Goal: Task Accomplishment & Management: Manage account settings

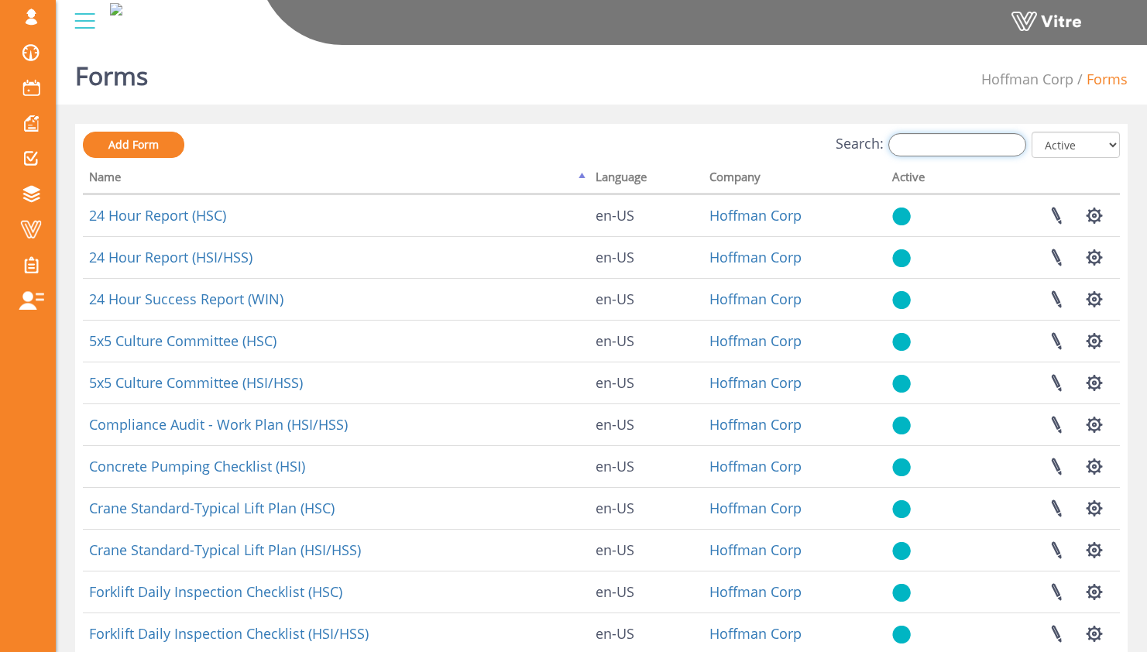
click at [975, 135] on input "Search:" at bounding box center [957, 144] width 138 height 23
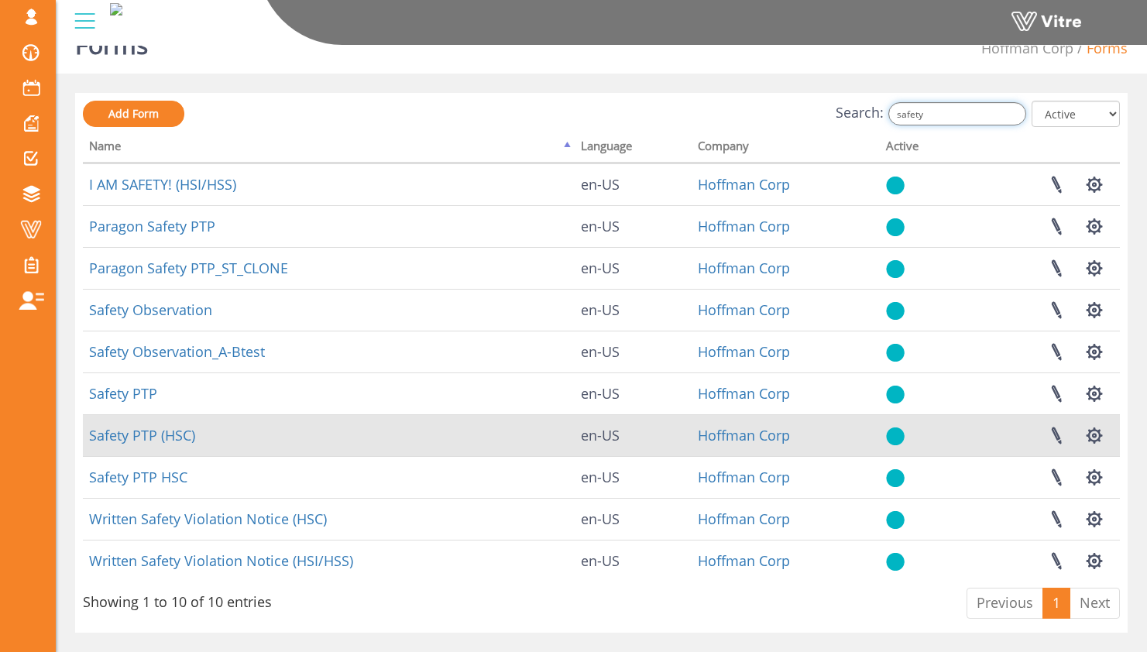
scroll to position [50, 0]
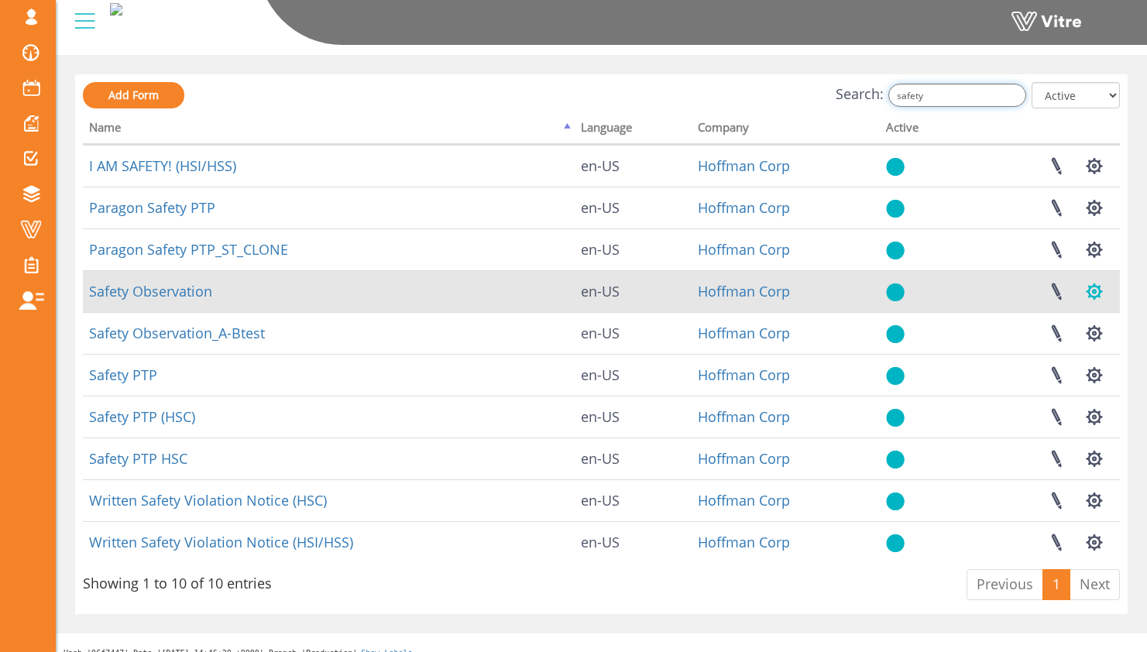
type input "safety"
click at [1095, 285] on button "button" at bounding box center [1094, 291] width 39 height 41
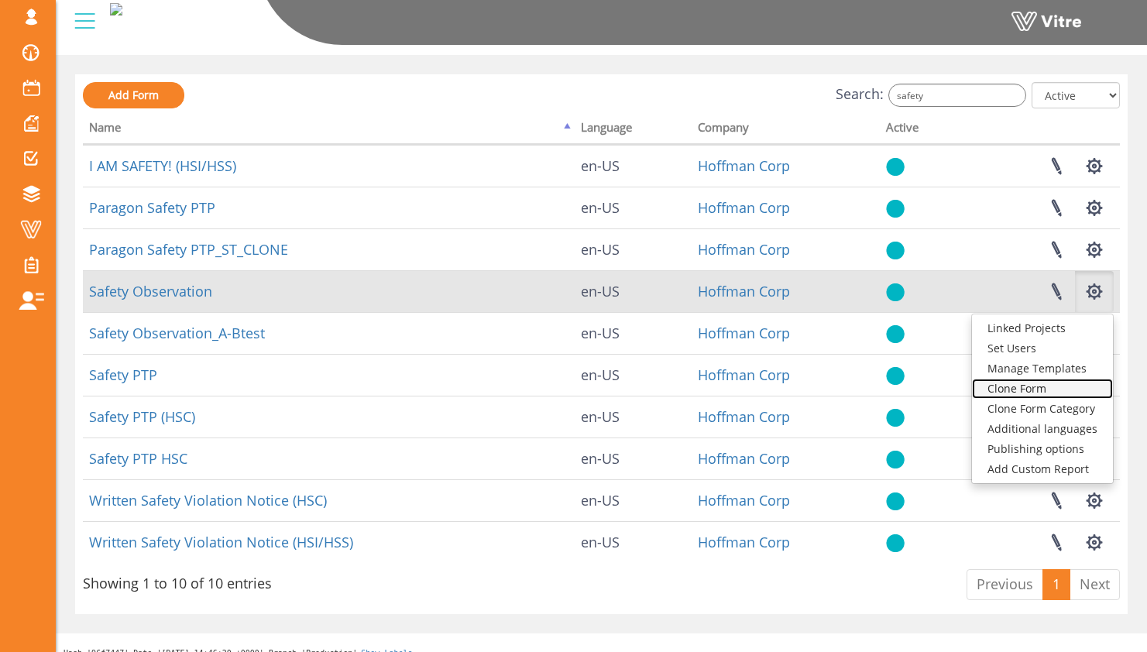
click at [1054, 387] on link "Clone Form" at bounding box center [1042, 389] width 141 height 20
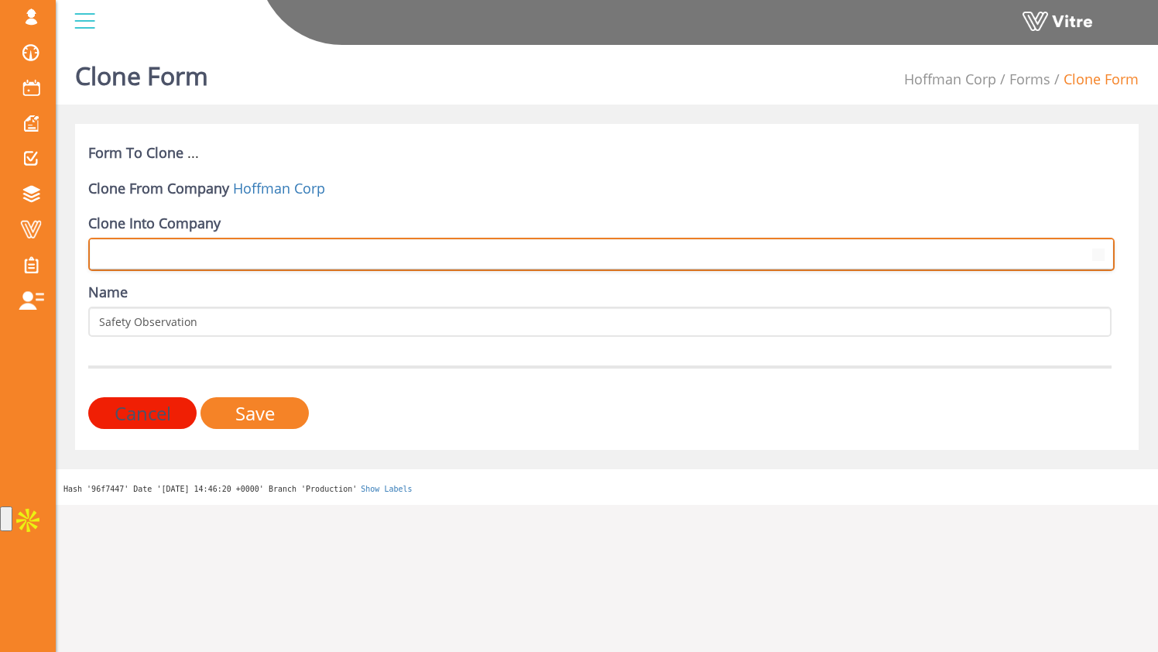
click at [415, 261] on span at bounding box center [588, 254] width 994 height 28
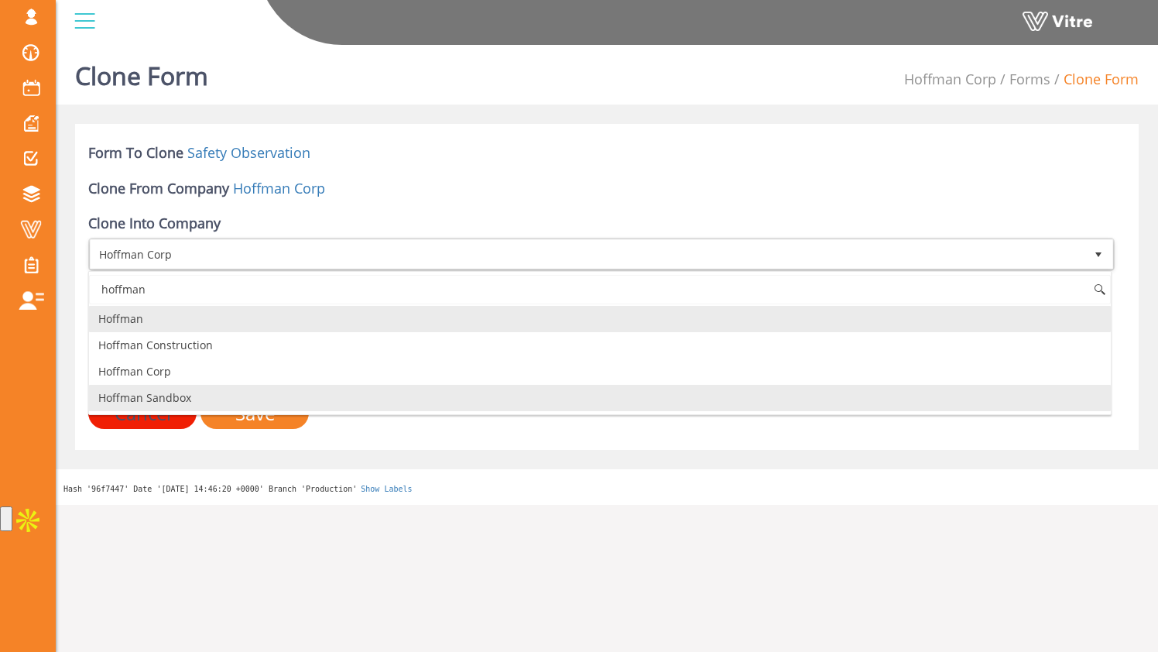
click at [313, 392] on li "Hoffman Sandbox" at bounding box center [600, 398] width 1022 height 26
type input "hoffman"
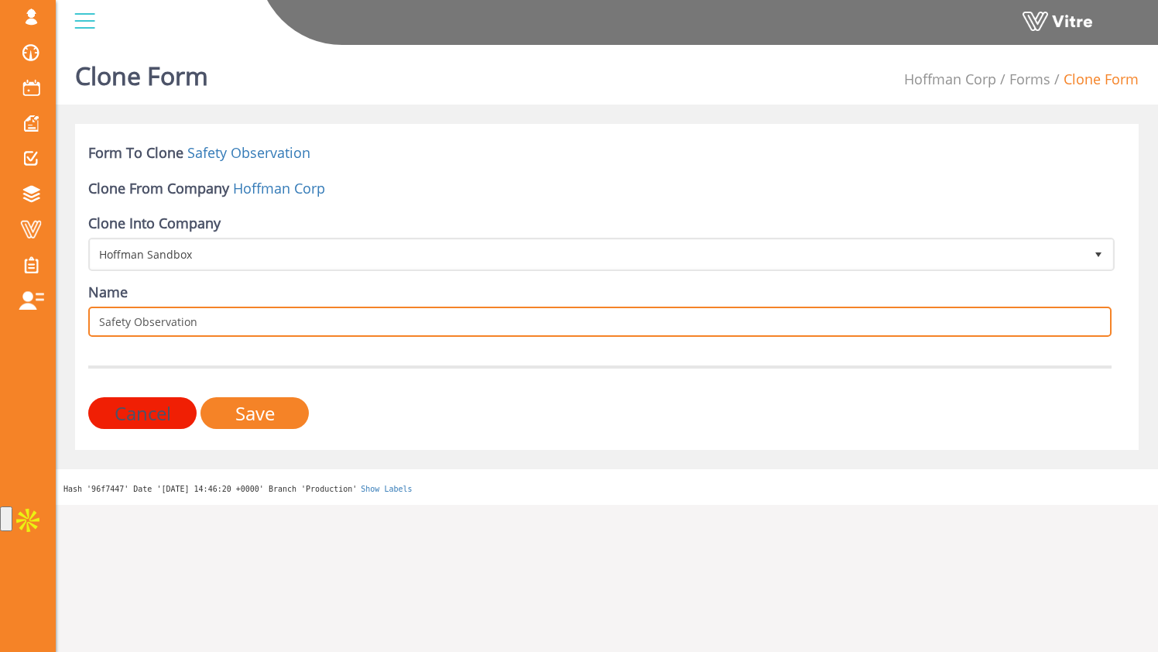
click at [269, 327] on input "Safety Observation" at bounding box center [599, 322] width 1023 height 30
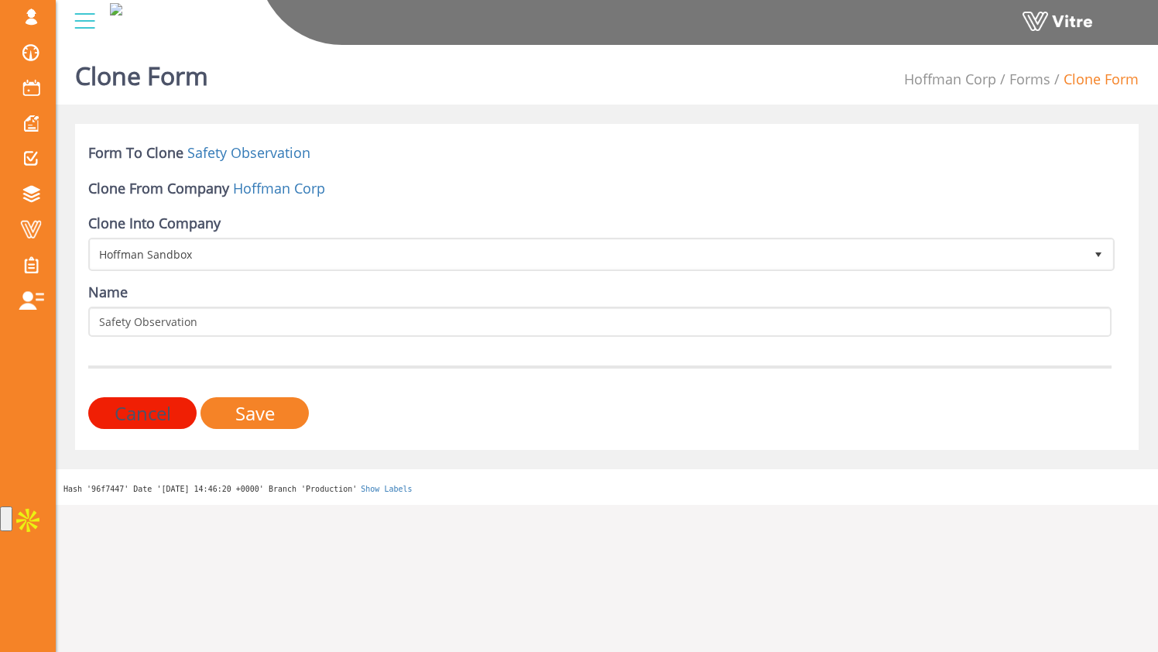
click at [278, 303] on div "Name Safety Observation" at bounding box center [599, 310] width 1023 height 54
click at [287, 415] on input "Save" at bounding box center [255, 413] width 108 height 32
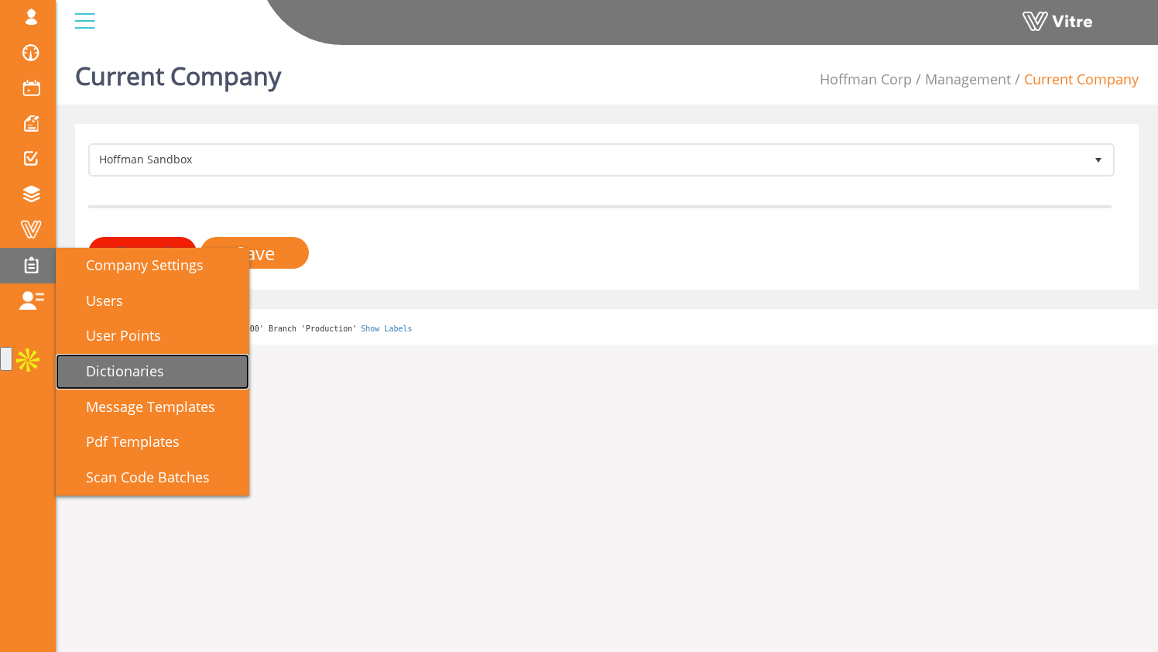
click at [213, 370] on link "Dictionaries" at bounding box center [153, 372] width 194 height 36
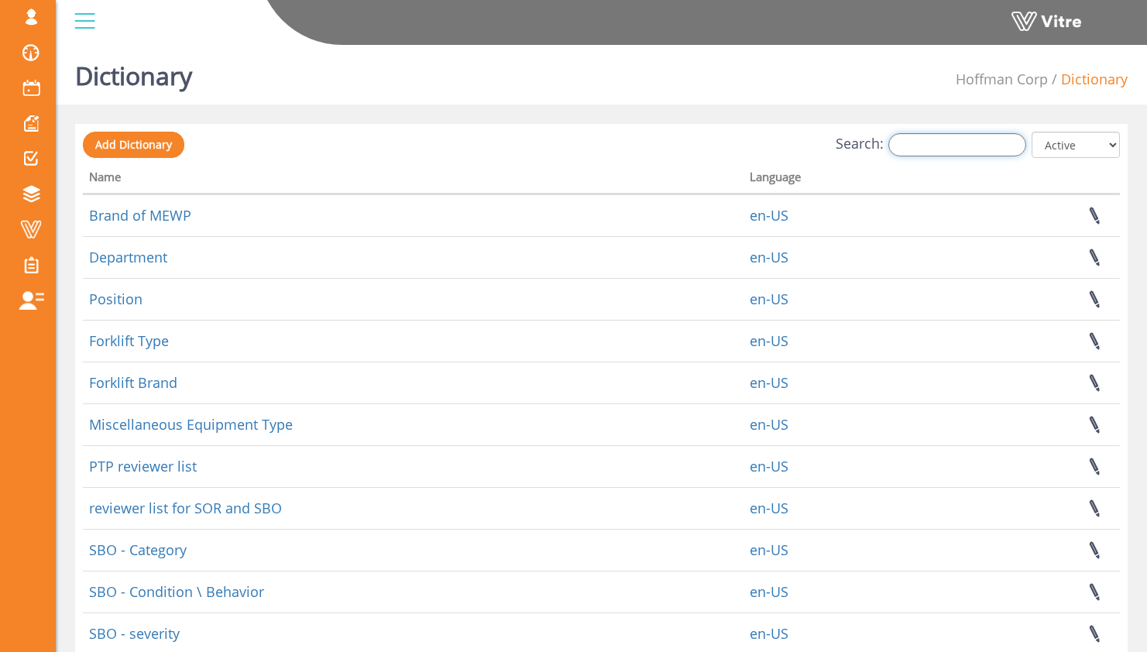
click at [962, 142] on input "Search:" at bounding box center [957, 144] width 138 height 23
click at [995, 77] on link "Hoffman Corp" at bounding box center [1001, 79] width 92 height 19
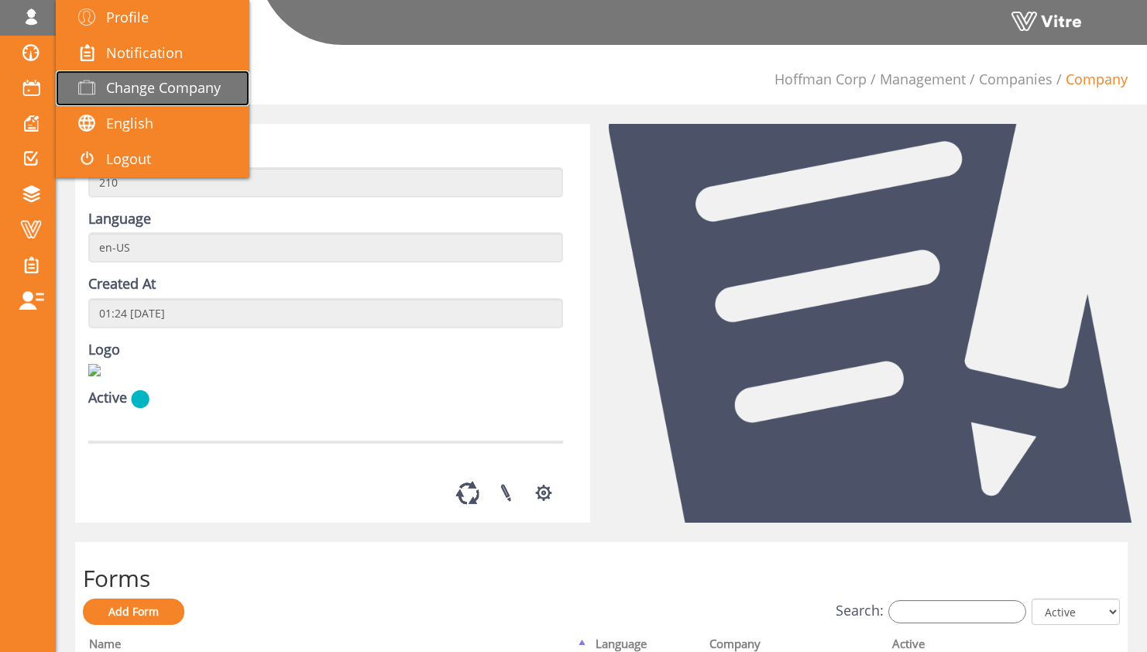
click at [115, 81] on span "Change Company" at bounding box center [163, 87] width 115 height 19
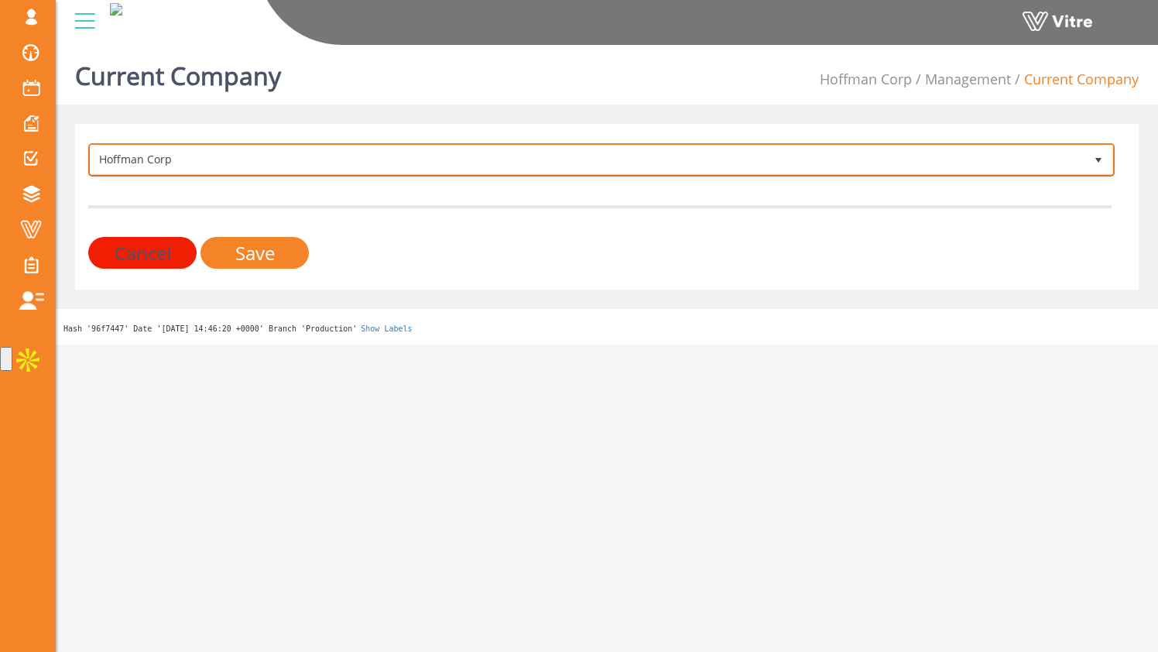
click at [281, 156] on span "Hoffman Corp" at bounding box center [588, 160] width 994 height 28
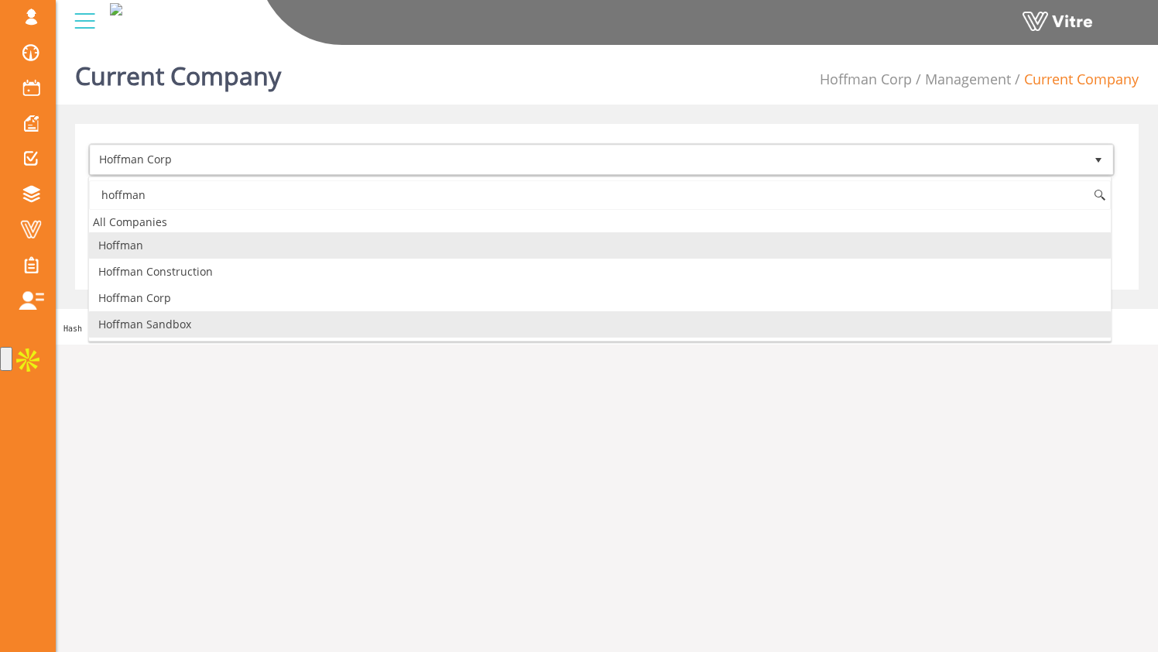
click at [202, 326] on li "Hoffman Sandbox" at bounding box center [600, 324] width 1022 height 26
type input "hoffman"
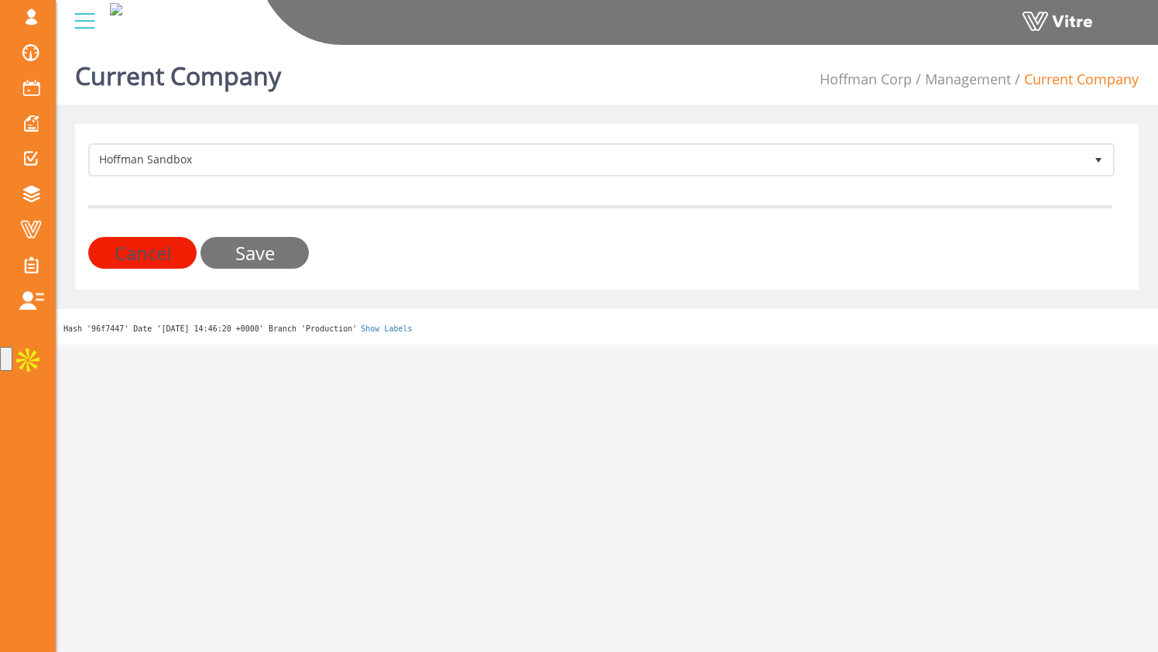
click at [243, 249] on input "Save" at bounding box center [255, 253] width 108 height 32
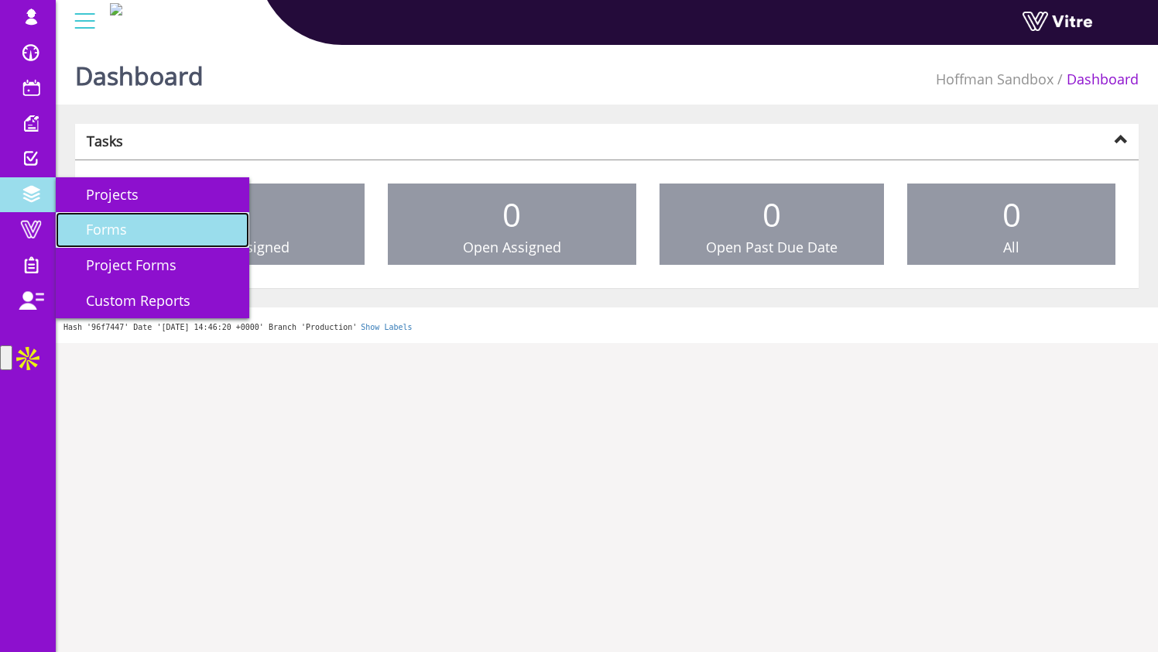
click at [101, 225] on span "Forms" at bounding box center [97, 229] width 60 height 19
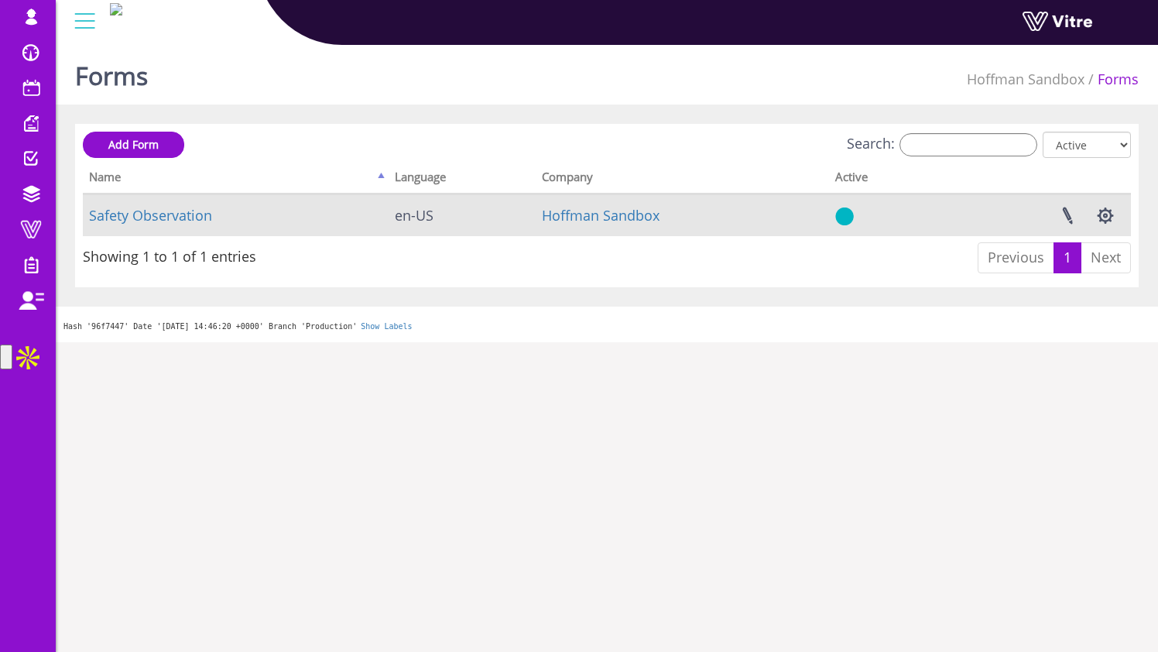
click at [214, 214] on td "Safety Observation" at bounding box center [236, 215] width 306 height 42
click at [192, 214] on link "Safety Observation" at bounding box center [150, 215] width 123 height 19
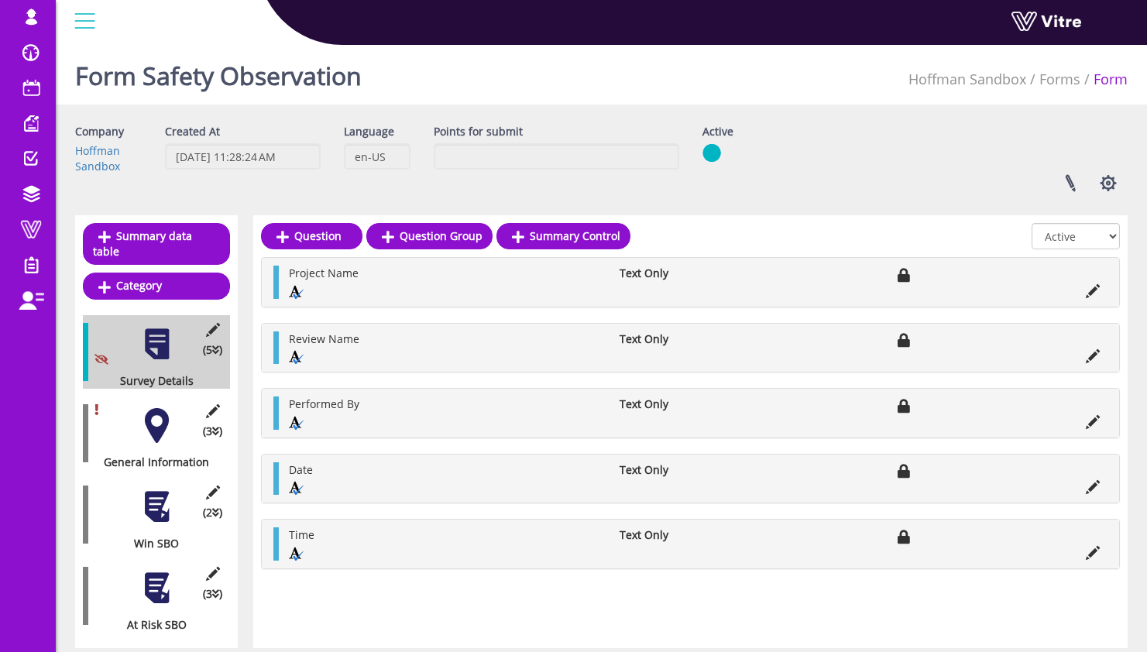
scroll to position [36, 0]
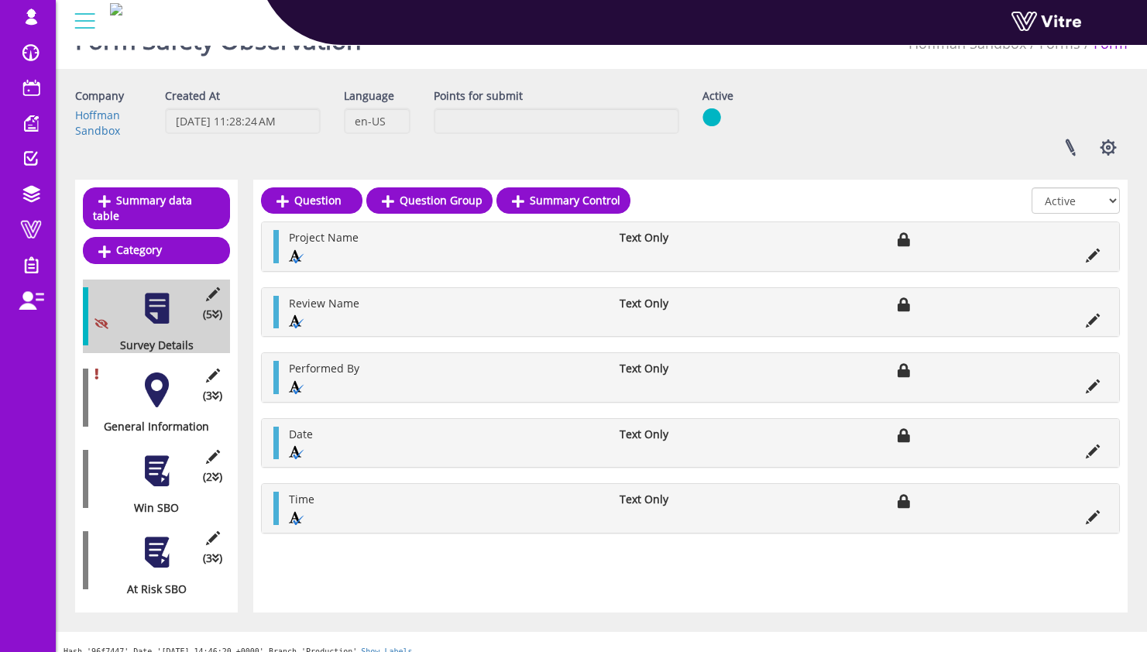
click at [167, 379] on div at bounding box center [156, 389] width 35 height 35
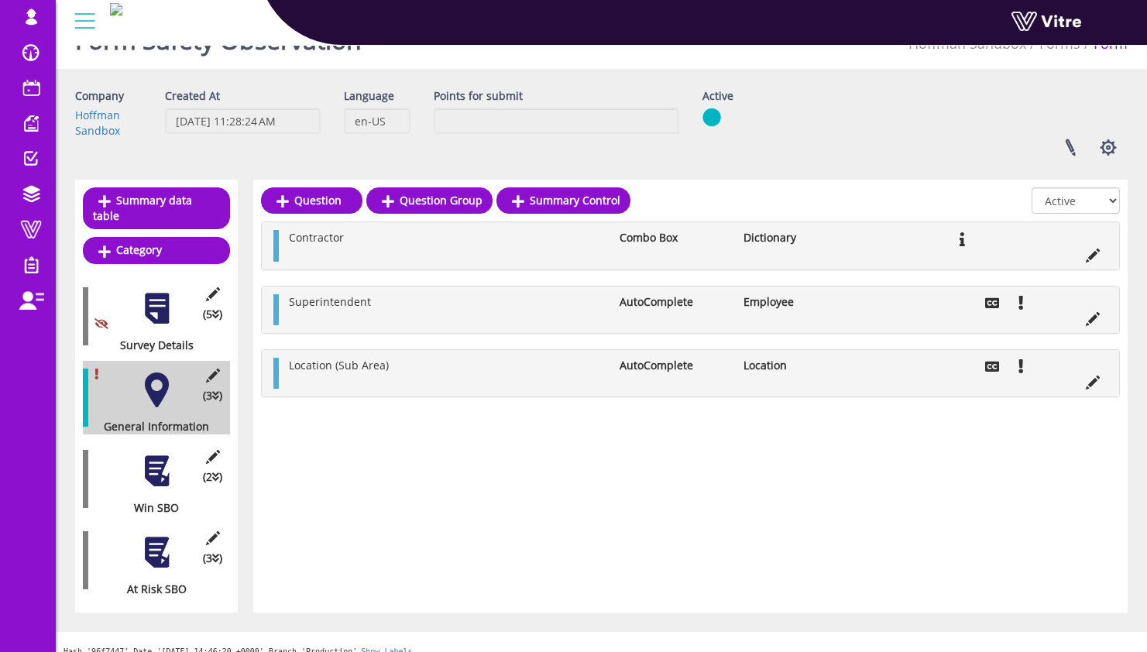
click at [167, 464] on div at bounding box center [156, 471] width 35 height 35
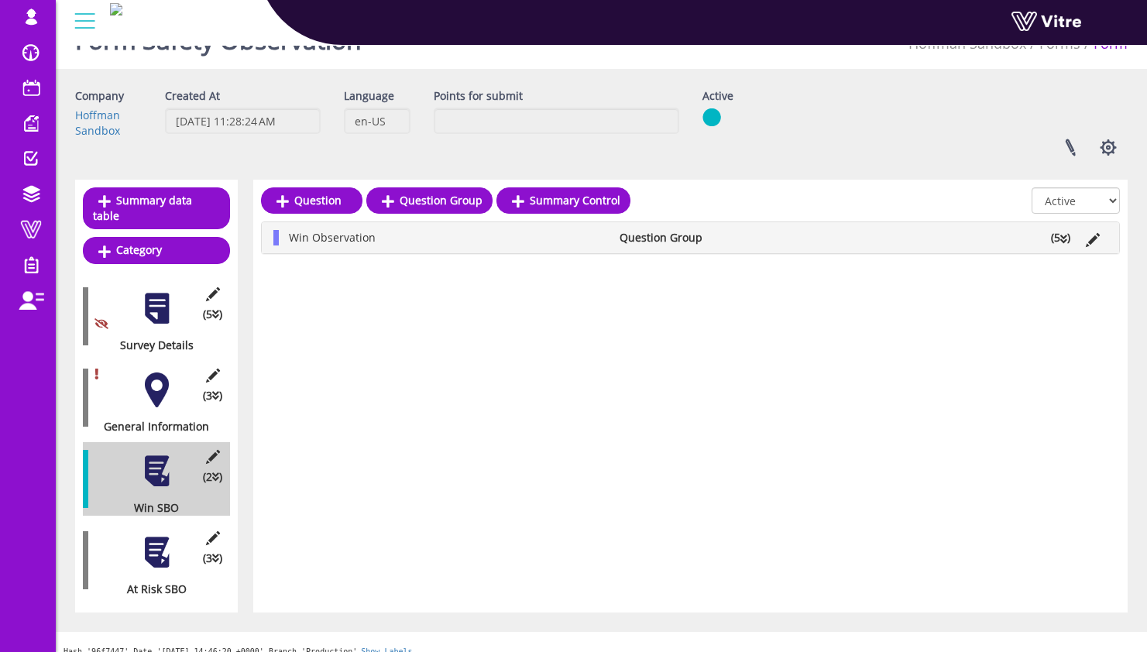
click at [1060, 236] on icon at bounding box center [1063, 239] width 7 height 11
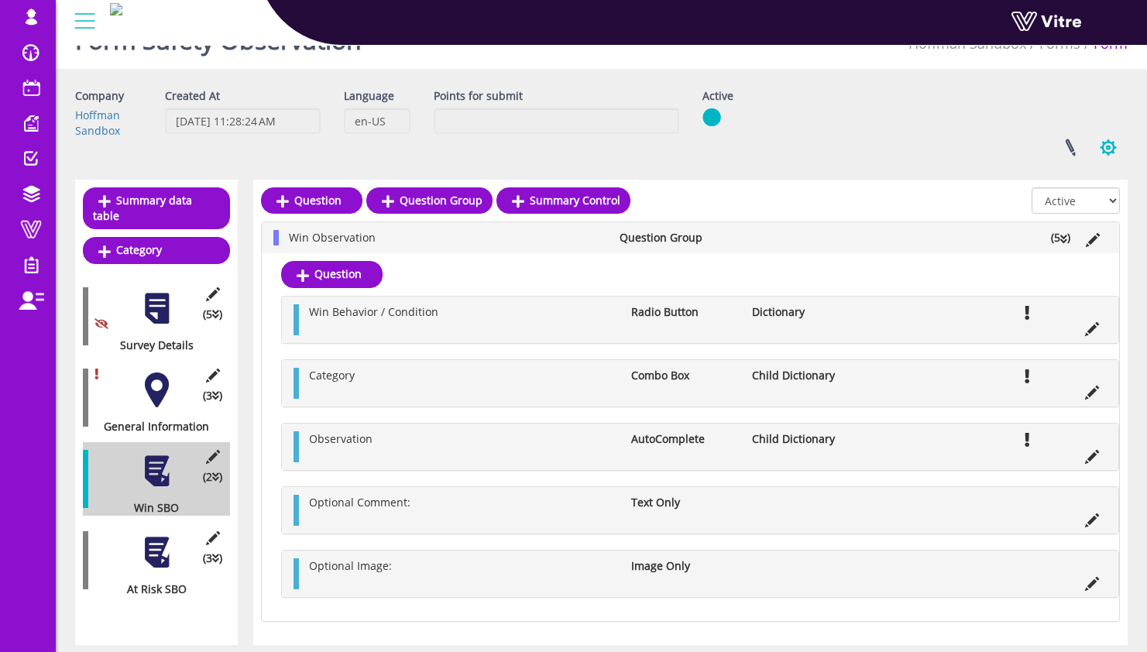
click at [1106, 150] on button "button" at bounding box center [1107, 147] width 39 height 41
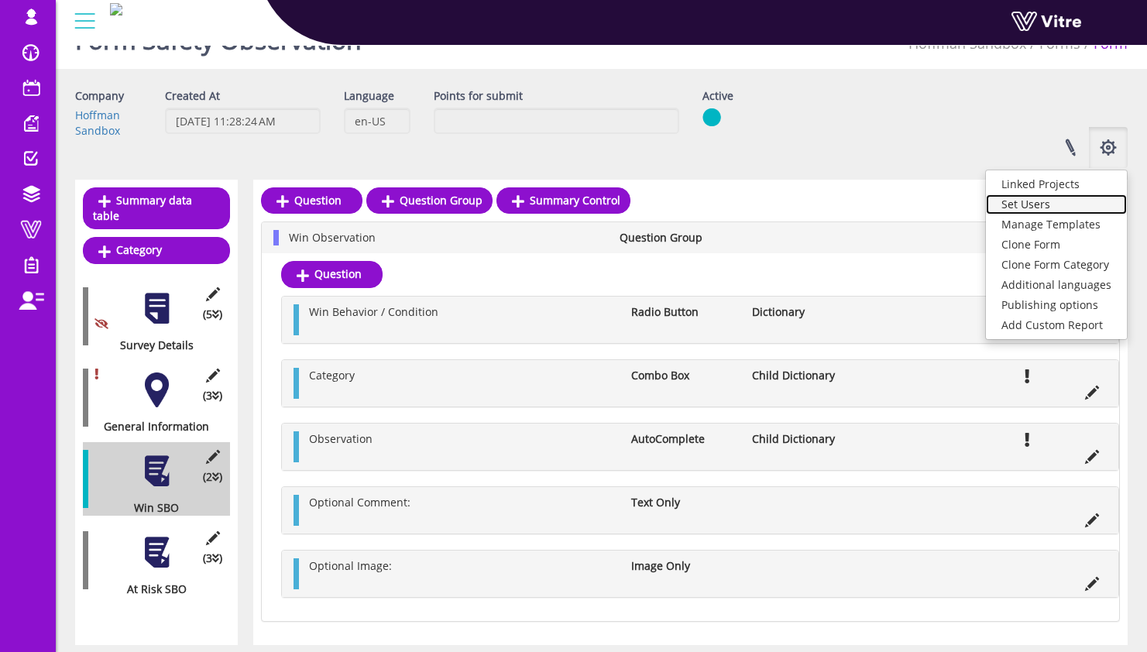
click at [1058, 204] on link "Set Users" at bounding box center [1056, 204] width 141 height 20
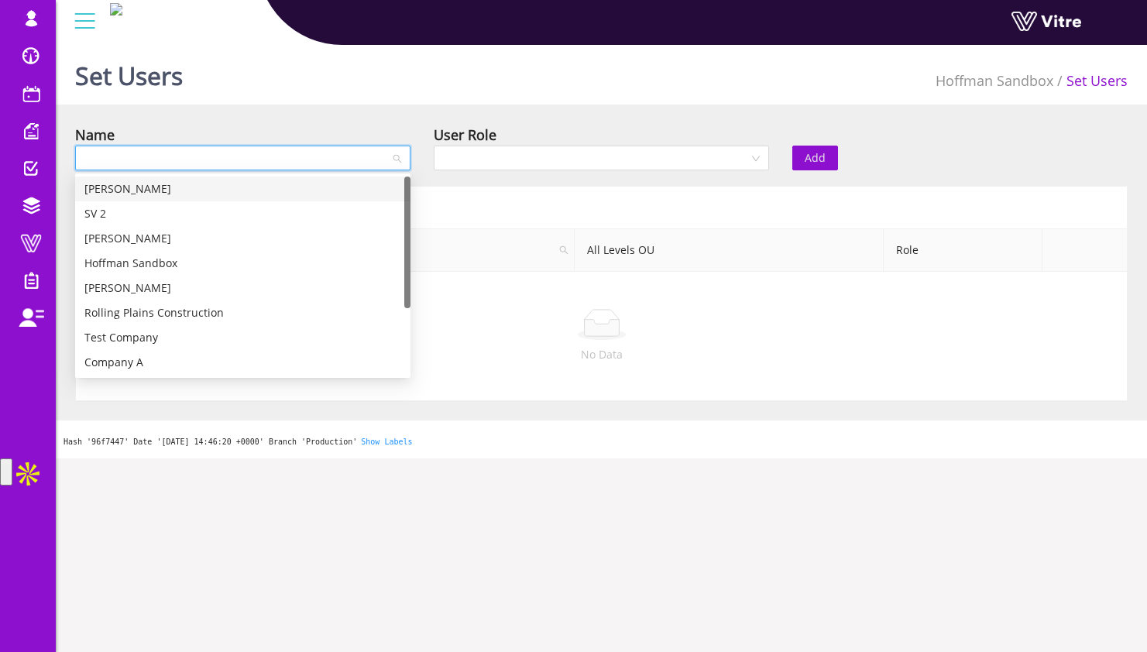
click at [349, 156] on input "search" at bounding box center [237, 157] width 306 height 23
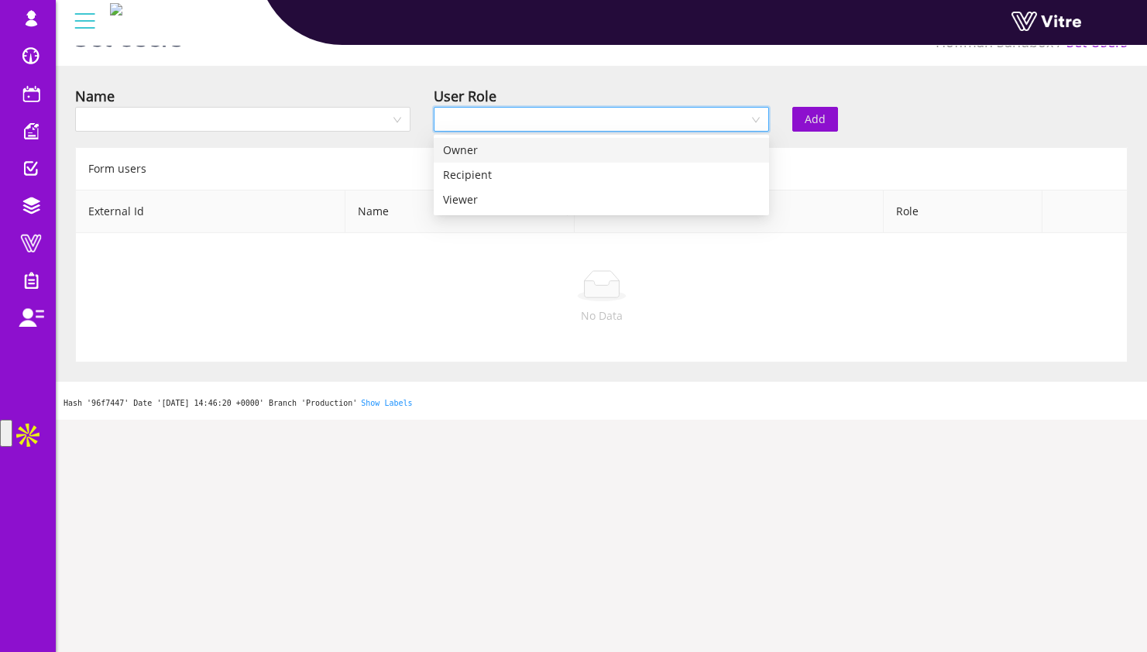
click at [477, 121] on input "search" at bounding box center [596, 119] width 306 height 23
click at [393, 128] on div at bounding box center [242, 119] width 335 height 25
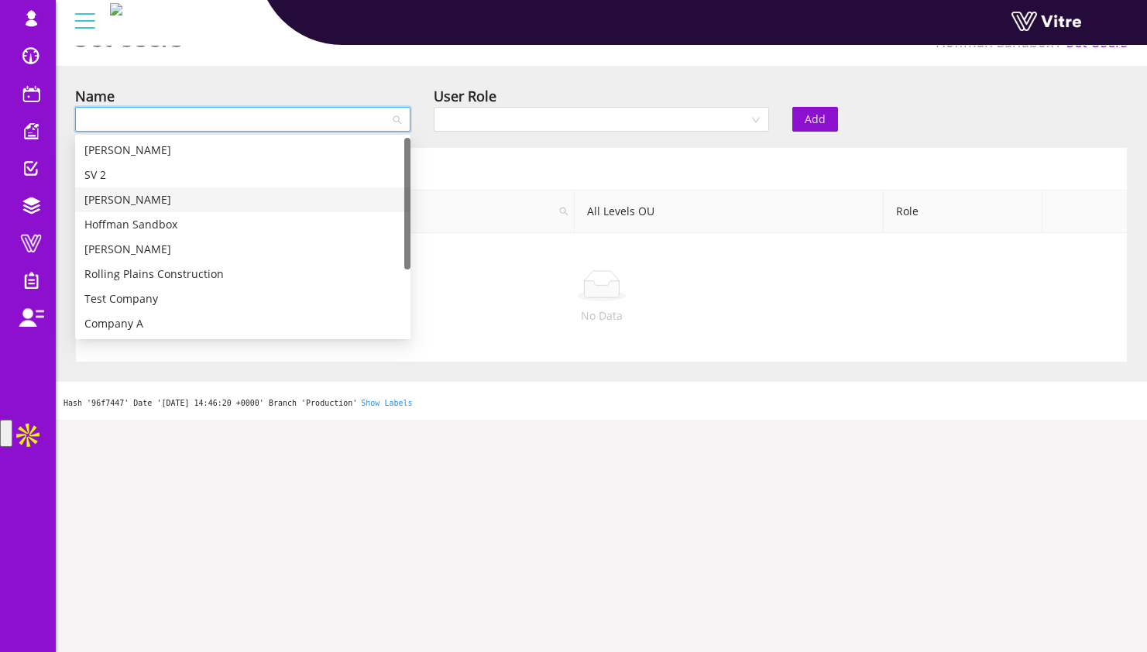
click at [364, 201] on div "John Byrd" at bounding box center [242, 199] width 317 height 17
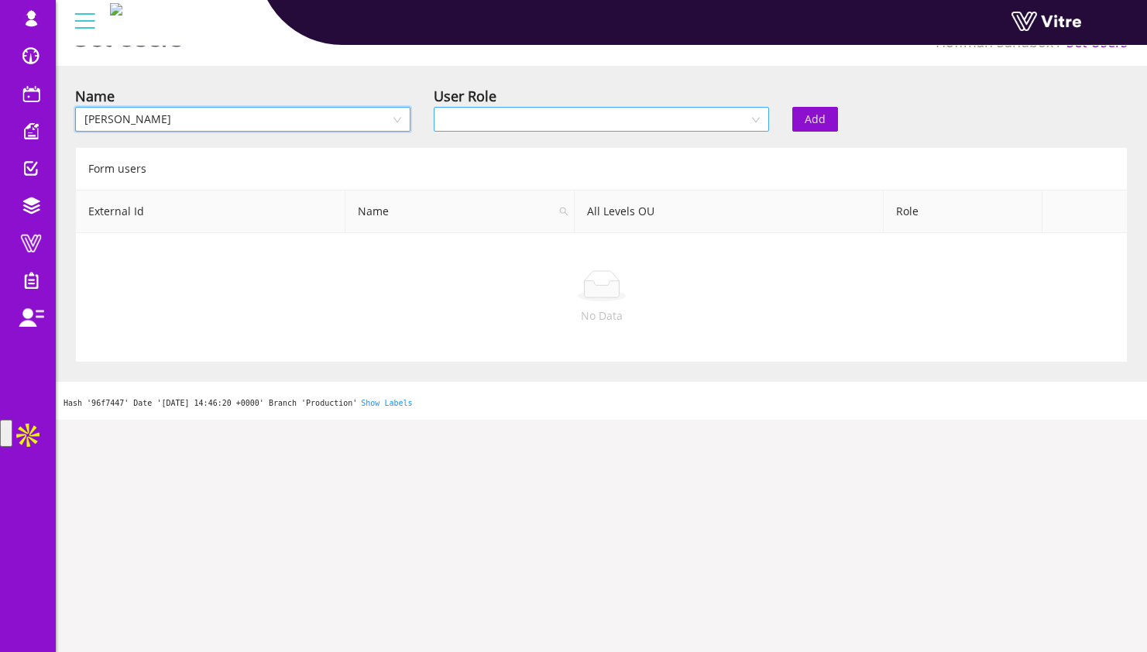
click at [541, 119] on input "search" at bounding box center [596, 119] width 306 height 23
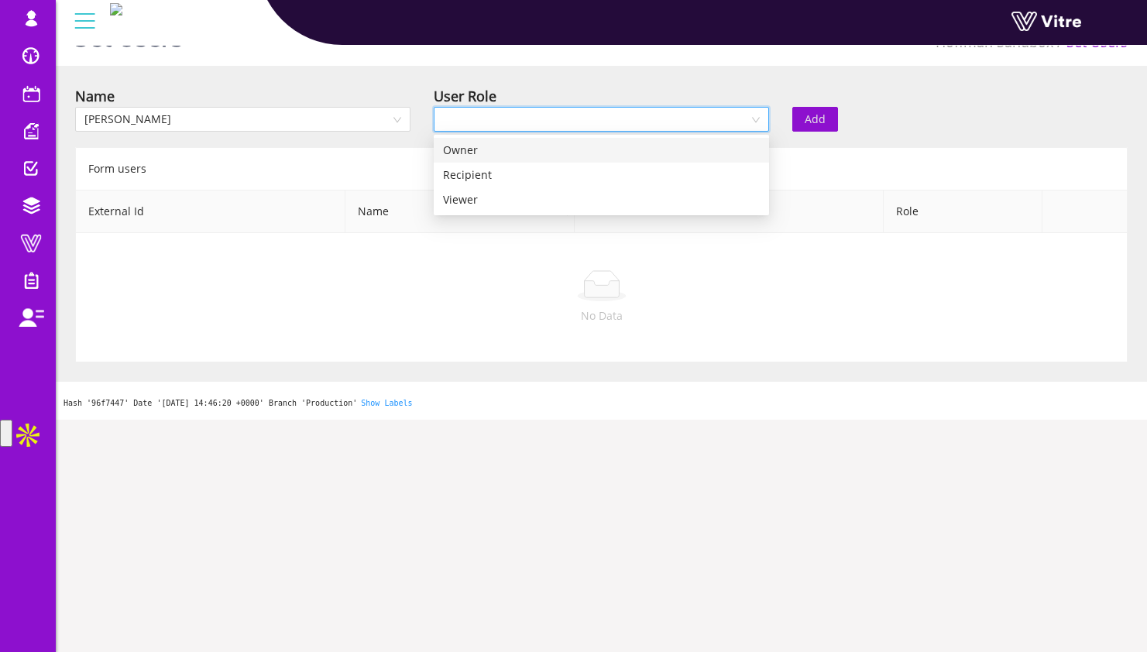
click at [539, 145] on div "Owner" at bounding box center [601, 150] width 317 height 17
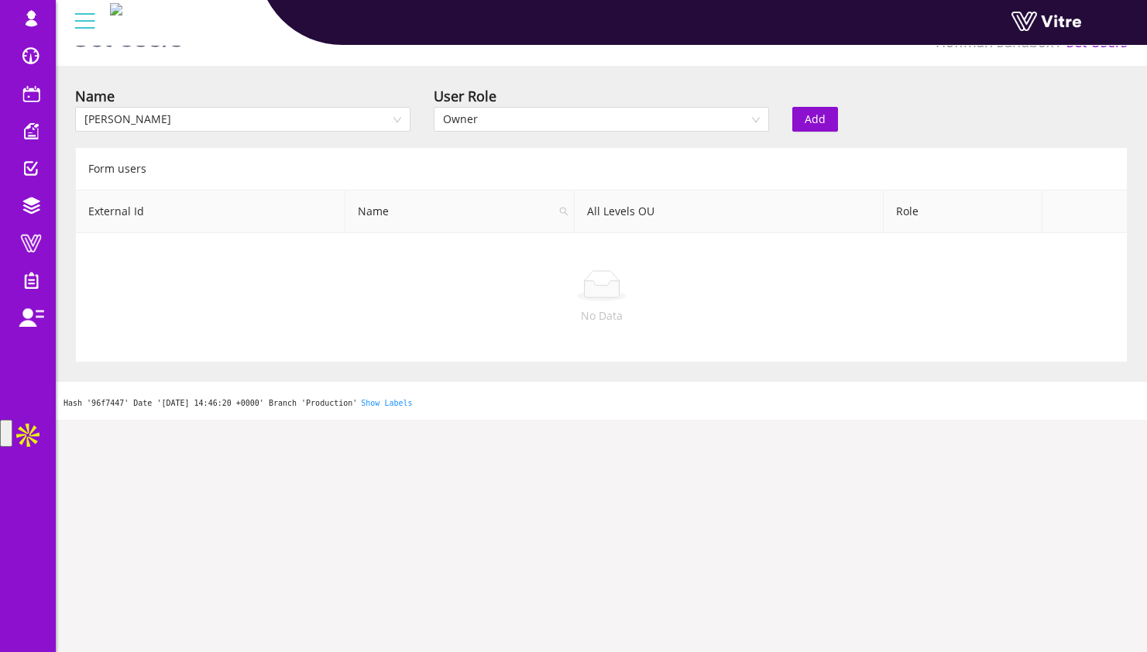
click at [828, 118] on button "Add" at bounding box center [815, 119] width 46 height 25
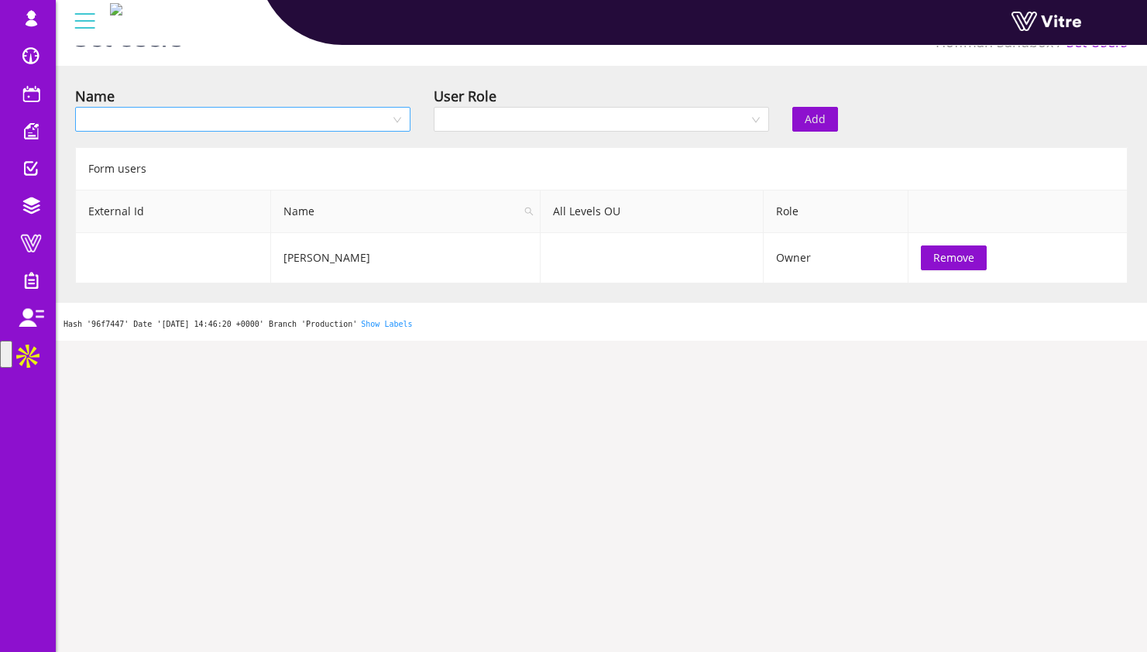
click at [321, 120] on input "search" at bounding box center [237, 119] width 306 height 23
click at [358, 85] on div "Name" at bounding box center [242, 96] width 335 height 22
click at [359, 122] on input "search" at bounding box center [237, 119] width 306 height 23
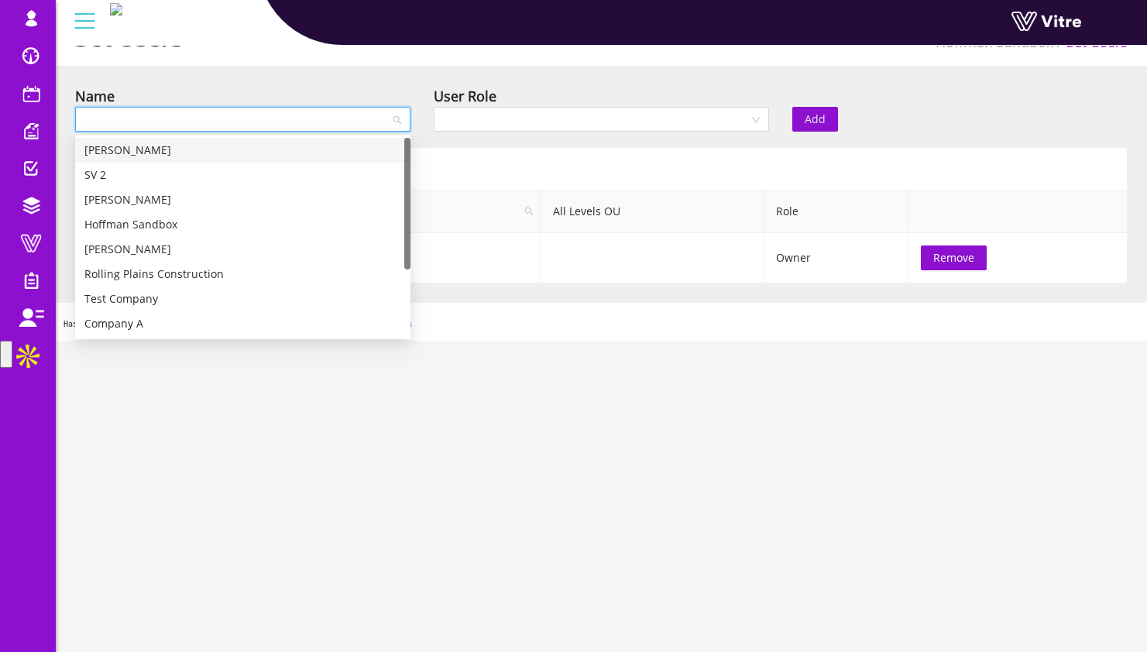
click at [341, 156] on div "Sri Vallivedu" at bounding box center [242, 150] width 317 height 17
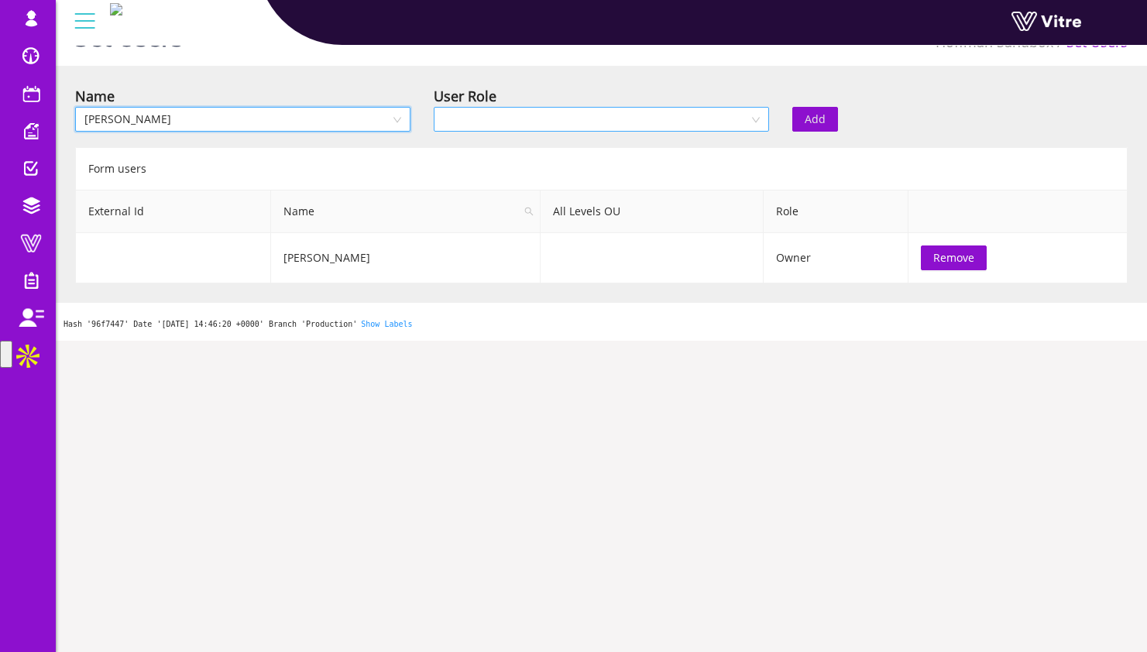
click at [487, 112] on input "search" at bounding box center [596, 119] width 306 height 23
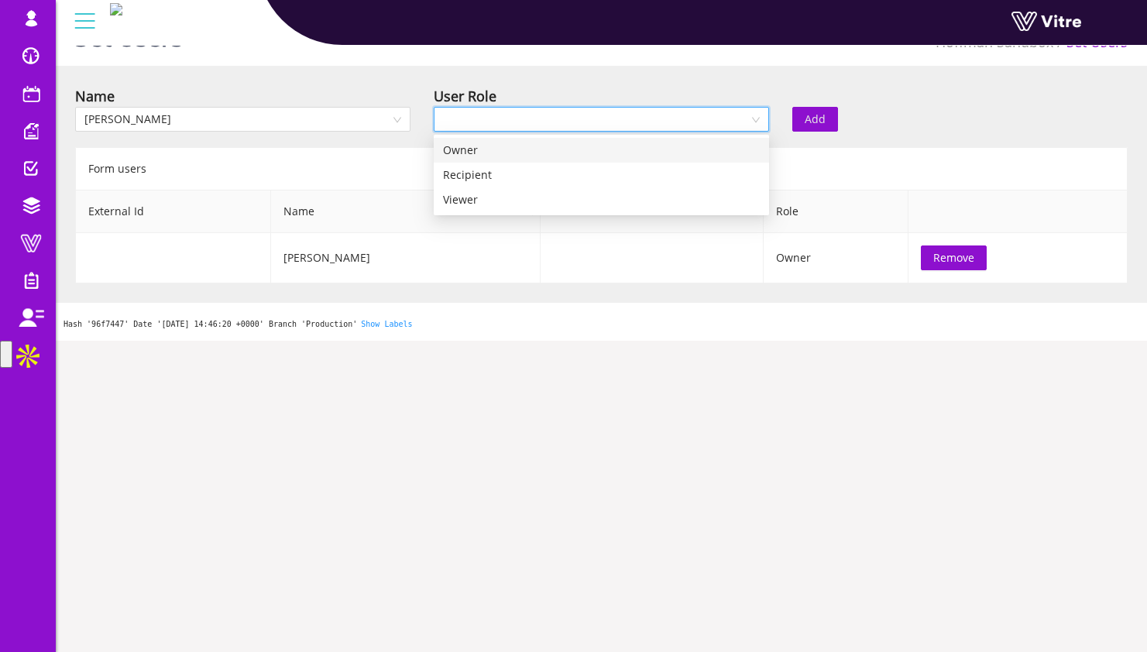
click at [489, 156] on div "Owner" at bounding box center [601, 150] width 317 height 17
click at [491, 121] on span "Owner" at bounding box center [601, 119] width 317 height 23
click at [355, 78] on div "Set Users Hoffman Sandbox Set Users Name Sri Vallivedu User Role Owner Add Form…" at bounding box center [601, 170] width 1091 height 341
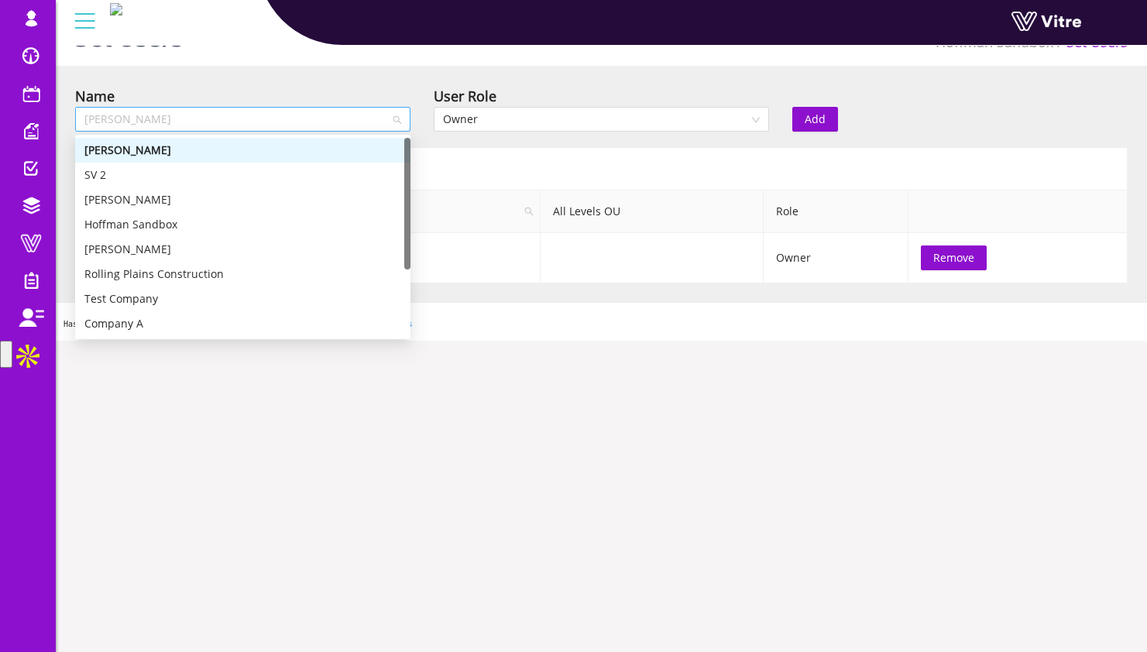
click at [313, 116] on span "Sri Vallivedu" at bounding box center [242, 119] width 317 height 23
click at [286, 84] on div "Set Users Hoffman Sandbox Set Users Name Sri Vallivedu User Role Owner Add Form…" at bounding box center [601, 170] width 1091 height 341
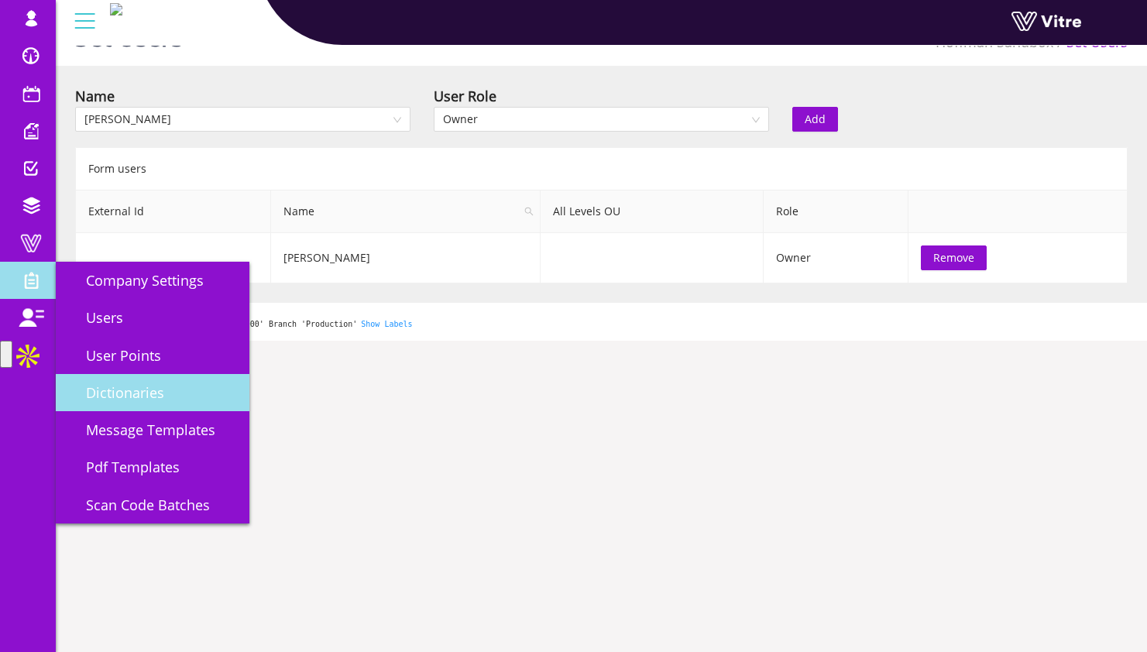
click at [160, 390] on span "Dictionaries" at bounding box center [115, 392] width 97 height 19
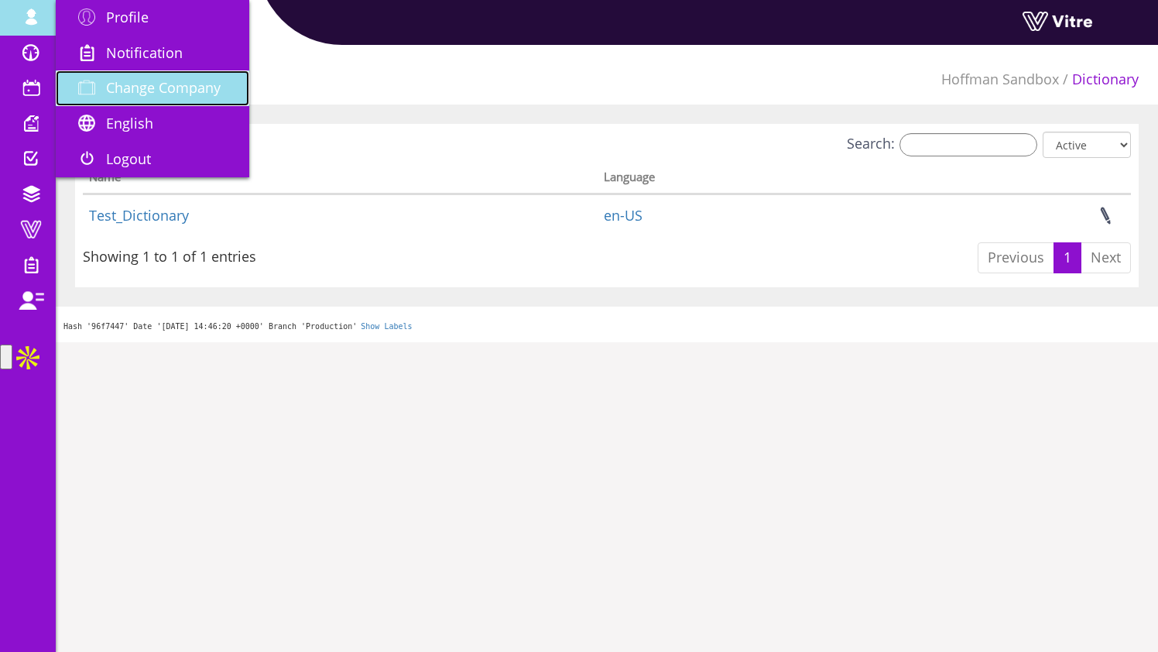
click at [128, 86] on span "Change Company" at bounding box center [163, 87] width 115 height 19
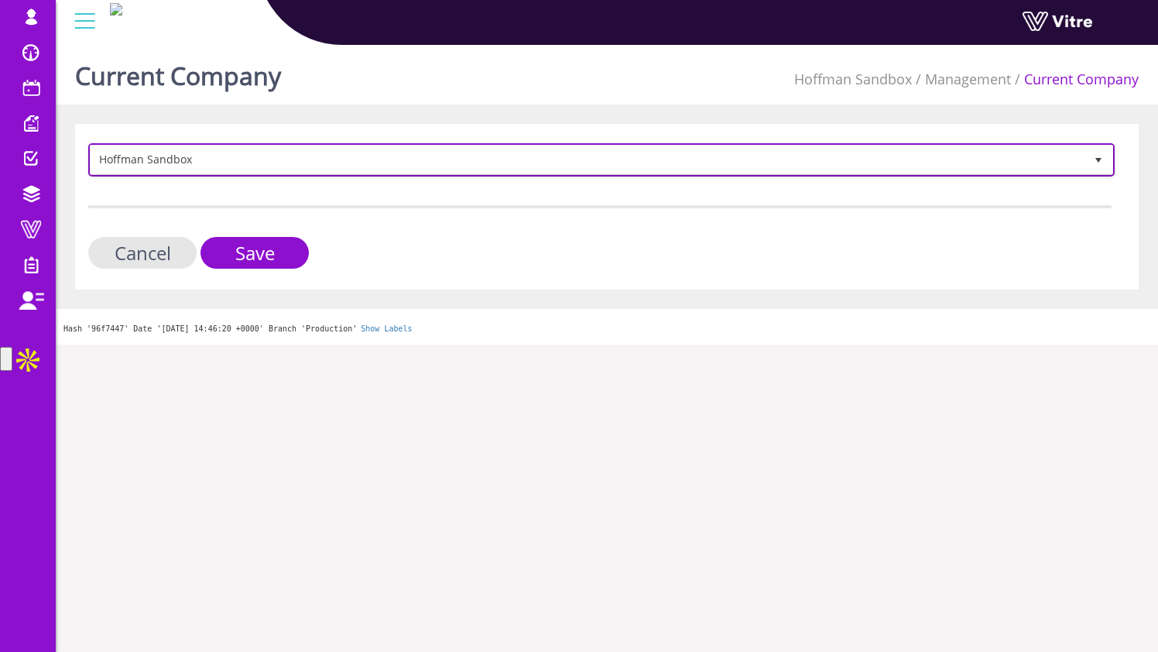
click at [203, 157] on span "Hoffman Sandbox" at bounding box center [588, 160] width 994 height 28
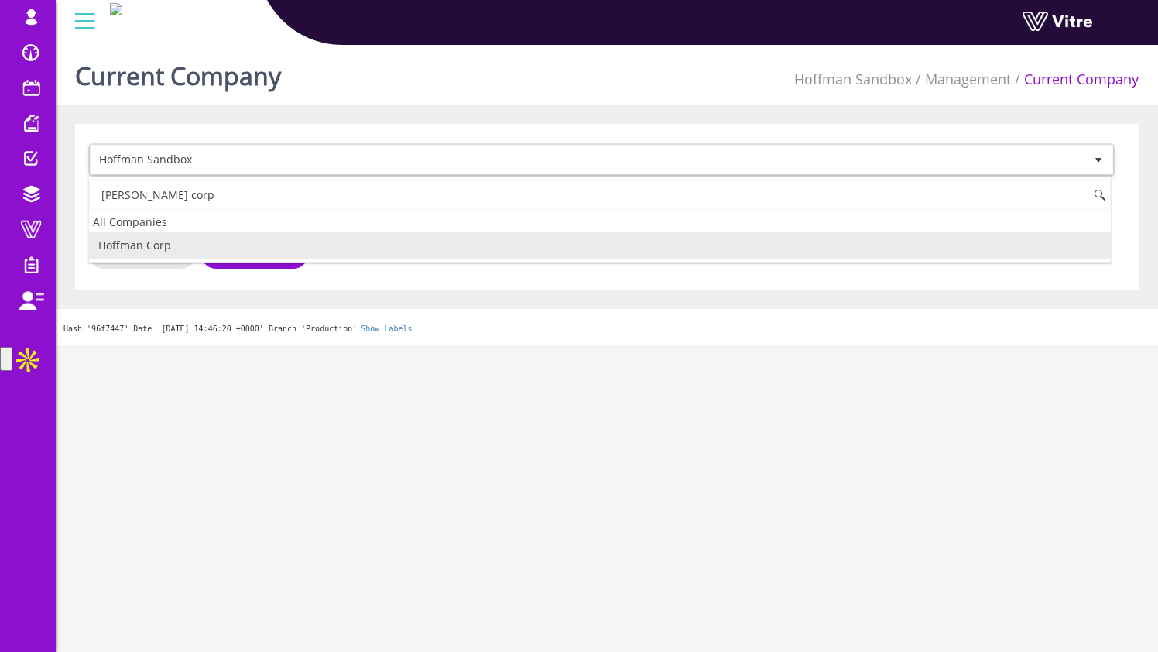
click at [187, 246] on li "Hoffman Corp" at bounding box center [600, 245] width 1022 height 26
type input "hoffman corp"
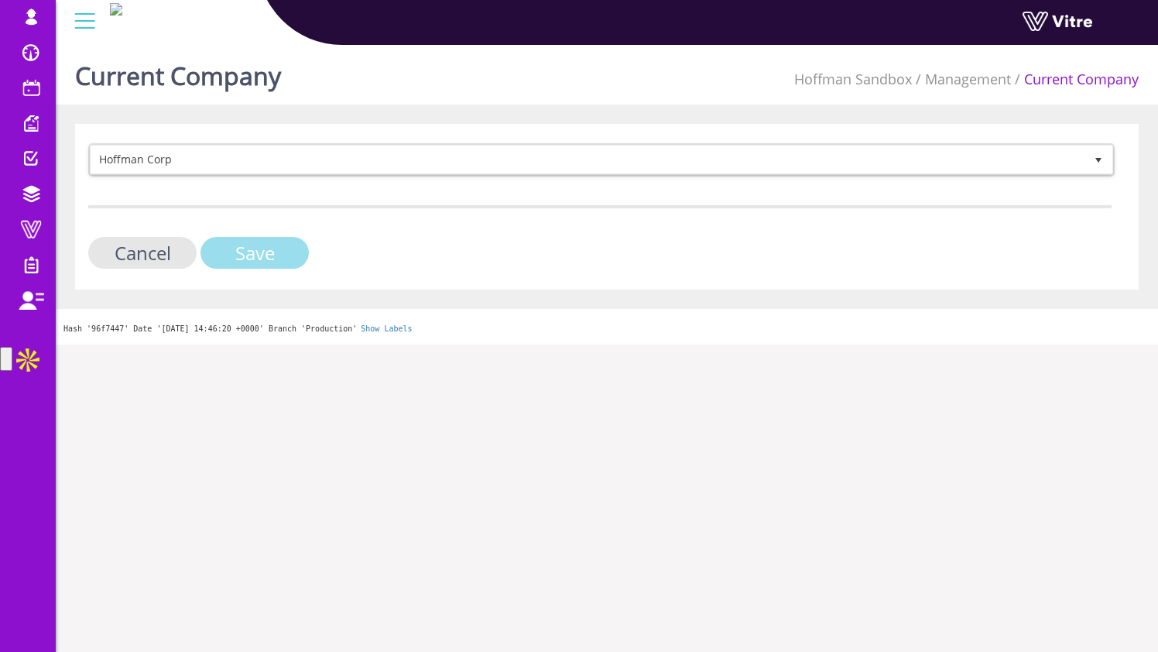
click at [257, 261] on input "Save" at bounding box center [255, 253] width 108 height 32
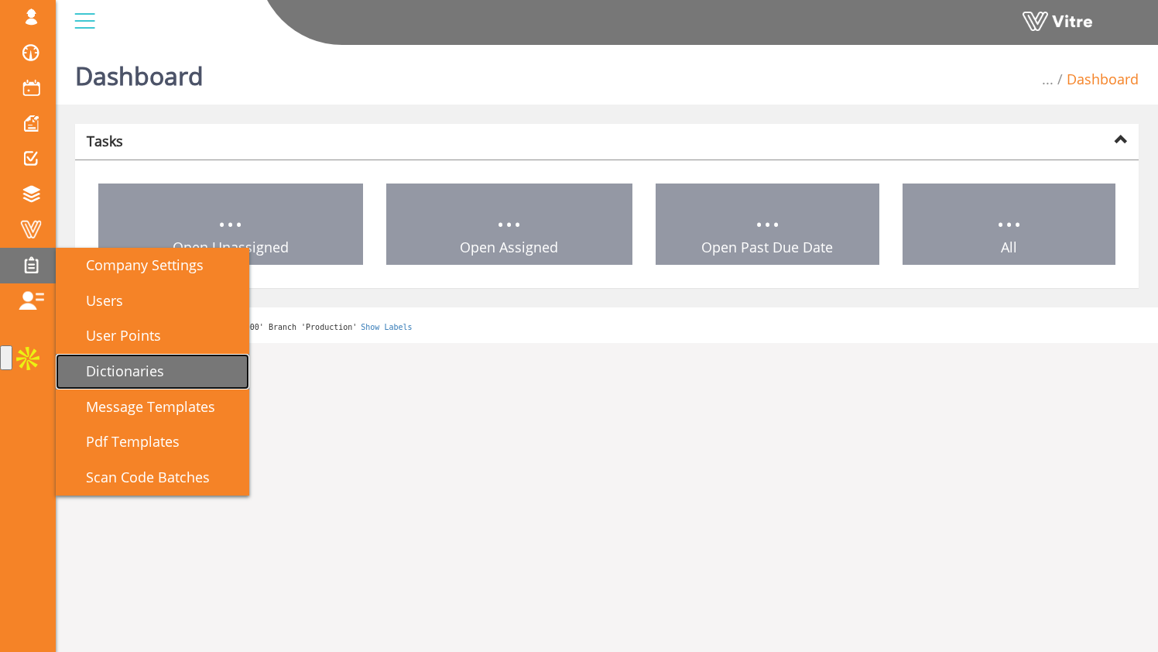
click at [118, 362] on span "Dictionaries" at bounding box center [115, 371] width 97 height 19
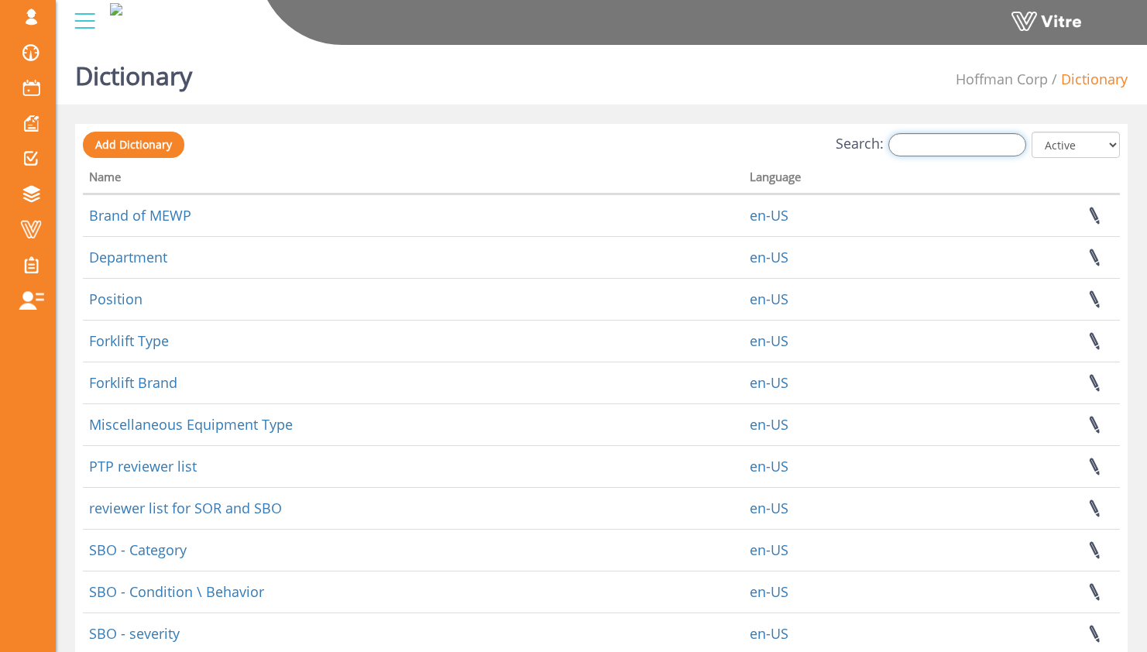
click at [919, 147] on input "Search:" at bounding box center [957, 144] width 138 height 23
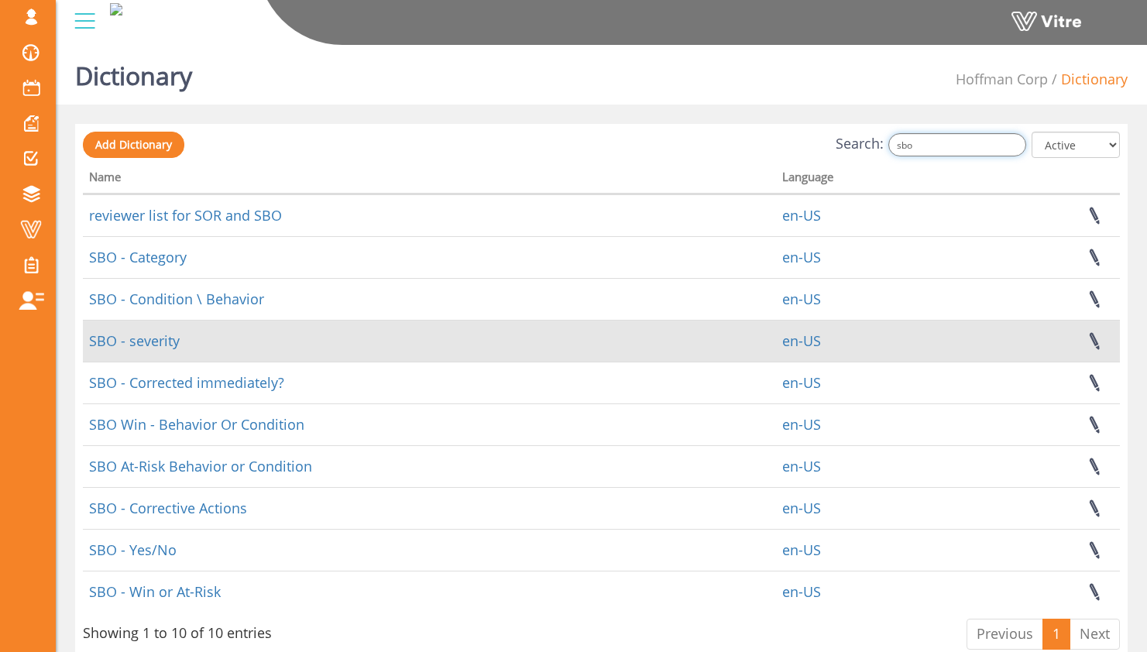
scroll to position [66, 0]
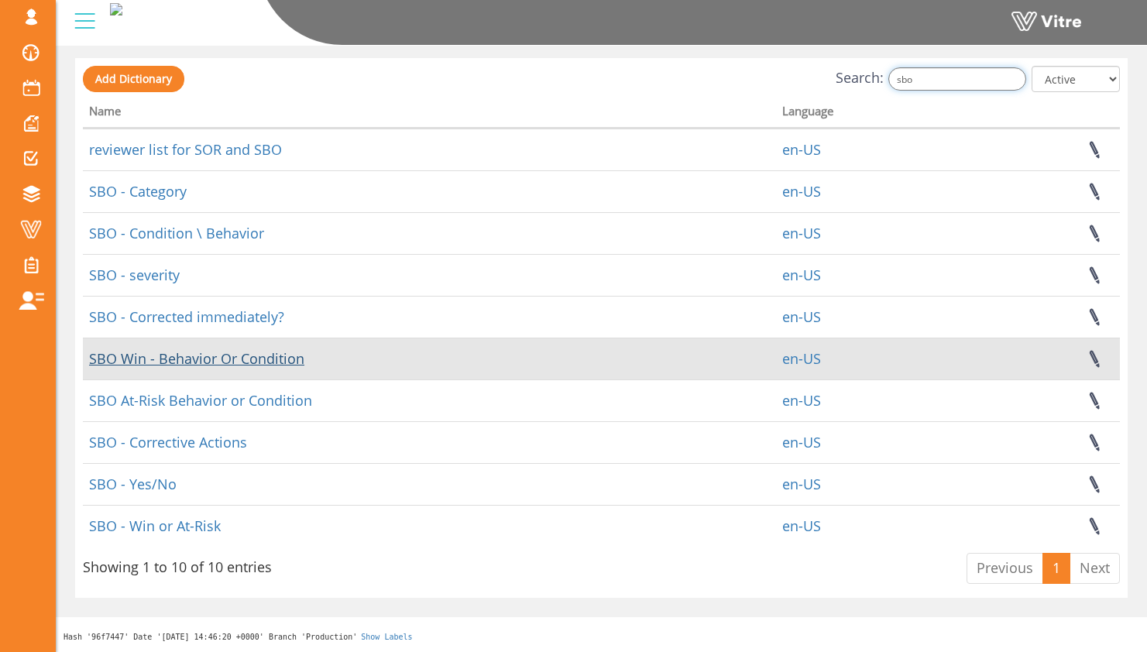
type input "sbo"
click at [237, 361] on link "SBO Win - Behavior Or Condition" at bounding box center [196, 358] width 215 height 19
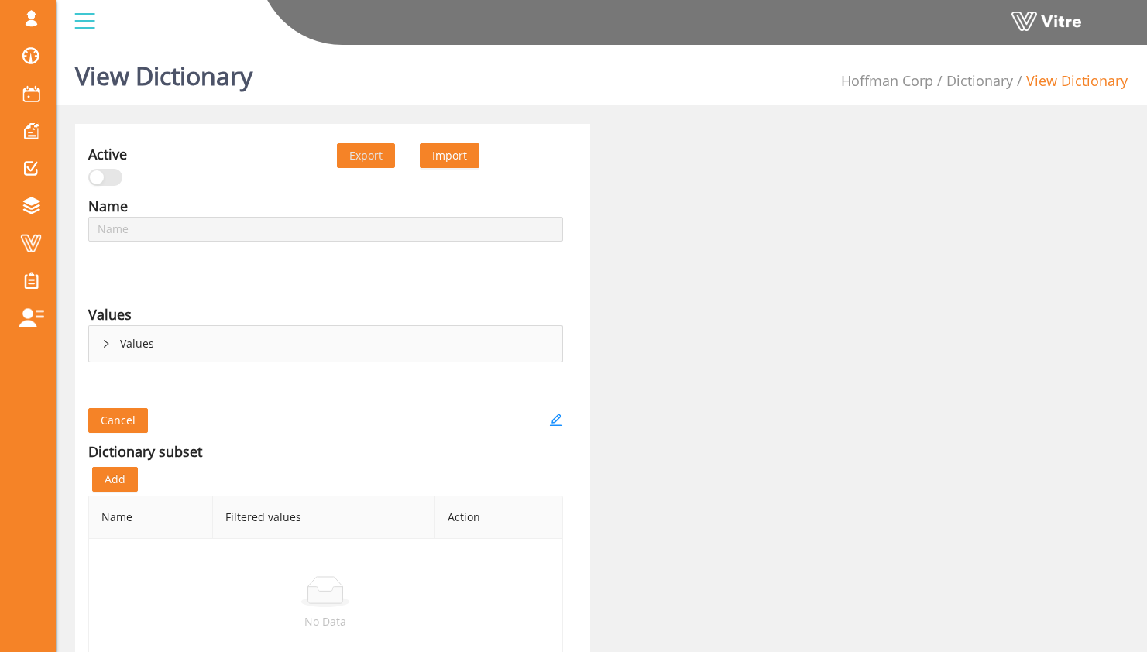
type input "SBO Win - Behavior Or Condition"
click at [156, 336] on div "Values" at bounding box center [325, 344] width 473 height 36
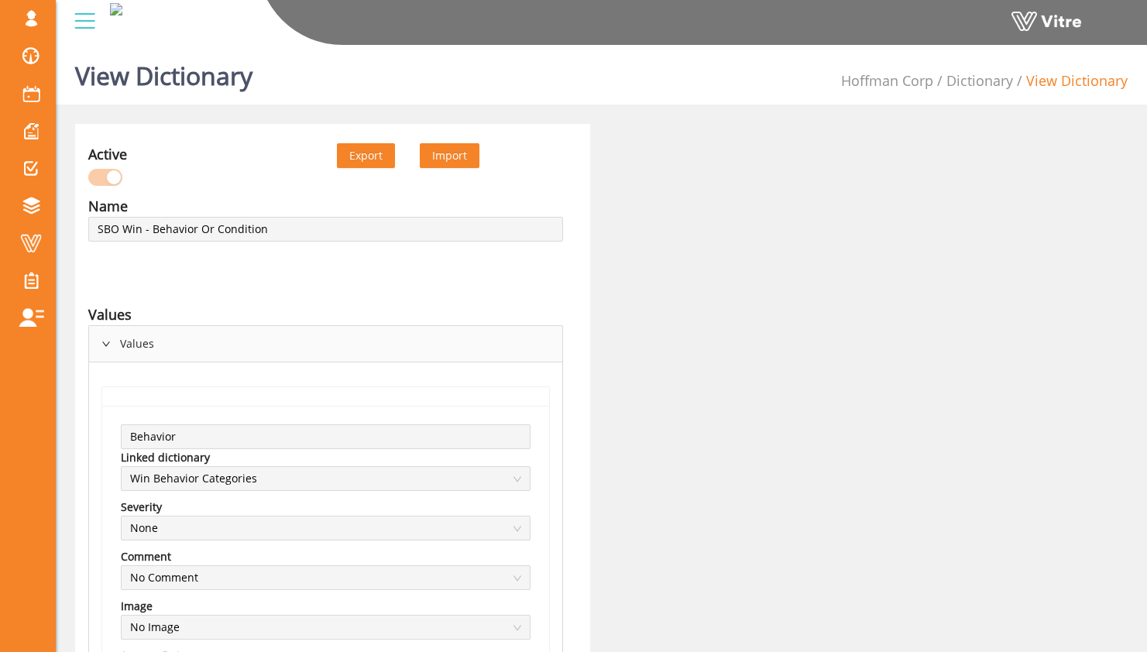
click at [382, 164] on button "Export" at bounding box center [366, 155] width 58 height 25
click at [978, 77] on link "Dictionary" at bounding box center [979, 80] width 67 height 19
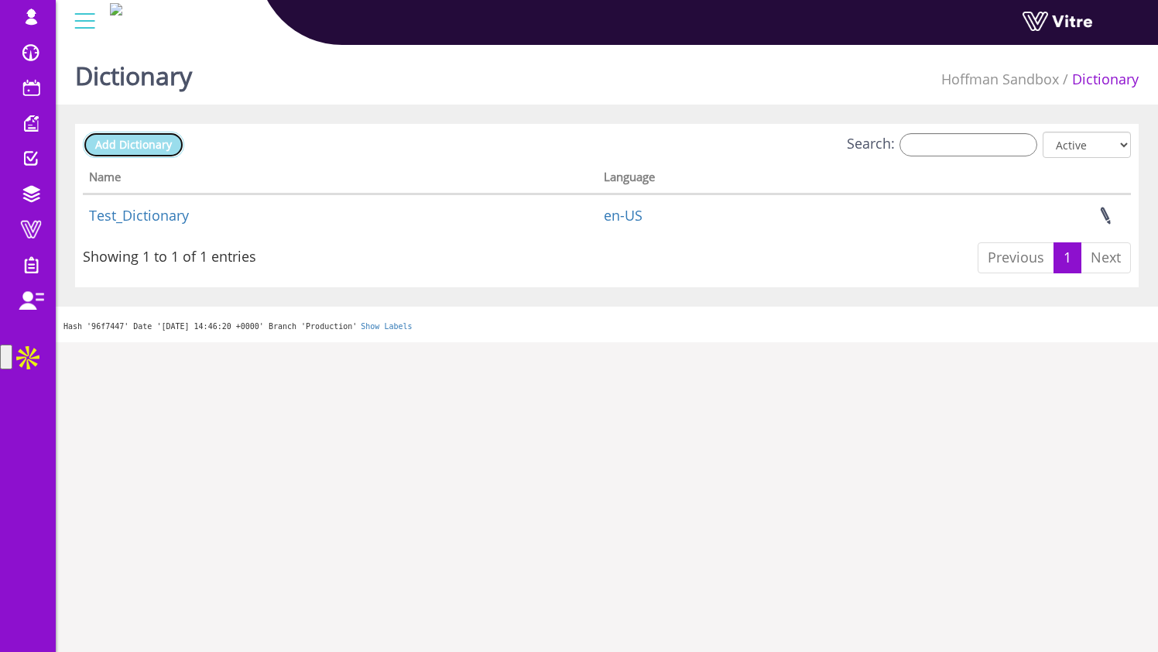
click at [152, 140] on span "Add Dictionary" at bounding box center [133, 144] width 77 height 15
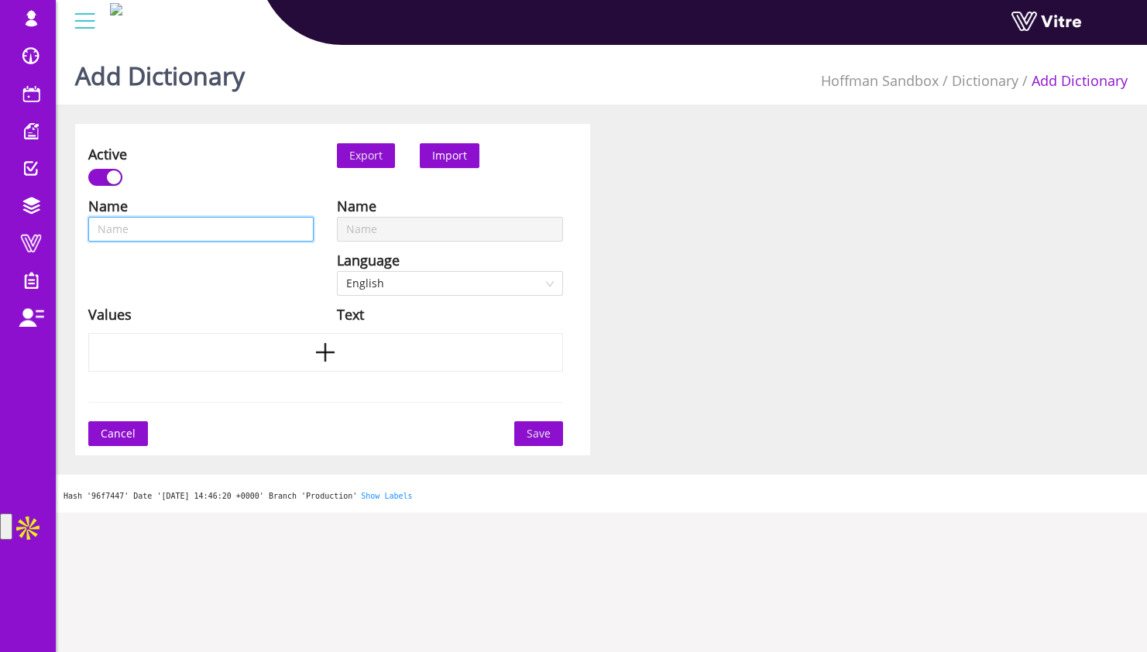
click at [259, 220] on input "text" at bounding box center [200, 229] width 225 height 25
type input "S"
type input "SB"
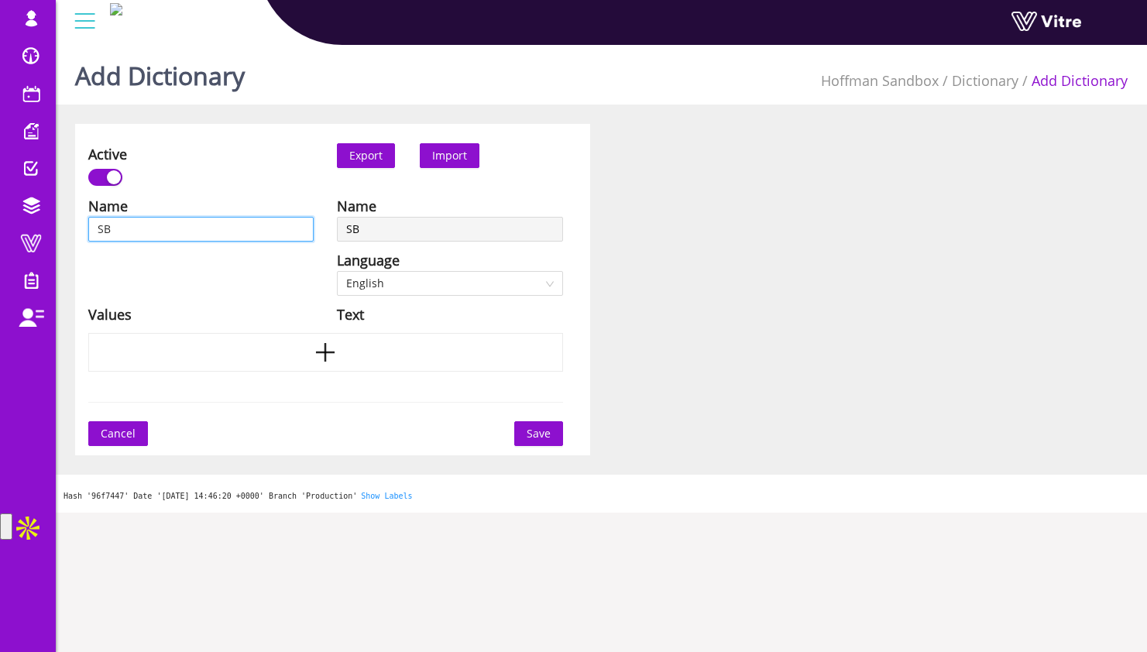
type input "SBO"
type input "SBO W"
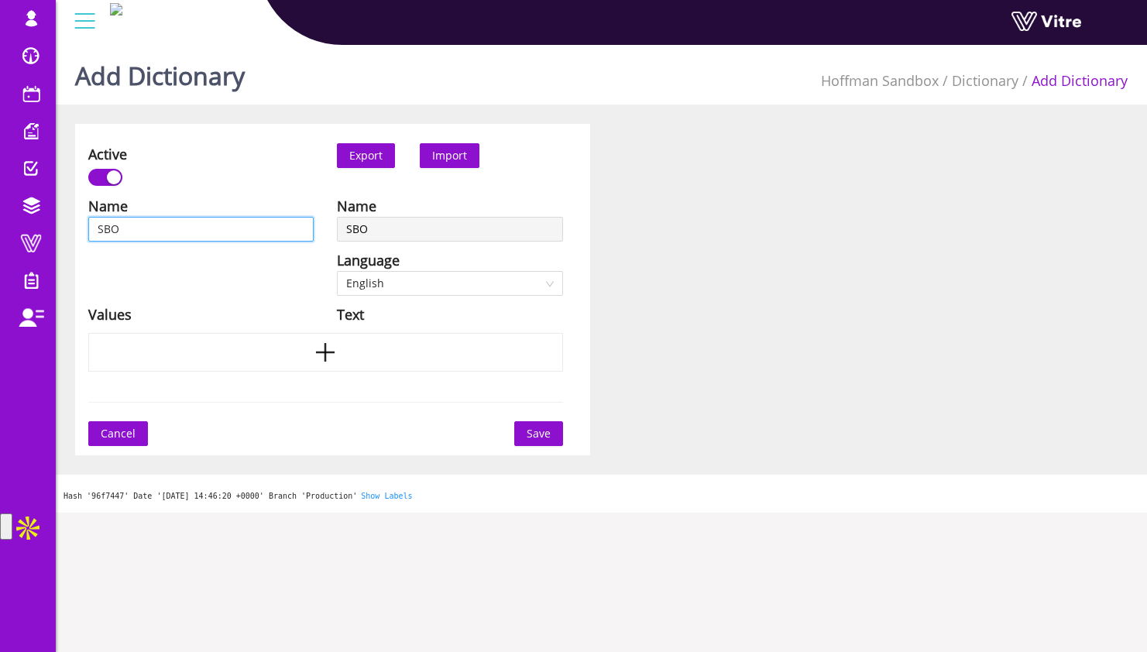
type input "SBO W"
type input "SBO Wi"
type input "SBO Win"
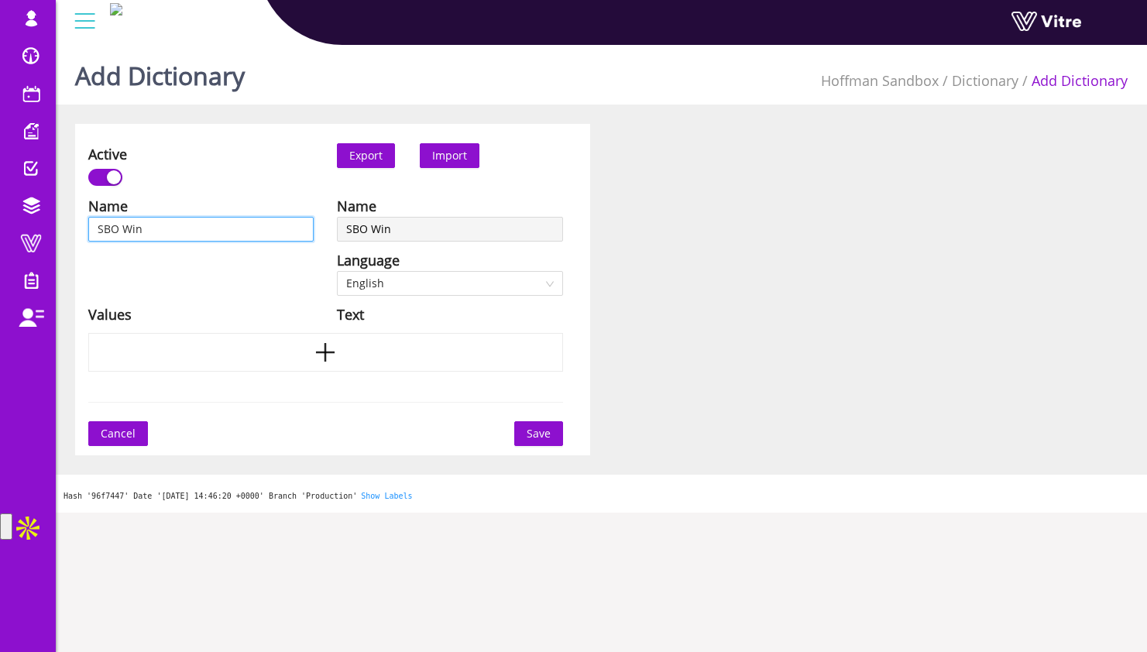
type input "SBO Win"
type input "SBO Win -"
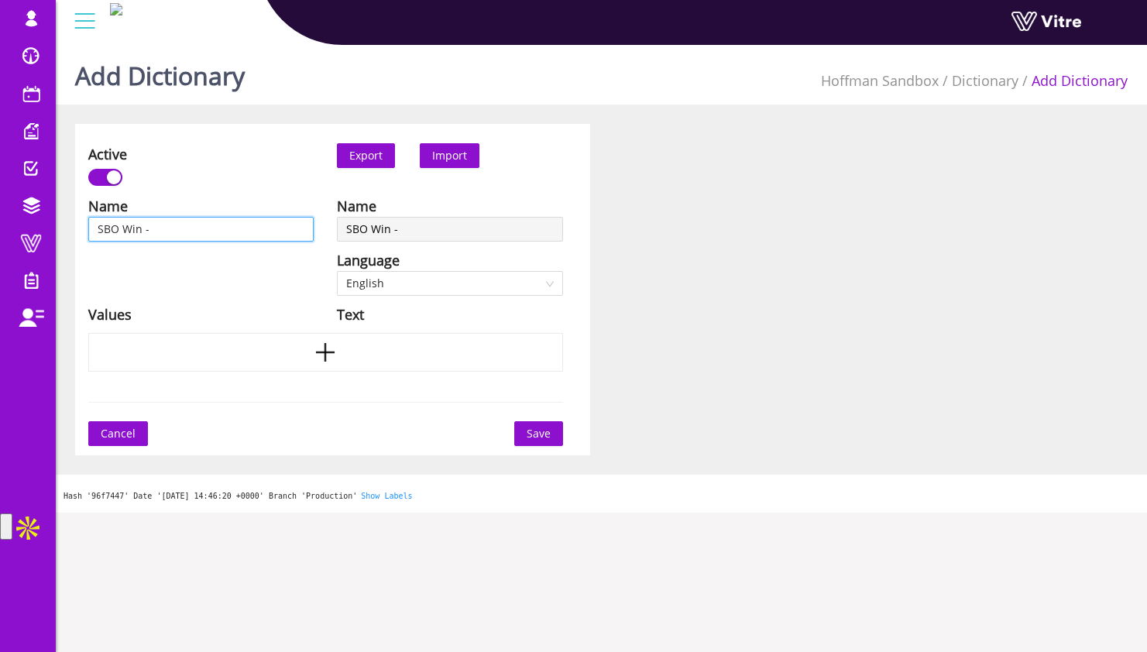
type input "SBO Win -"
type input "SBO Win - B"
type input "SBO Win - Be"
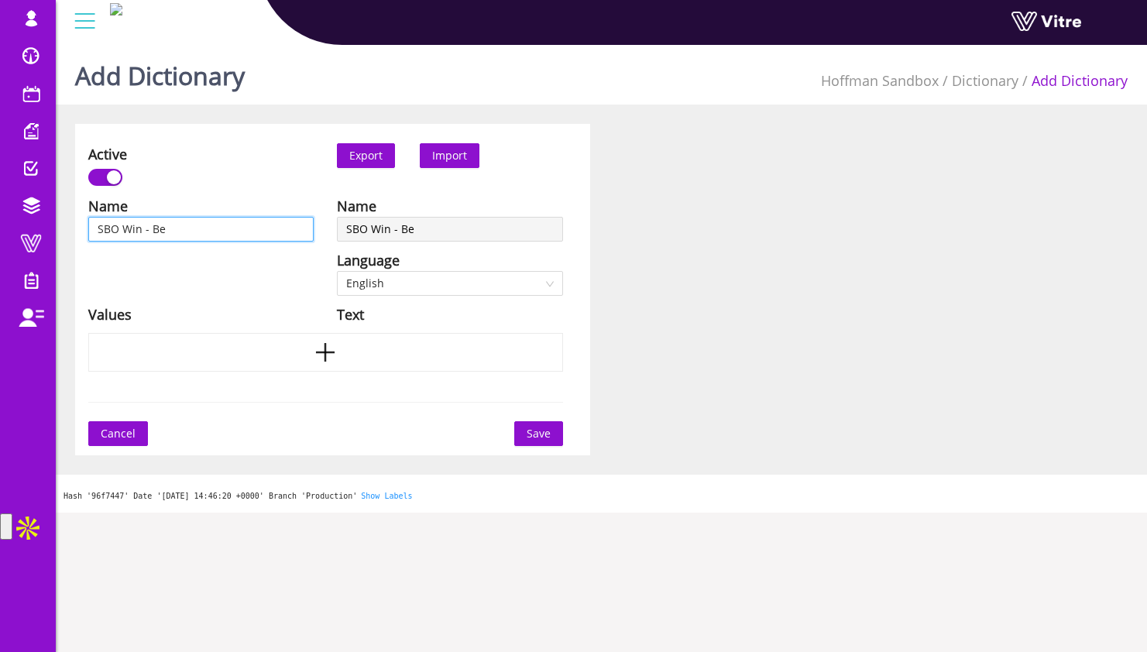
type input "SBO Win - Beh"
type input "SBO Win - Beha"
type input "SBO Win - Behav"
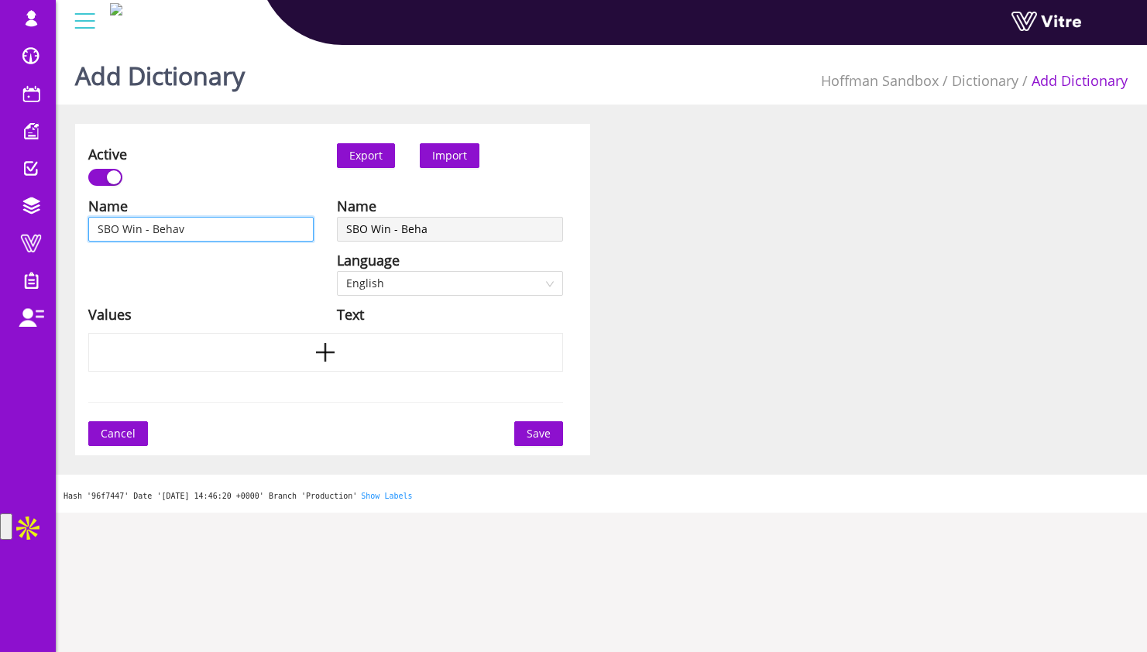
type input "SBO Win - Behav"
type input "SBO Win - Behavi"
type input "SBO Win - Behavio"
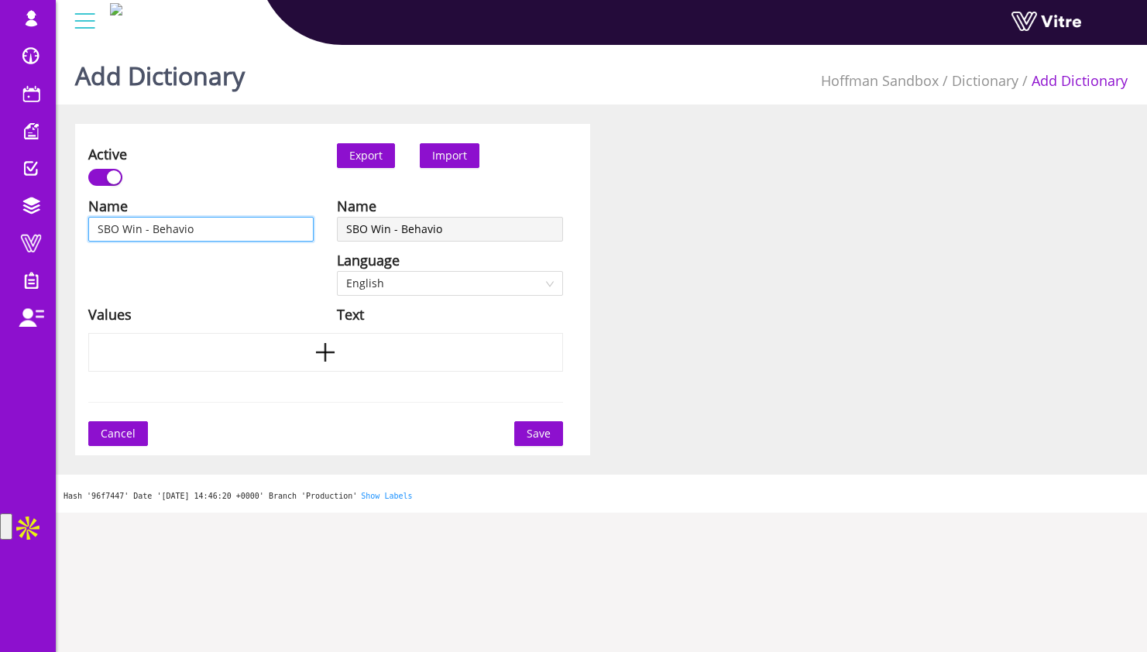
type input "SBO Win - Behavior"
type input "SBO Win - Behavior o"
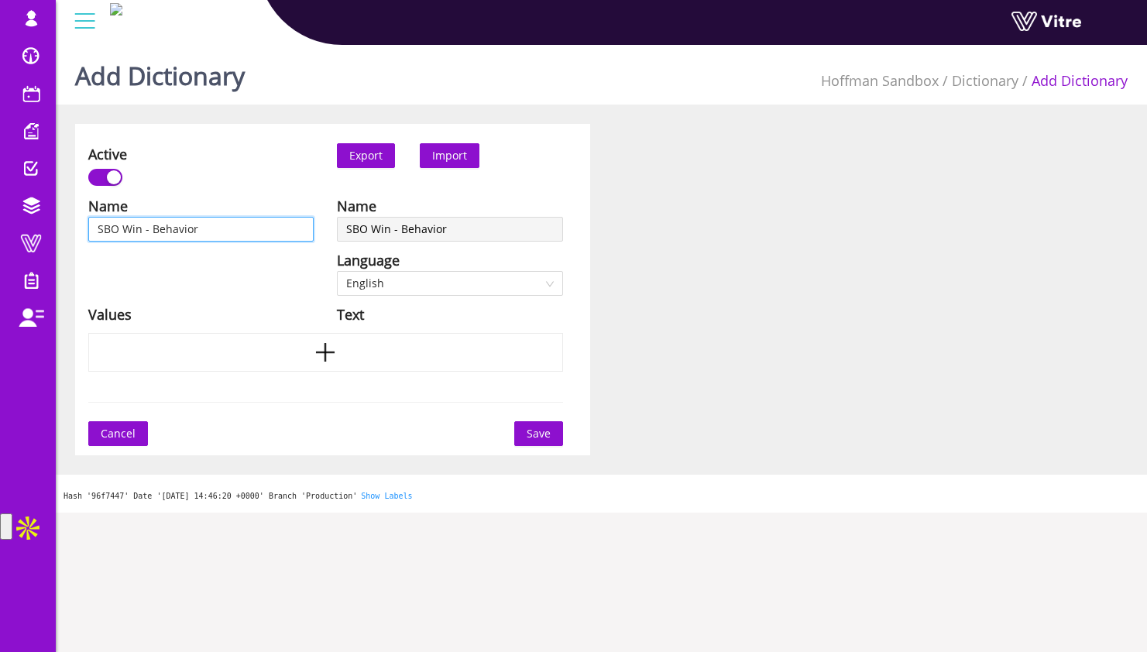
type input "SBO Win - Behavior o"
type input "SBO Win - Behavior or"
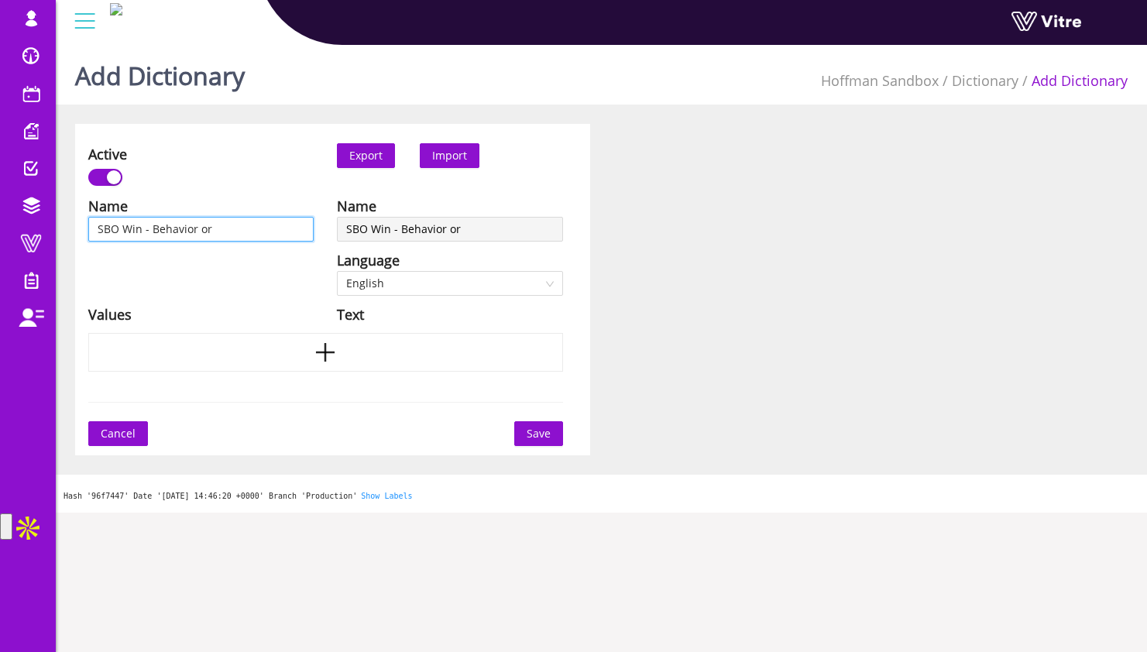
type input "SBO Win - Behavior or C"
type input "SBO Win - Behavior or Co"
type input "SBO Win - Behavior or Con"
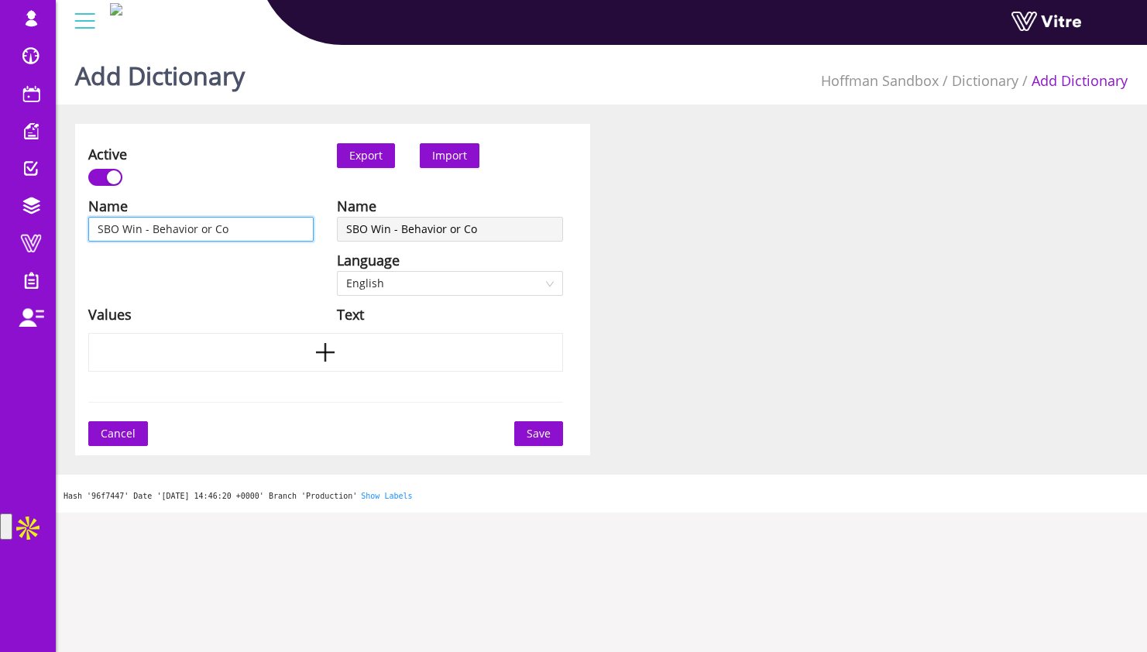
type input "SBO Win - Behavior or Con"
type input "SBO Win - Behavior or Cond"
type input "SBO Win - Behavior or Condi"
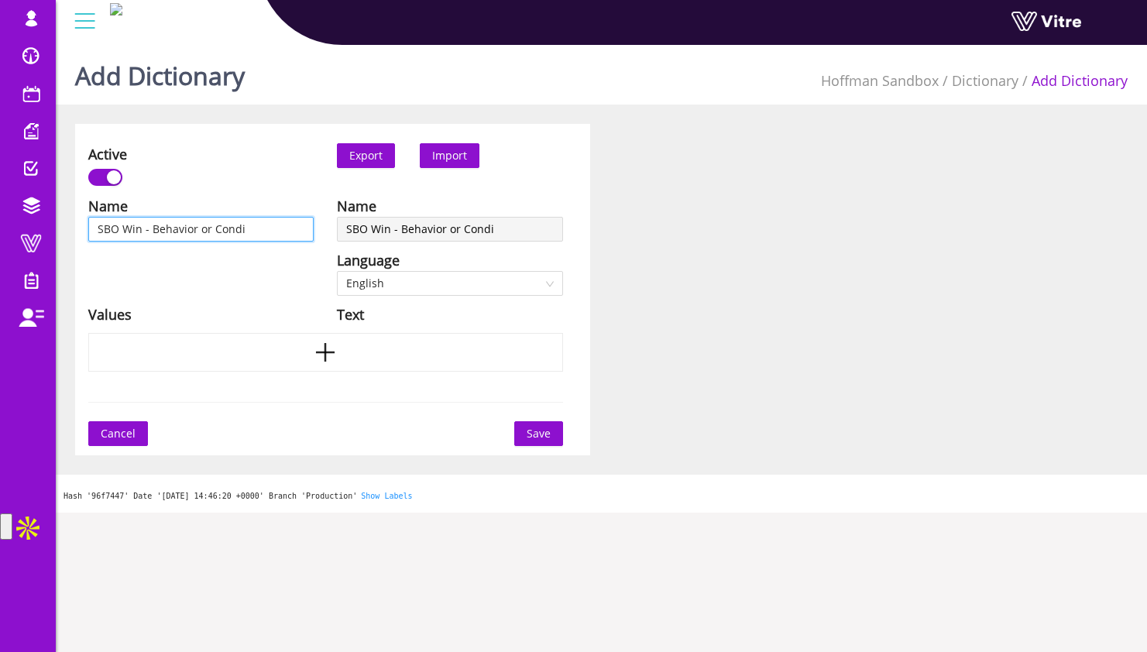
type input "SBO Win - Behavior or Condit"
type input "SBO Win - Behavior or Conditi"
type input "SBO Win - Behavior or Conditio"
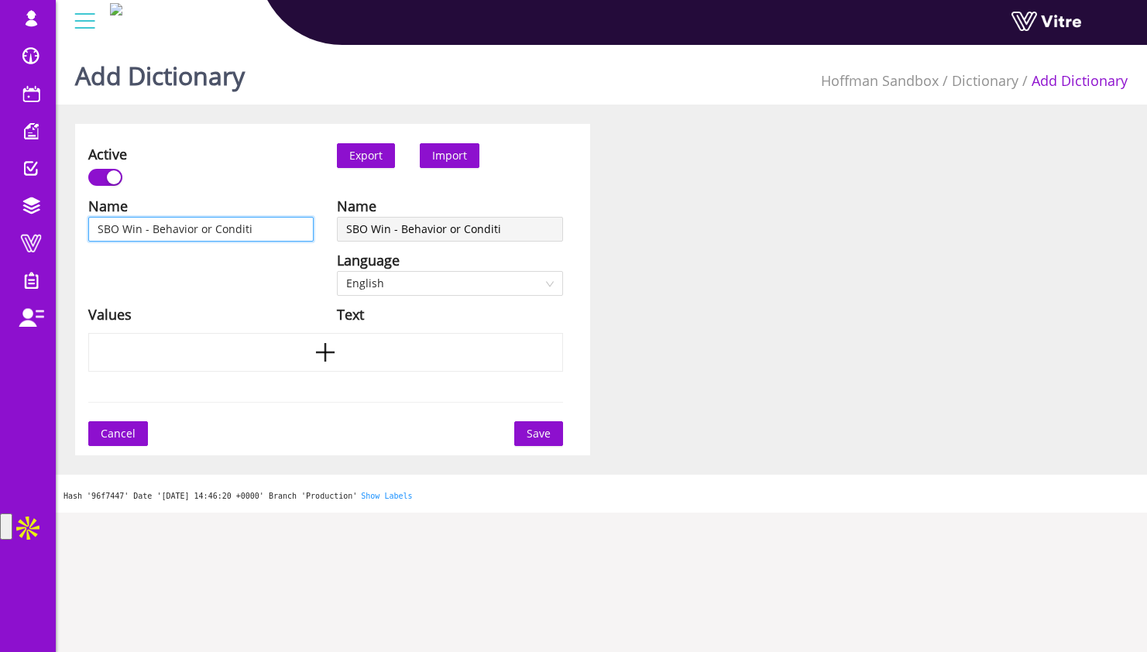
type input "SBO Win - Behavior or Conditio"
type input "SBO Win - Behavior or Condition"
click at [636, 147] on div "Active Export Import Name SBO Win - Behavior or Condition Language English Valu…" at bounding box center [600, 289] width 1075 height 331
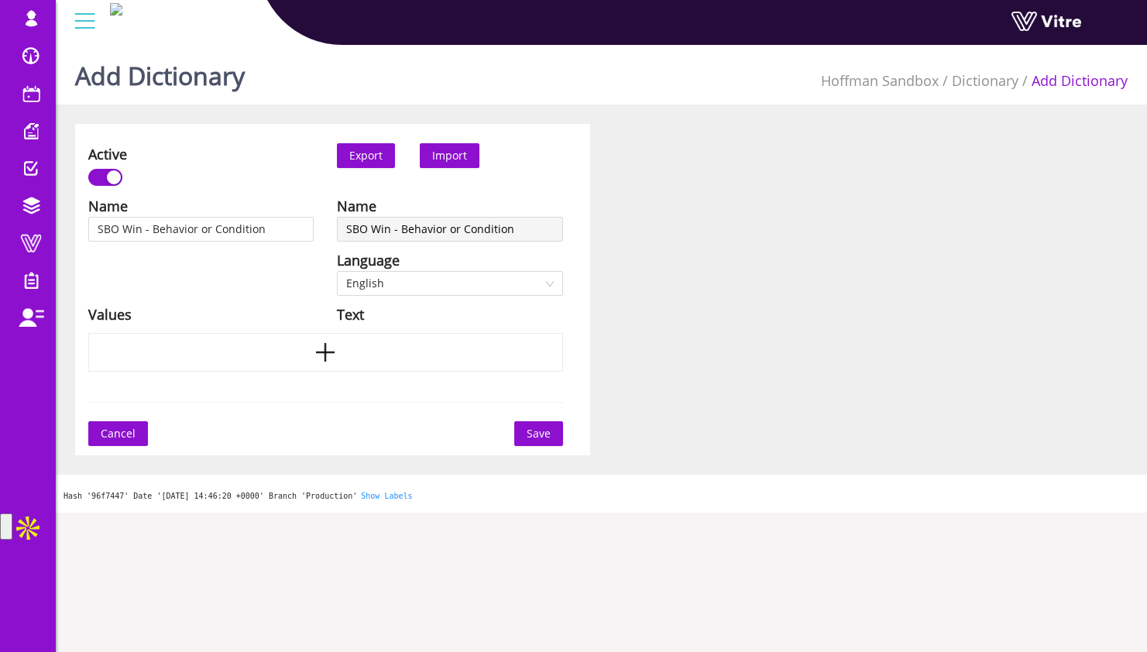
click at [457, 153] on span "Import" at bounding box center [449, 155] width 35 height 15
click at [231, 362] on div at bounding box center [325, 352] width 475 height 39
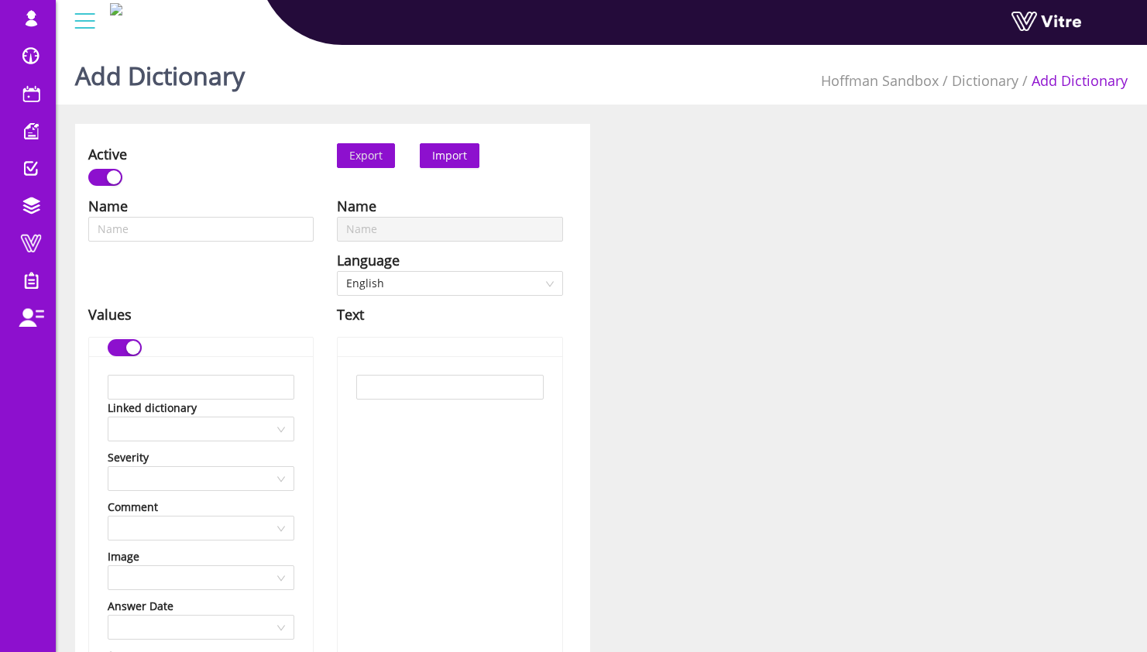
click at [456, 161] on span "Import" at bounding box center [449, 155] width 35 height 15
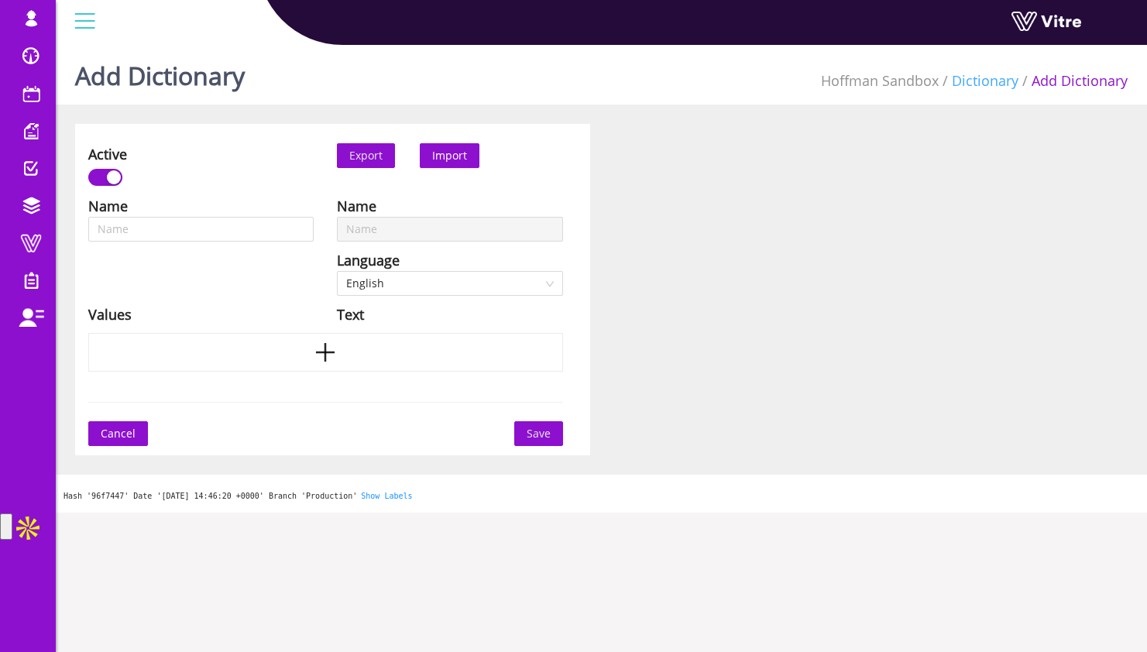
click at [972, 83] on link "Dictionary" at bounding box center [984, 80] width 67 height 19
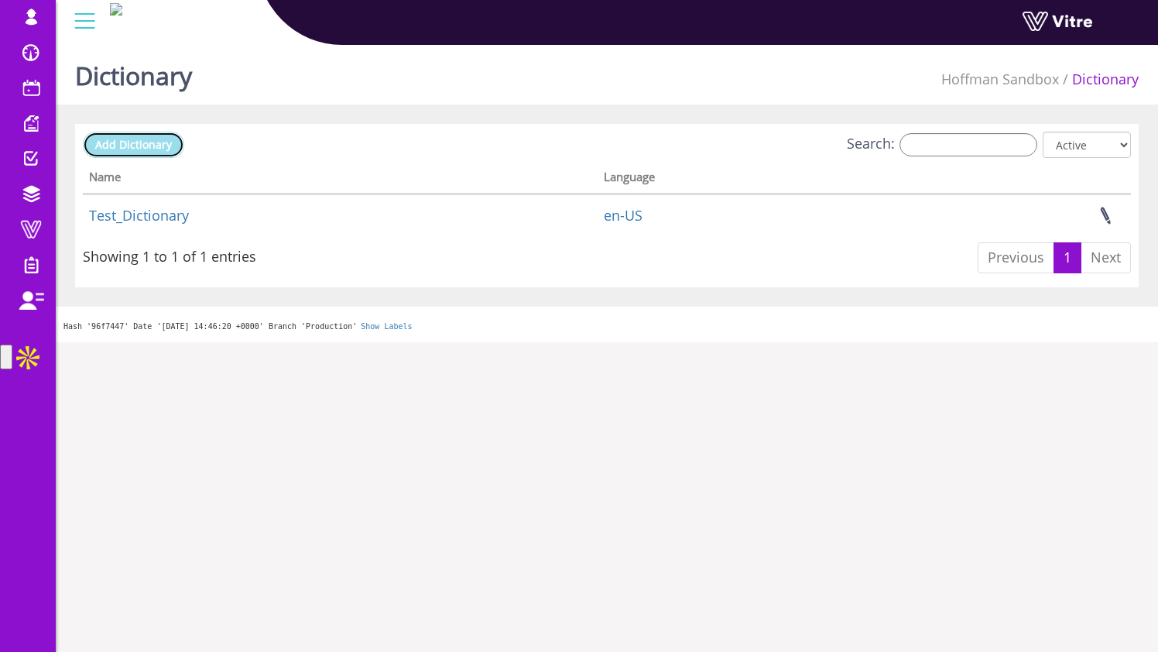
click at [153, 141] on span "Add Dictionary" at bounding box center [133, 144] width 77 height 15
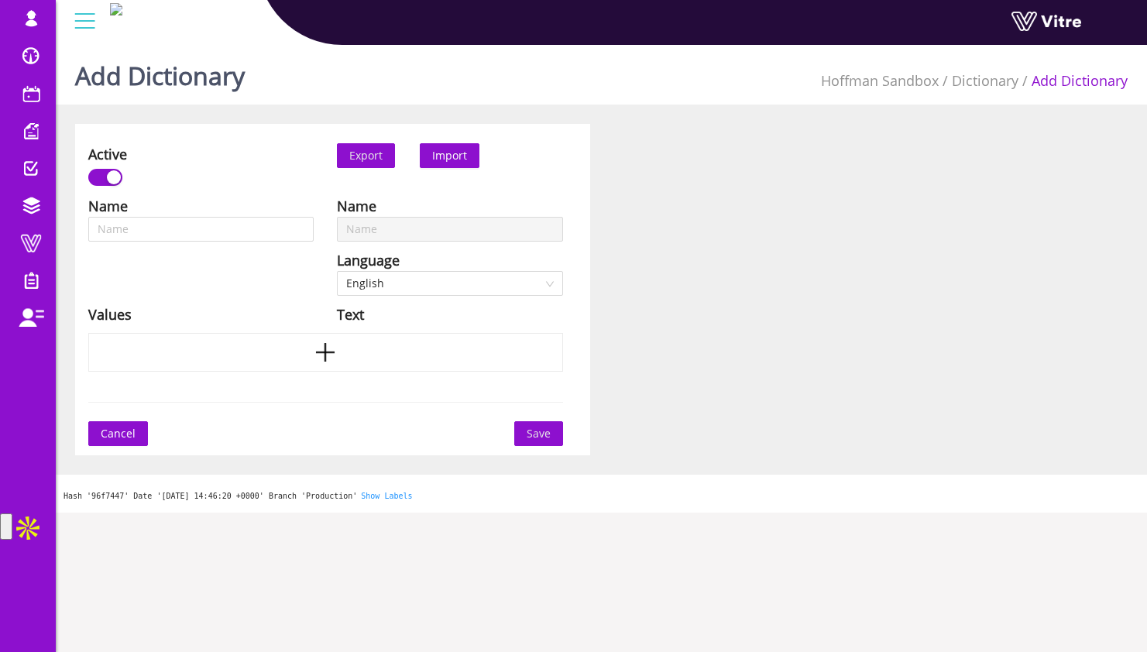
click at [437, 161] on span "Import" at bounding box center [449, 155] width 35 height 15
click at [971, 83] on link "Dictionary" at bounding box center [984, 80] width 67 height 19
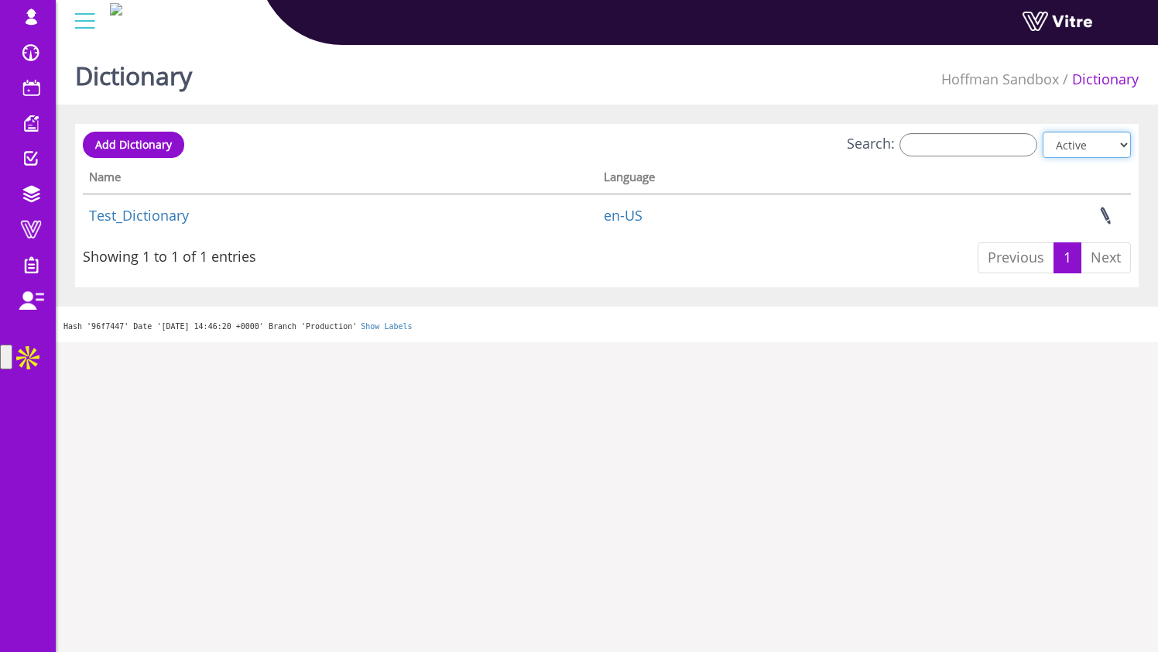
click at [1061, 132] on select "All Active Not Active" at bounding box center [1087, 145] width 88 height 26
click at [1044, 132] on select "All Active Not Active" at bounding box center [1087, 145] width 88 height 26
click at [1068, 149] on select "All Active Not Active" at bounding box center [1087, 145] width 88 height 26
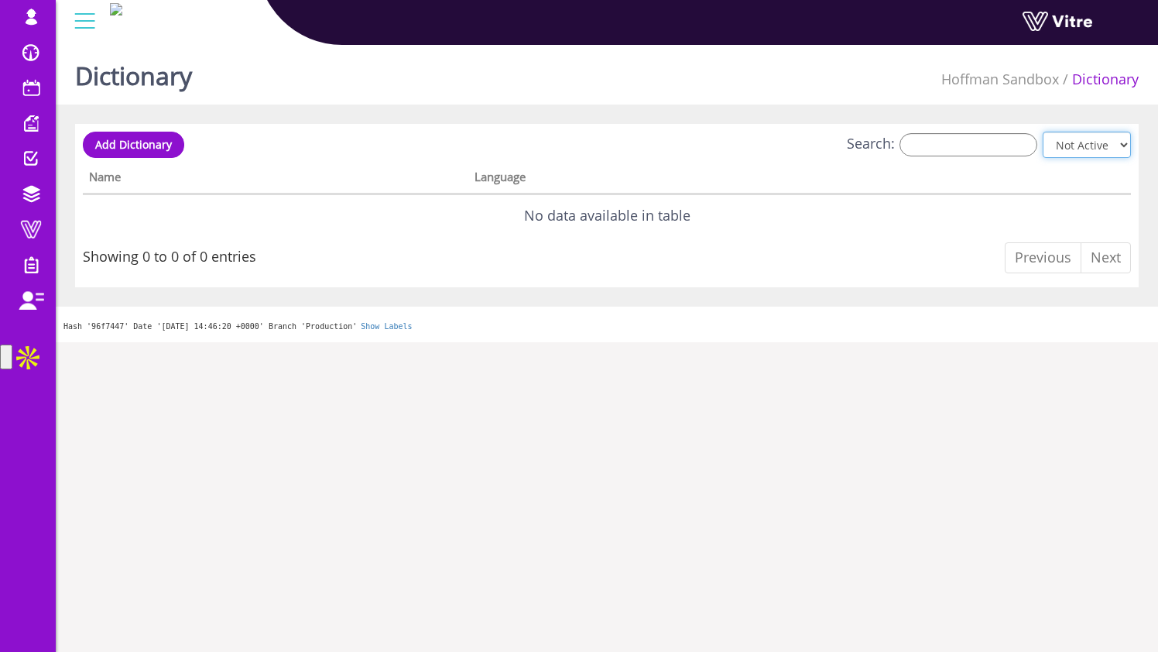
select select "2"
click at [1044, 132] on select "All Active Not Active" at bounding box center [1087, 145] width 88 height 26
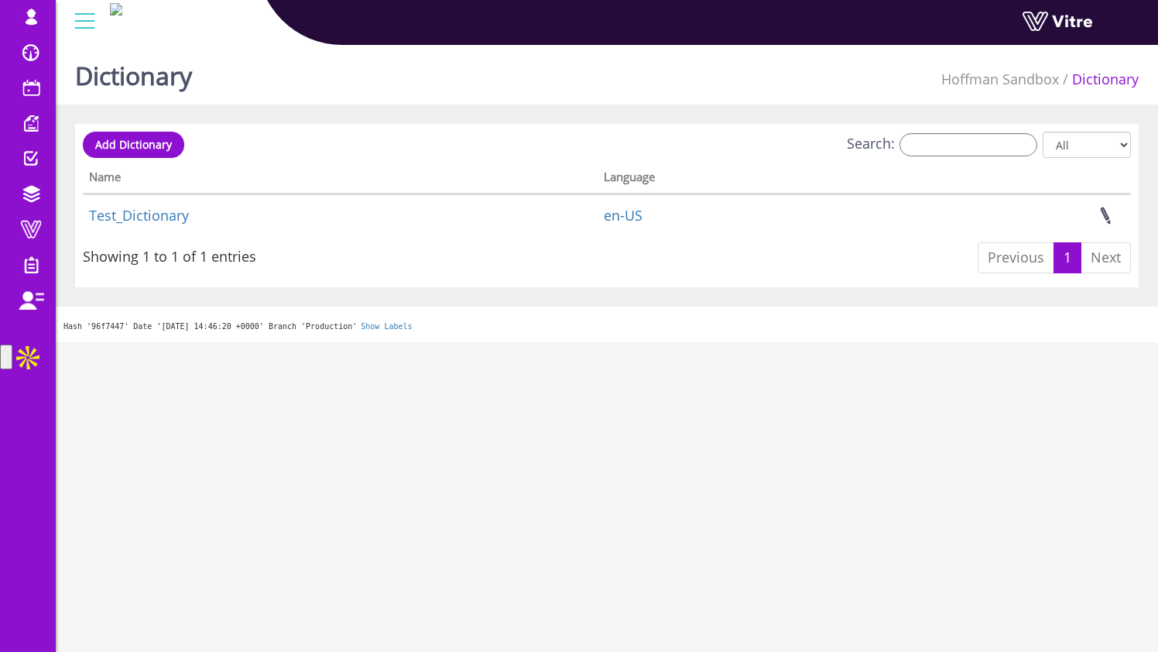
click at [762, 122] on div "Dictionary Hoffman Sandbox Dictionary Add Dictionary Search: All Active Not Act…" at bounding box center [607, 190] width 1102 height 303
click at [162, 153] on link "Add Dictionary" at bounding box center [133, 145] width 101 height 26
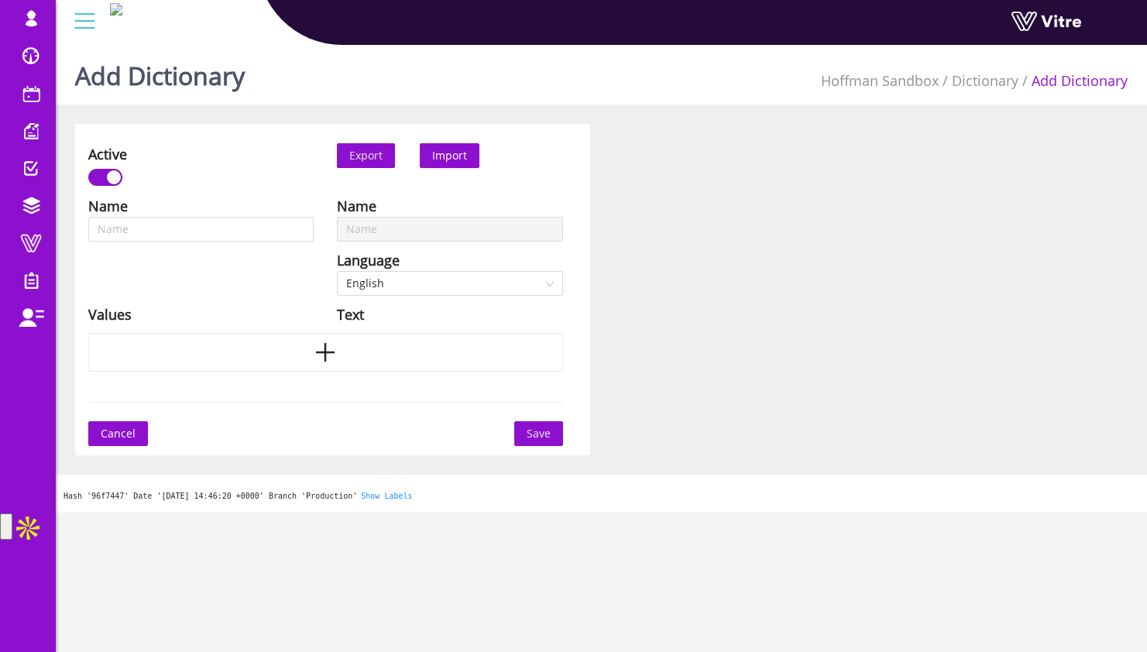
click at [463, 157] on span "Import" at bounding box center [449, 155] width 35 height 15
click at [357, 356] on div at bounding box center [325, 352] width 475 height 39
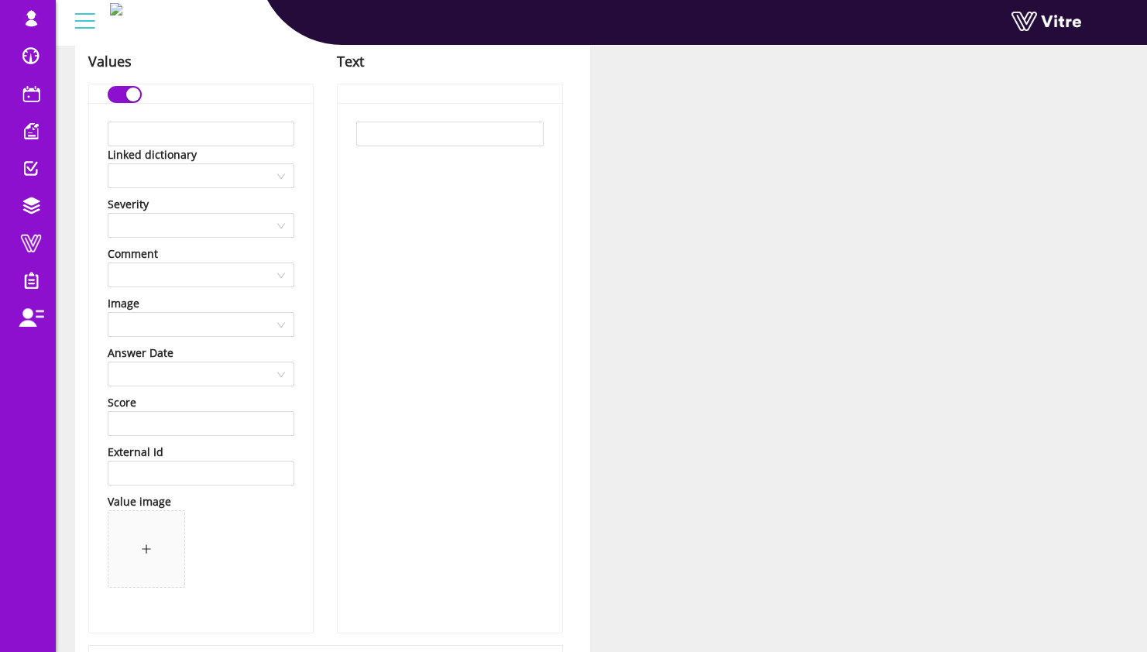
scroll to position [425, 0]
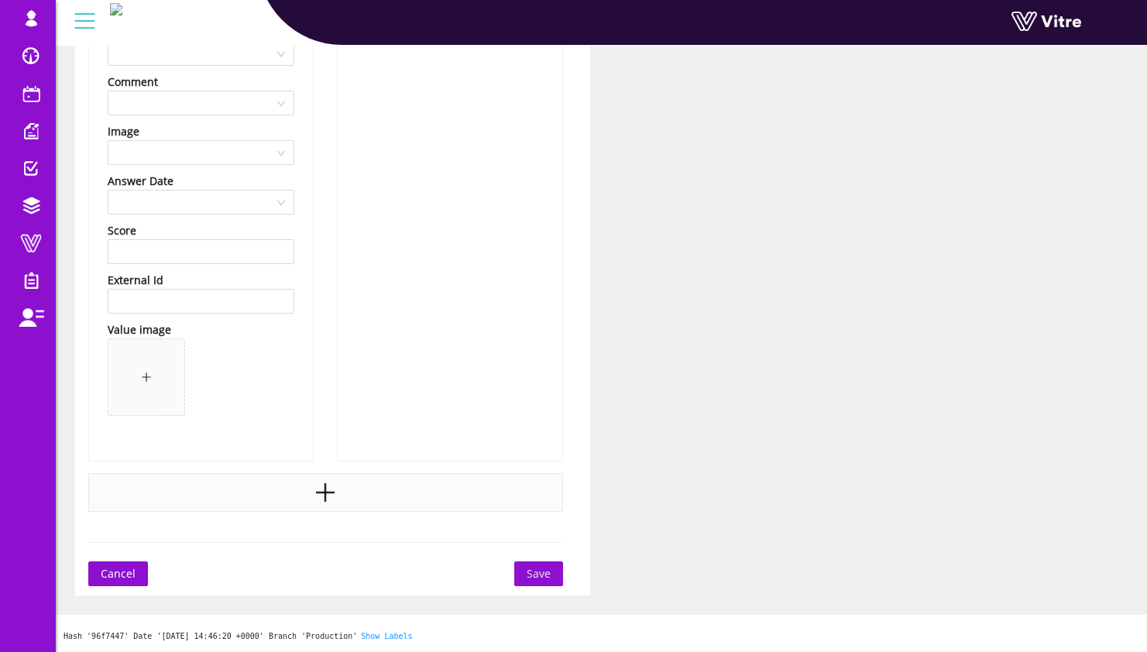
click at [349, 482] on div at bounding box center [325, 492] width 475 height 39
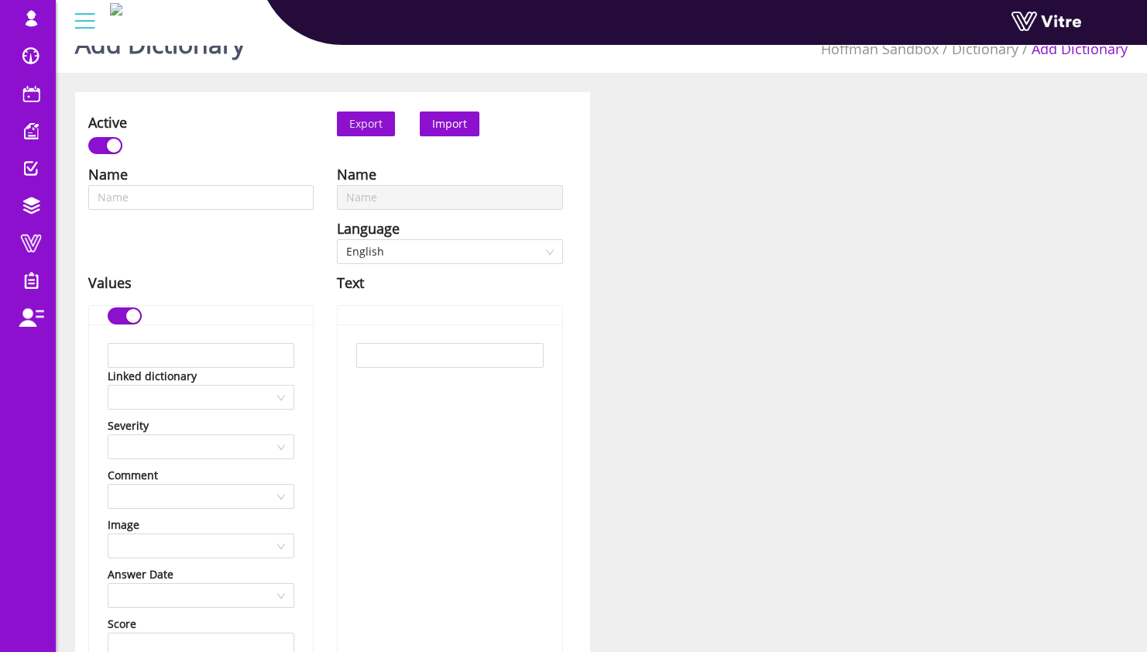
scroll to position [0, 0]
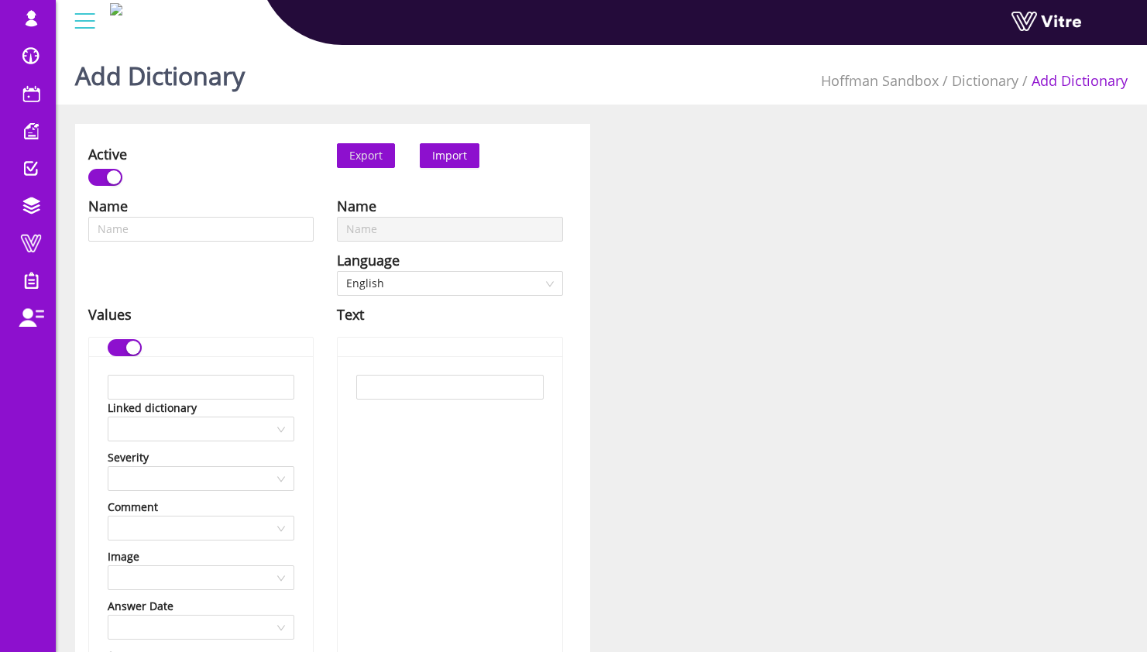
click at [463, 162] on span "Import" at bounding box center [449, 155] width 35 height 15
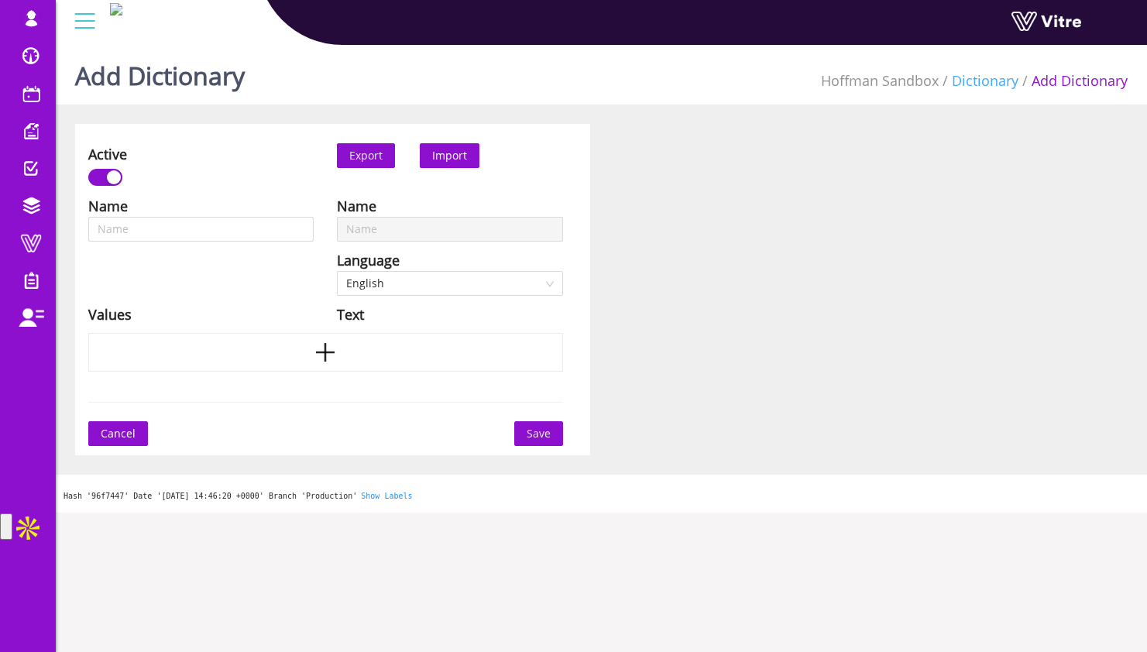
click at [965, 73] on link "Dictionary" at bounding box center [984, 80] width 67 height 19
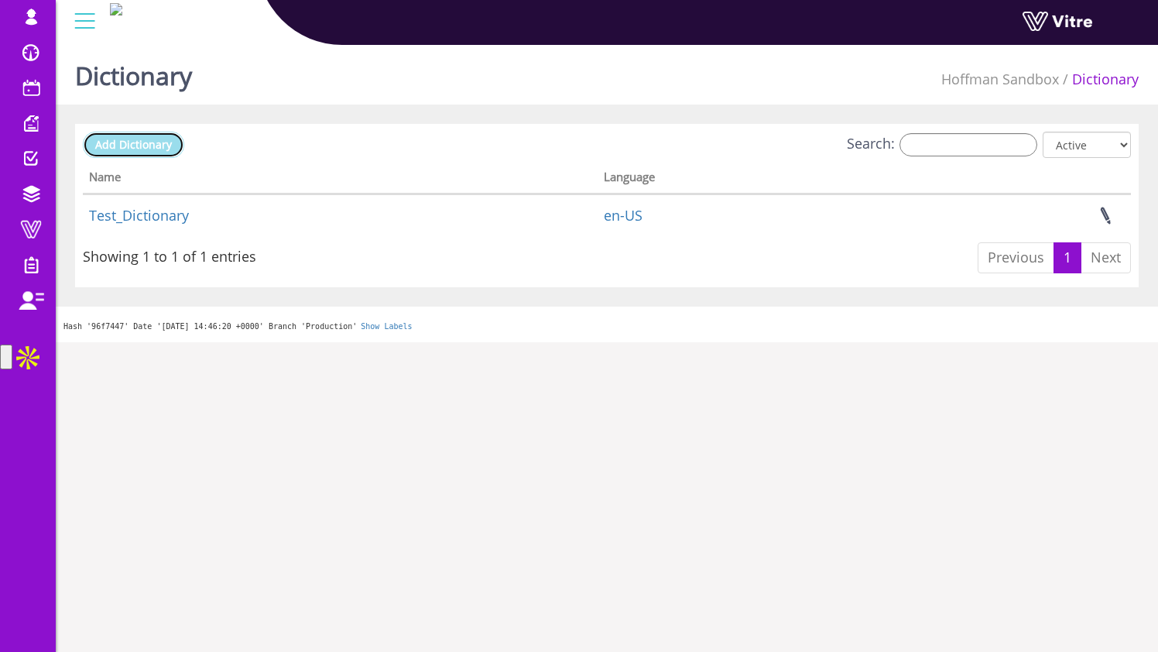
click at [139, 139] on span "Add Dictionary" at bounding box center [133, 144] width 77 height 15
click at [86, 22] on div at bounding box center [84, 21] width 35 height 42
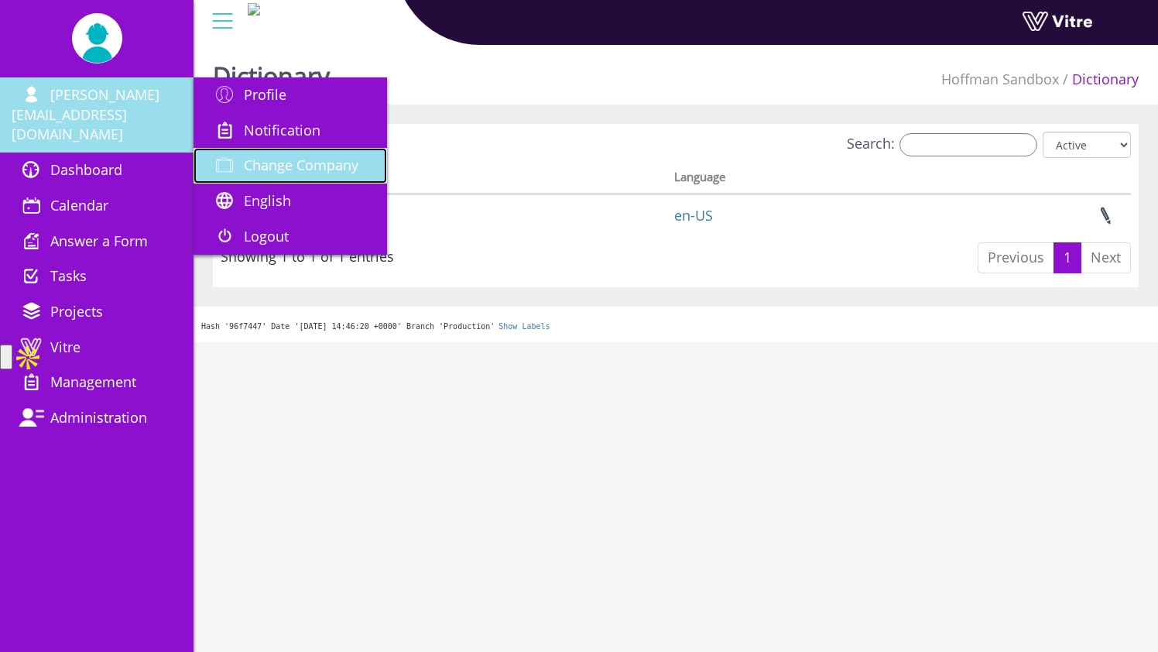
click at [297, 164] on span "Change Company" at bounding box center [301, 165] width 115 height 19
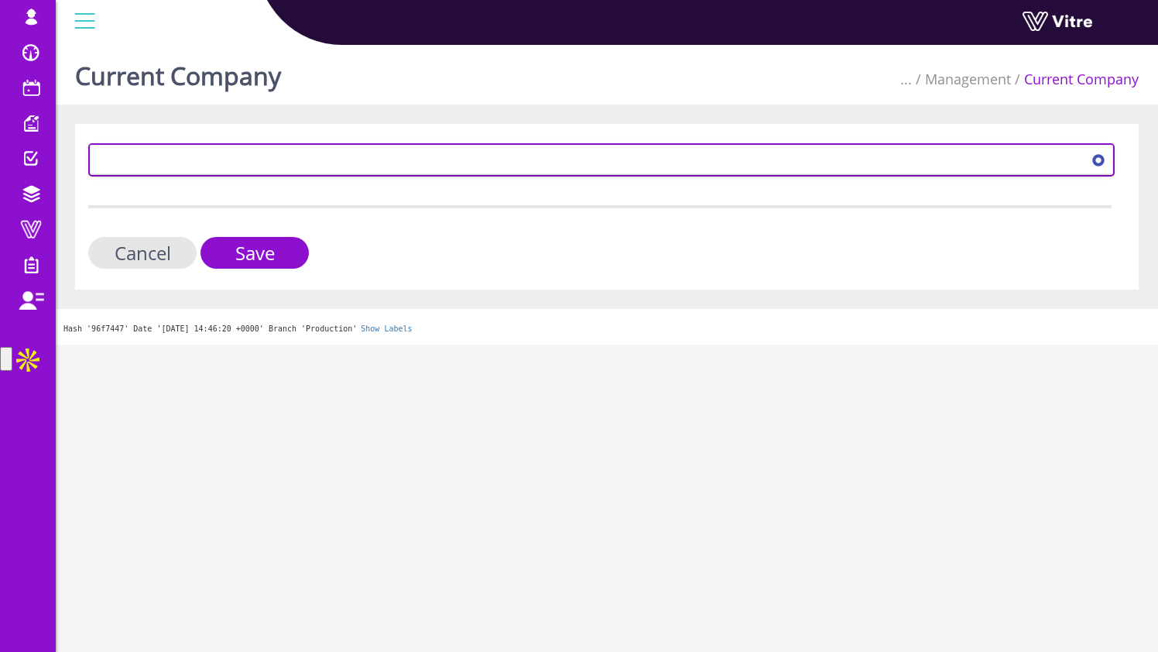
click at [285, 165] on span at bounding box center [588, 160] width 994 height 28
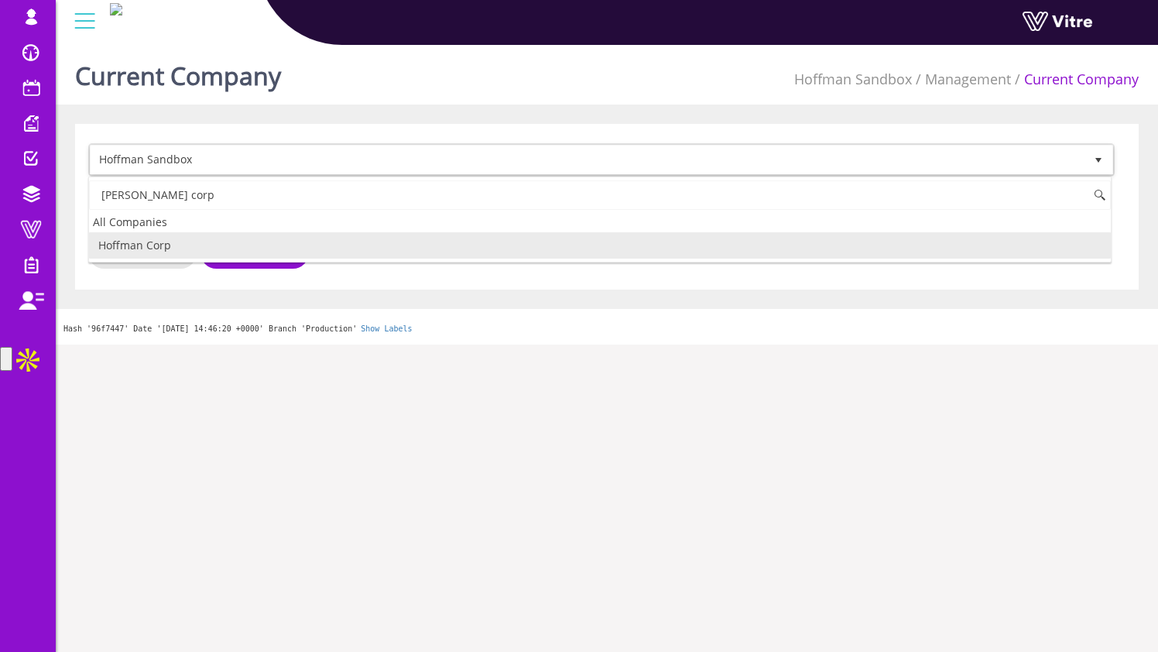
click at [276, 244] on li "Hoffman Corp" at bounding box center [600, 245] width 1022 height 26
type input "hoffman corp"
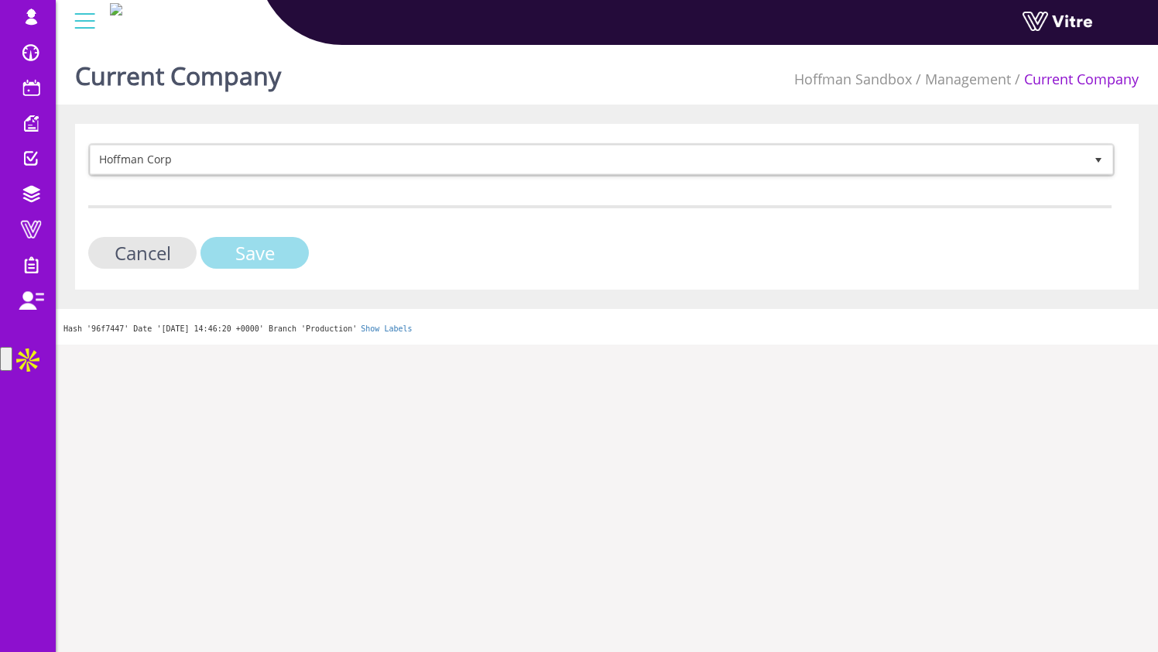
click at [303, 256] on input "Save" at bounding box center [255, 253] width 108 height 32
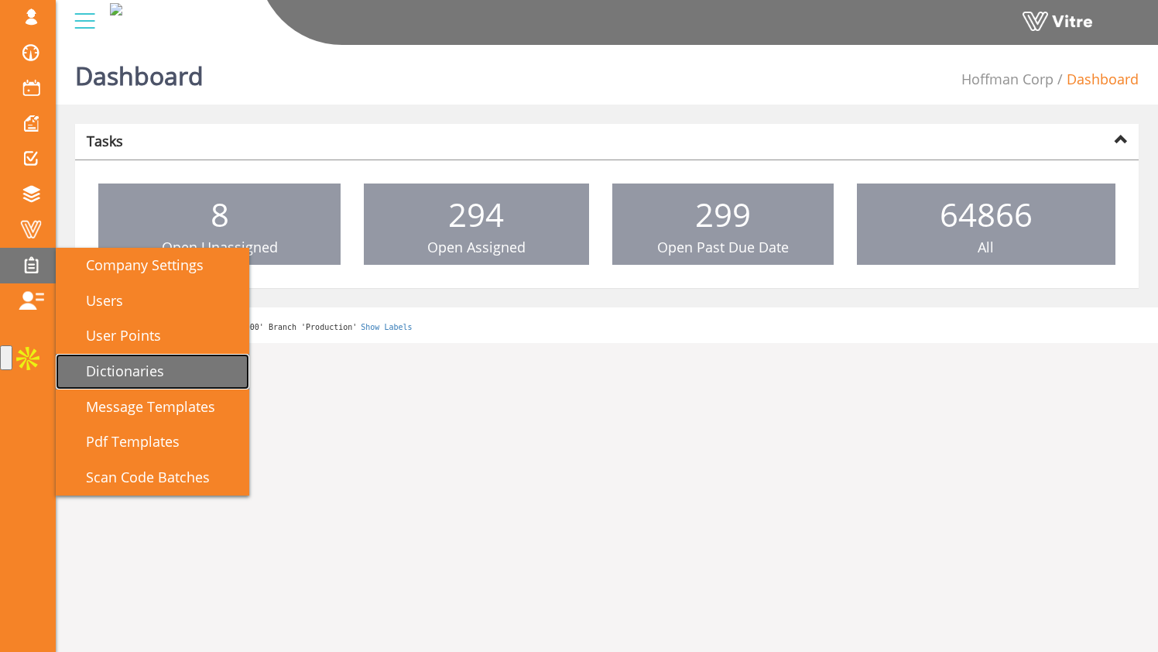
click at [156, 362] on span "Dictionaries" at bounding box center [115, 371] width 97 height 19
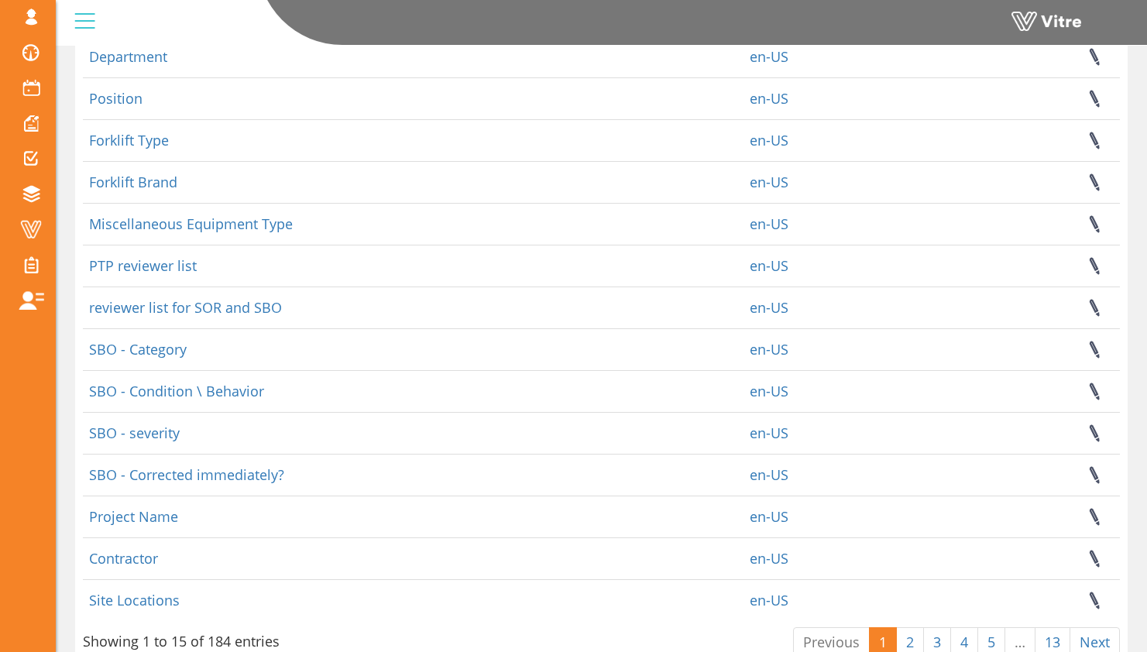
scroll to position [275, 0]
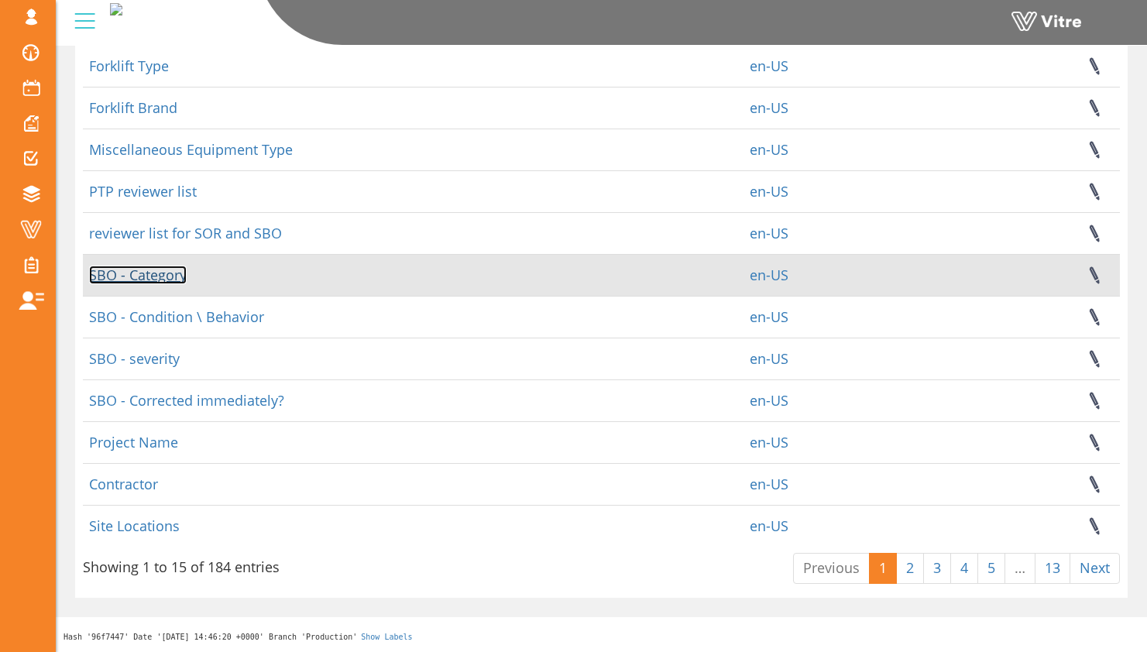
click at [178, 277] on link "SBO - Category" at bounding box center [138, 275] width 98 height 19
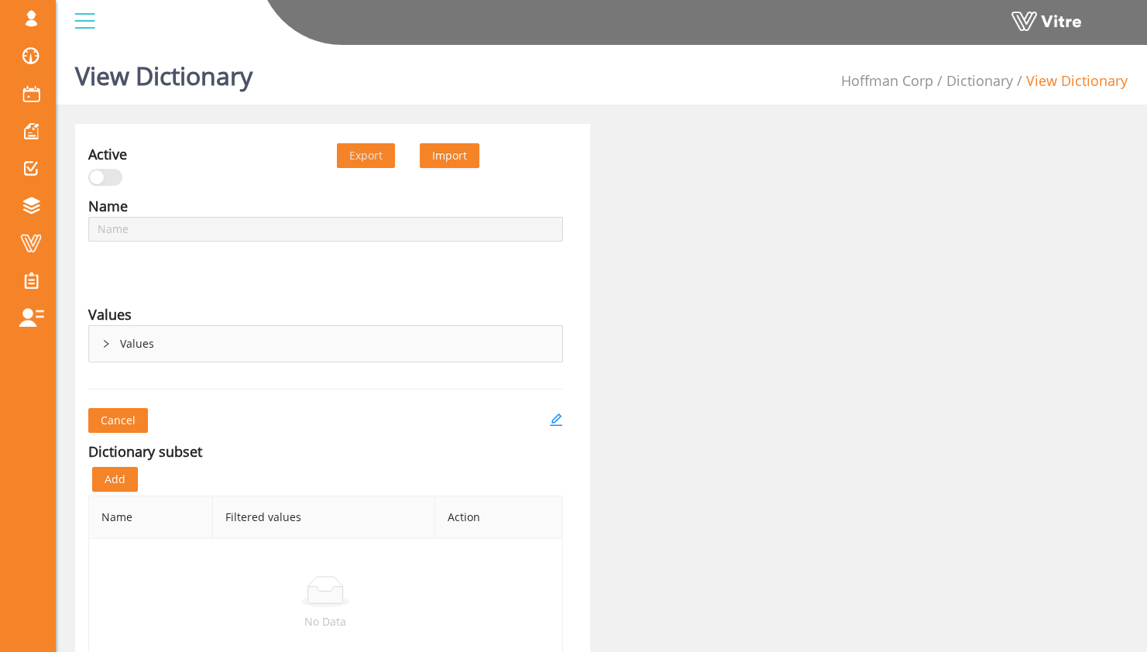
type input "SBO - Category"
click at [135, 362] on div "Values" at bounding box center [325, 344] width 473 height 36
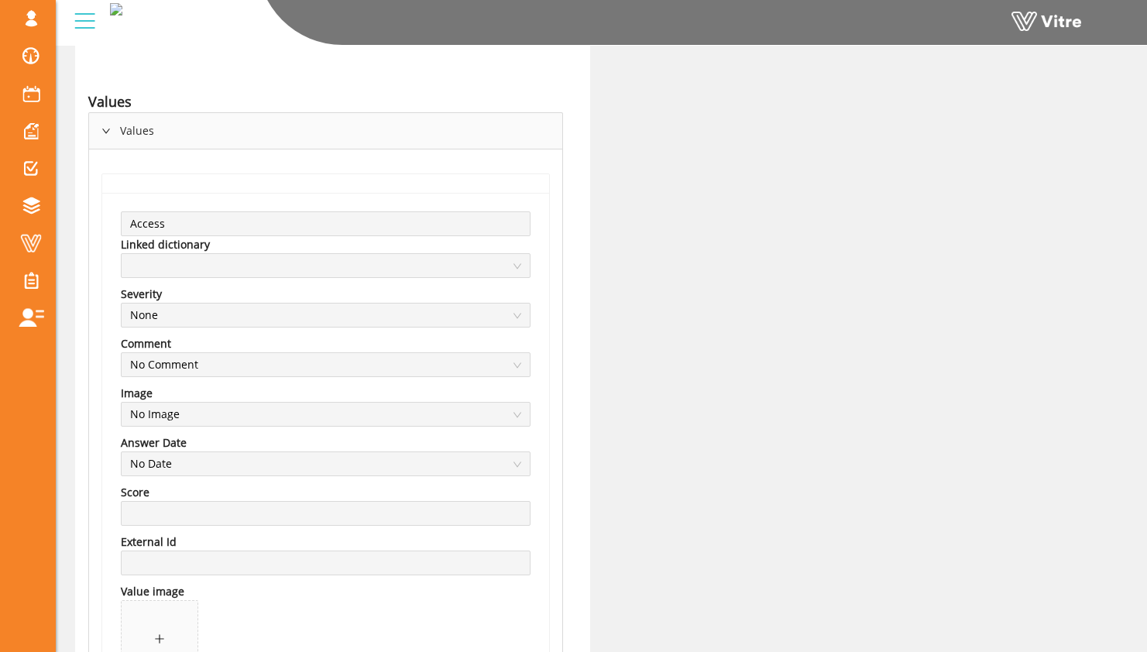
scroll to position [89, 0]
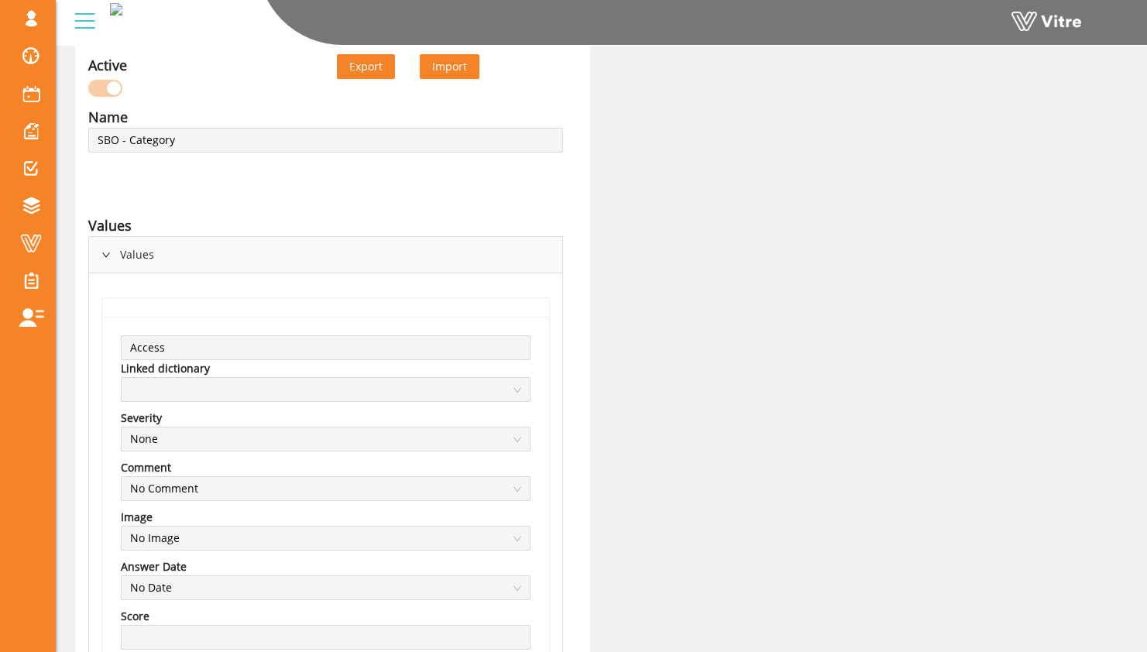
click at [125, 262] on div "Values" at bounding box center [325, 255] width 473 height 36
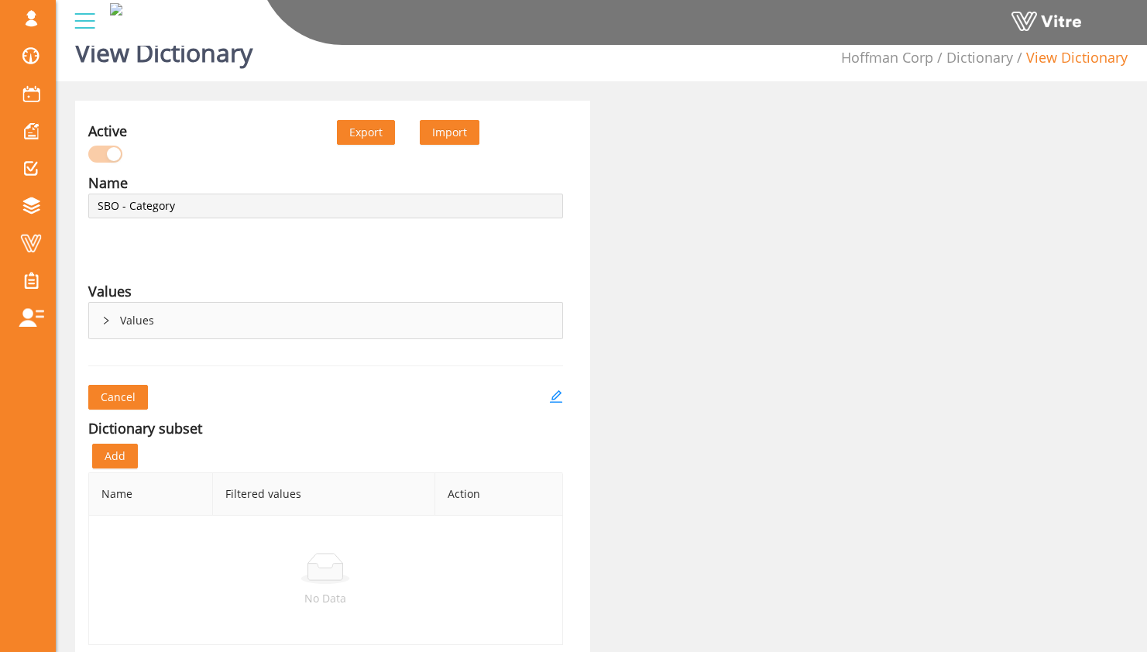
scroll to position [0, 0]
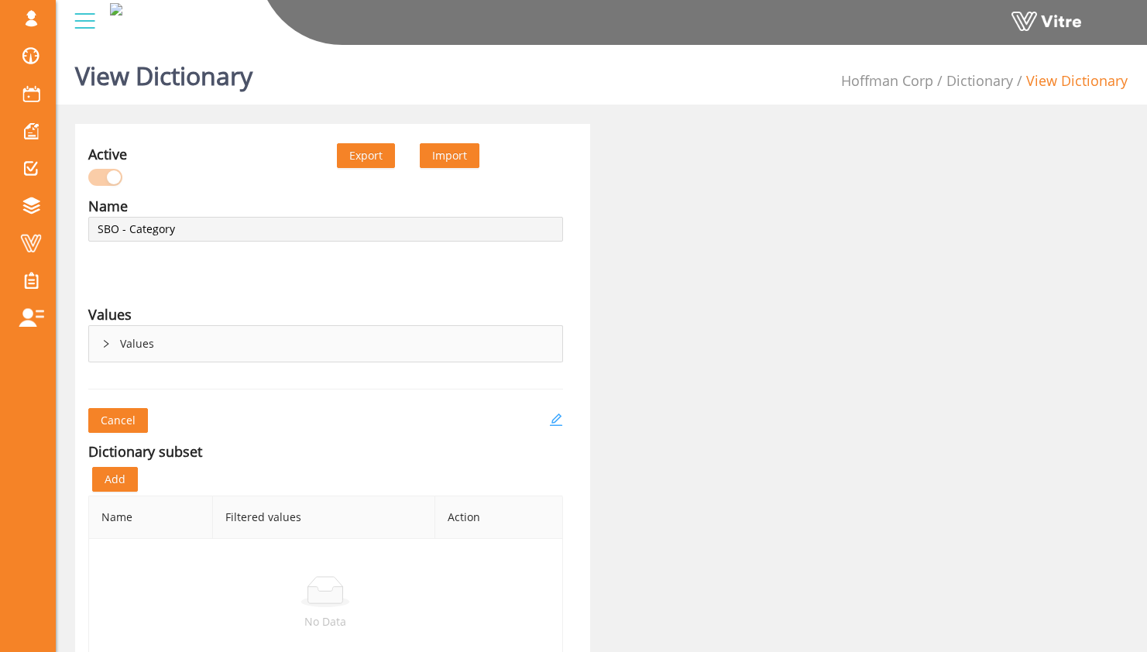
click at [554, 417] on icon "edit" at bounding box center [555, 419] width 12 height 12
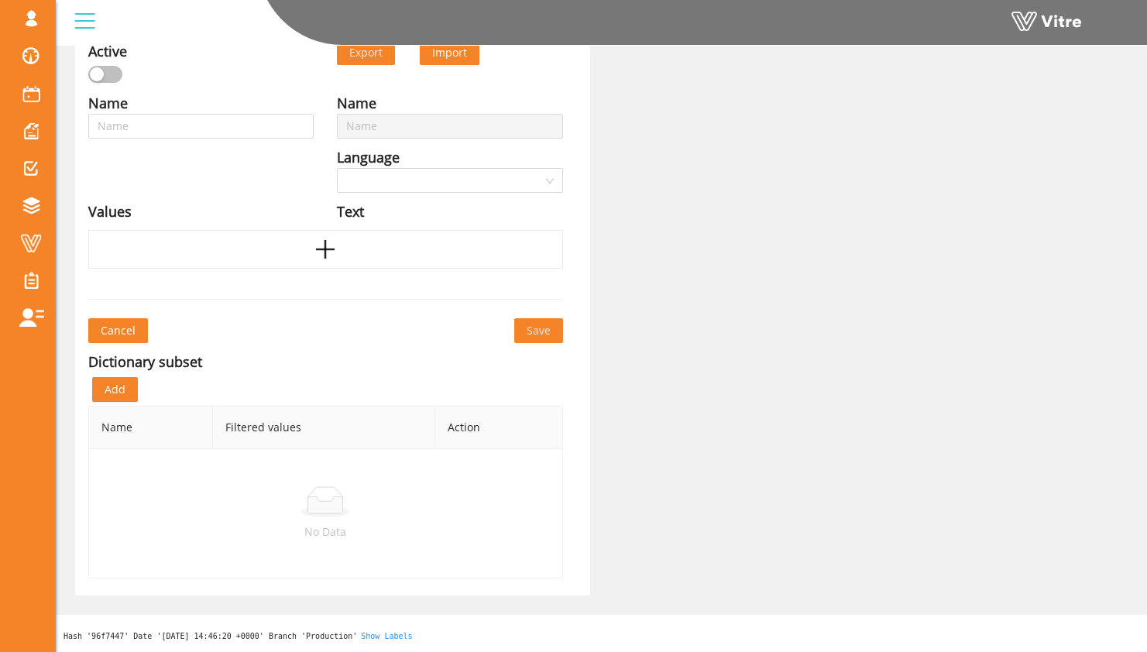
type input "SBO - Category"
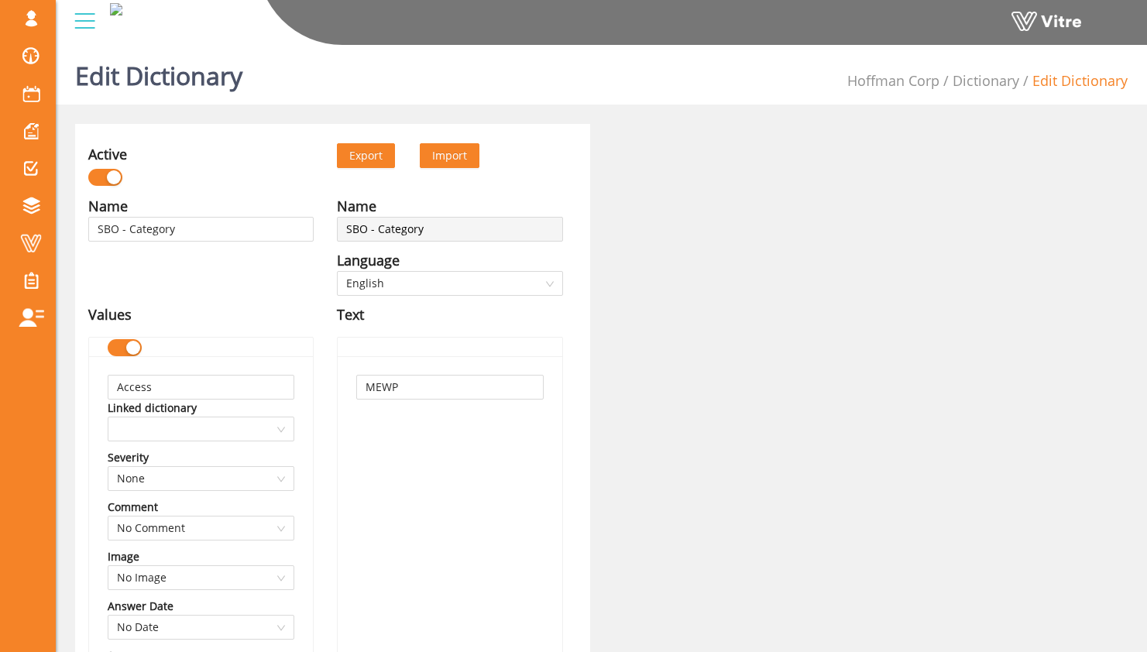
click at [109, 174] on div "button" at bounding box center [114, 177] width 14 height 14
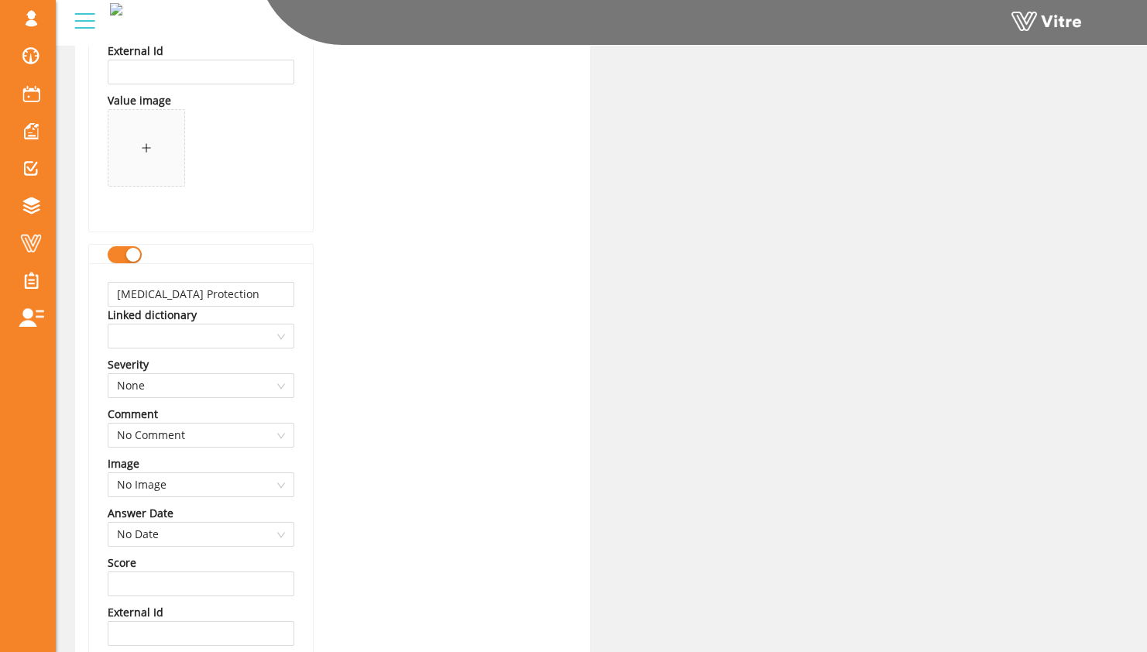
scroll to position [15211, 0]
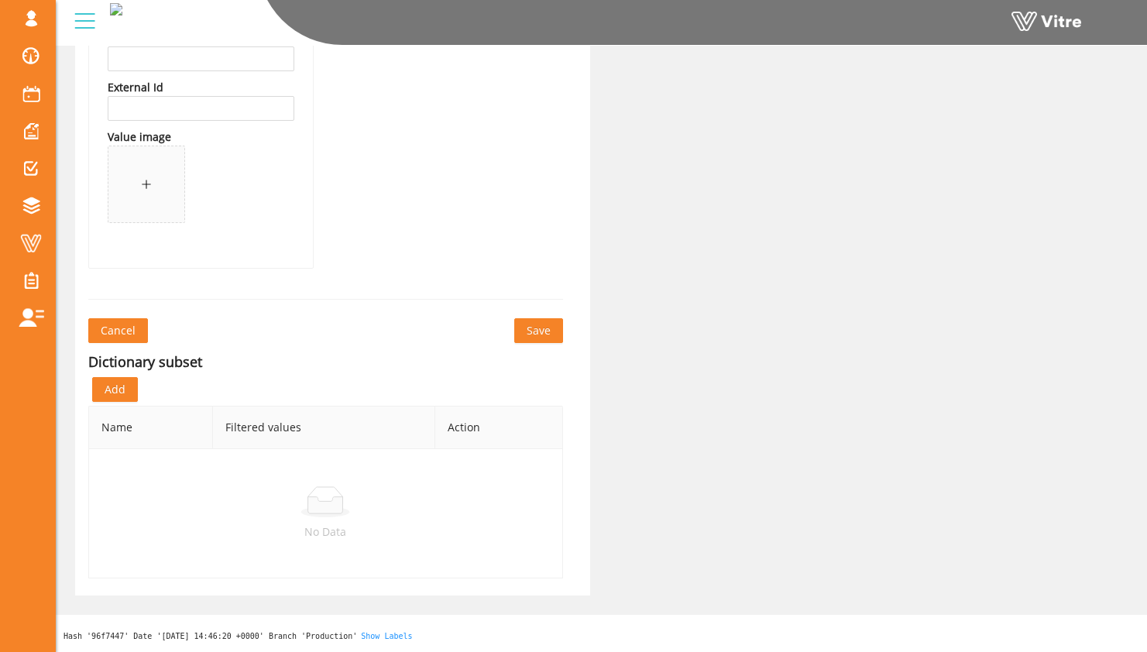
click at [536, 324] on span "Save" at bounding box center [538, 330] width 24 height 17
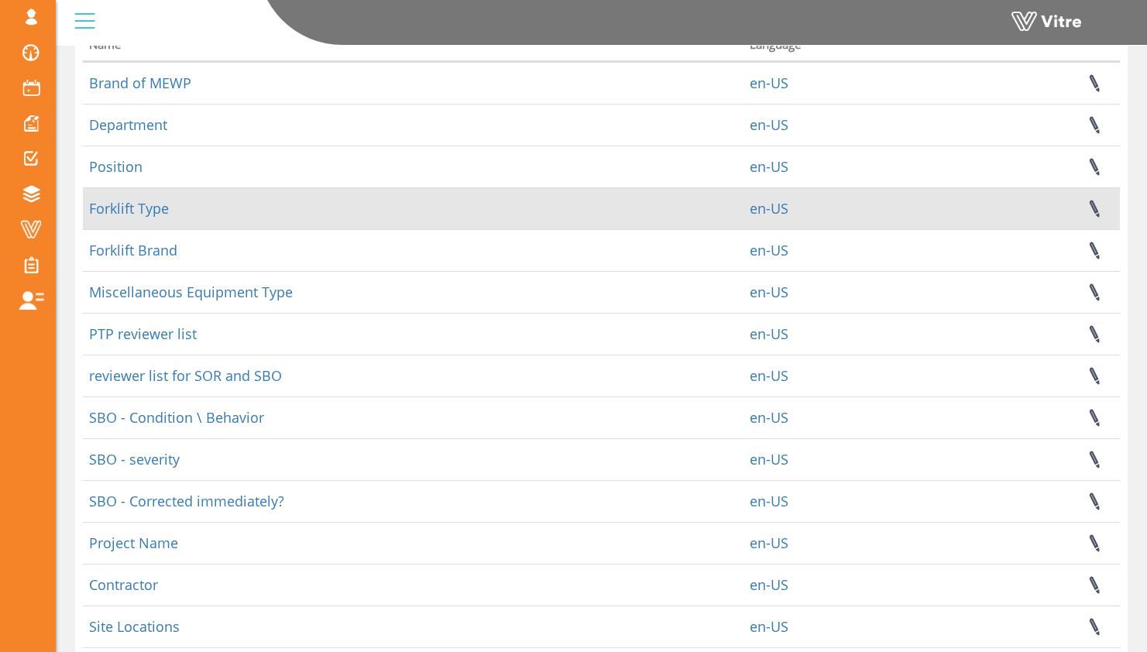
scroll to position [275, 0]
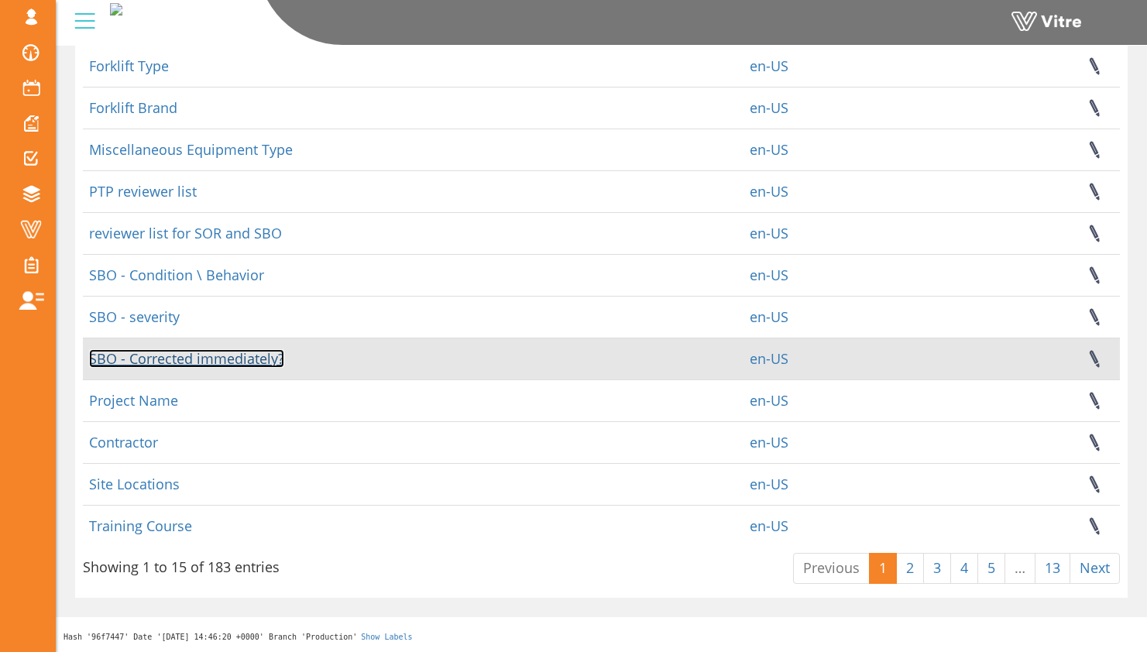
click at [224, 362] on link "SBO - Corrected immediately?" at bounding box center [186, 358] width 195 height 19
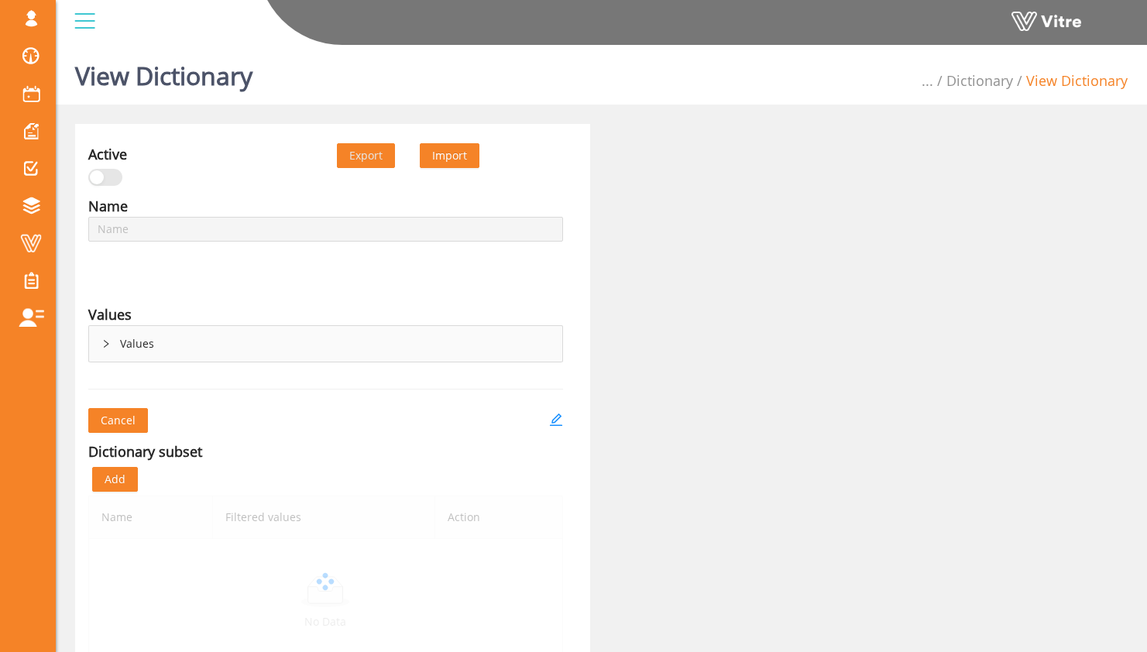
click at [118, 362] on div "Values" at bounding box center [325, 344] width 473 height 36
type input "SBO - Corrected immediately?"
click at [136, 334] on div "Values" at bounding box center [325, 344] width 473 height 36
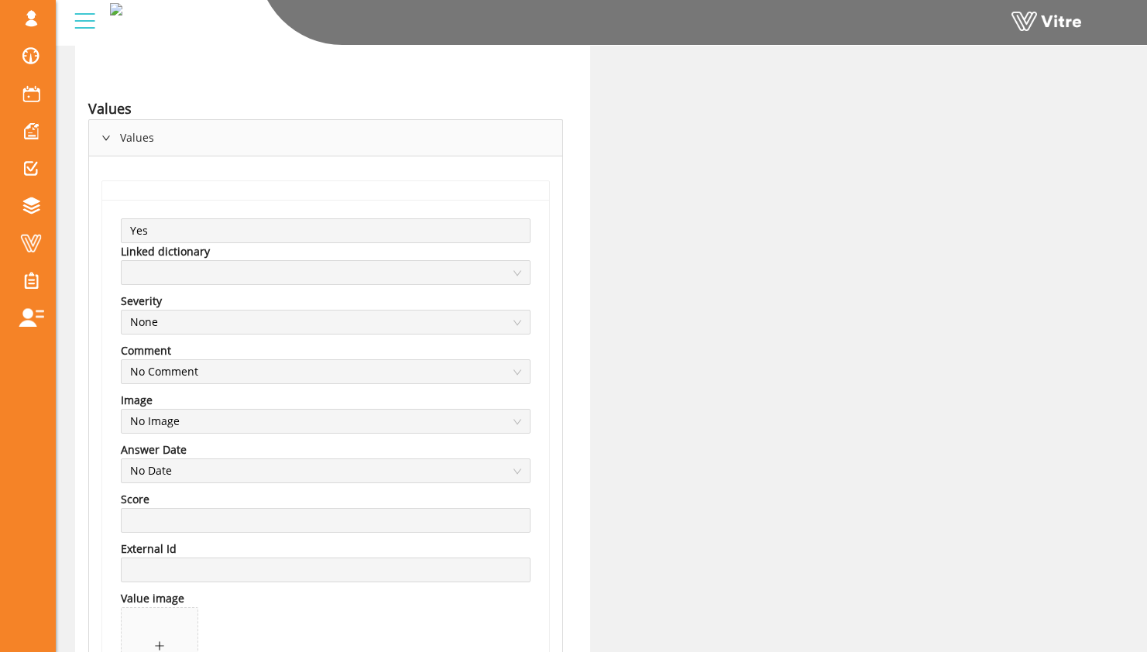
scroll to position [211, 0]
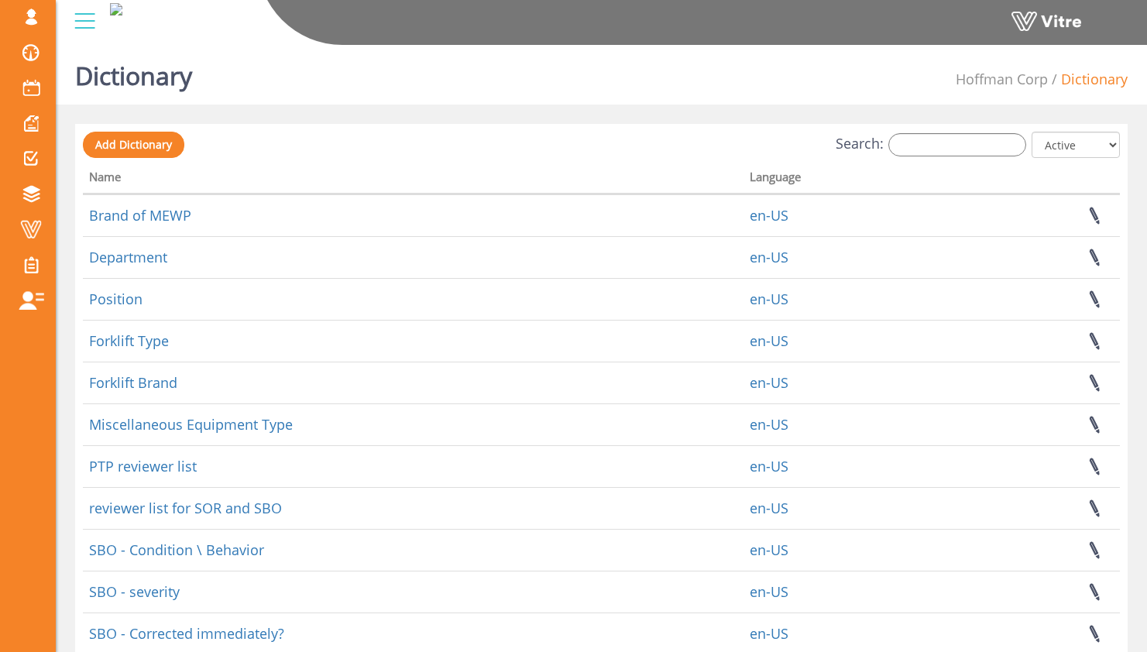
drag, startPoint x: 106, startPoint y: 216, endPoint x: 925, endPoint y: 1, distance: 846.9
click at [0, 0] on ul "[PERSON_NAME][EMAIL_ADDRESS][DOMAIN_NAME] Profile Notification Change Company E…" at bounding box center [28, 159] width 56 height 318
click at [910, 144] on input "Search:" at bounding box center [957, 144] width 138 height 23
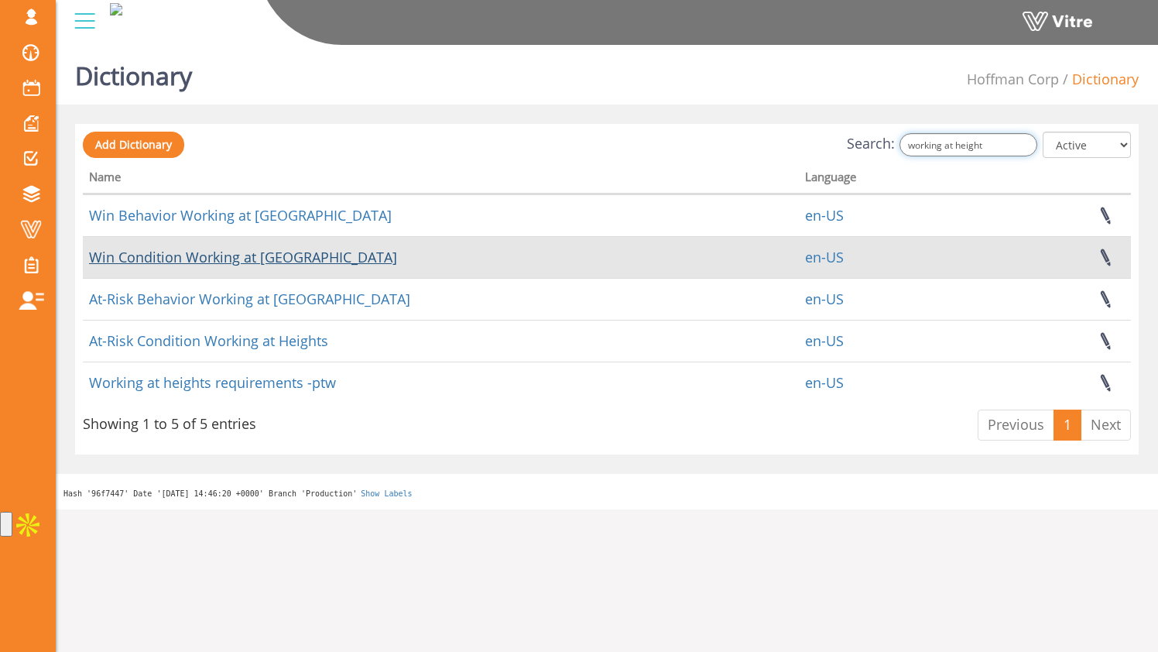
type input "working at height"
click at [229, 259] on link "Win Condition Working at Heights" at bounding box center [243, 257] width 308 height 19
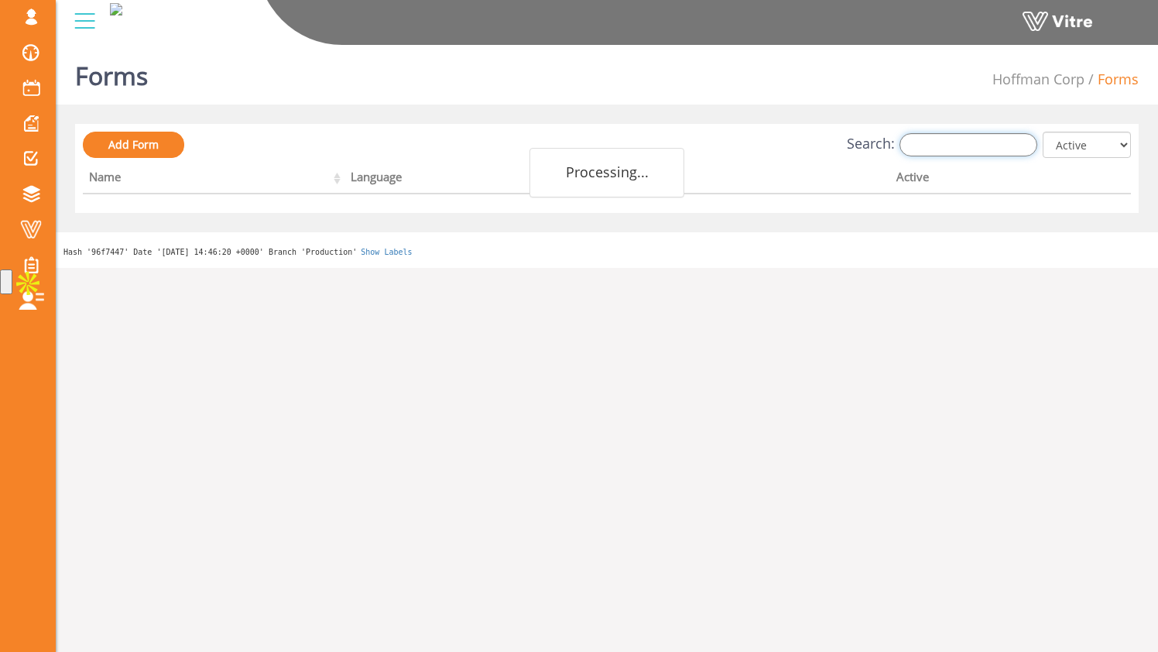
click at [924, 135] on input "Search:" at bounding box center [969, 144] width 138 height 23
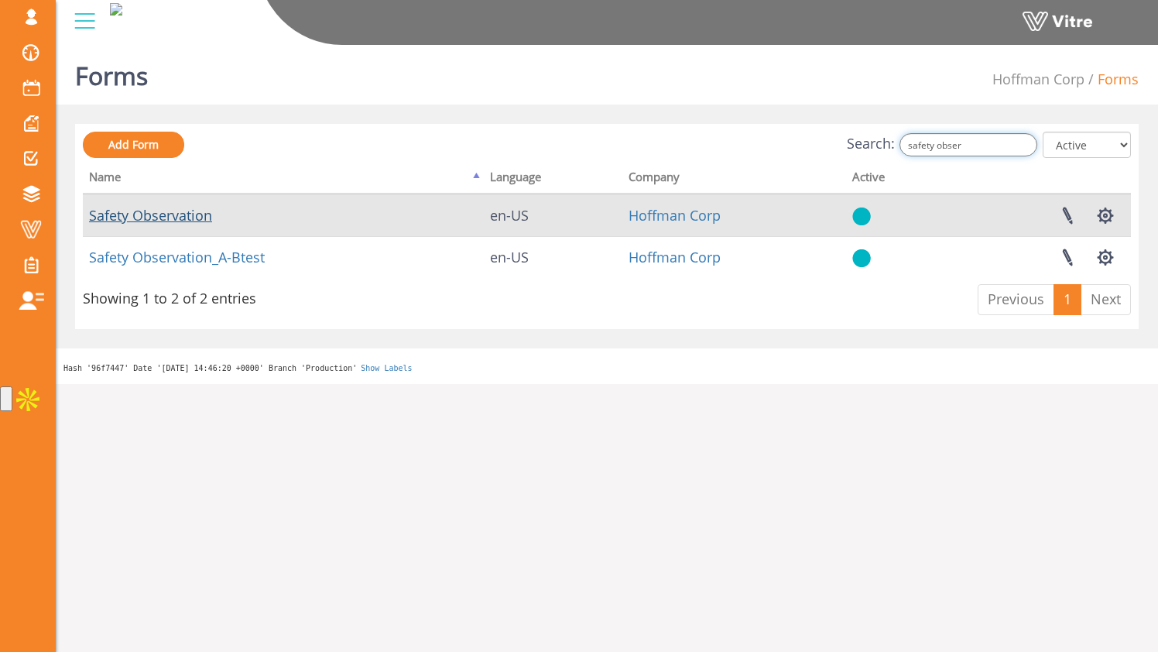
type input "safety obser"
click at [196, 218] on link "Safety Observation" at bounding box center [150, 215] width 123 height 19
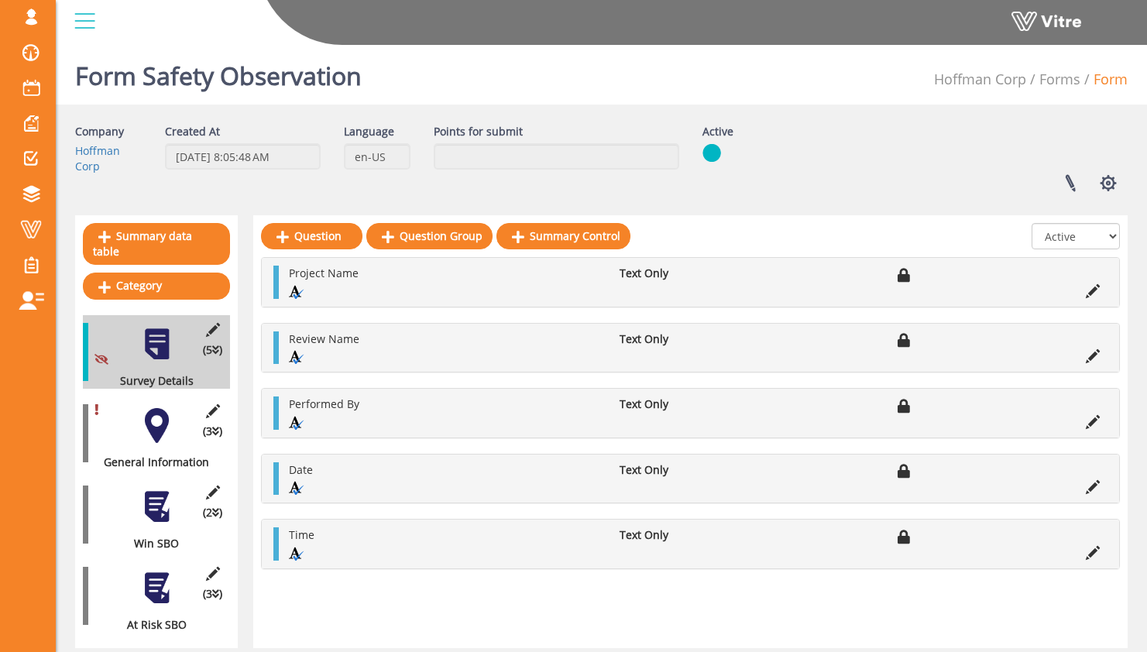
scroll to position [36, 0]
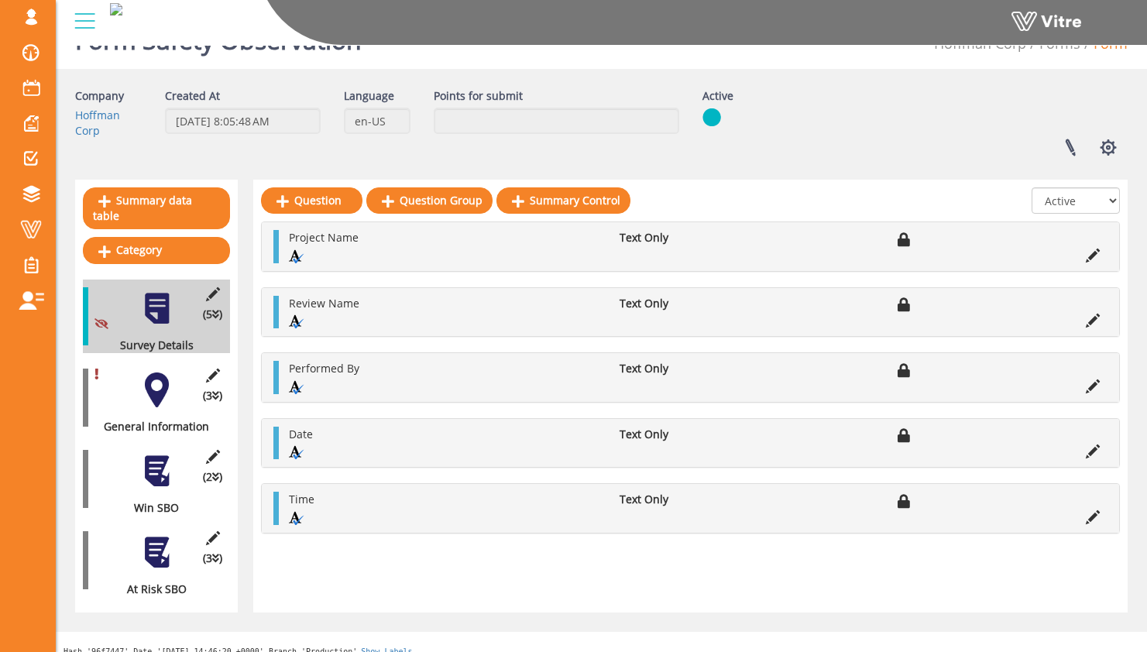
click at [179, 386] on div "(3 ) General Information" at bounding box center [156, 398] width 147 height 74
click at [161, 382] on div at bounding box center [156, 389] width 35 height 35
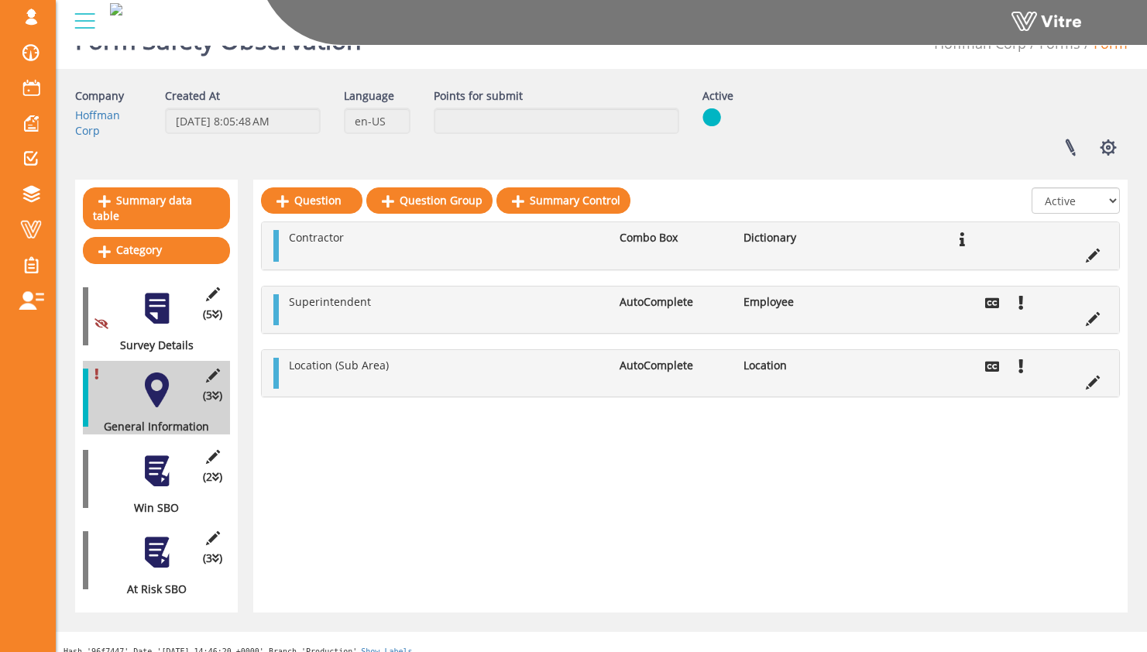
click at [156, 454] on div at bounding box center [156, 471] width 35 height 35
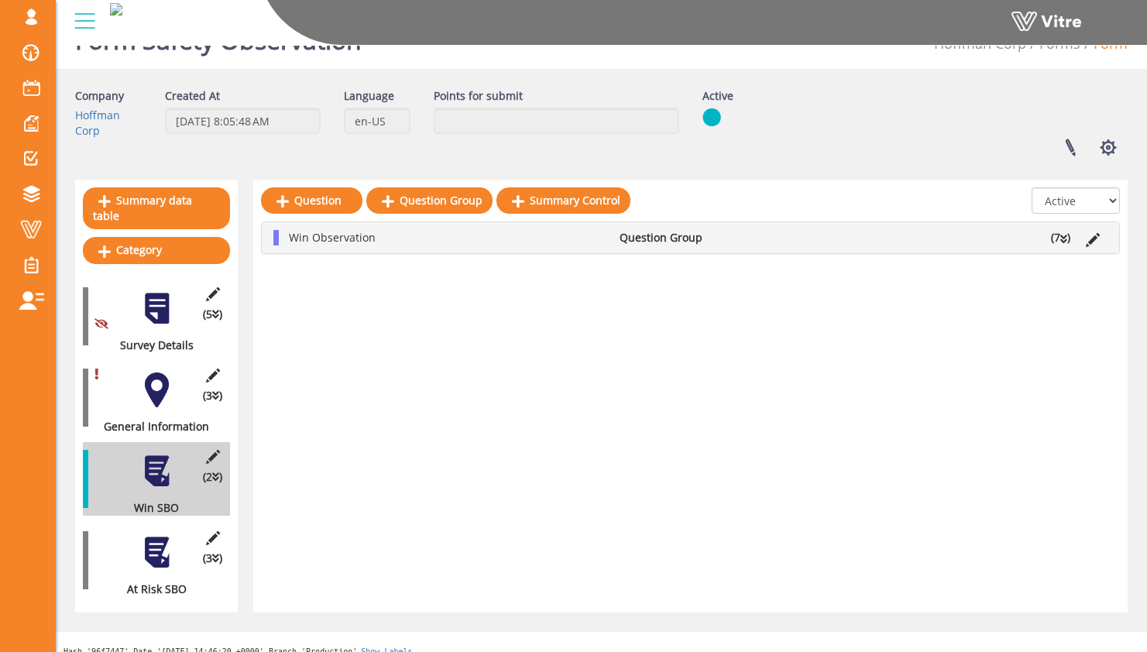
click at [1062, 238] on icon at bounding box center [1063, 239] width 7 height 11
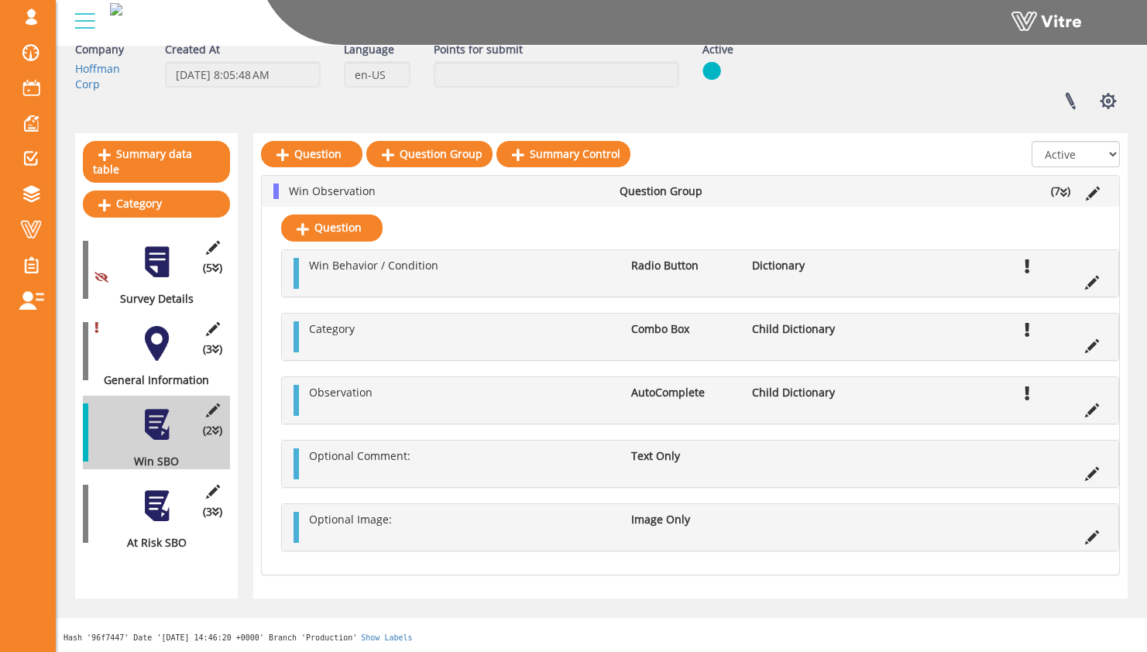
scroll to position [85, 0]
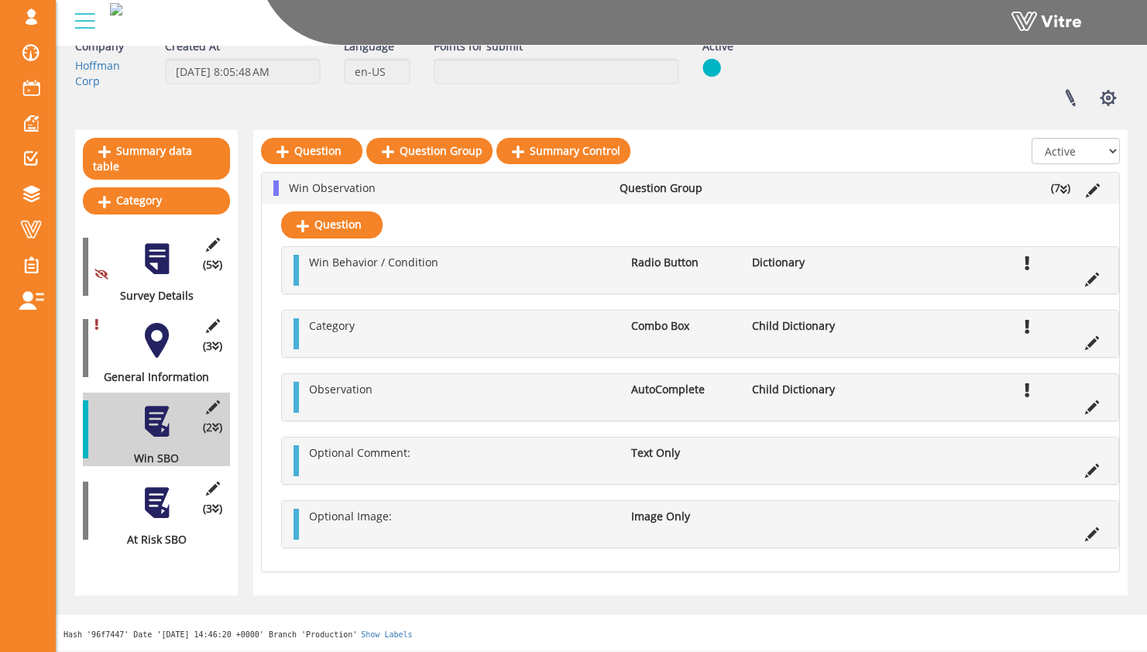
click at [156, 489] on div at bounding box center [156, 502] width 35 height 35
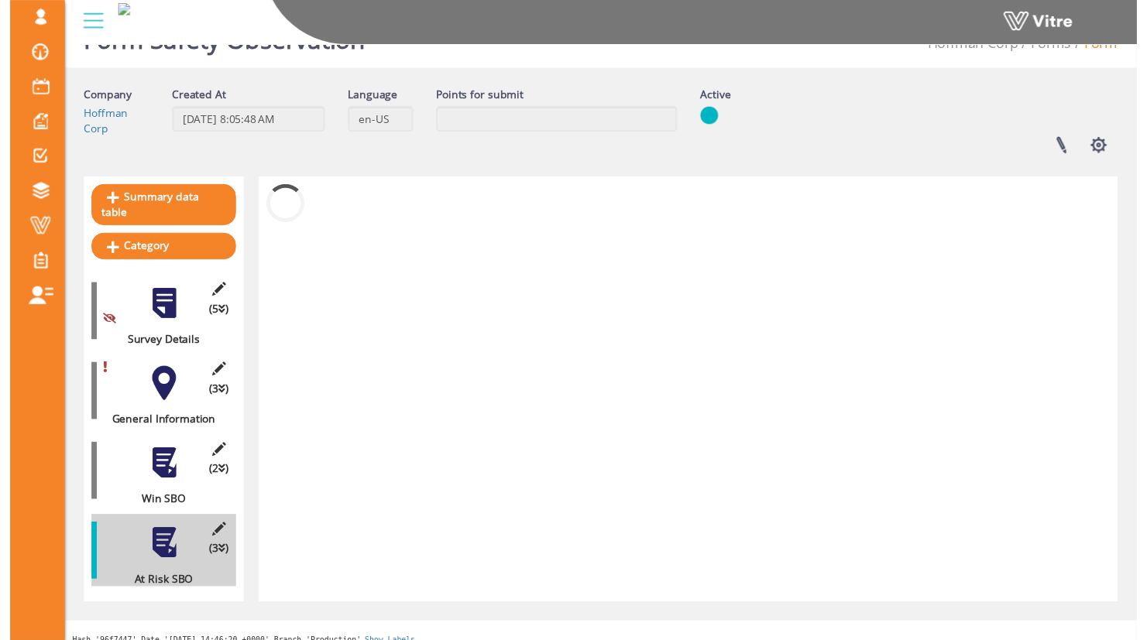
scroll to position [47, 0]
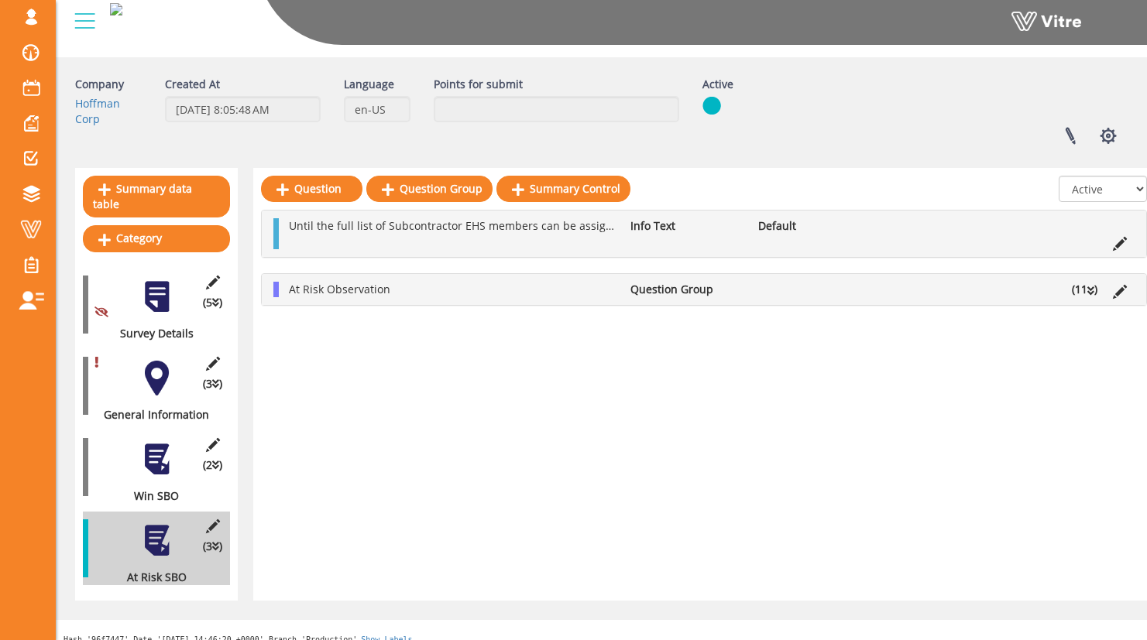
click at [1088, 275] on div "At Risk Observation Question Group (11 )" at bounding box center [704, 289] width 884 height 31
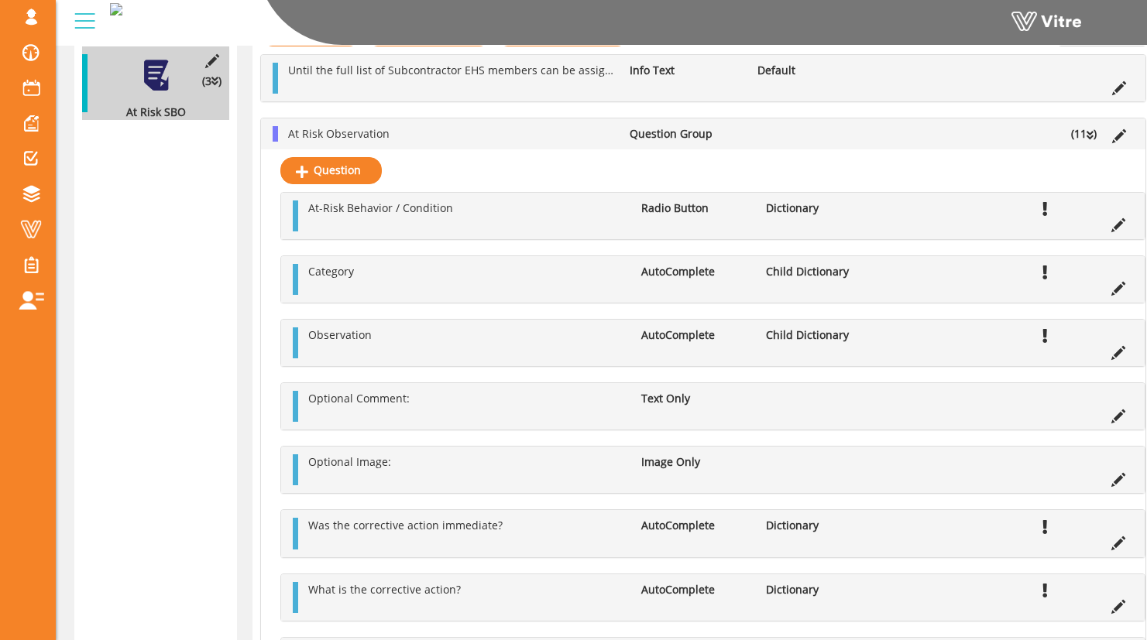
scroll to position [725, 1]
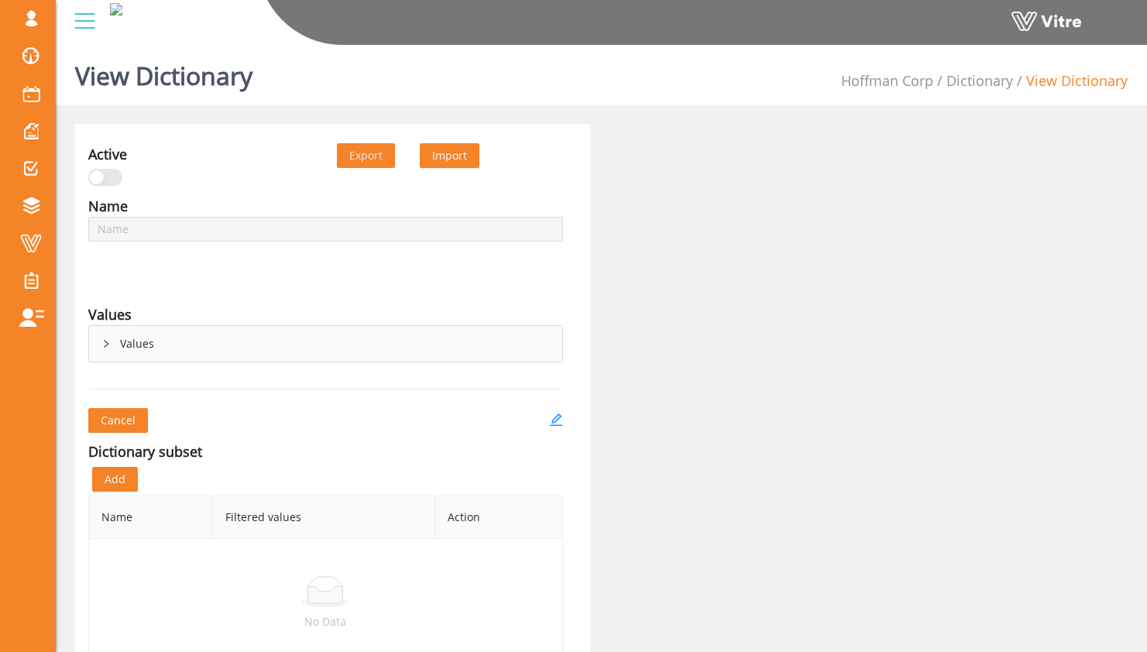
click at [105, 352] on div "Values" at bounding box center [325, 344] width 473 height 36
type input "Win Condition Working at [GEOGRAPHIC_DATA]"
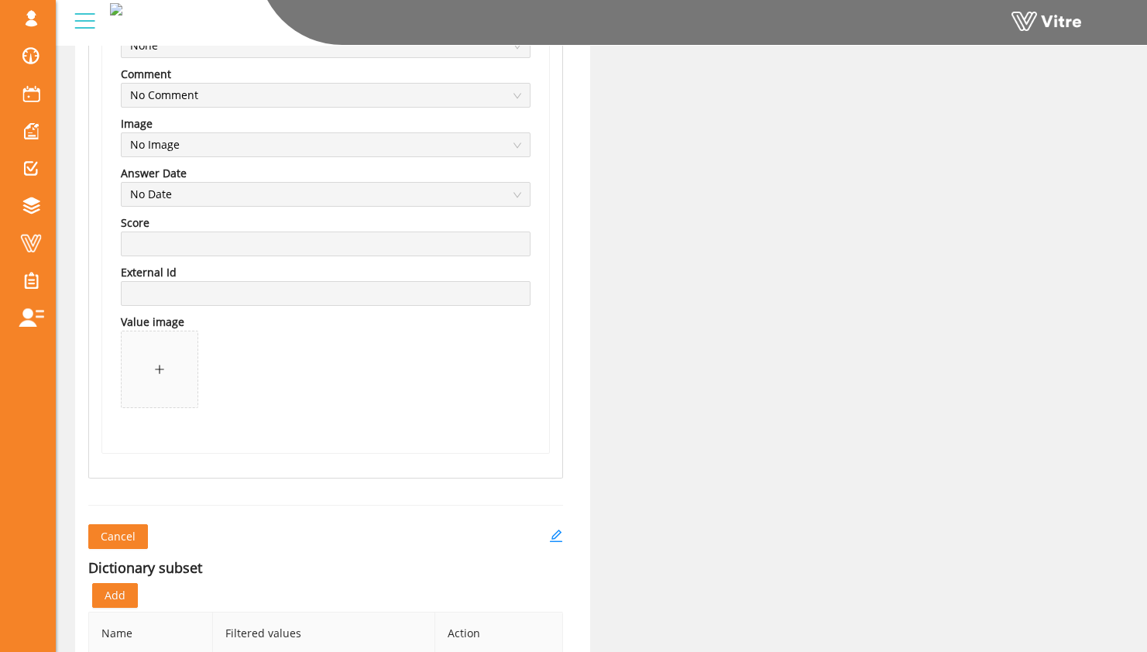
scroll to position [1250, 0]
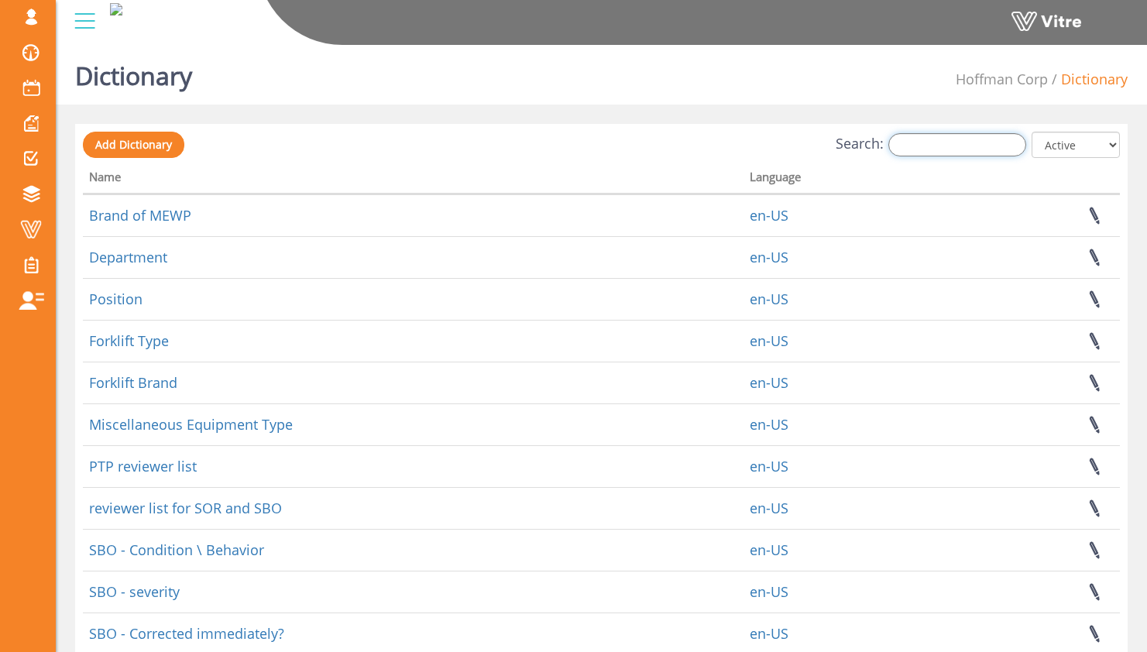
click at [931, 133] on input "Search:" at bounding box center [957, 144] width 138 height 23
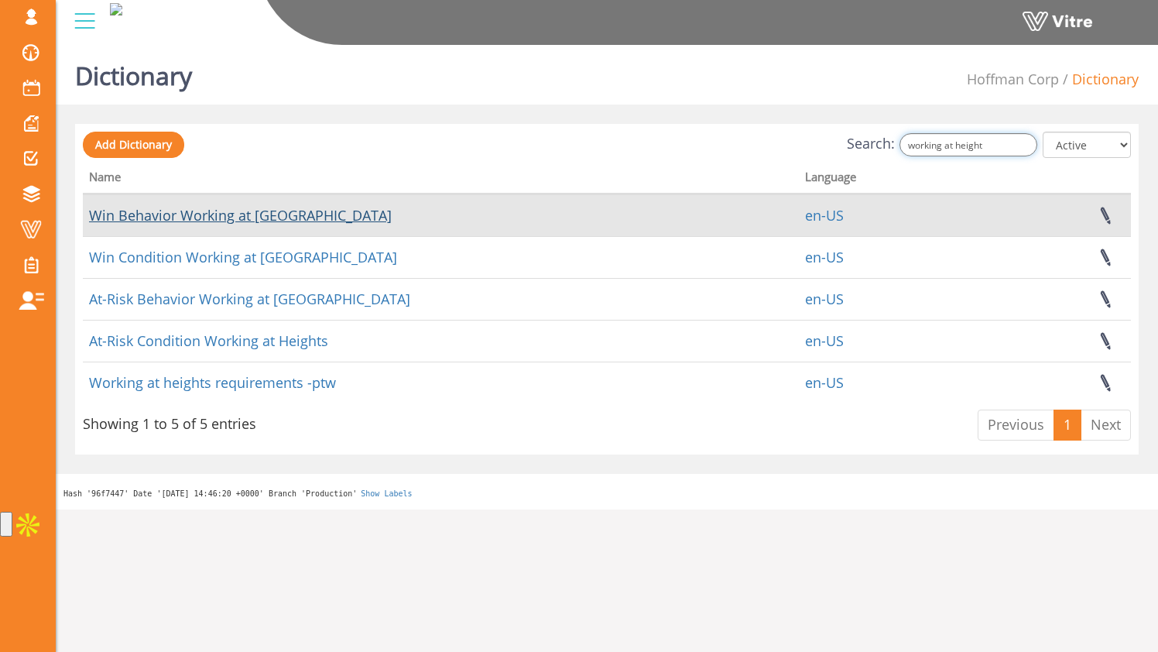
type input "working at height"
click at [266, 221] on link "Win Behavior Working at Heights" at bounding box center [240, 215] width 303 height 19
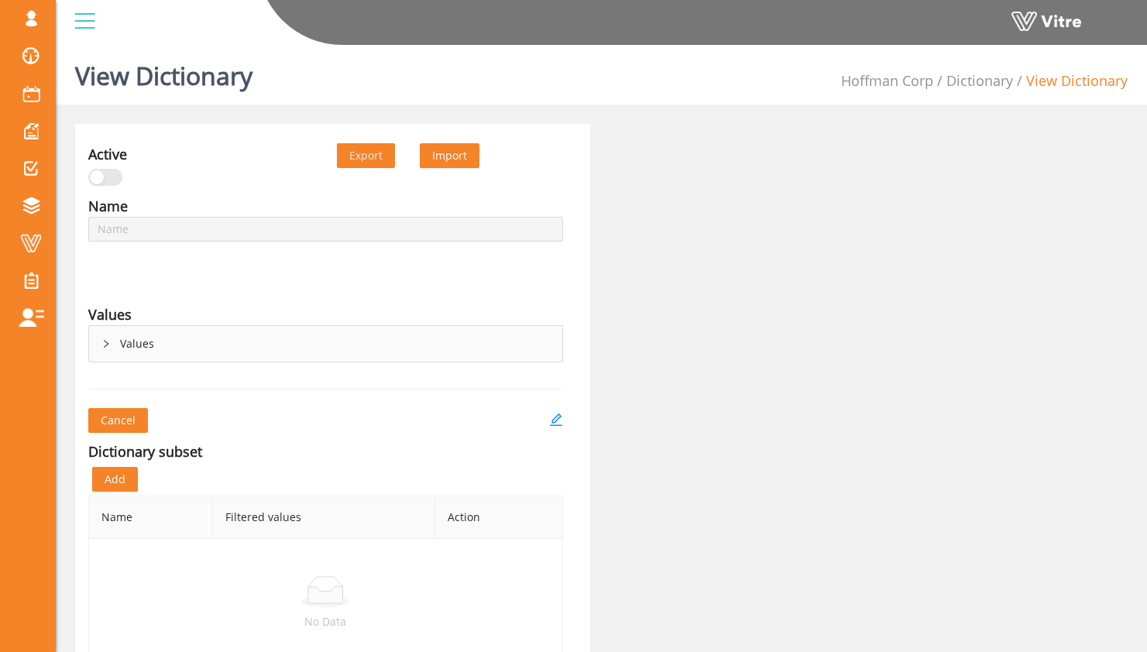
click at [125, 341] on div "Values" at bounding box center [325, 344] width 473 height 36
type input "Win Behavior Working at Heights"
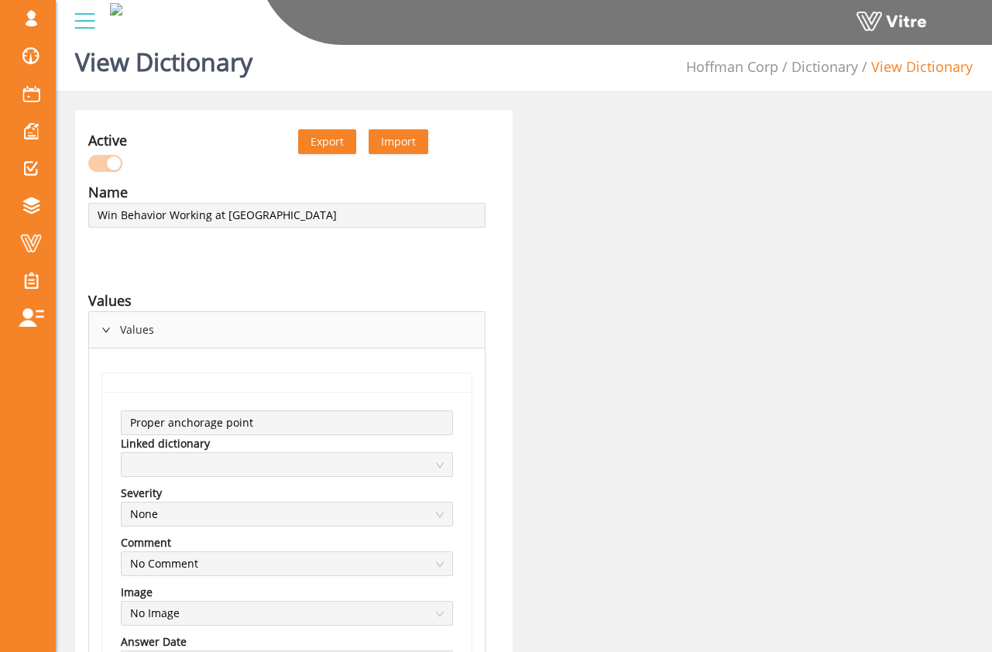
scroll to position [17, 0]
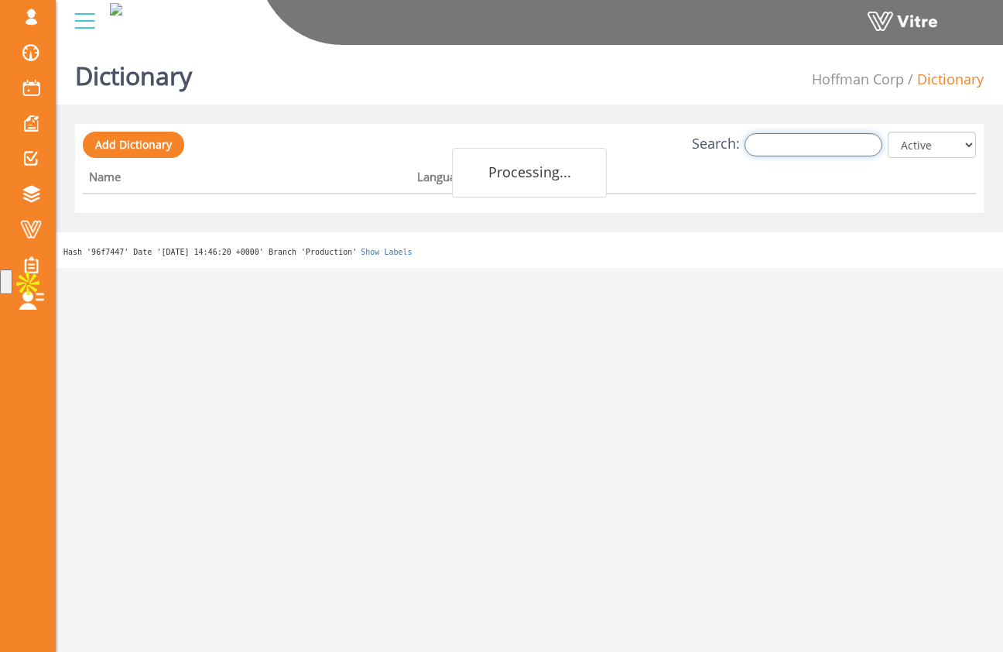
click at [783, 146] on input "Search:" at bounding box center [814, 144] width 138 height 23
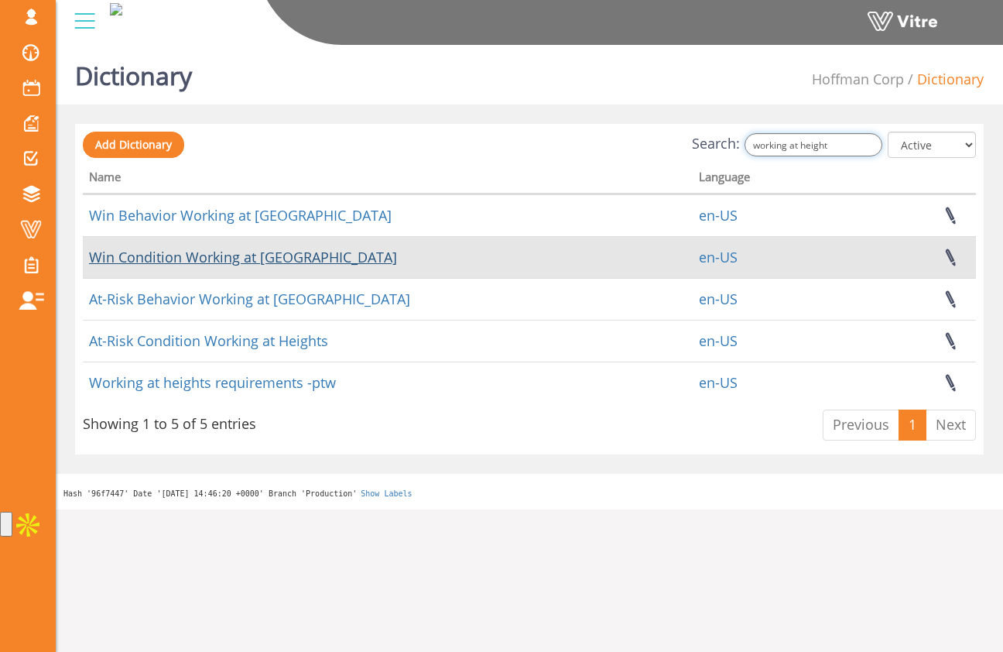
type input "working at height"
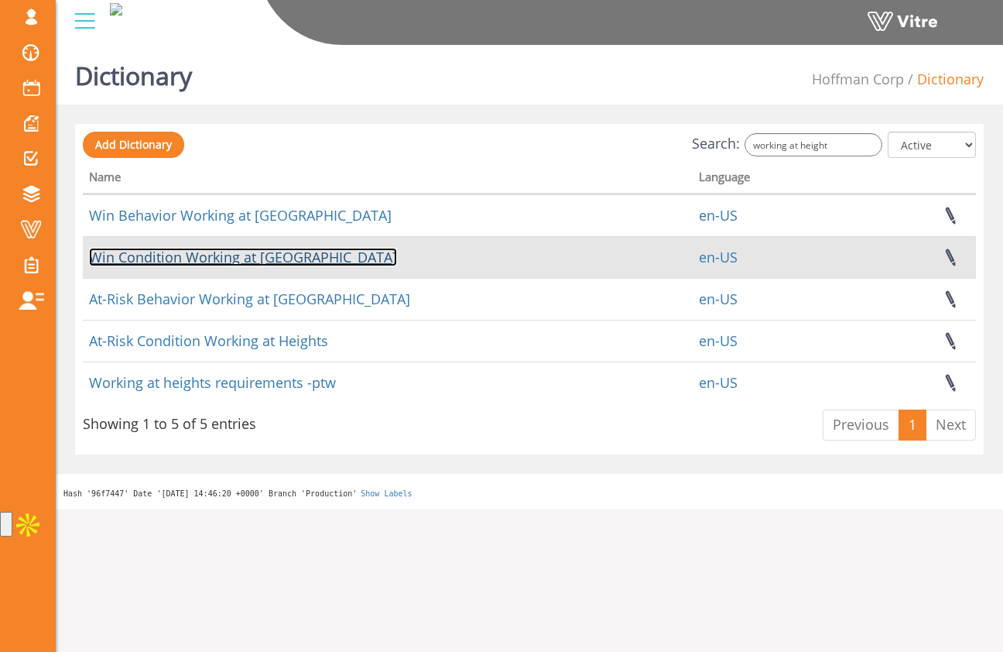
click at [293, 262] on link "Win Condition Working at [GEOGRAPHIC_DATA]" at bounding box center [243, 257] width 308 height 19
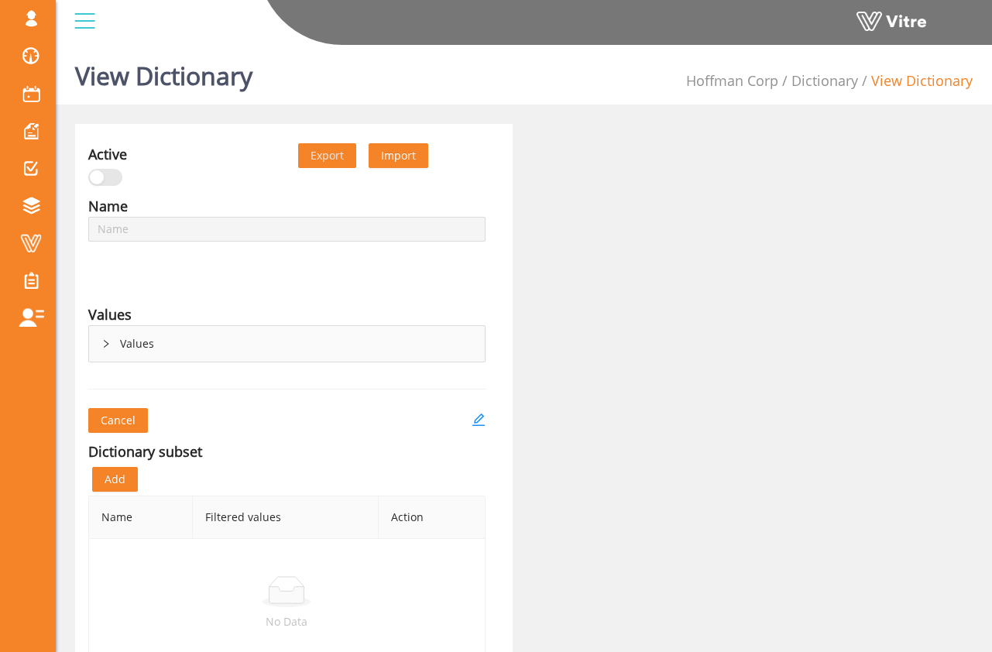
type input "Win Condition Working at [GEOGRAPHIC_DATA]"
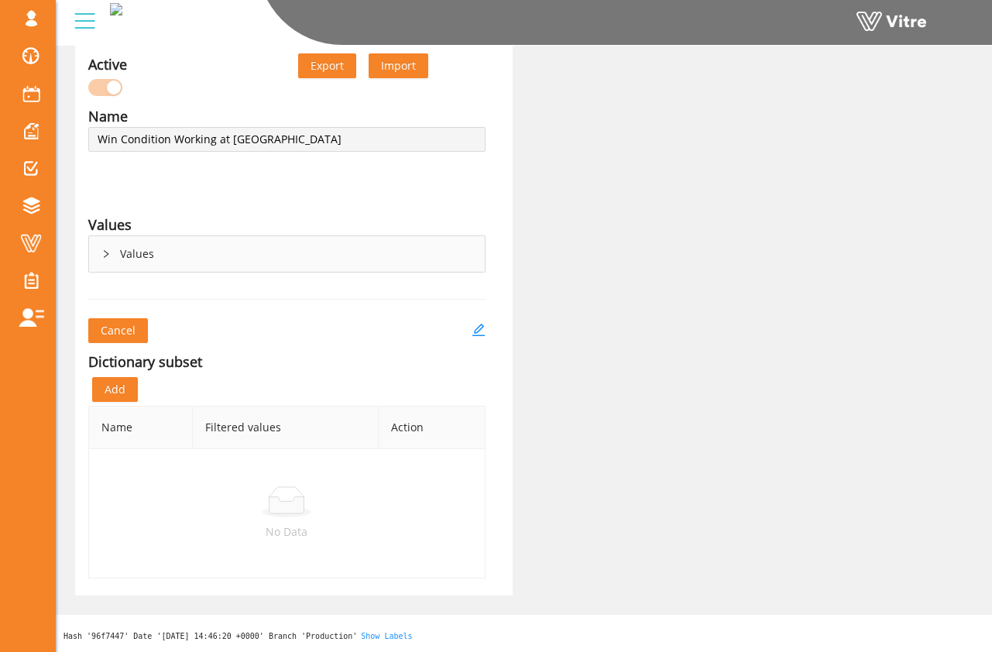
click at [287, 263] on div "Values" at bounding box center [287, 254] width 396 height 36
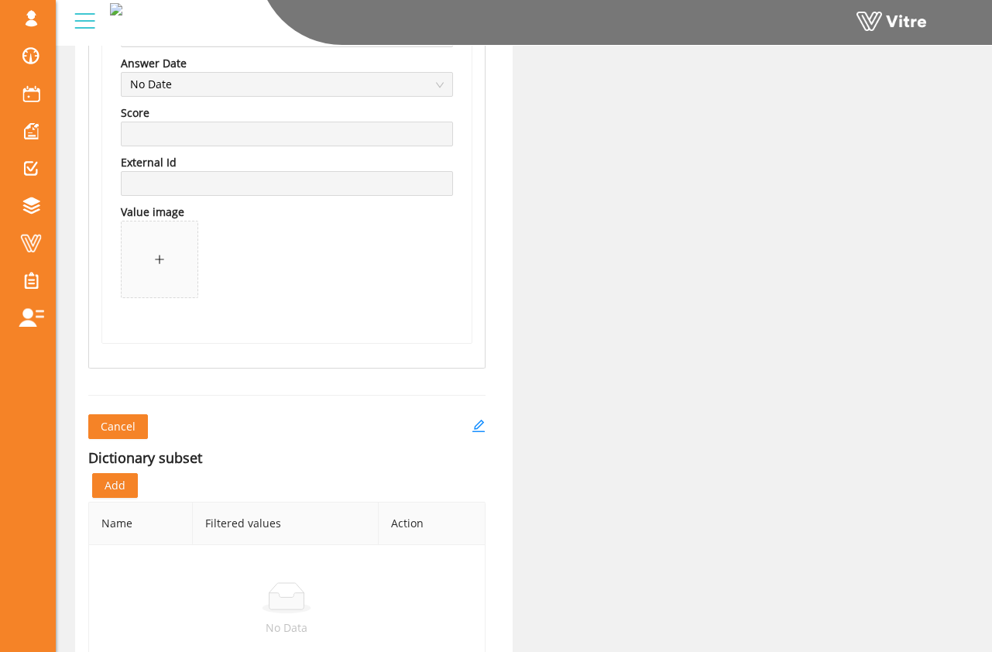
scroll to position [1250, 0]
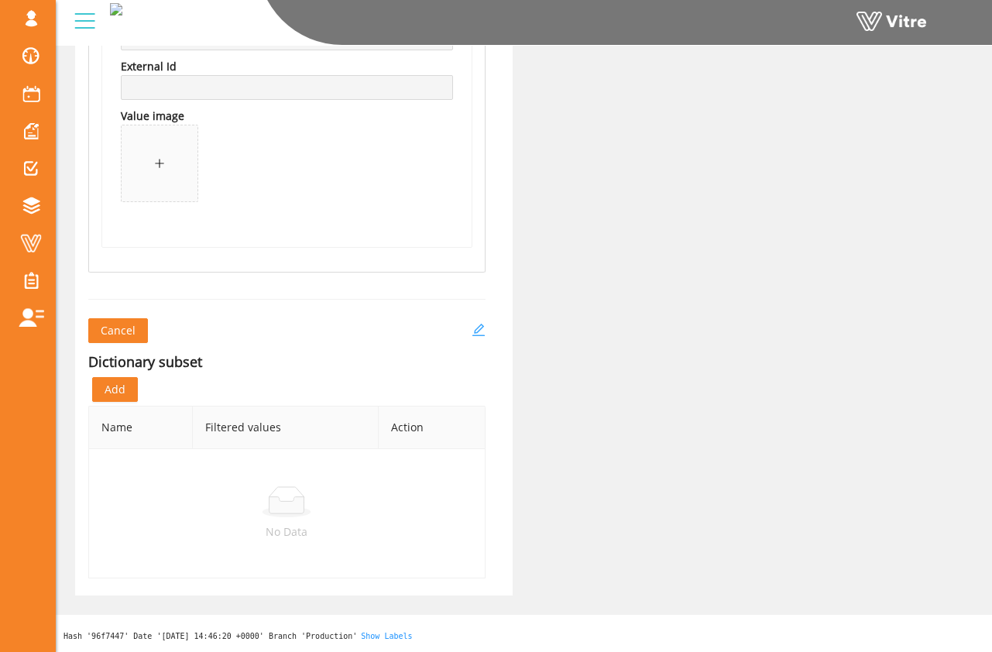
click at [475, 331] on icon "edit" at bounding box center [478, 330] width 14 height 14
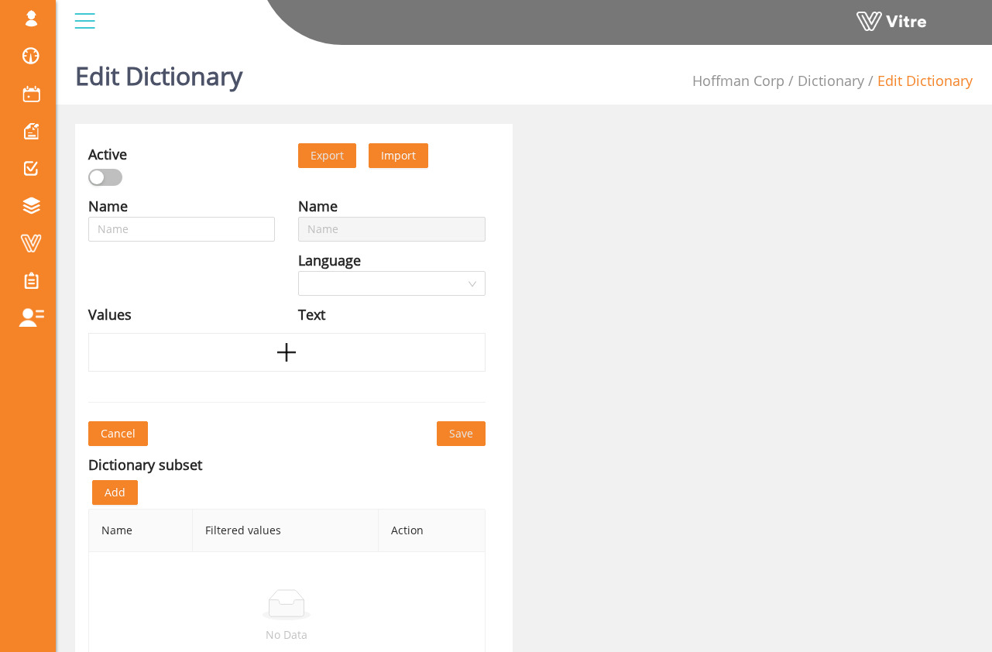
type input "Win Condition Working at [GEOGRAPHIC_DATA]"
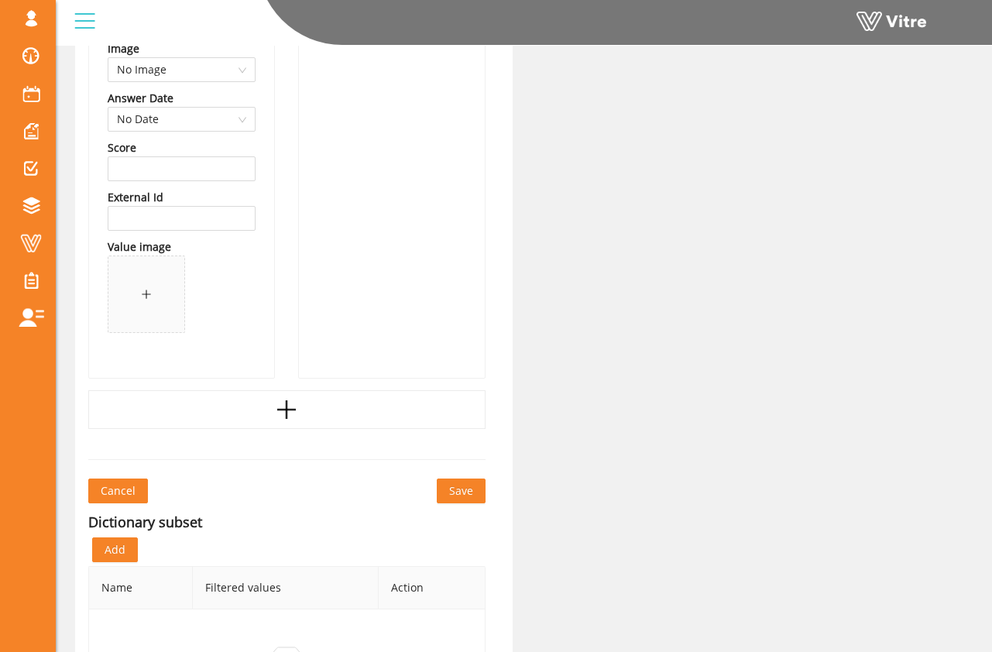
scroll to position [1229, 0]
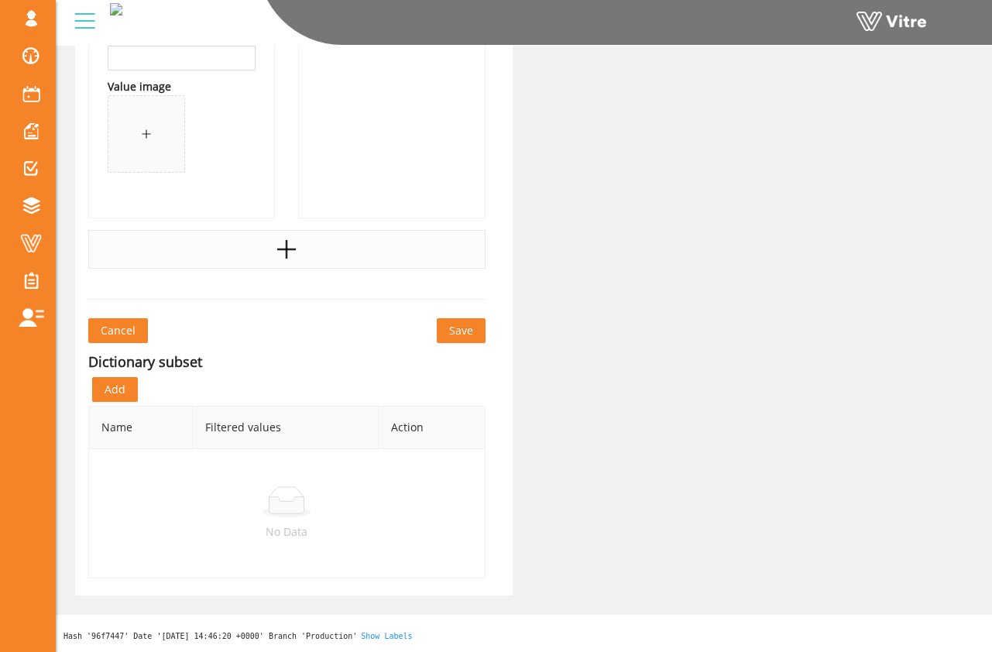
click at [243, 239] on div at bounding box center [286, 249] width 397 height 39
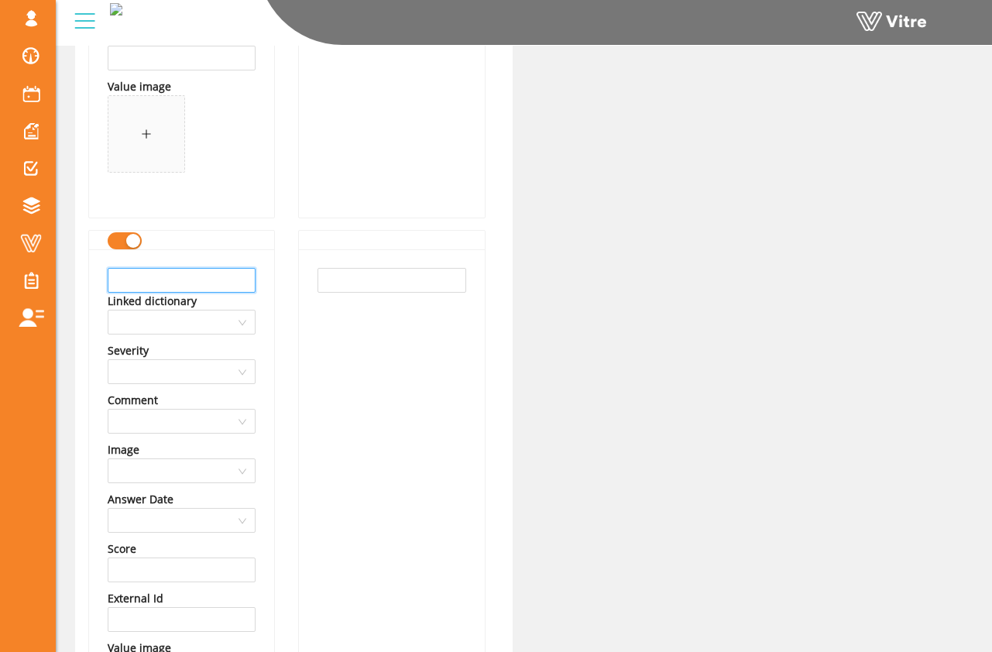
click at [210, 283] on input "text" at bounding box center [182, 280] width 148 height 25
type input "Scaffold"
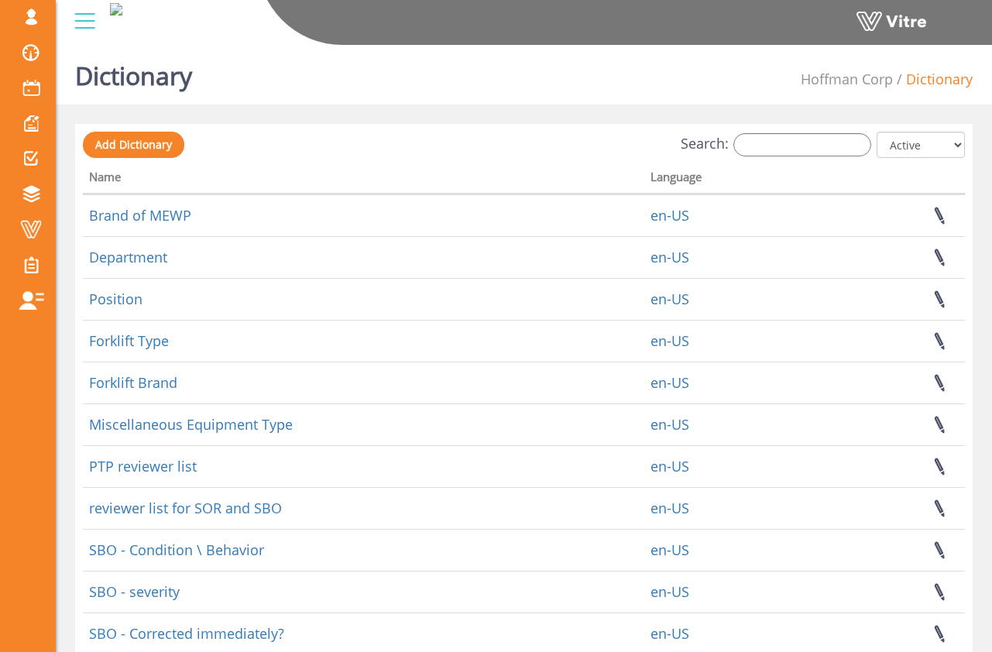
click at [804, 131] on div "Add Dictionary Search: All Active Not Active Processing... Name Language Brand …" at bounding box center [523, 498] width 897 height 749
click at [802, 145] on input "Search:" at bounding box center [802, 144] width 138 height 23
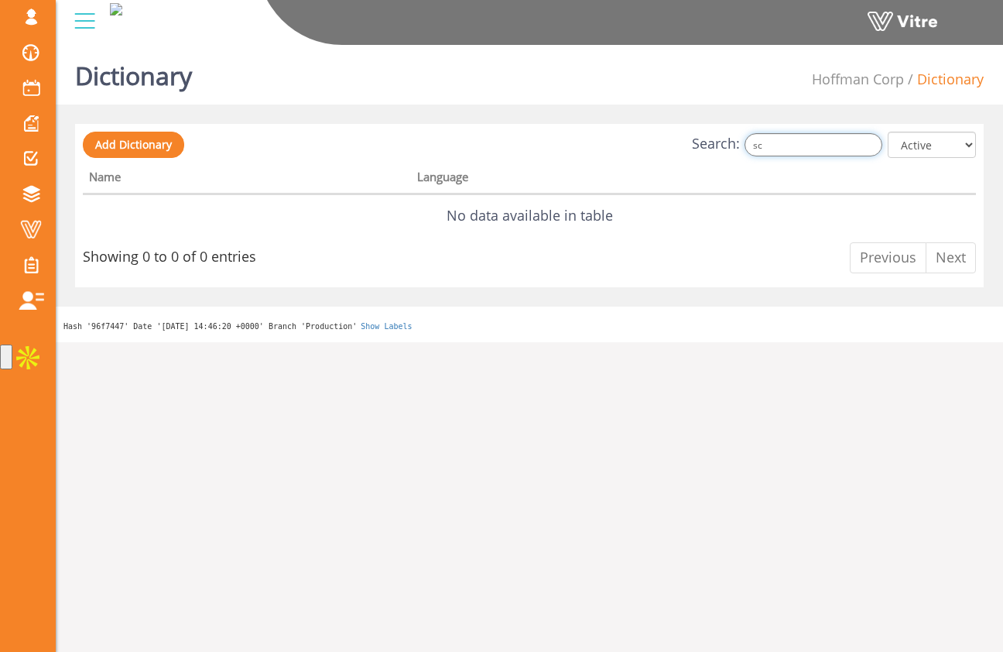
type input "s"
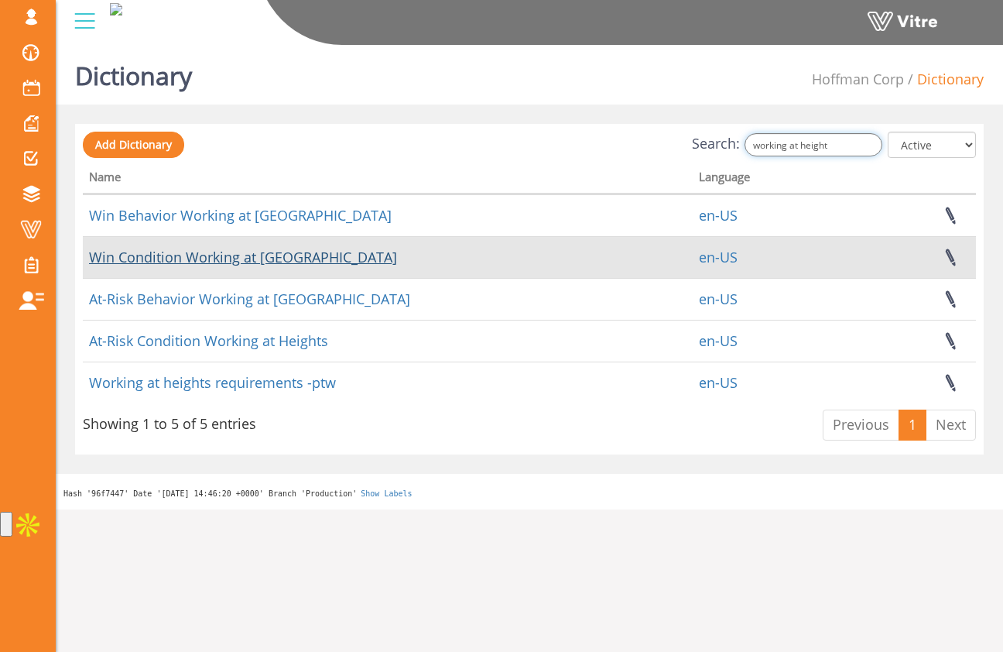
type input "working at height"
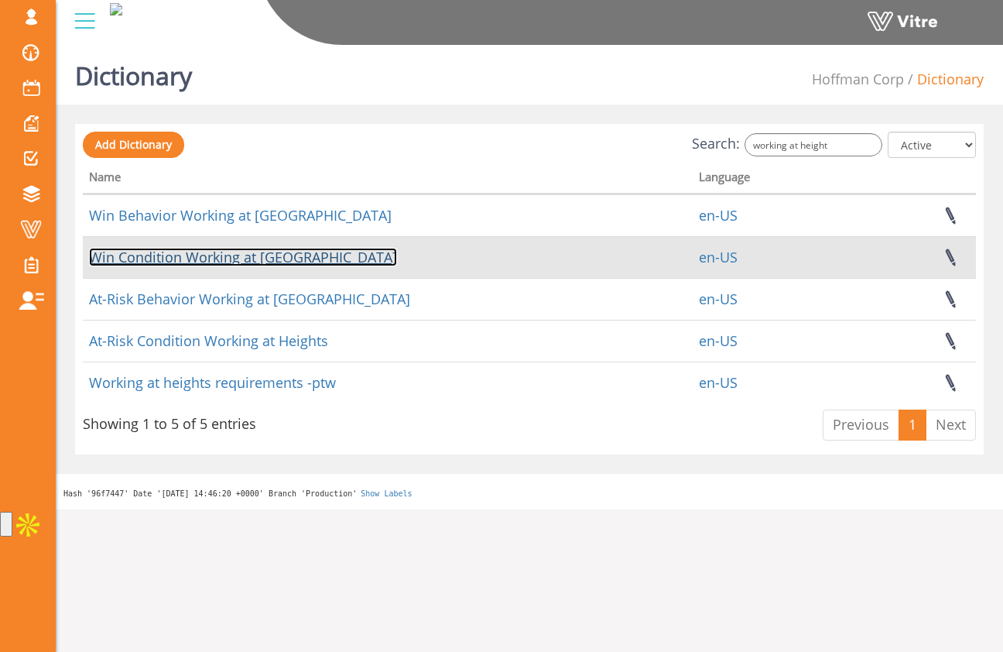
click at [286, 260] on link "Win Condition Working at [GEOGRAPHIC_DATA]" at bounding box center [243, 257] width 308 height 19
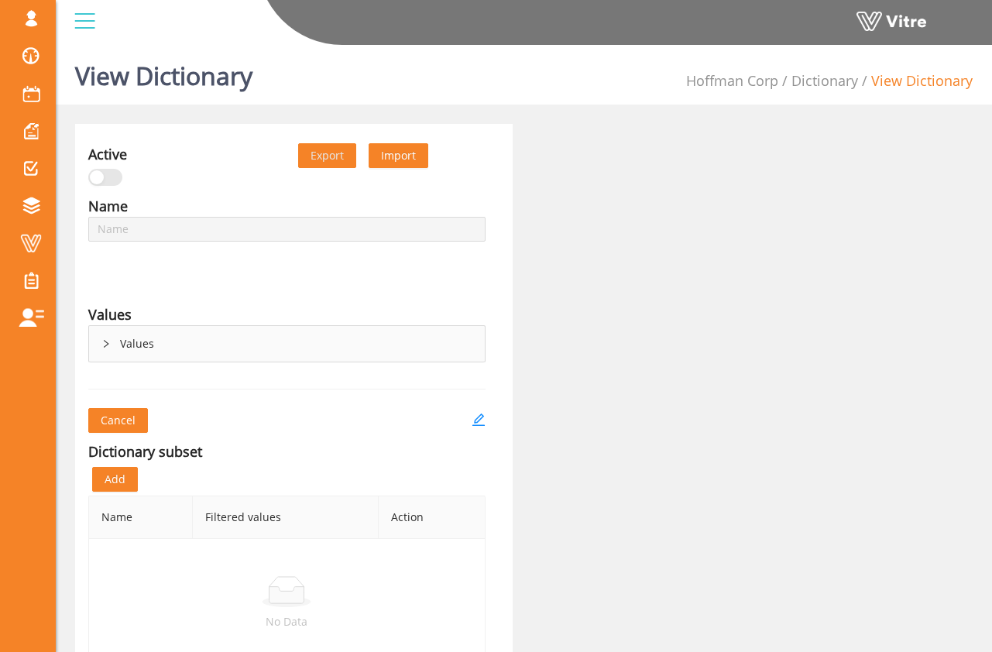
type input "Win Condition Working at [GEOGRAPHIC_DATA]"
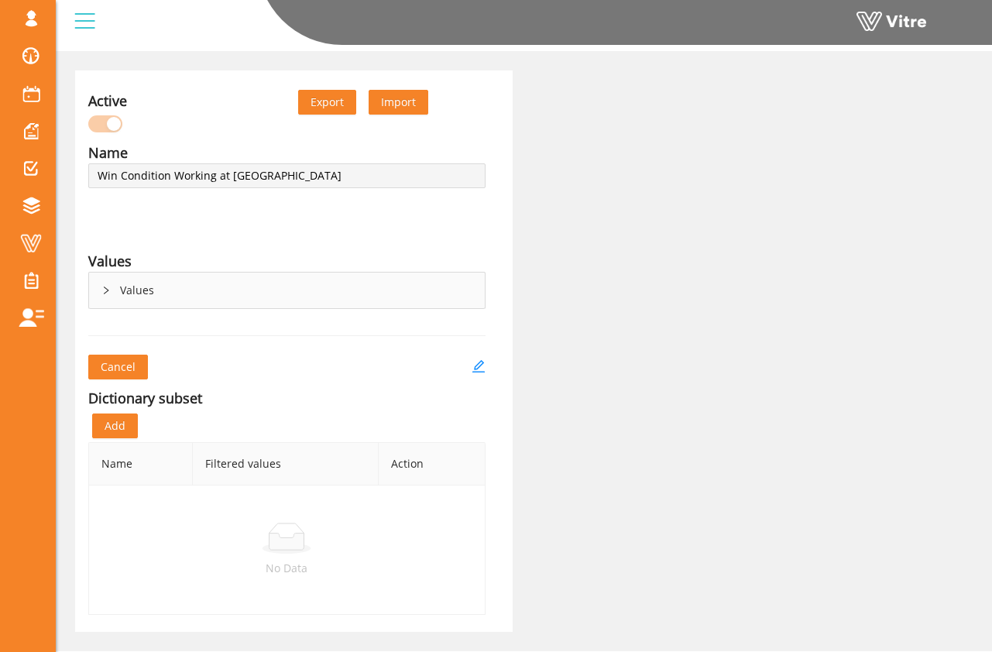
scroll to position [90, 0]
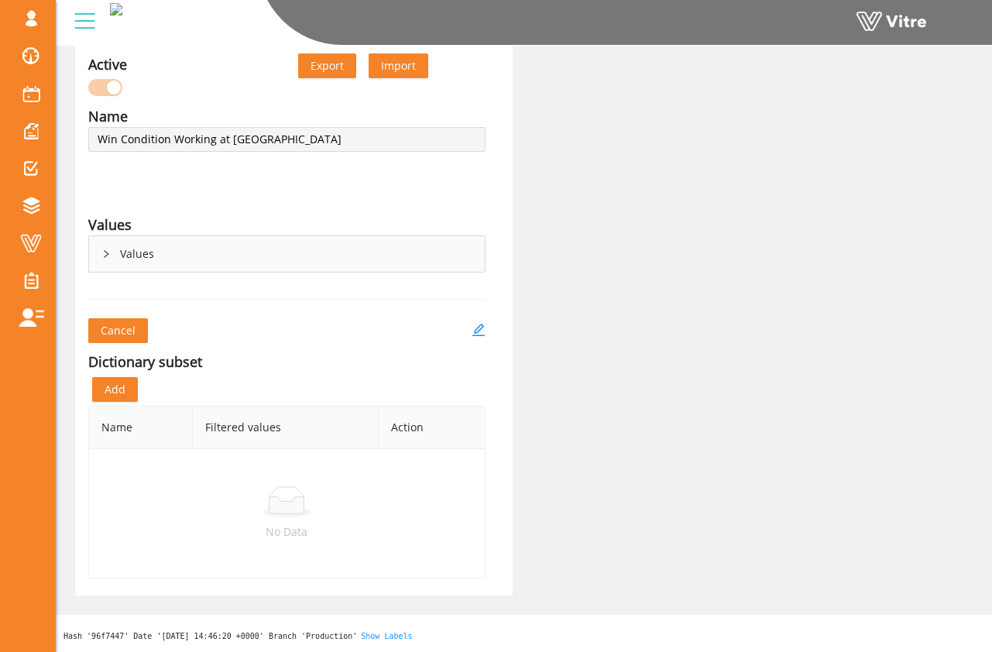
click at [190, 249] on div "Values" at bounding box center [287, 254] width 396 height 36
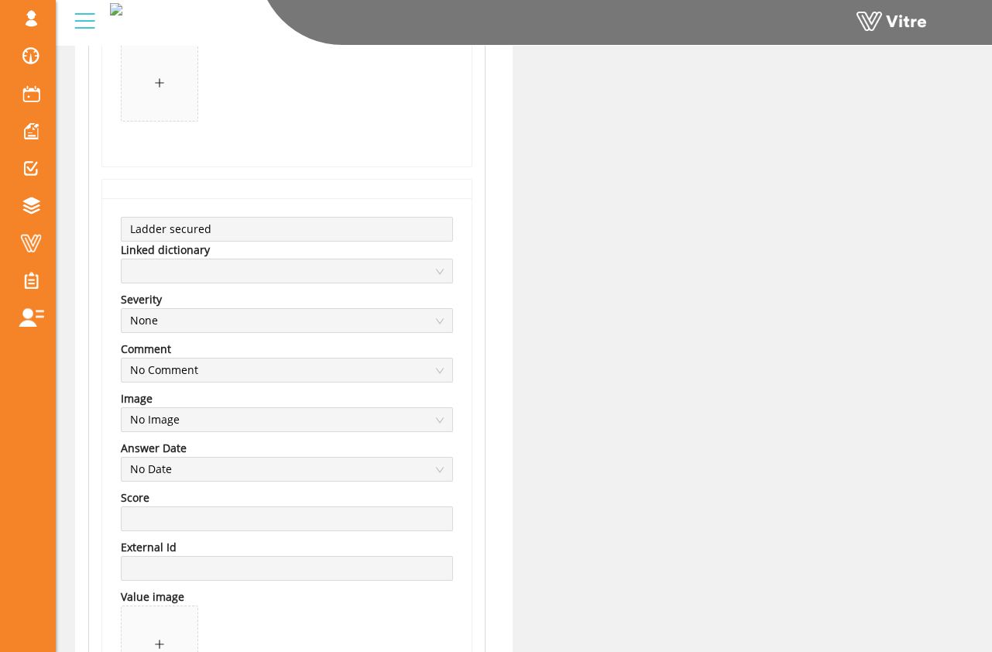
scroll to position [1250, 0]
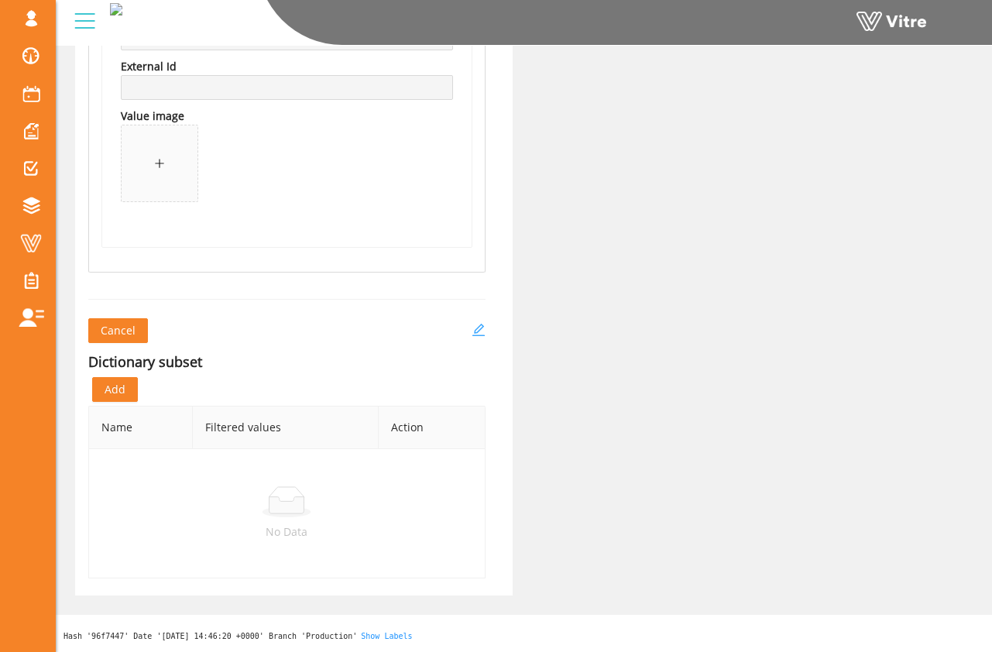
click at [471, 329] on icon "edit" at bounding box center [478, 330] width 14 height 14
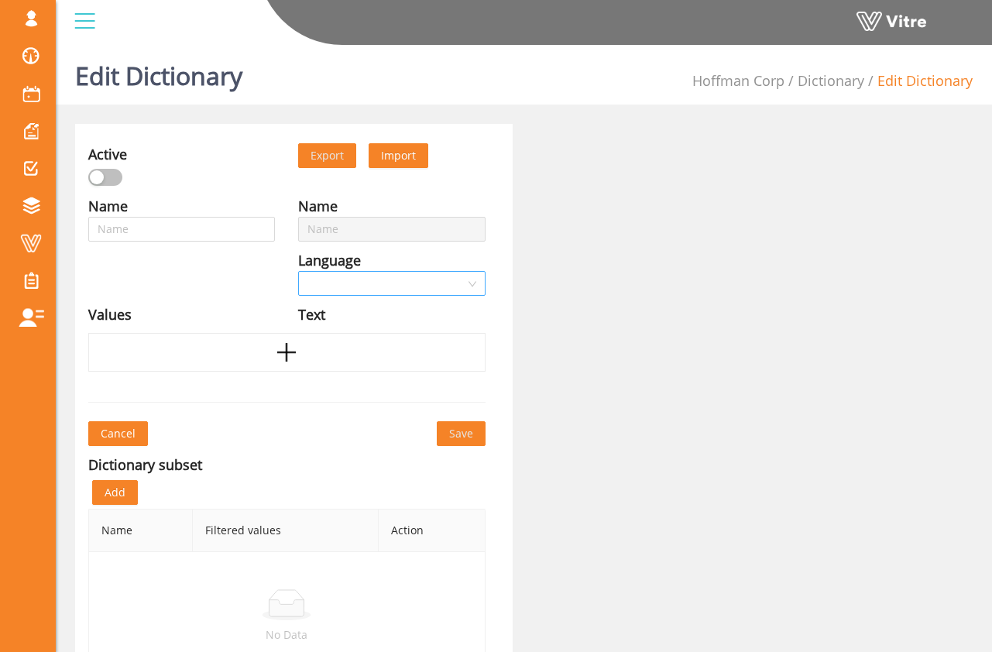
type input "Win Condition Working at [GEOGRAPHIC_DATA]"
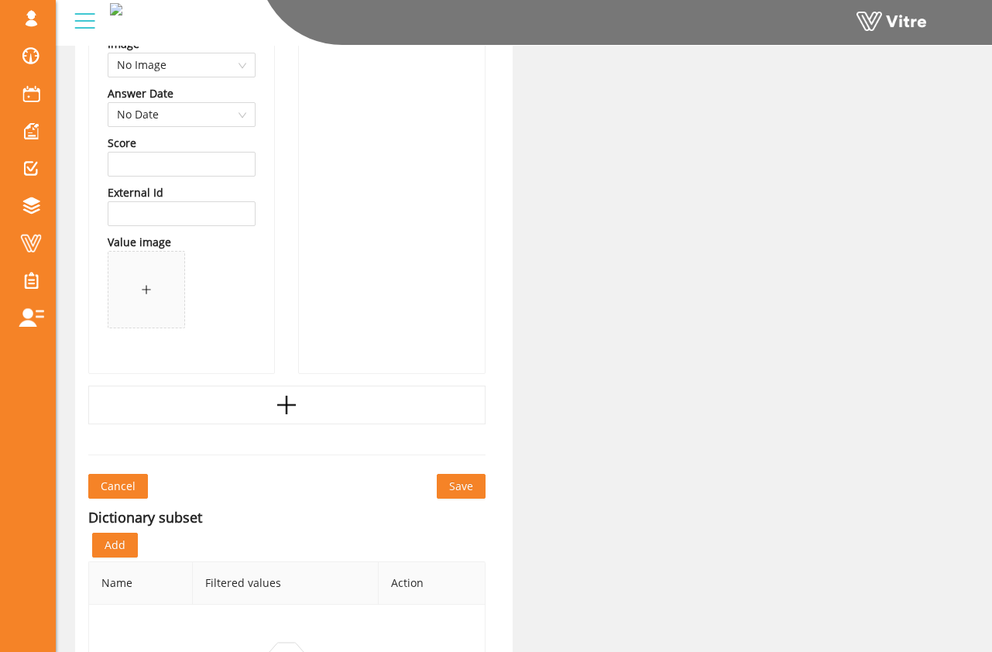
scroll to position [1229, 0]
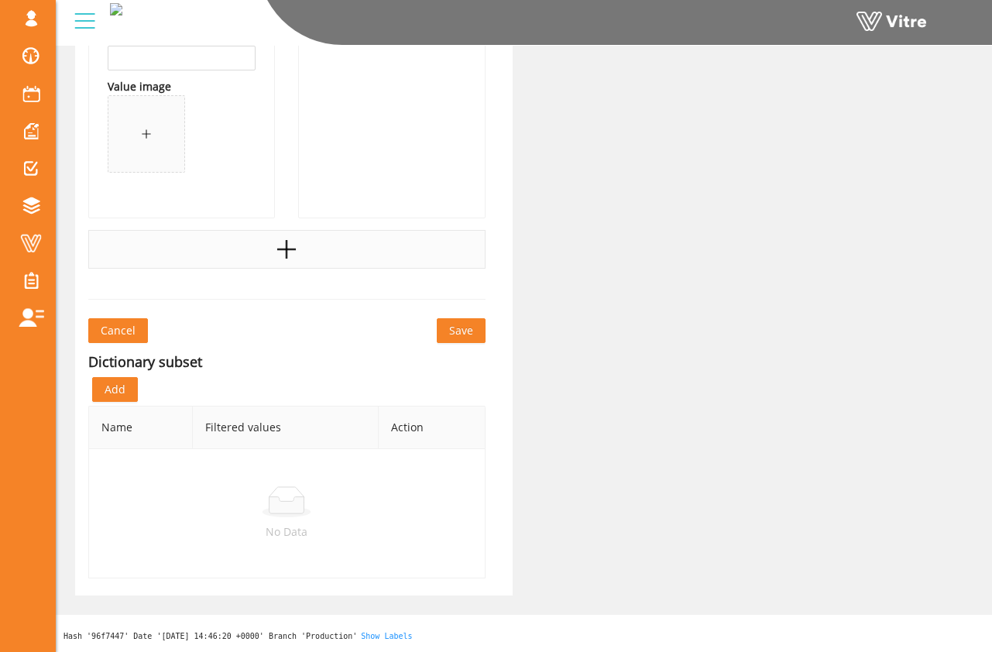
click at [293, 248] on icon "plus" at bounding box center [286, 249] width 23 height 23
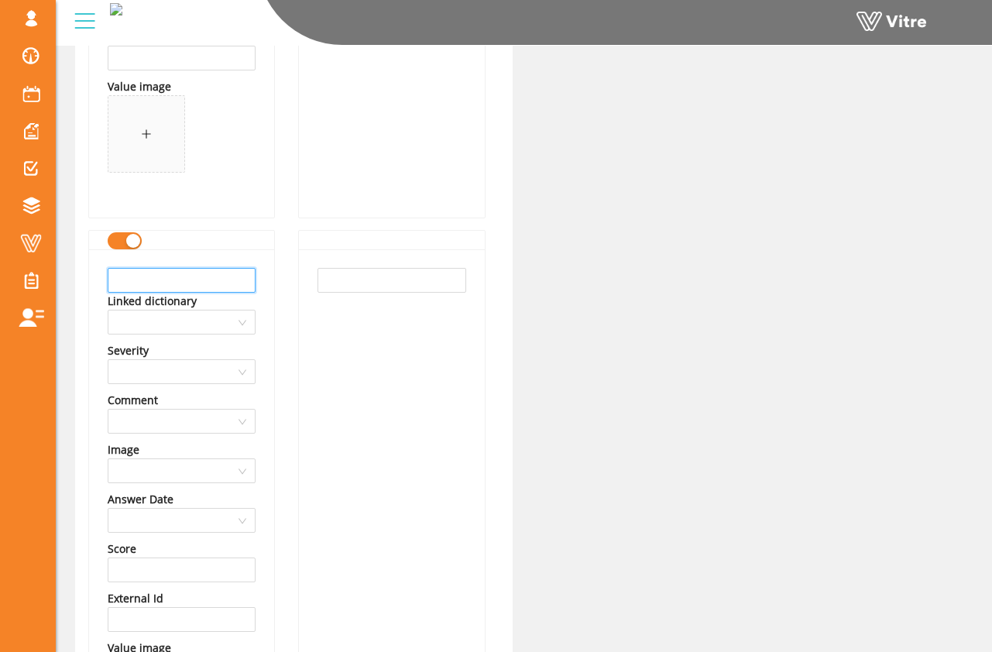
click at [246, 278] on input "text" at bounding box center [182, 280] width 148 height 25
type input "`"
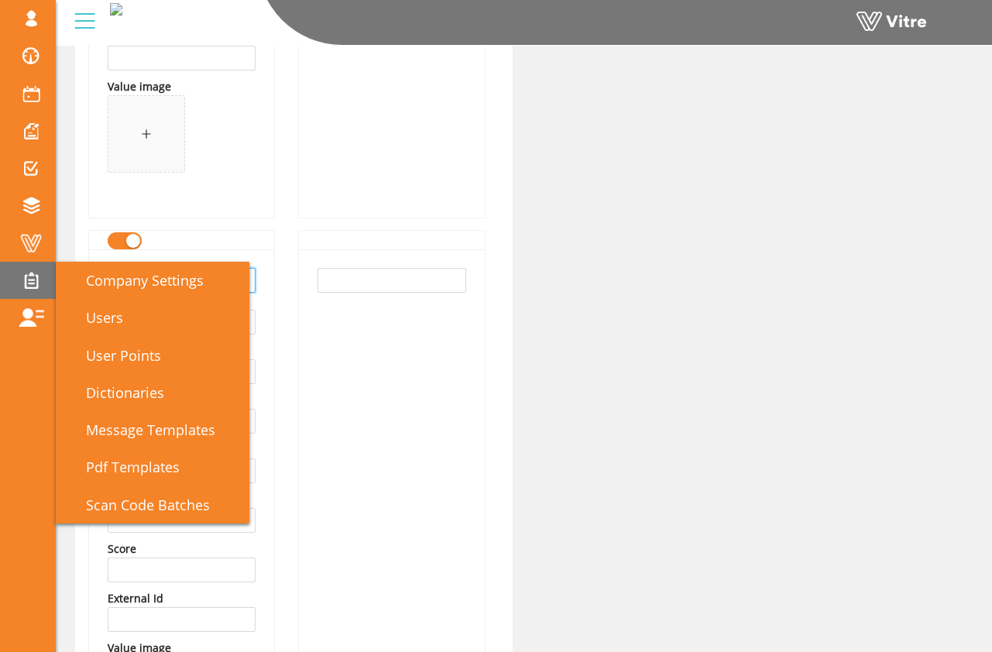
scroll to position [0, 0]
drag, startPoint x: 248, startPoint y: 286, endPoint x: 21, endPoint y: 278, distance: 227.0
click at [21, 278] on div "sam@vitre.io Profile Notification Change Company English English Español França…" at bounding box center [496, 11] width 992 height 2404
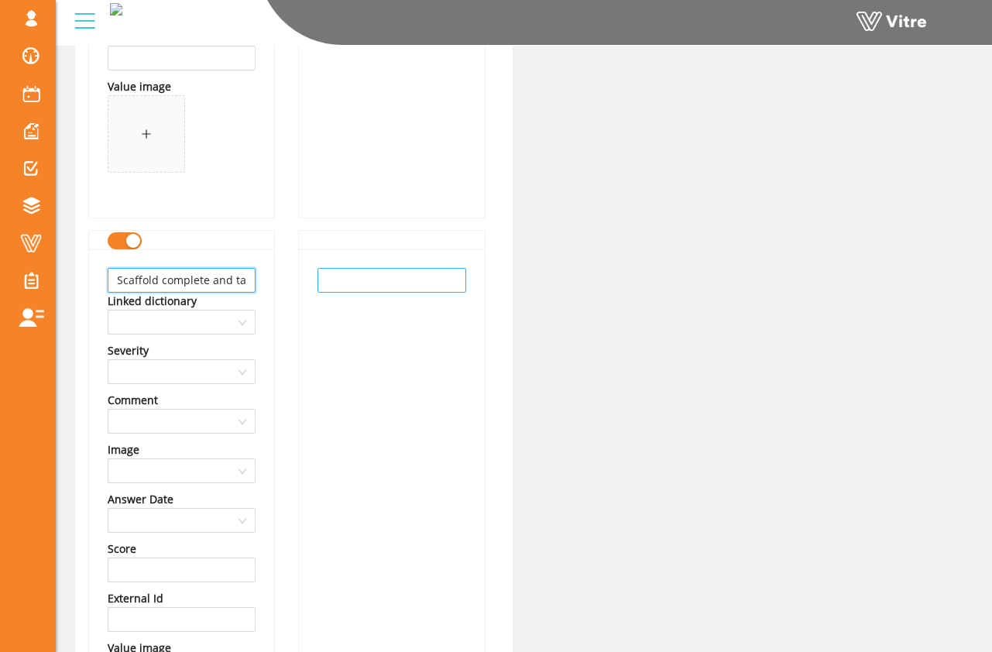
type input "Scaffold complete and tagged"
click at [339, 286] on input "text" at bounding box center [391, 280] width 148 height 25
paste input "Scaffold complete and tagged"
type input "Scaffold complete and tagged"
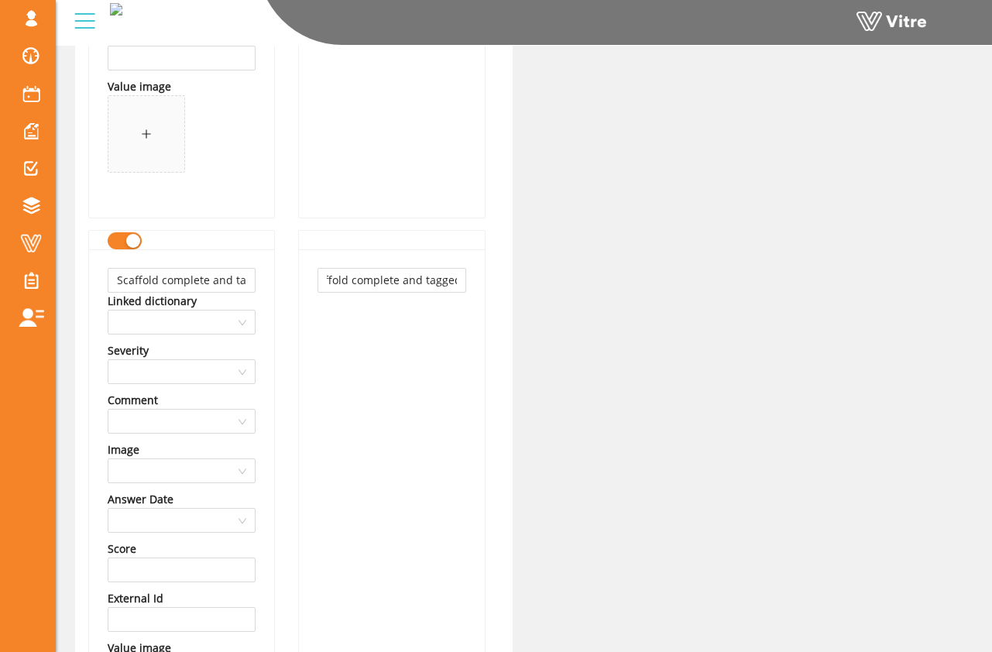
scroll to position [0, 0]
click at [349, 334] on div "Scaffold complete and tagged" at bounding box center [391, 514] width 185 height 530
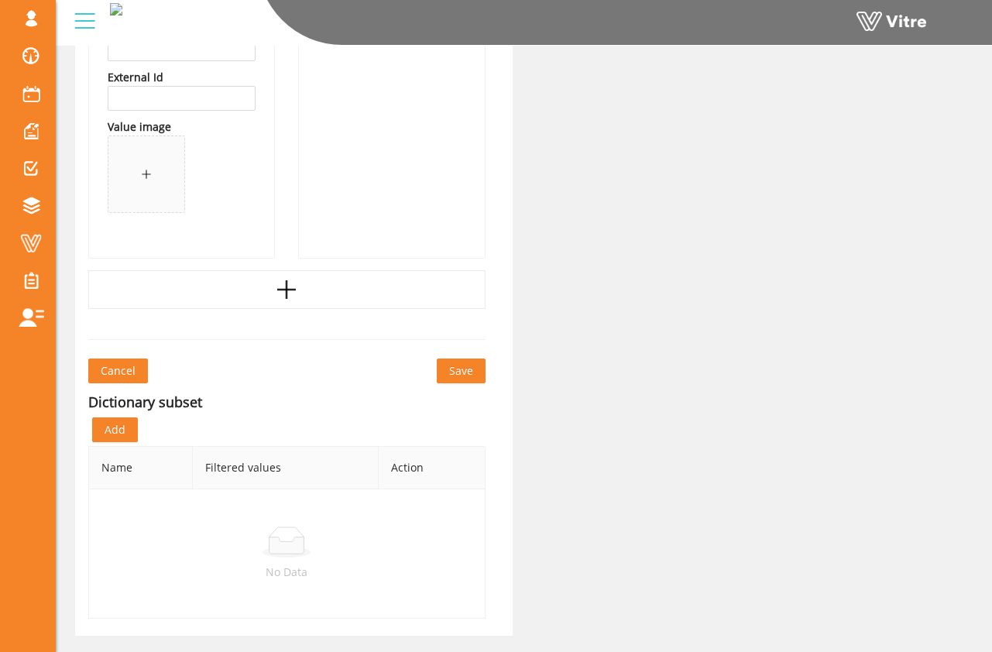
scroll to position [1791, 0]
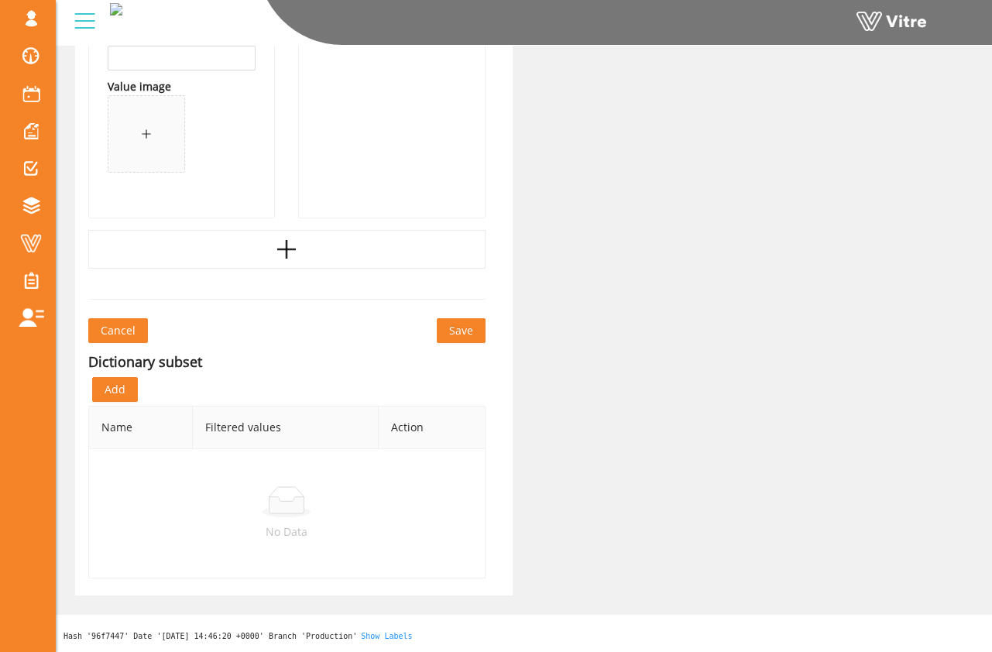
click at [461, 327] on span "Save" at bounding box center [461, 330] width 24 height 17
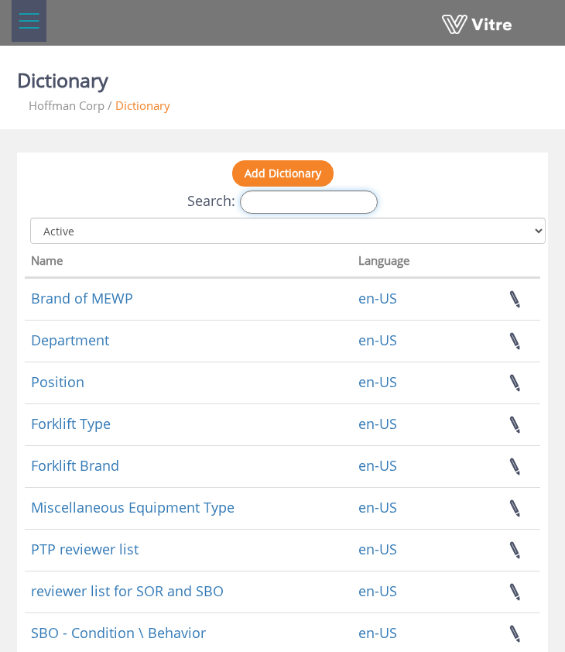
click at [297, 208] on input "Search:" at bounding box center [309, 201] width 138 height 23
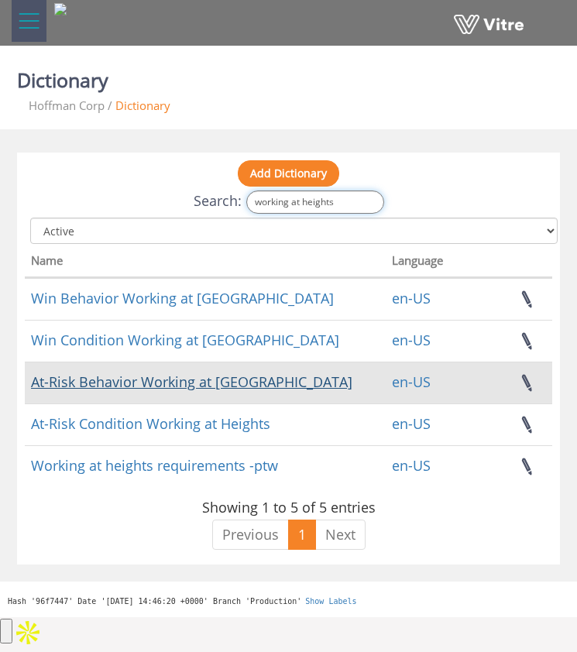
type input "working at heights"
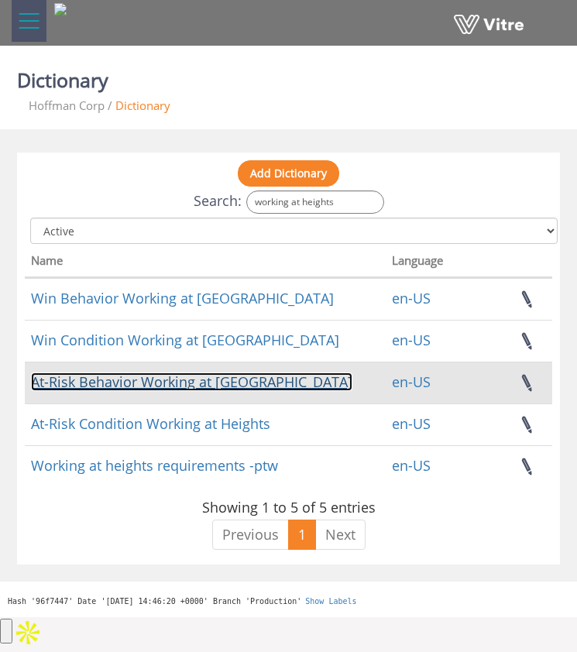
click at [199, 375] on link "At-Risk Behavior Working at [GEOGRAPHIC_DATA]" at bounding box center [191, 381] width 321 height 19
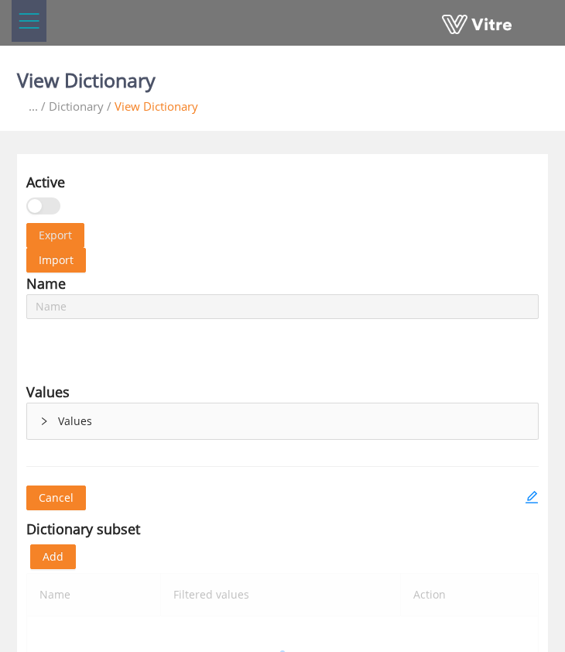
click at [158, 423] on div "Values" at bounding box center [282, 421] width 511 height 36
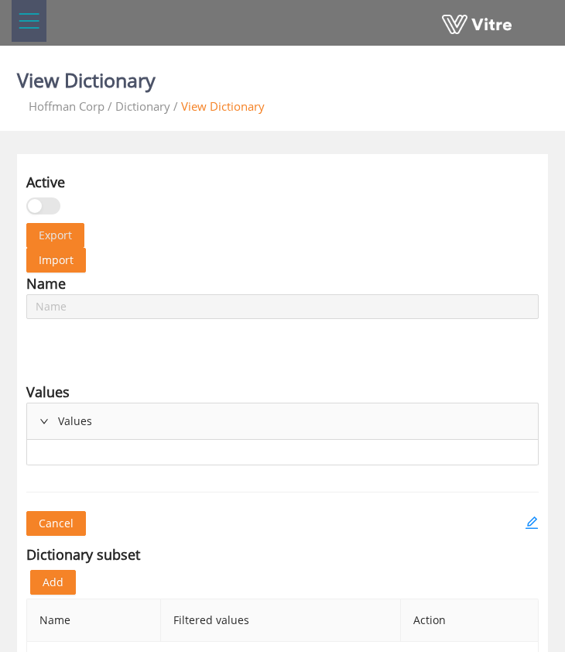
type input "At-Risk Behavior Working at [GEOGRAPHIC_DATA]"
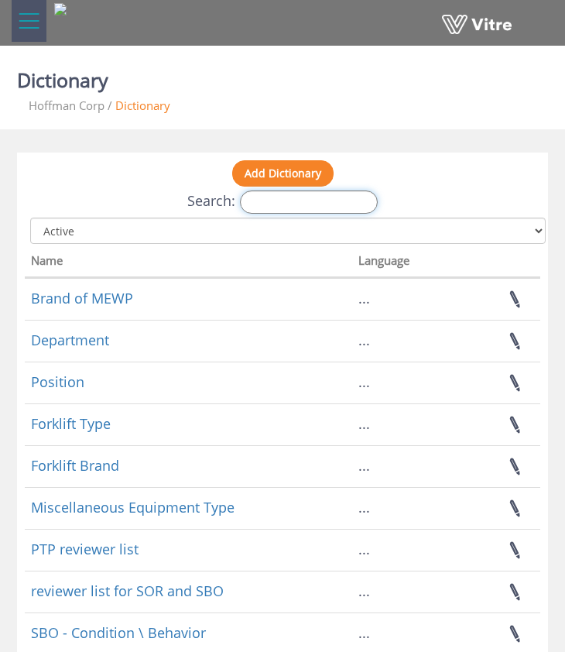
click at [368, 197] on input "Search:" at bounding box center [309, 201] width 138 height 23
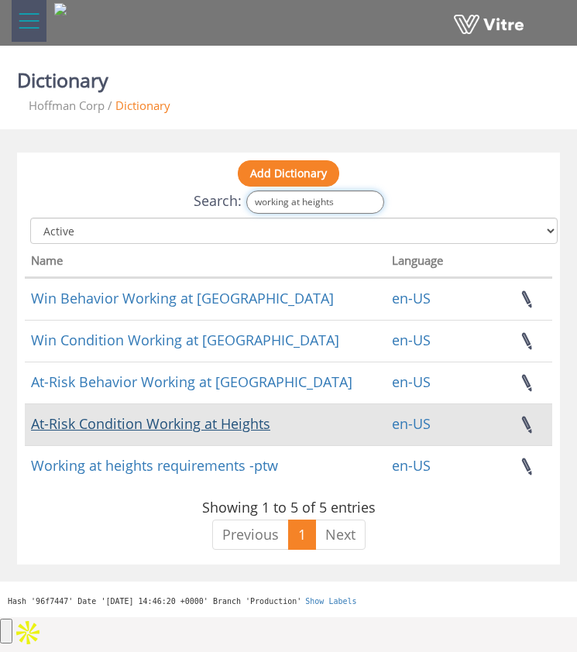
type input "working at heights"
click at [166, 427] on link "At-Risk Condition Working at Heights" at bounding box center [150, 423] width 239 height 19
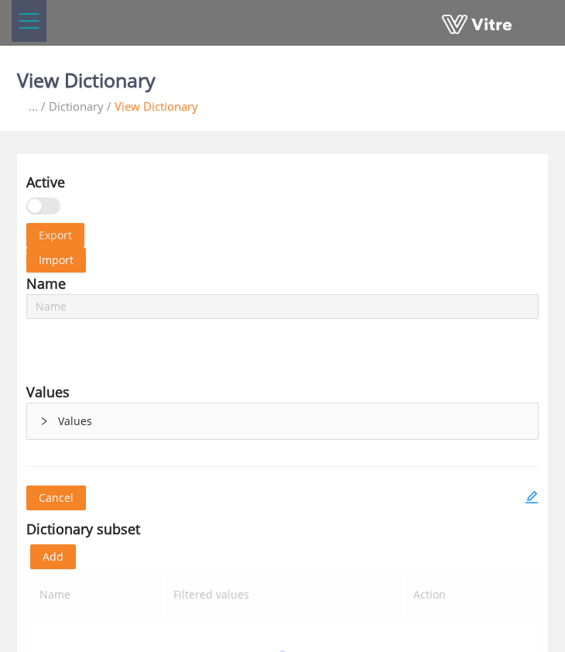
click at [50, 416] on div "Values" at bounding box center [282, 421] width 511 height 36
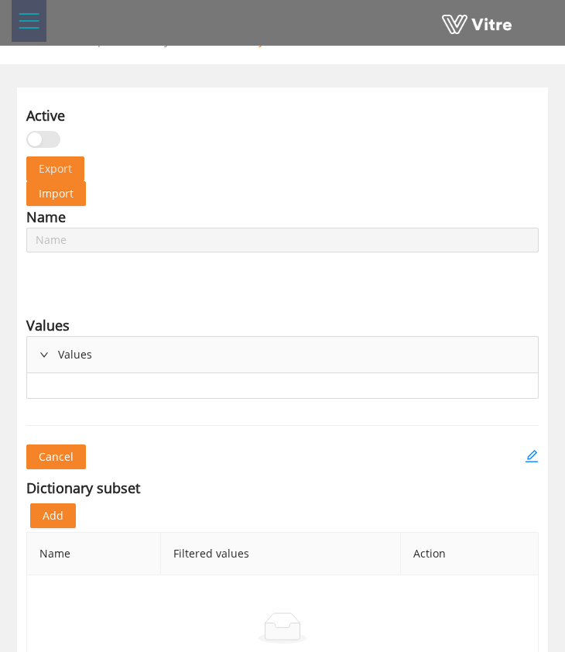
type input "At-Risk Condition Working at Heights"
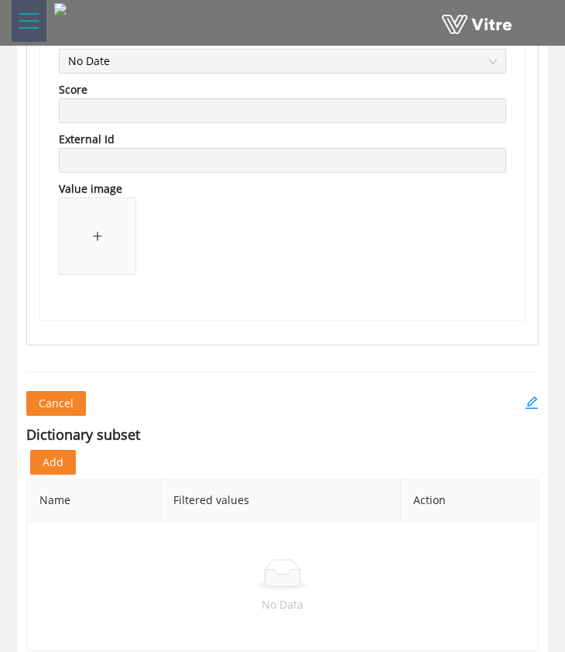
scroll to position [4030, 0]
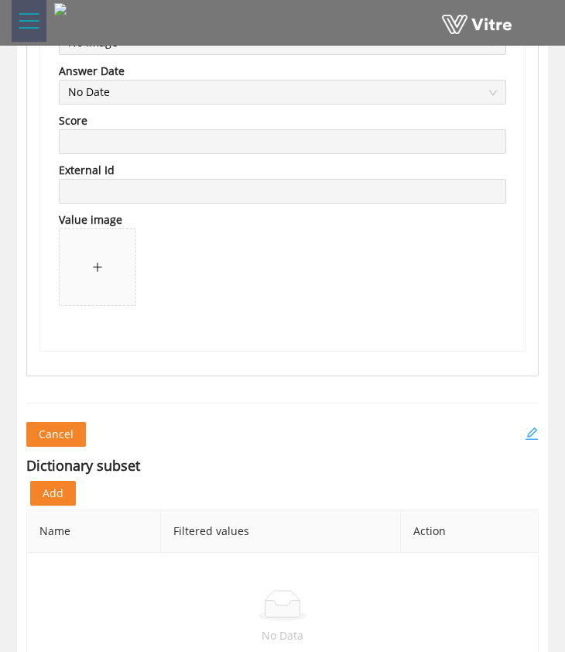
click at [531, 427] on icon "edit" at bounding box center [532, 434] width 14 height 14
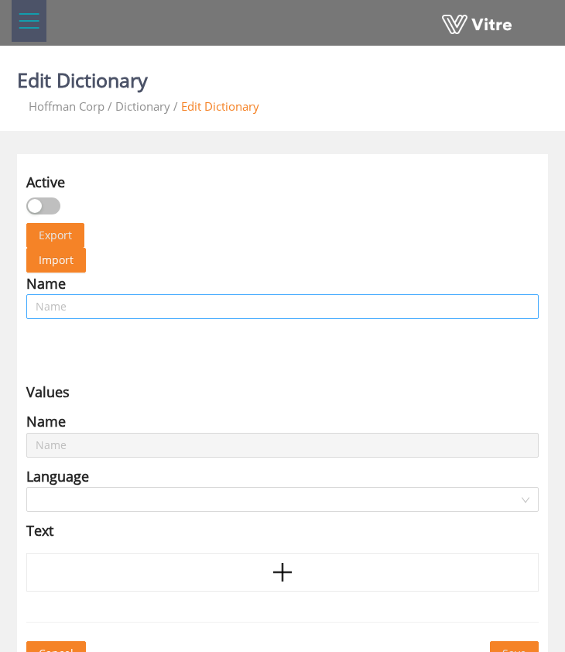
type input "At-Risk Condition Working at Heights"
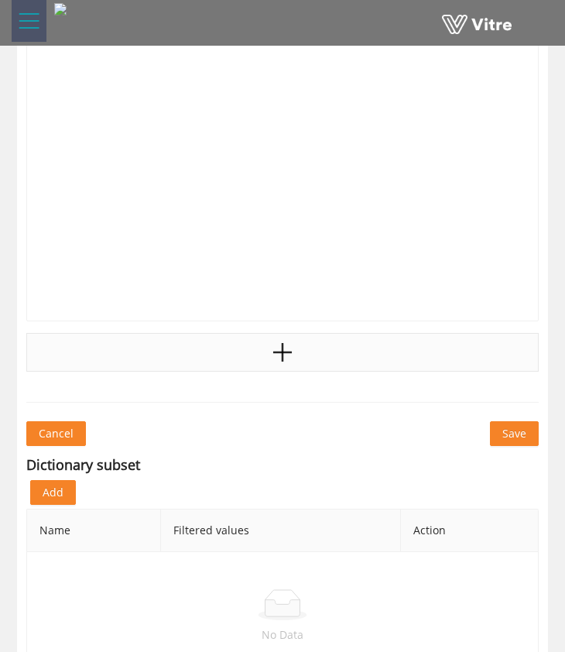
click at [310, 349] on div at bounding box center [282, 352] width 513 height 39
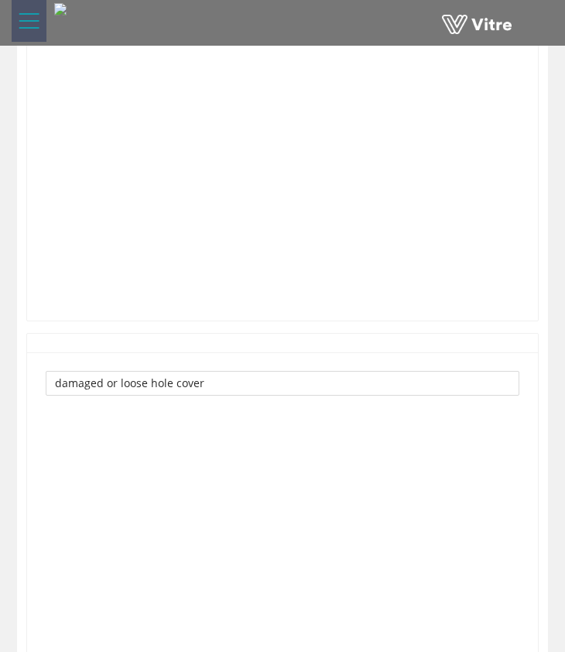
scroll to position [8643, 0]
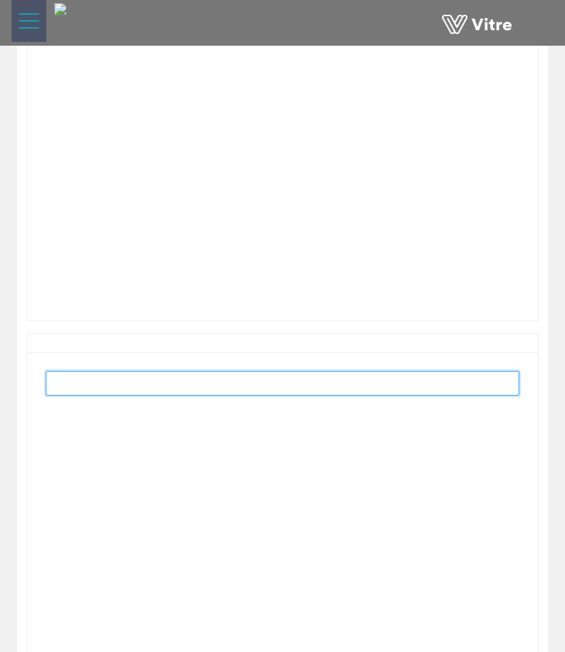
click at [252, 380] on input "text" at bounding box center [283, 383] width 474 height 25
click at [492, 378] on input "text" at bounding box center [283, 383] width 474 height 25
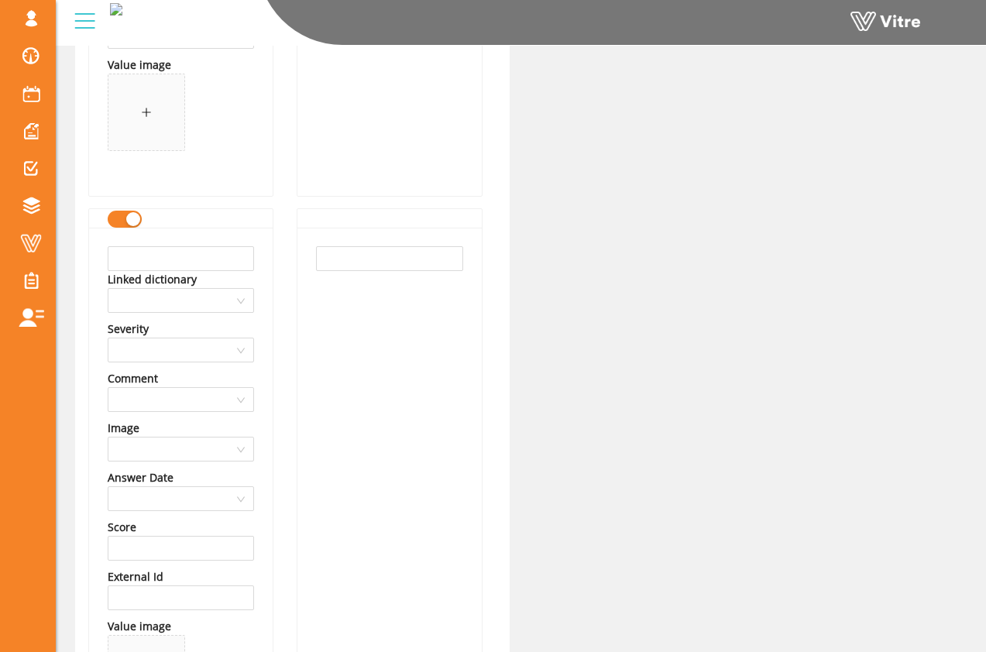
scroll to position [4037, 0]
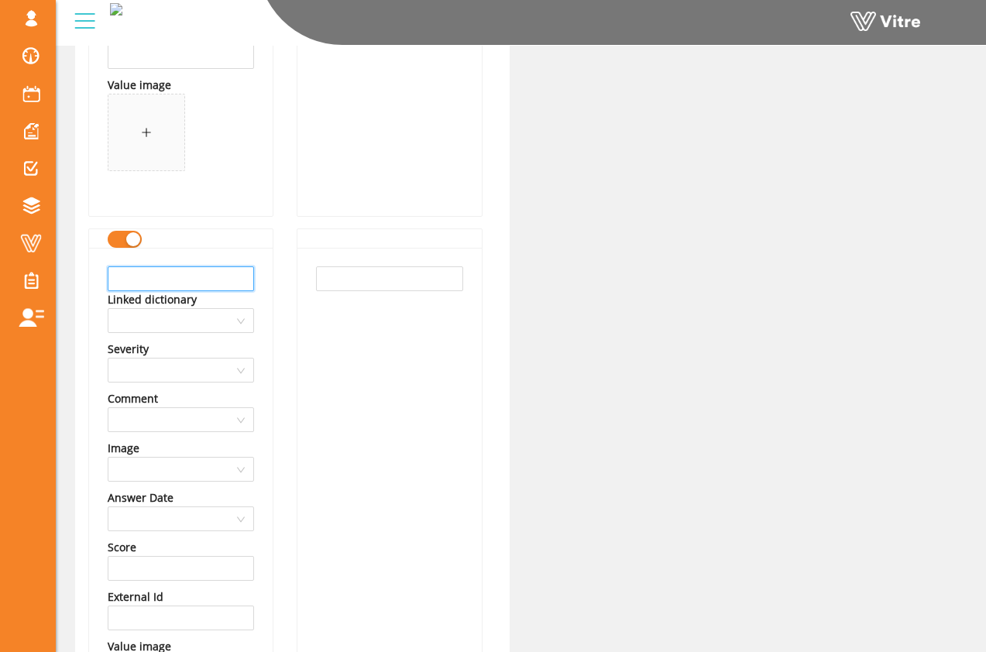
click at [221, 276] on input "text" at bounding box center [181, 278] width 146 height 25
type input "Scaffold missing components"
click at [319, 278] on input "text" at bounding box center [389, 278] width 146 height 25
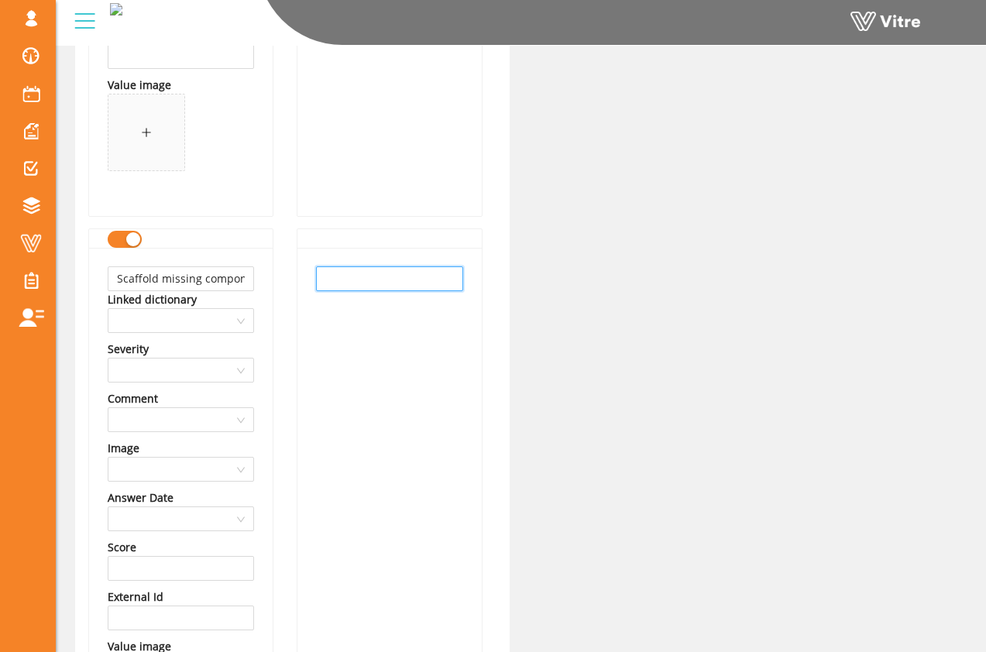
paste input "Scaffold complete and tagged"
type input "Scaffold complete and tagged"
click at [397, 335] on div "Scaffold complete and tagged" at bounding box center [388, 513] width 183 height 530
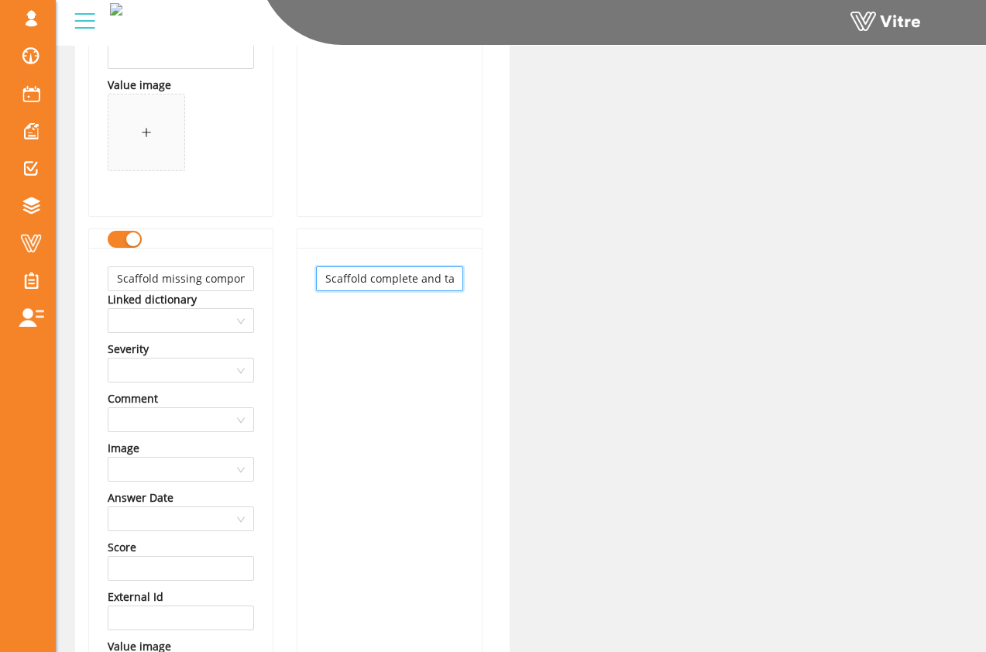
click at [400, 282] on input "Scaffold complete and tagged" at bounding box center [389, 278] width 146 height 25
click at [227, 279] on input "Scaffold missing components" at bounding box center [181, 278] width 146 height 25
click at [351, 277] on input "text" at bounding box center [389, 278] width 146 height 25
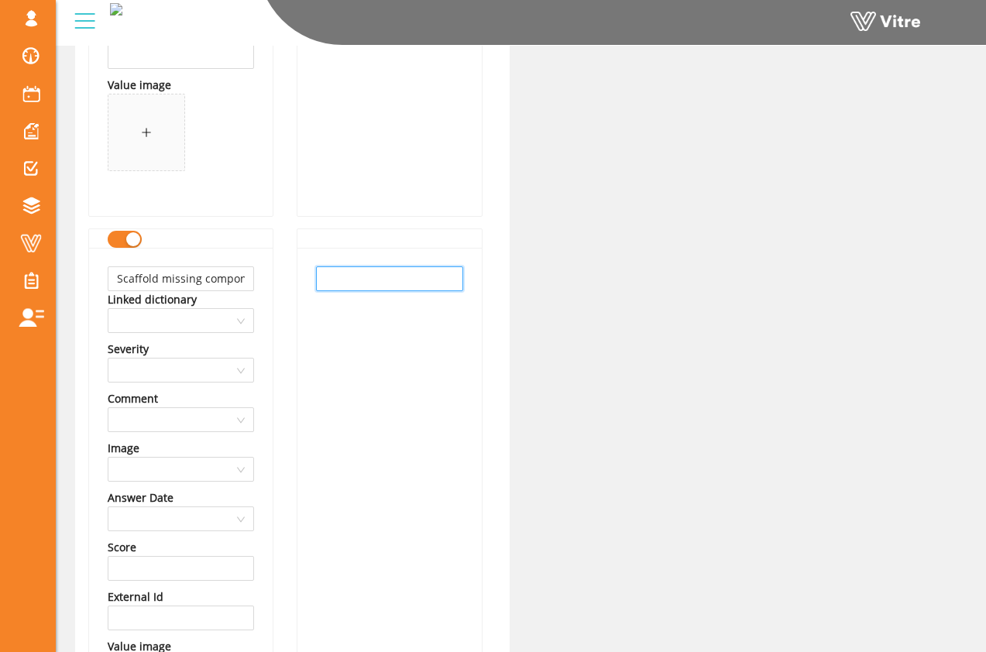
paste input "Scaffold missing components"
type input "Scaffold missing components"
click at [354, 331] on div "Scaffold missing components" at bounding box center [388, 513] width 183 height 530
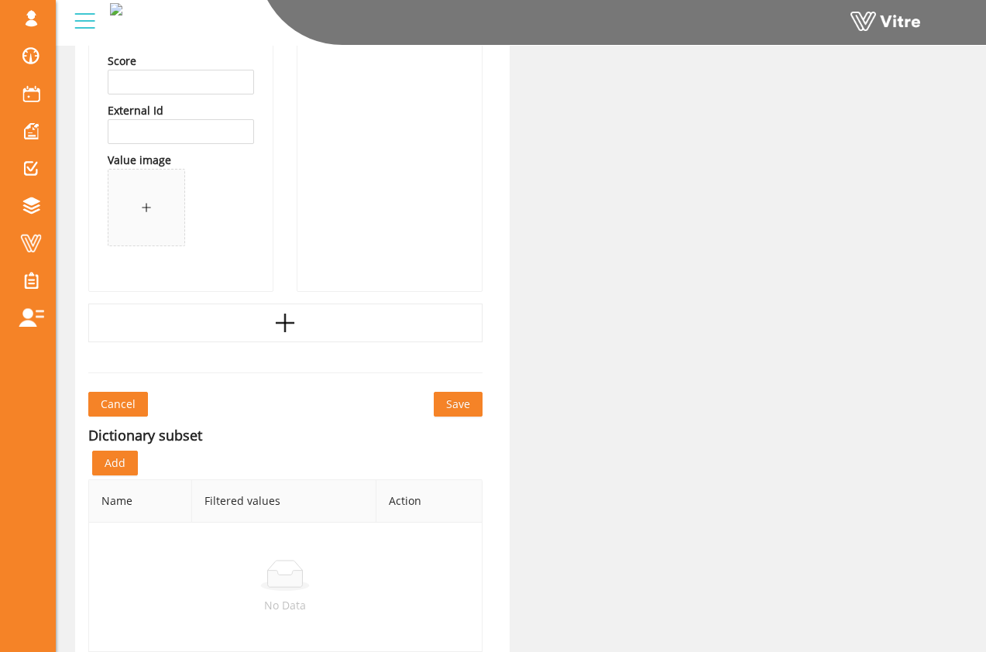
scroll to position [4537, 0]
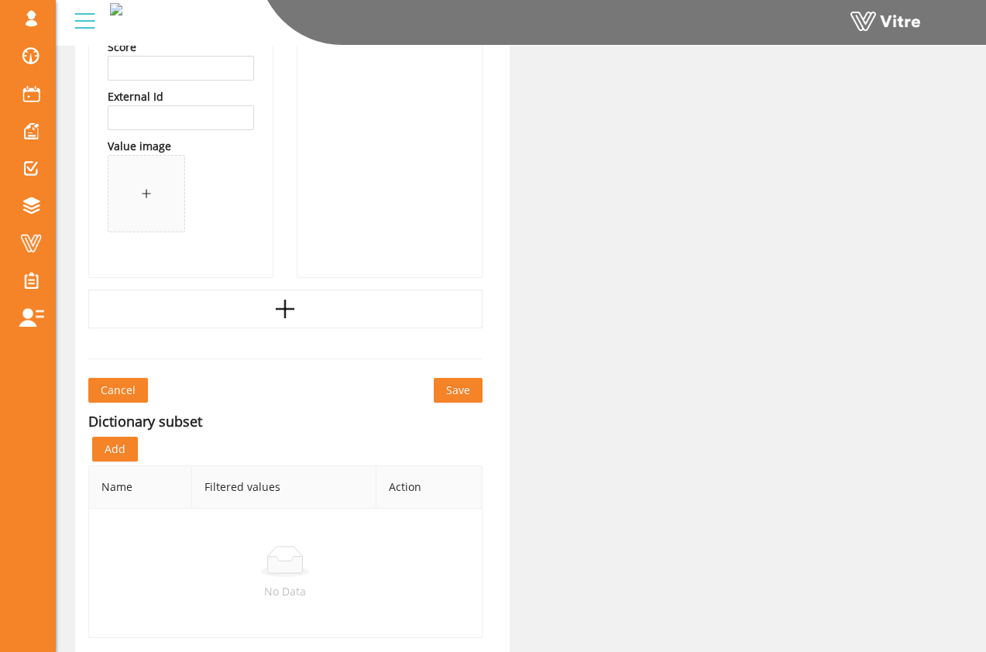
click at [447, 387] on span "Save" at bounding box center [458, 390] width 24 height 17
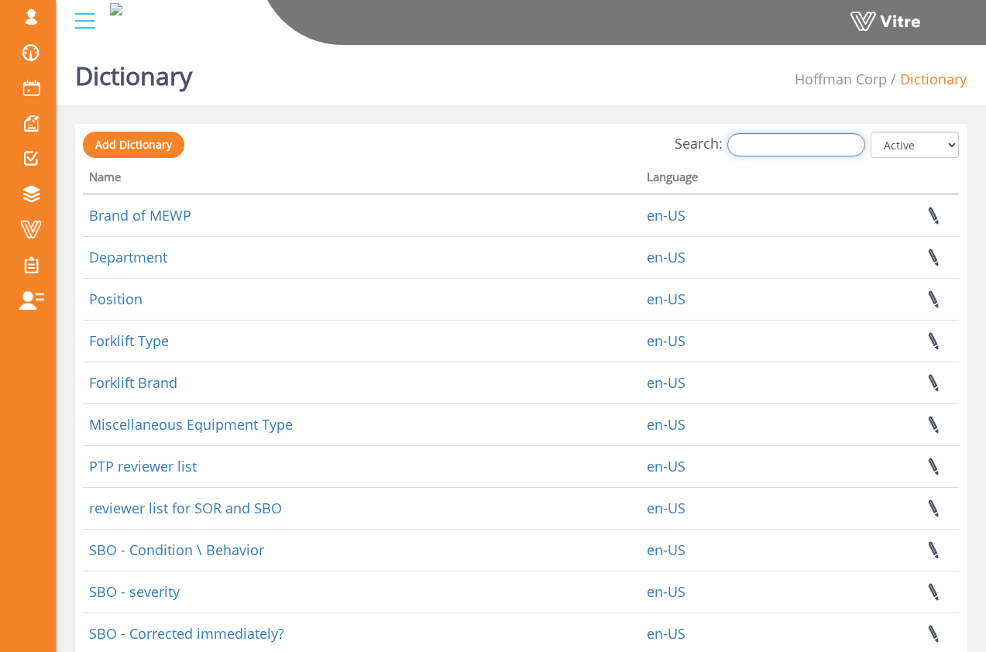
click at [780, 142] on input "Search:" at bounding box center [796, 144] width 138 height 23
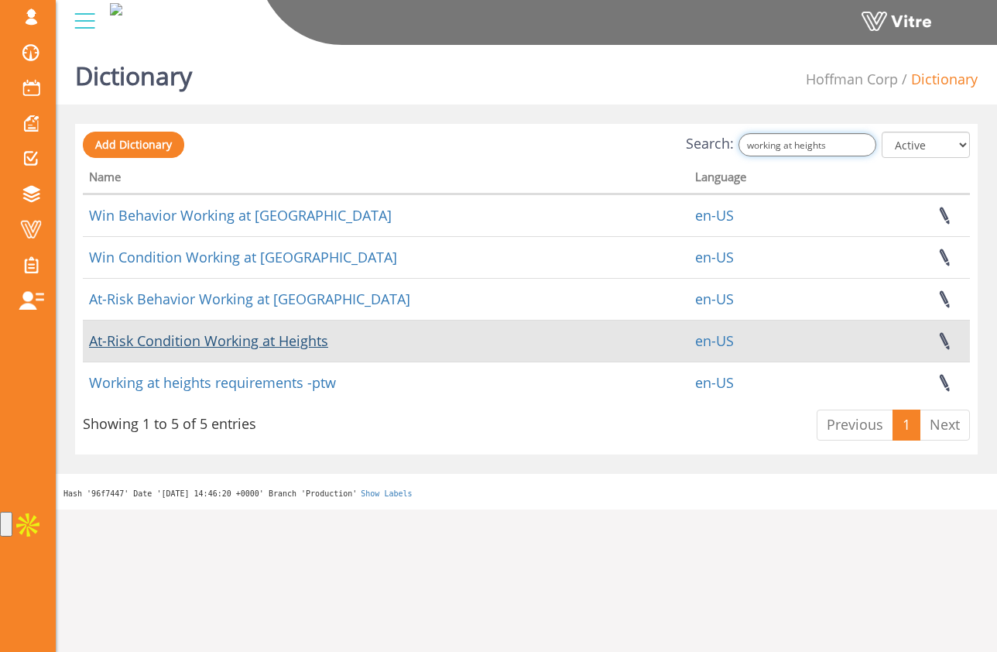
type input "working at heights"
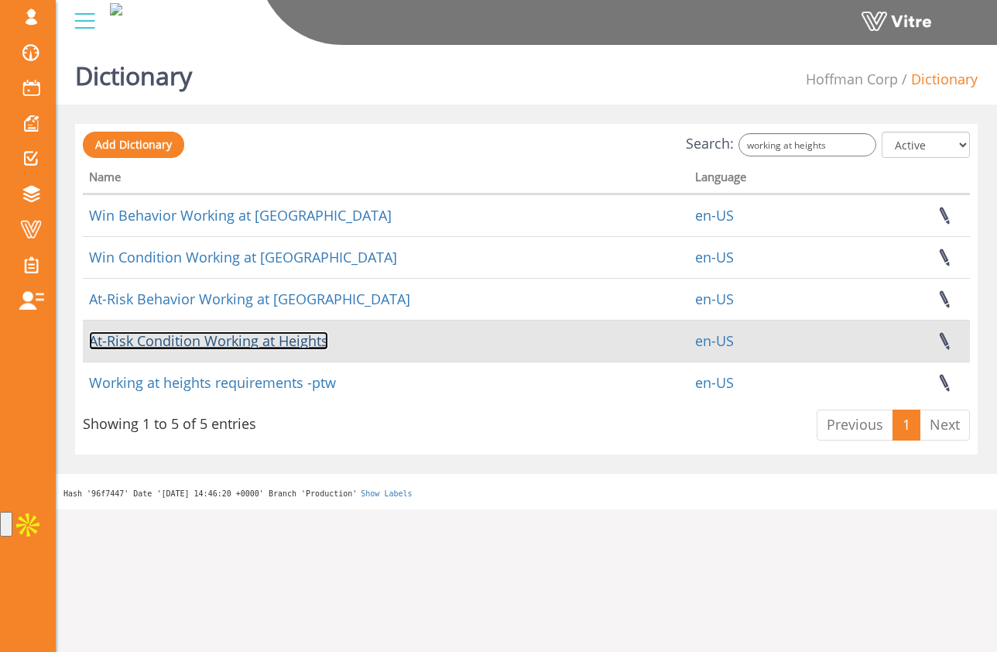
click at [283, 338] on link "At-Risk Condition Working at Heights" at bounding box center [208, 340] width 239 height 19
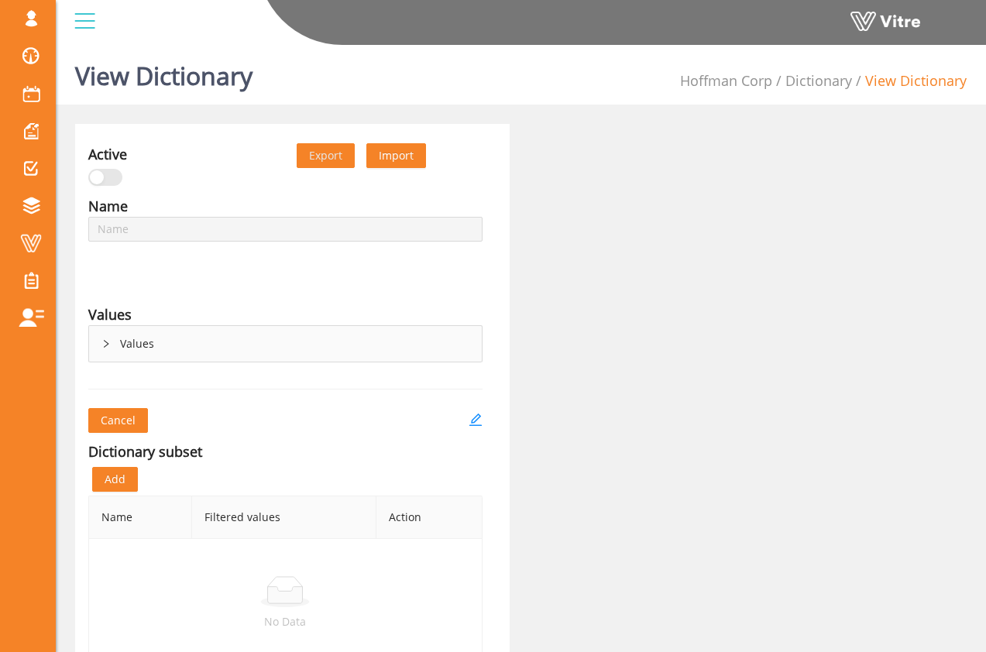
type input "At-Risk Condition Working at Heights"
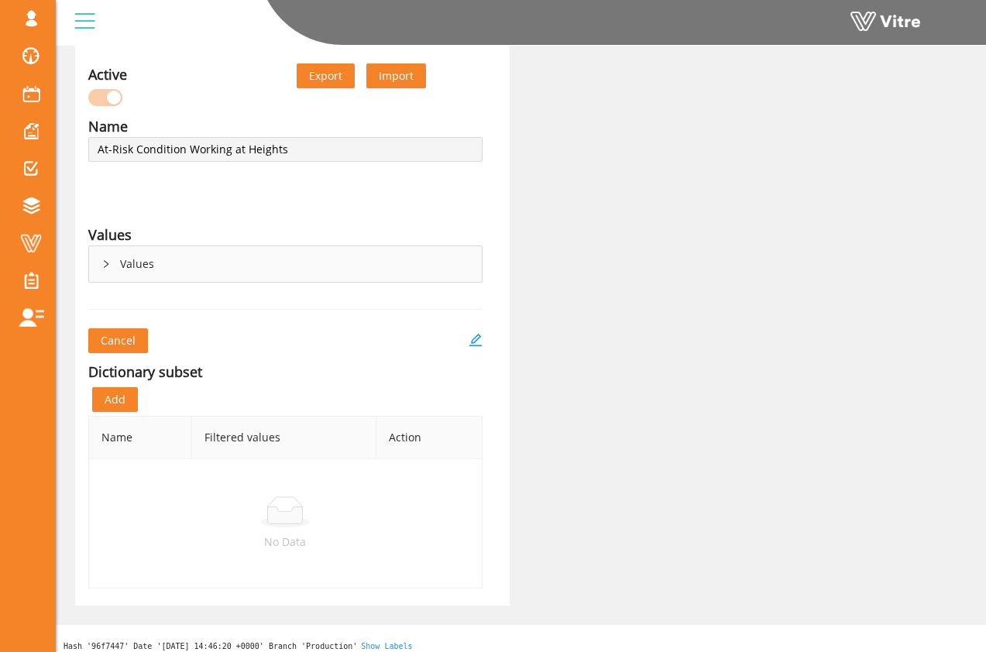
scroll to position [90, 0]
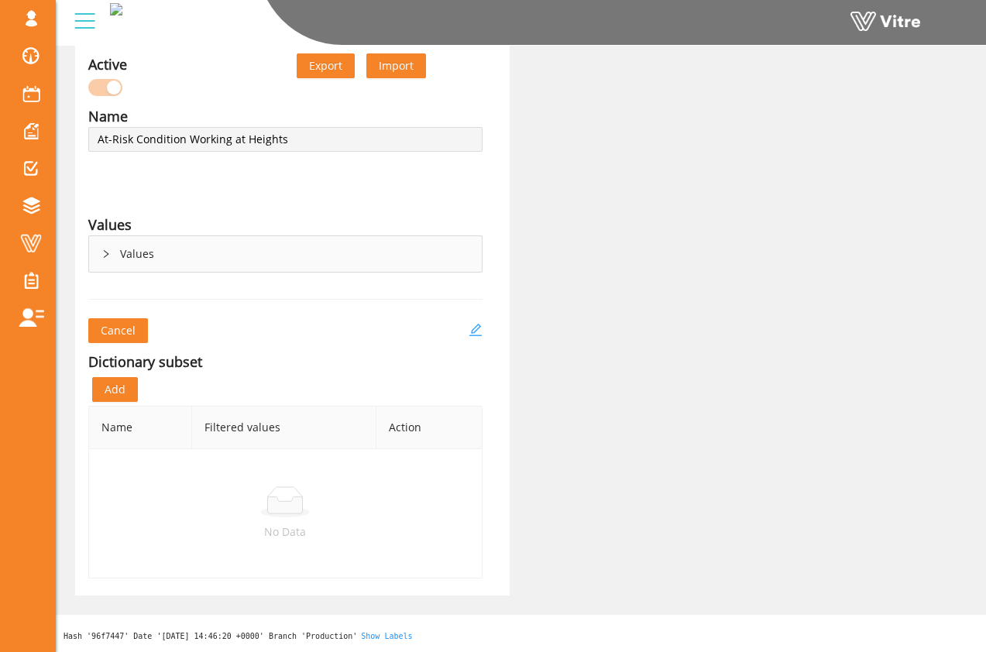
click at [476, 331] on icon "edit" at bounding box center [475, 330] width 14 height 14
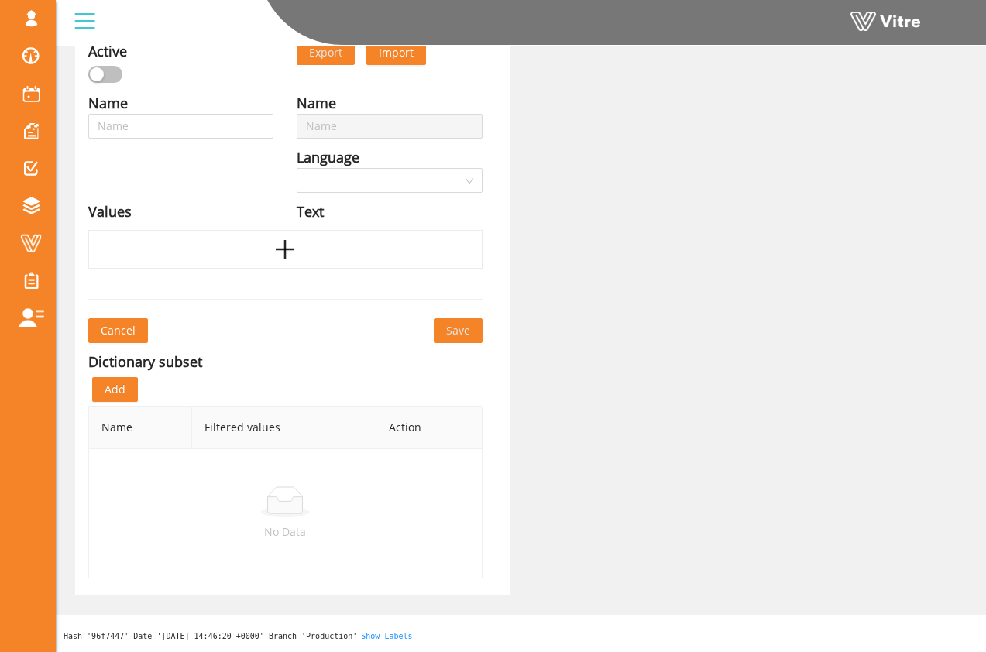
type input "At-Risk Condition Working at Heights"
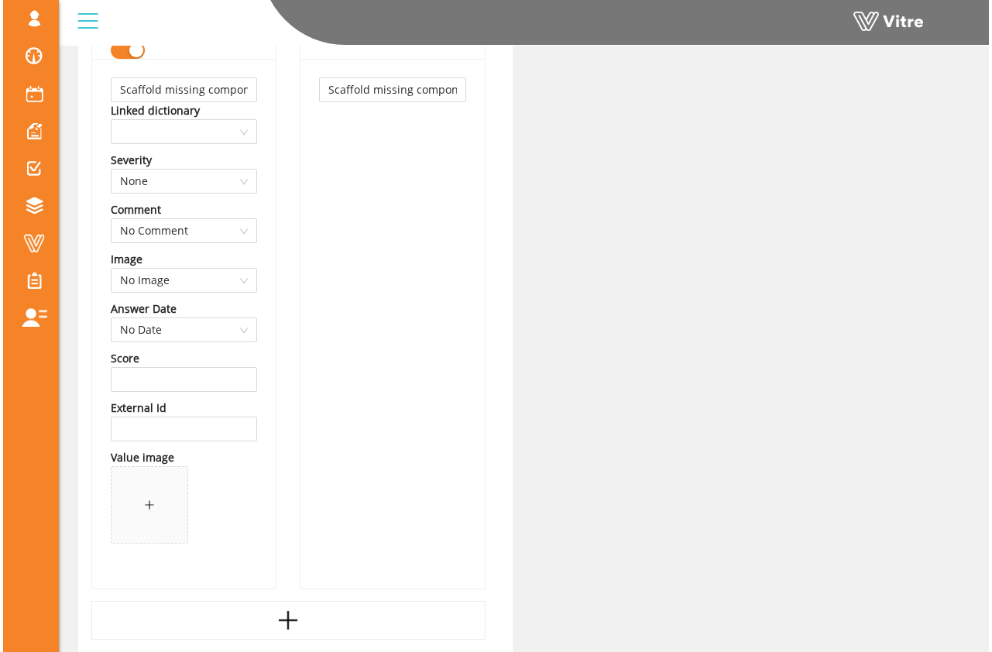
scroll to position [4456, 0]
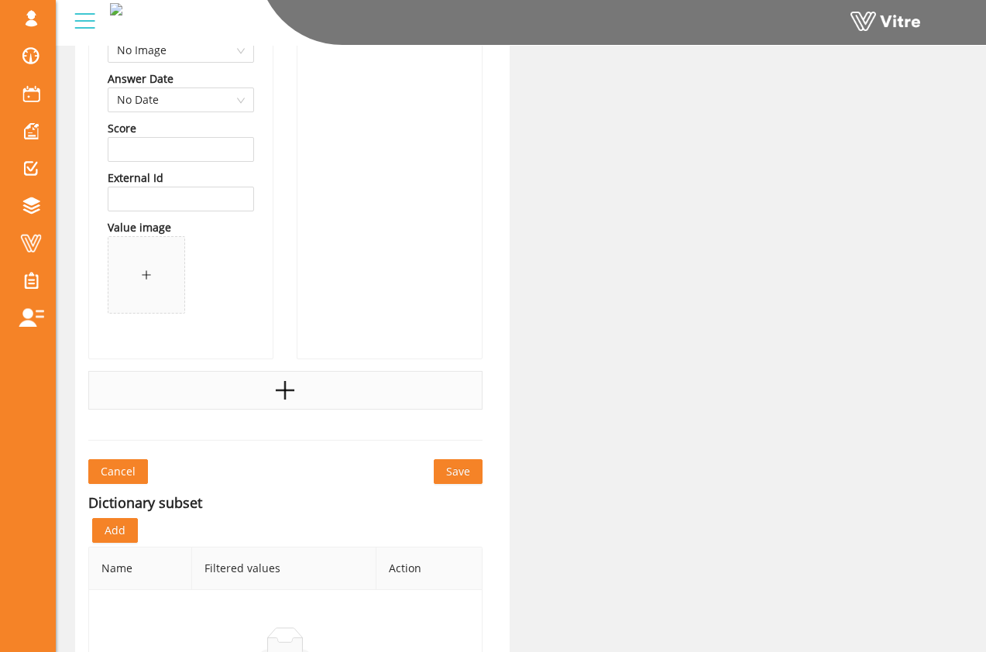
click at [400, 396] on div at bounding box center [285, 390] width 394 height 39
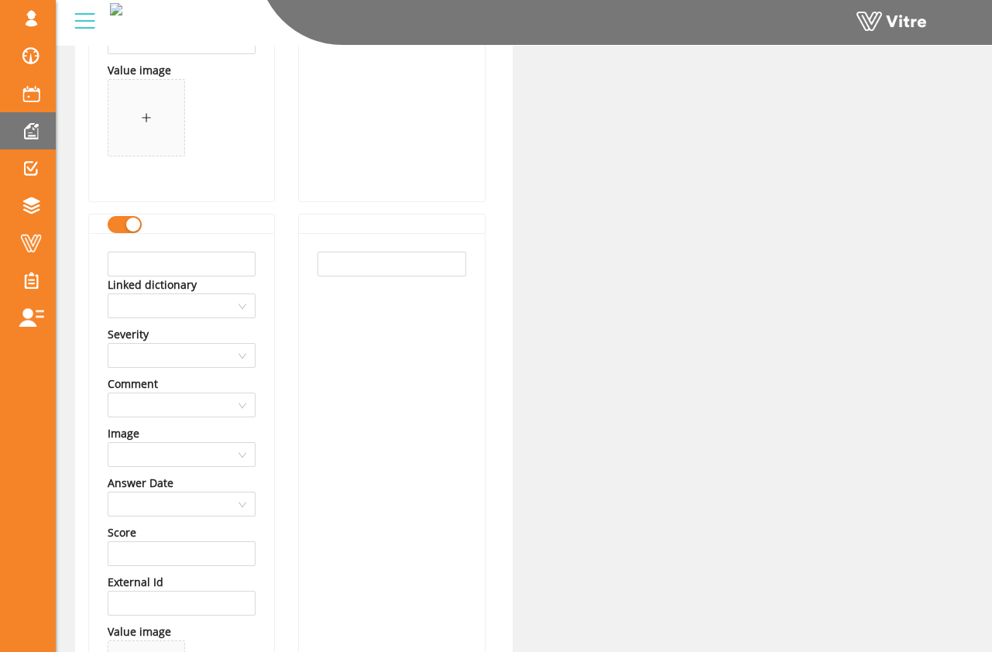
scroll to position [4606, 0]
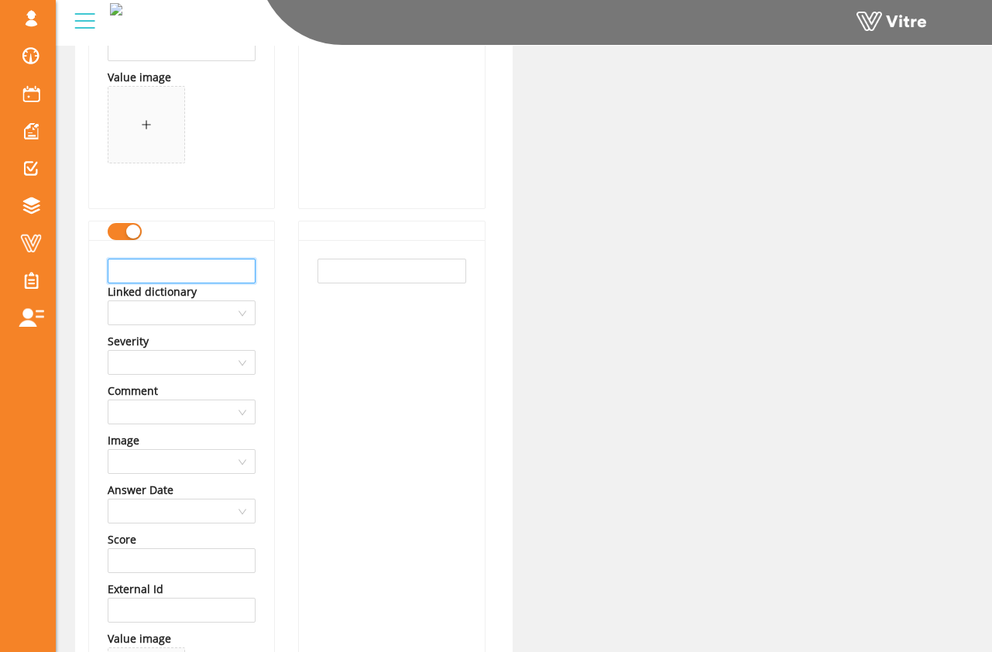
click at [205, 267] on input "text" at bounding box center [182, 271] width 148 height 25
type input "s"
type input "Scaffold not properly tagged"
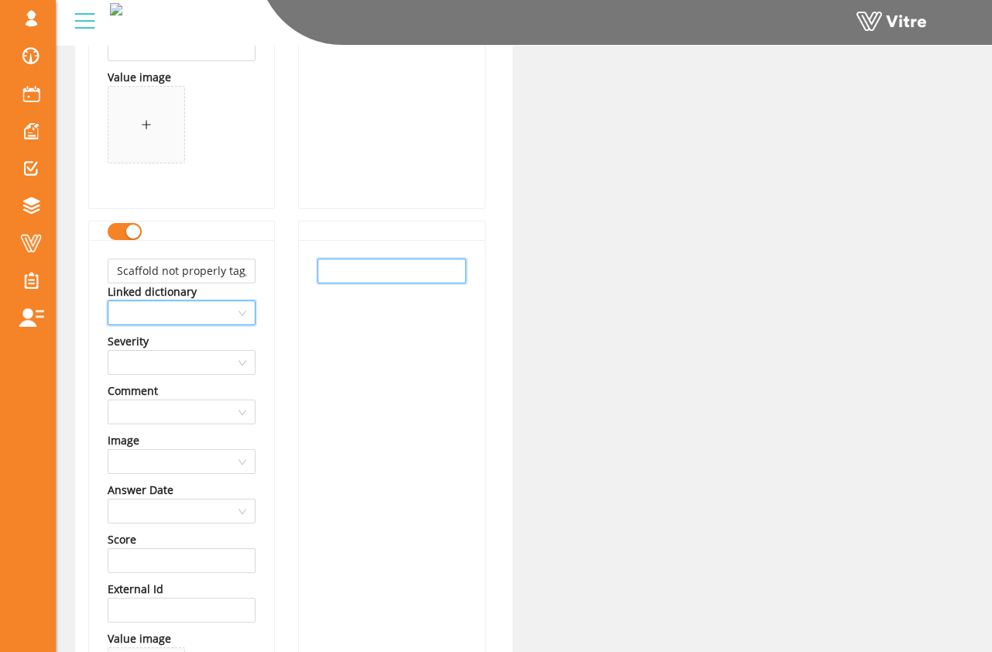
click at [378, 262] on input "text" at bounding box center [391, 271] width 148 height 25
paste input "Scaffold not properly tagged"
type input "Scaffold not properly tagged"
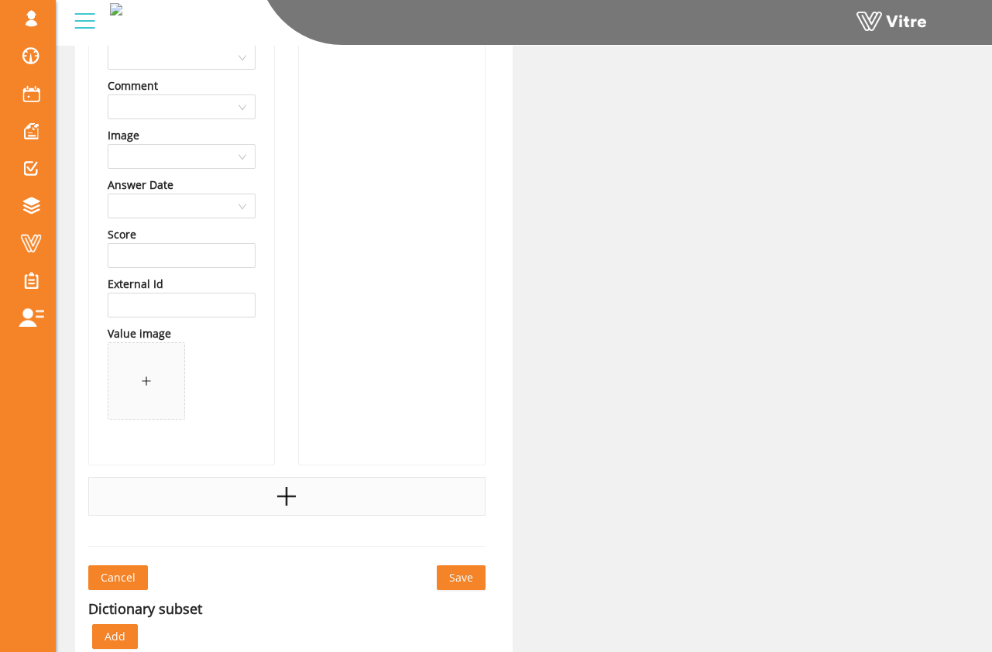
click at [269, 493] on div at bounding box center [286, 496] width 397 height 39
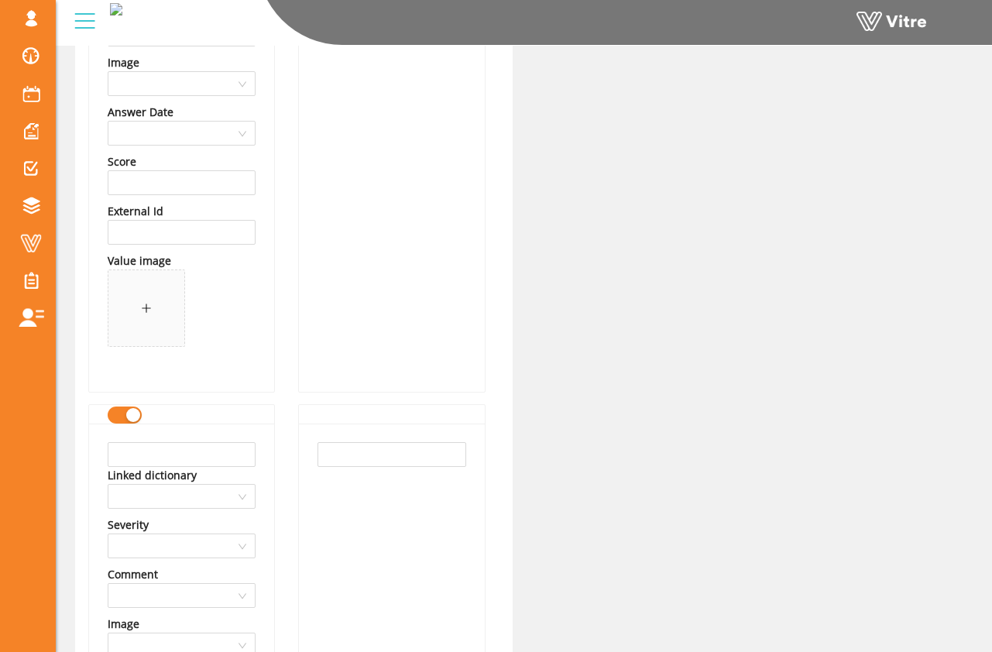
scroll to position [5002, 0]
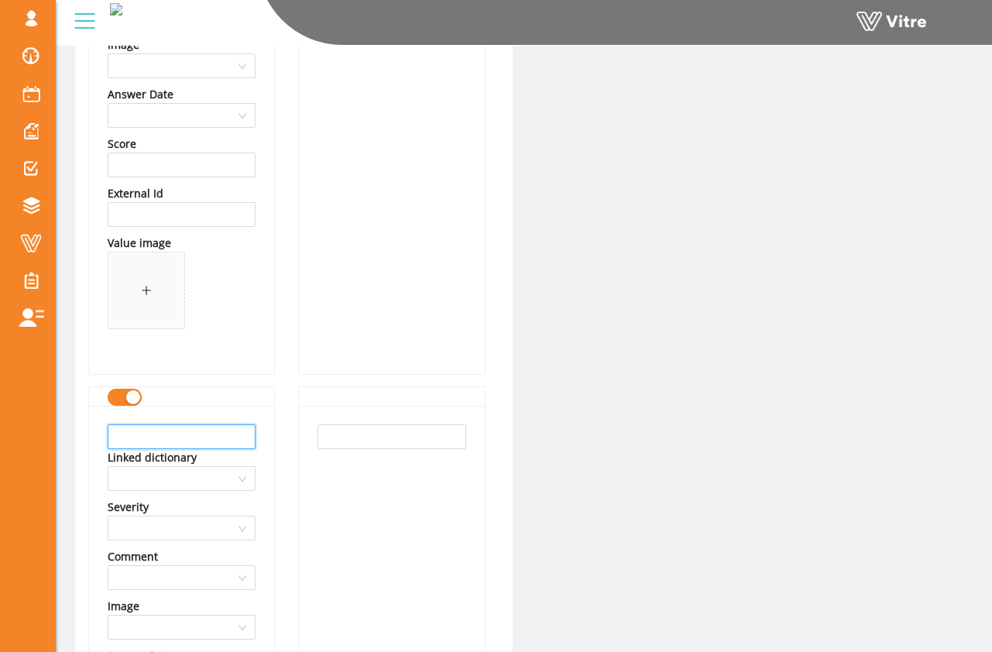
click at [226, 441] on input "text" at bounding box center [182, 436] width 148 height 25
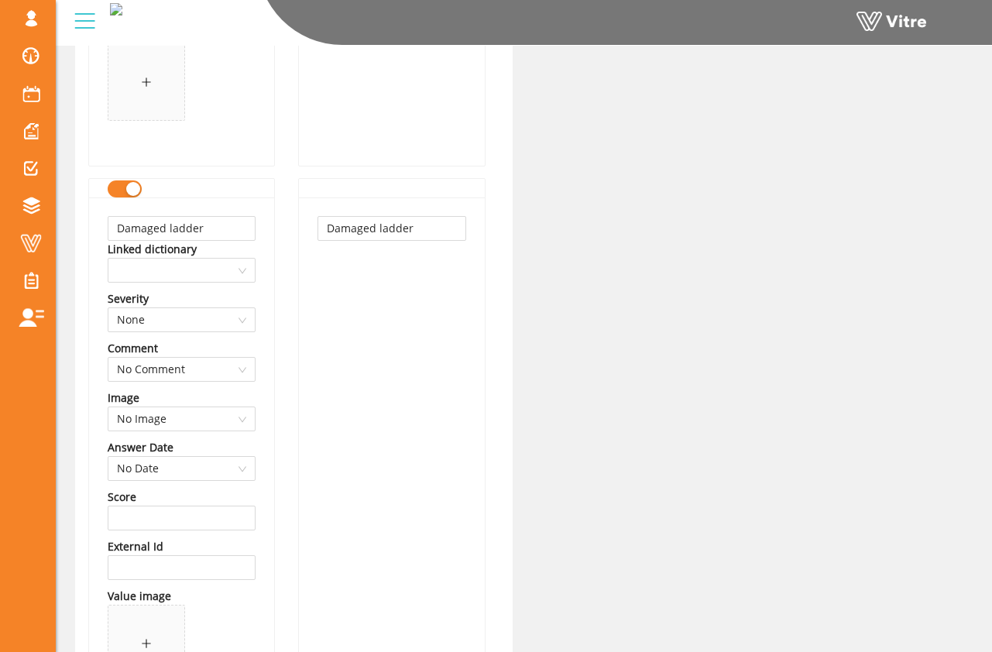
scroll to position [1256, 0]
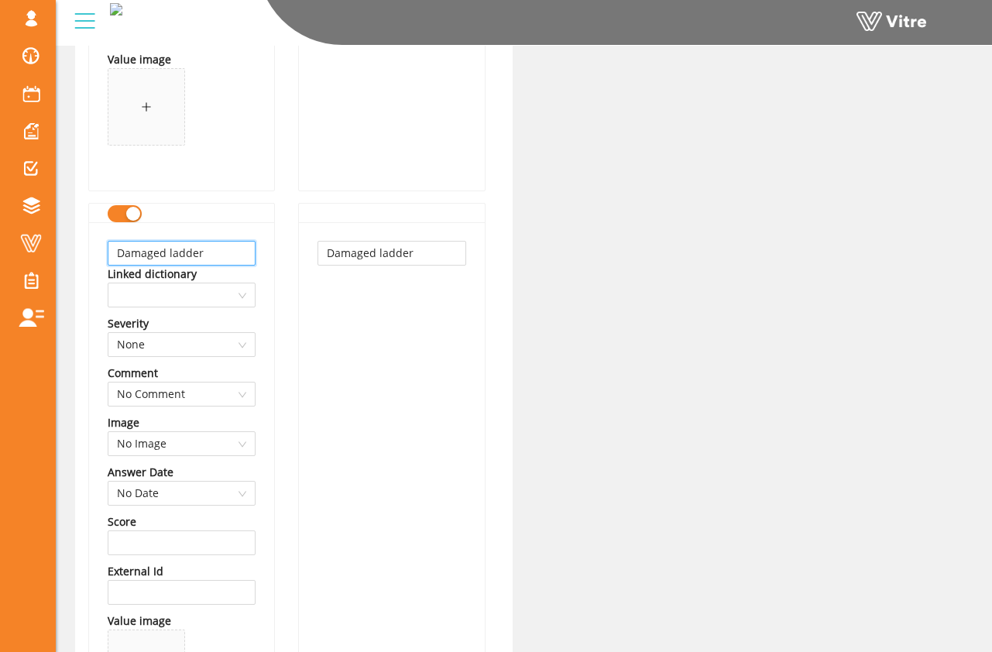
click at [239, 252] on input "Damaged ladder" at bounding box center [182, 253] width 148 height 25
type input "Damaged ladder / not tagged out"
click at [395, 261] on input "Damaged ladder" at bounding box center [391, 253] width 148 height 25
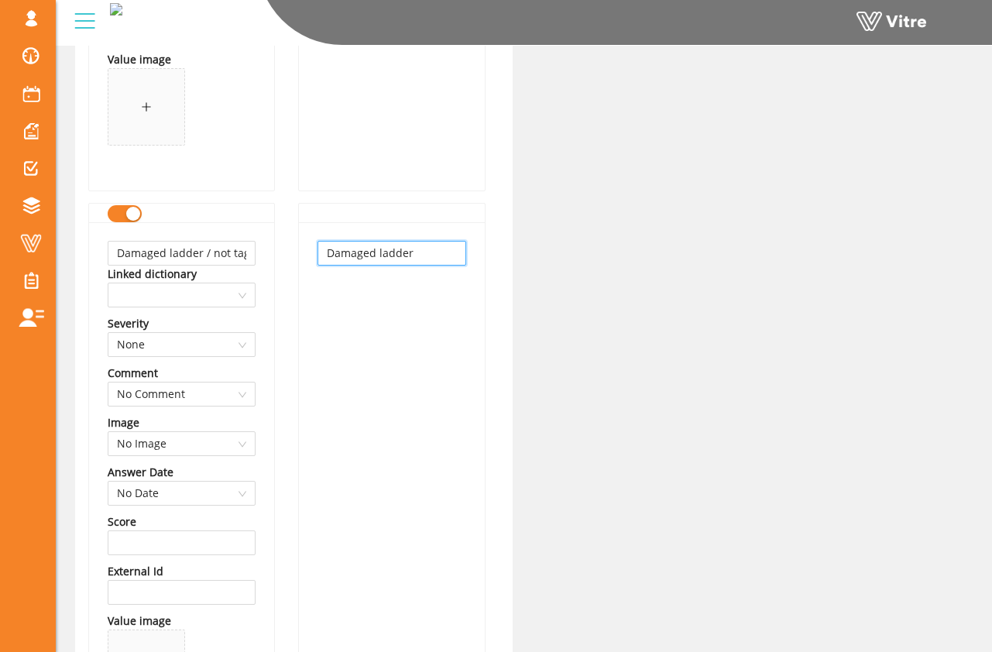
click at [417, 254] on input "Damaged ladder" at bounding box center [391, 253] width 148 height 25
type input "Damaged ladder / not tagged out"
click at [354, 274] on div "Damaged ladder / not tagged out" at bounding box center [391, 487] width 185 height 530
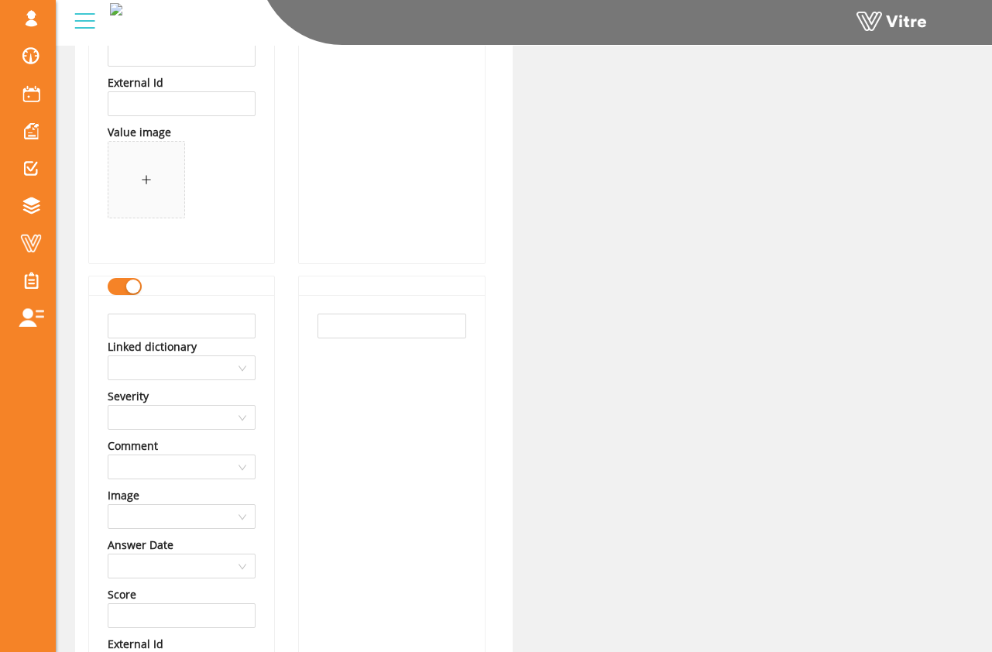
scroll to position [5191, 0]
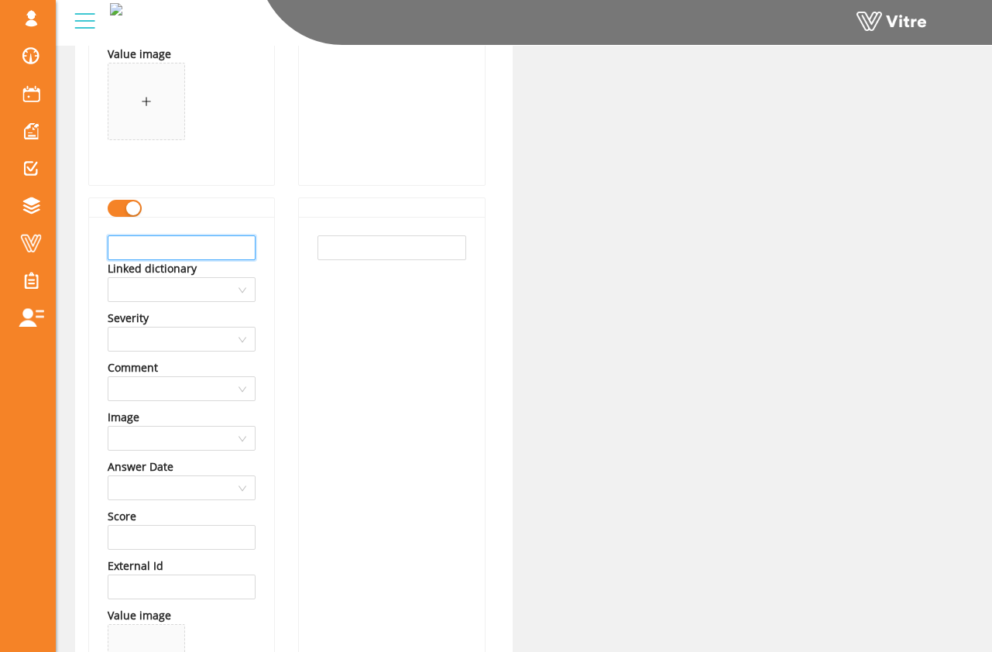
click at [207, 249] on input "text" at bounding box center [182, 247] width 148 height 25
type input "Scaffold damaged / not tagged out"
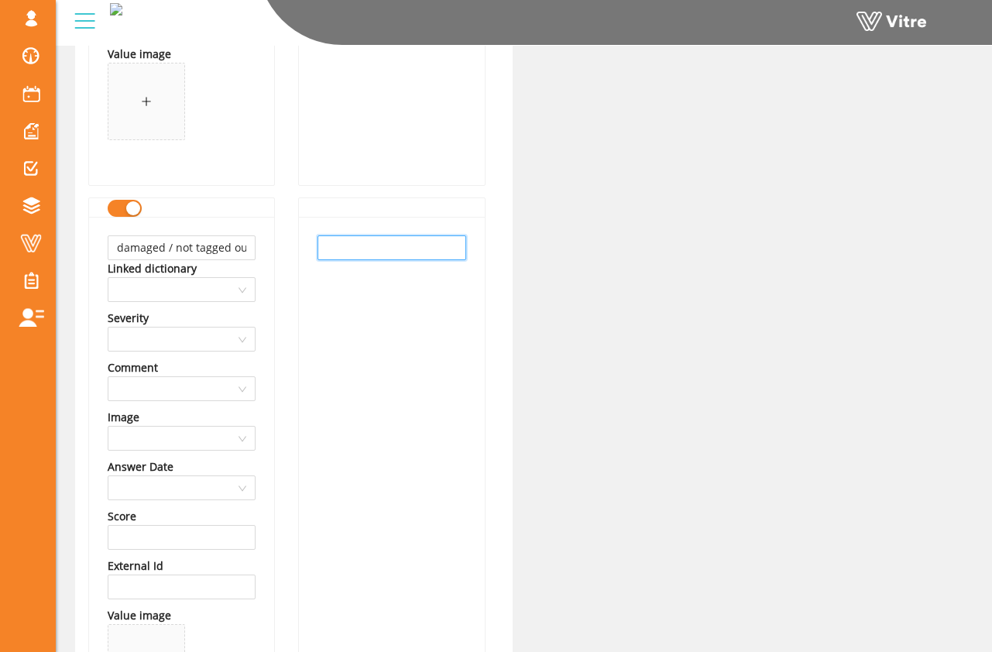
scroll to position [0, 0]
click at [408, 255] on input "text" at bounding box center [391, 247] width 148 height 25
paste input "Scaffold damaged / not tagged out"
type input "Scaffold damaged / not tagged out"
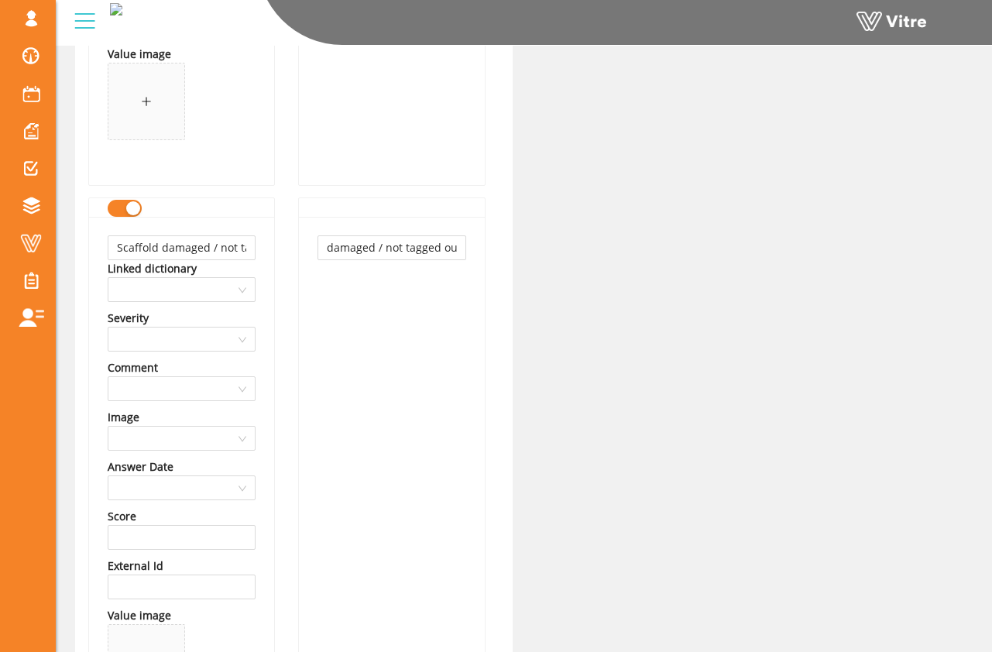
scroll to position [0, 0]
click at [316, 344] on div "Scaffold damaged / not tagged out" at bounding box center [391, 482] width 185 height 530
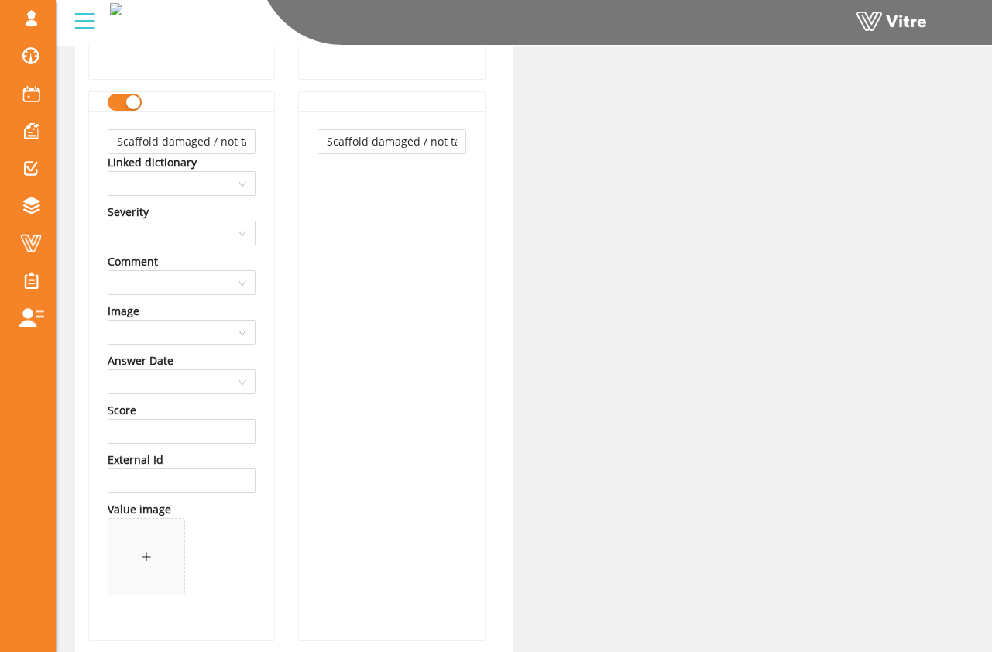
scroll to position [5720, 0]
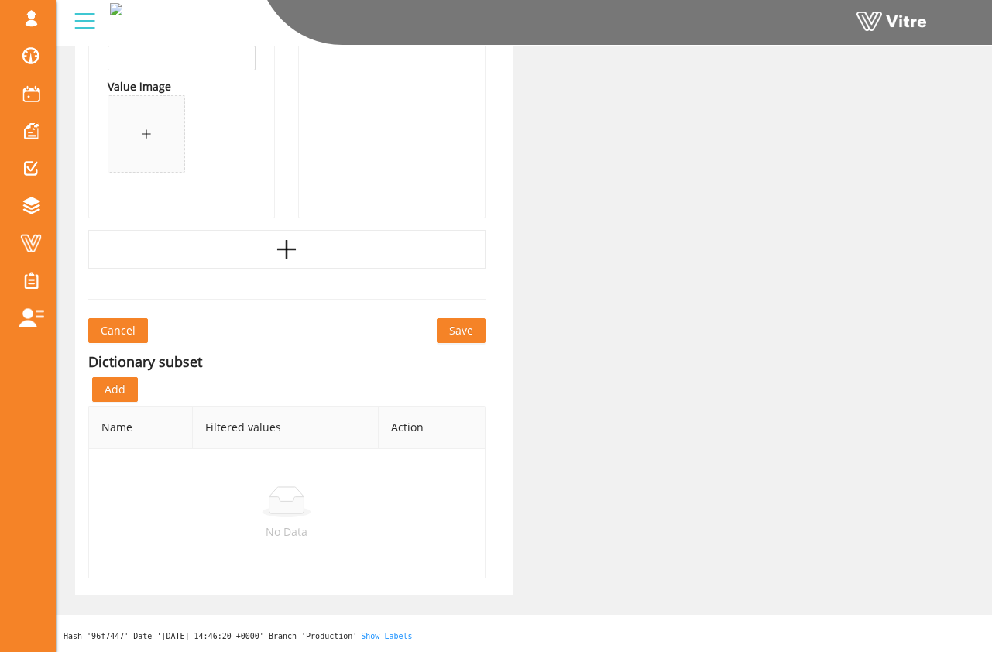
click at [451, 324] on span "Save" at bounding box center [461, 330] width 24 height 17
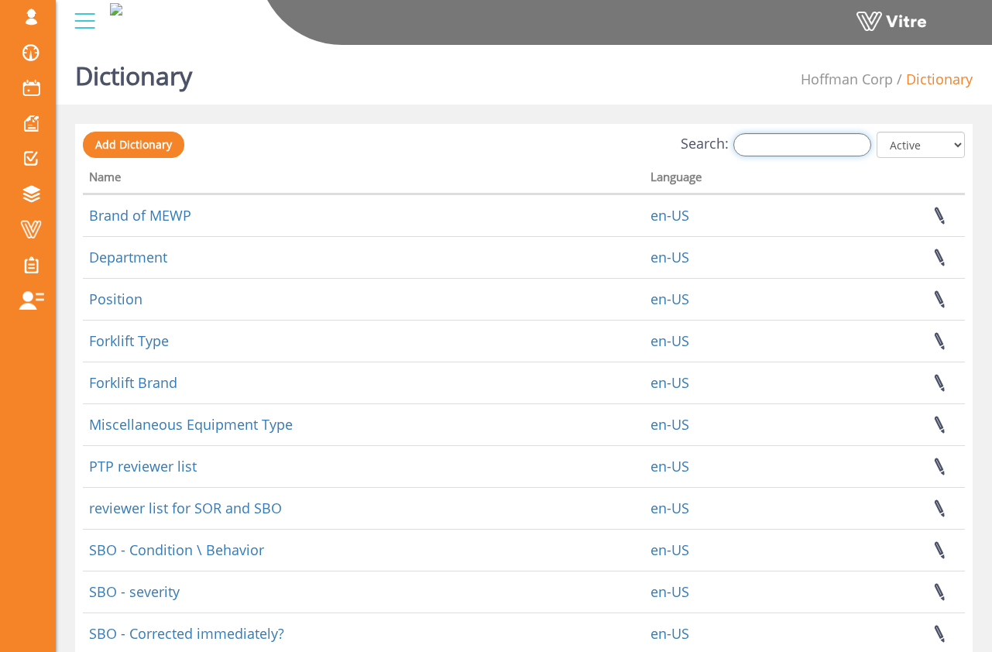
click at [773, 156] on input "Search:" at bounding box center [802, 144] width 138 height 23
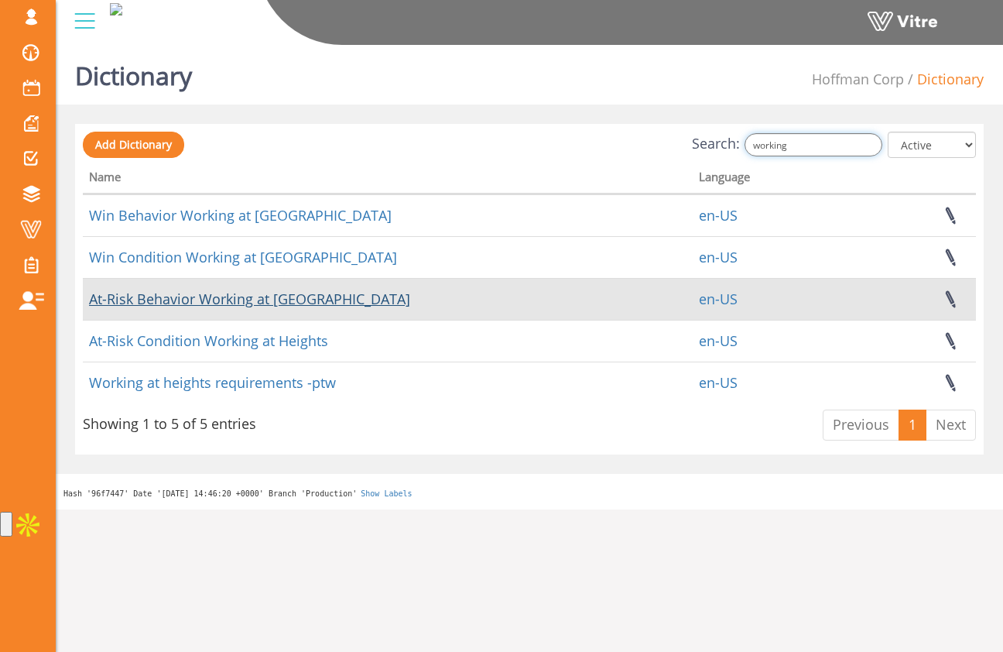
type input "working"
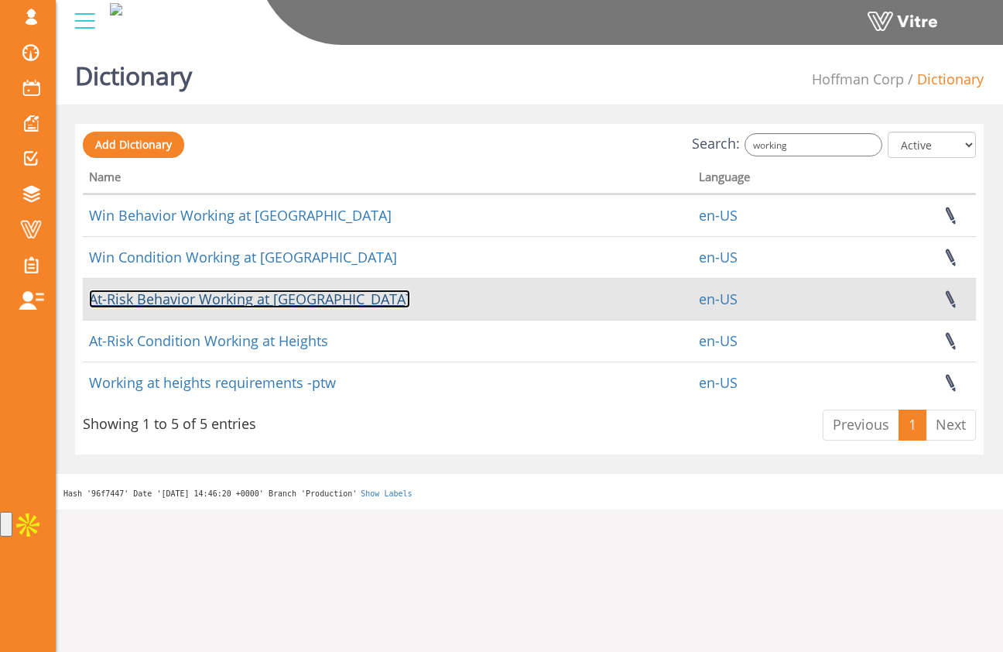
click at [280, 293] on link "At-Risk Behavior Working at [GEOGRAPHIC_DATA]" at bounding box center [249, 299] width 321 height 19
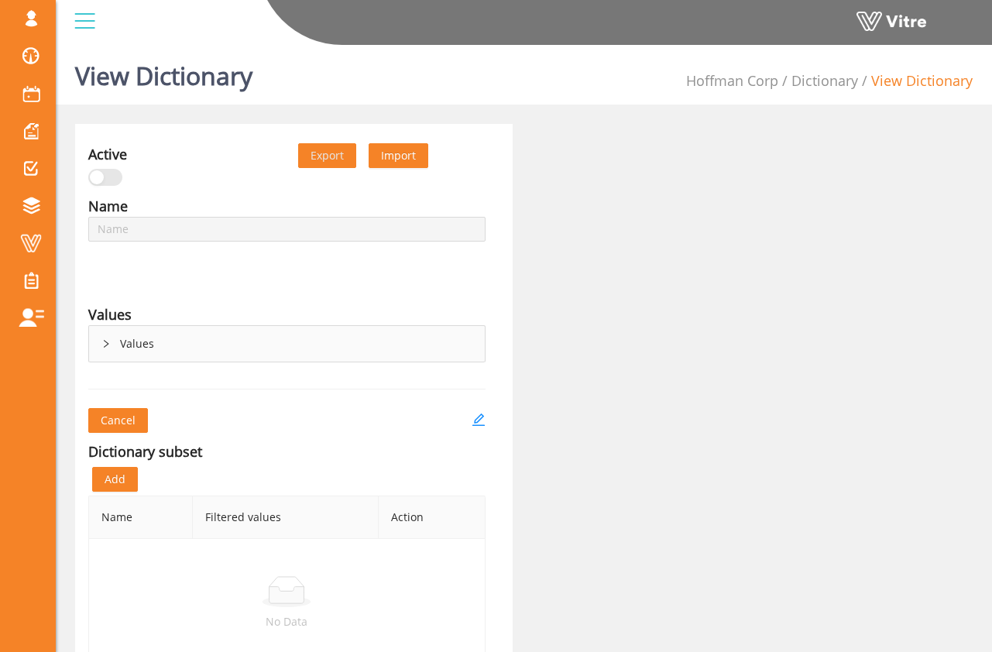
type input "At-Risk Behavior Working at [GEOGRAPHIC_DATA]"
click at [126, 338] on div "Values" at bounding box center [287, 344] width 396 height 36
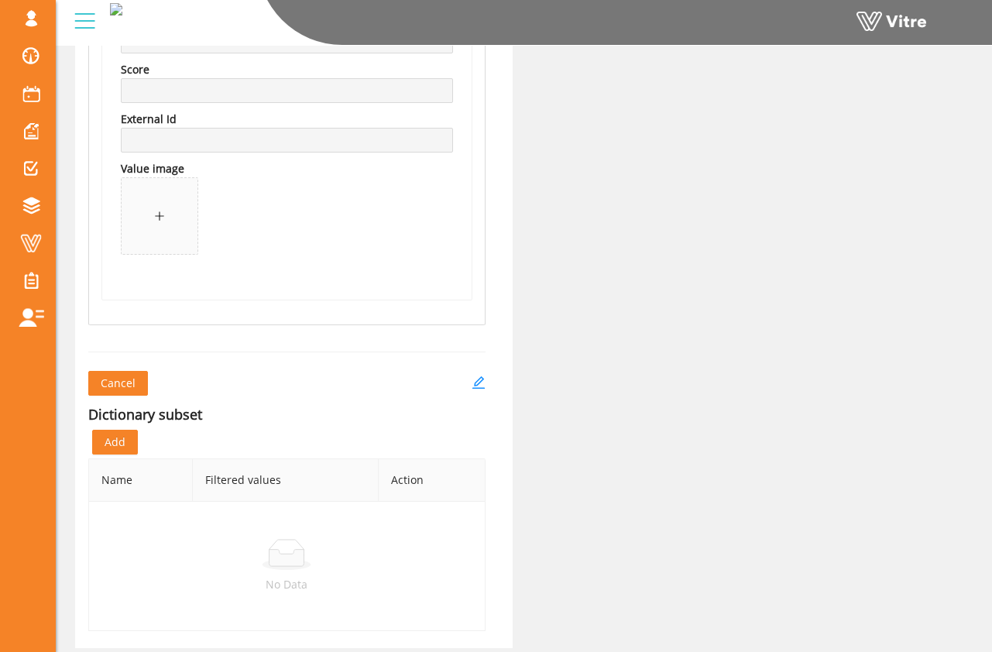
scroll to position [3495, 0]
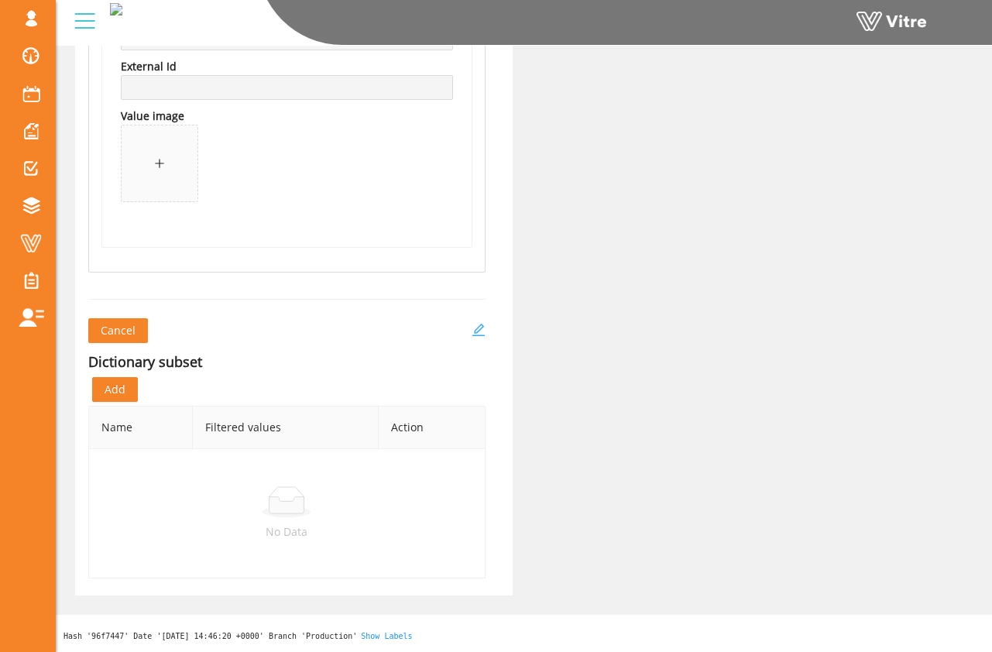
click at [482, 328] on icon "edit" at bounding box center [478, 330] width 14 height 14
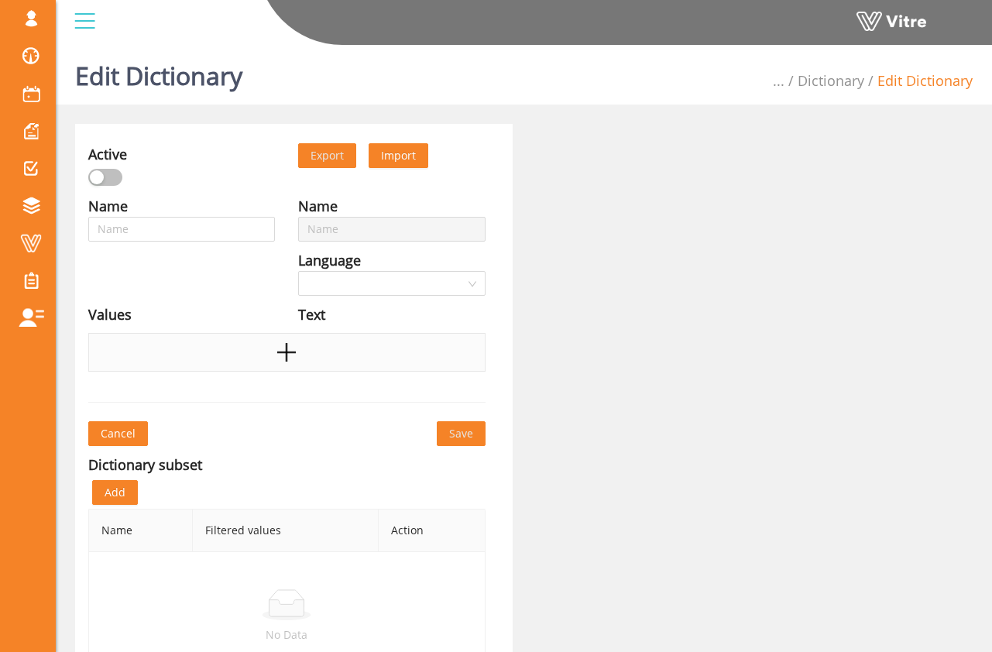
type input "At-Risk Behavior Working at [GEOGRAPHIC_DATA]"
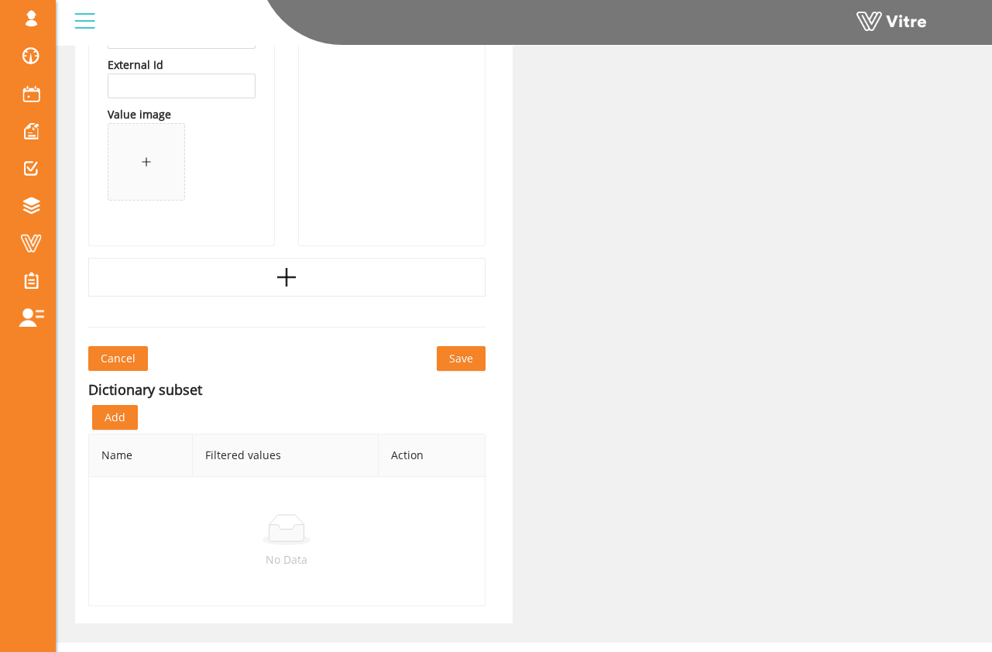
scroll to position [3434, 0]
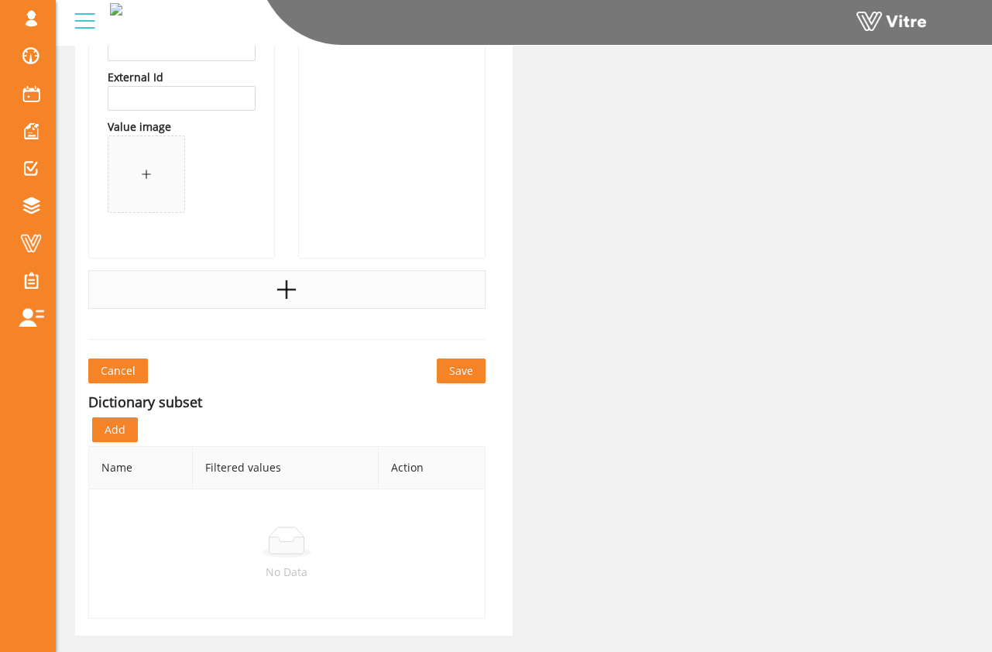
click at [337, 305] on div at bounding box center [286, 289] width 397 height 39
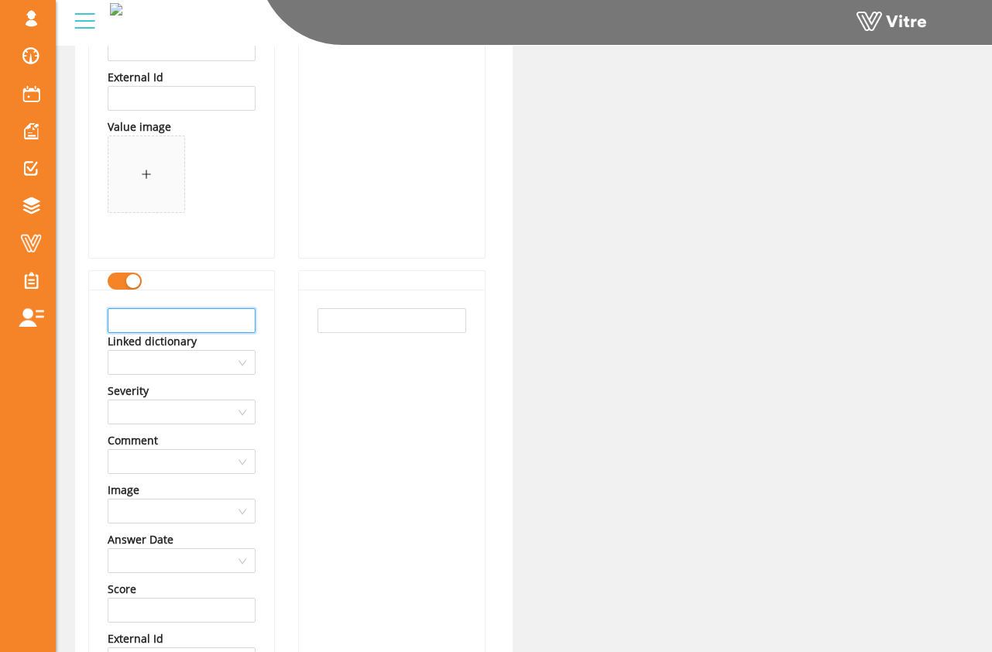
click at [209, 327] on input "text" at bounding box center [182, 320] width 148 height 25
click at [172, 320] on input "Scaffold imroperly used" at bounding box center [182, 320] width 148 height 25
type input "Scaffold improperly used"
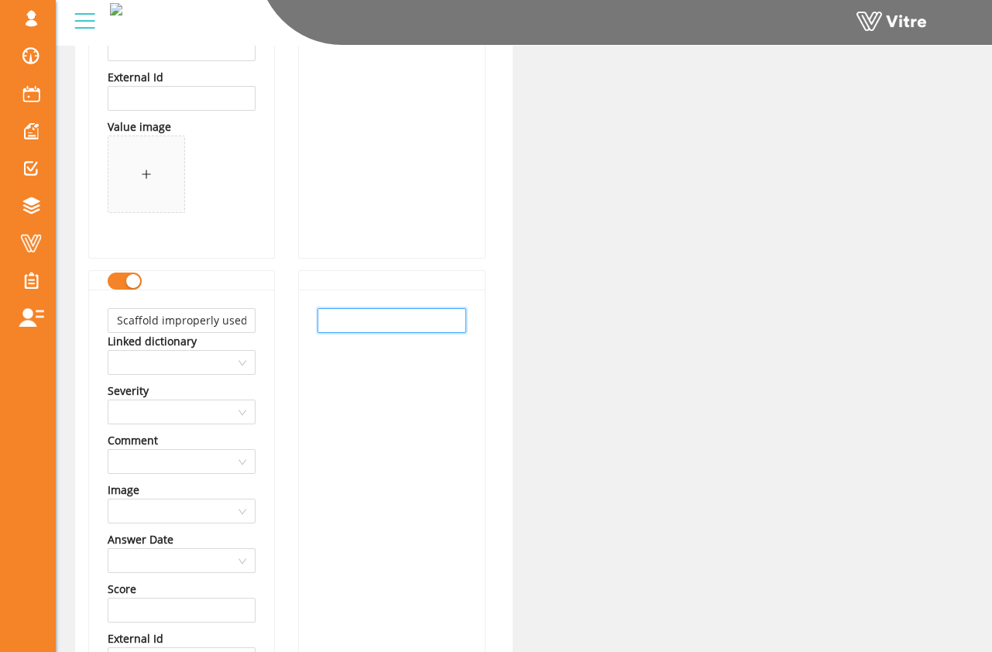
click at [356, 317] on input "text" at bounding box center [391, 320] width 148 height 25
paste input "Scaffold improperly used"
type input "Scaffold improperly used"
click at [447, 413] on div "Scaffold improperly used" at bounding box center [391, 555] width 185 height 530
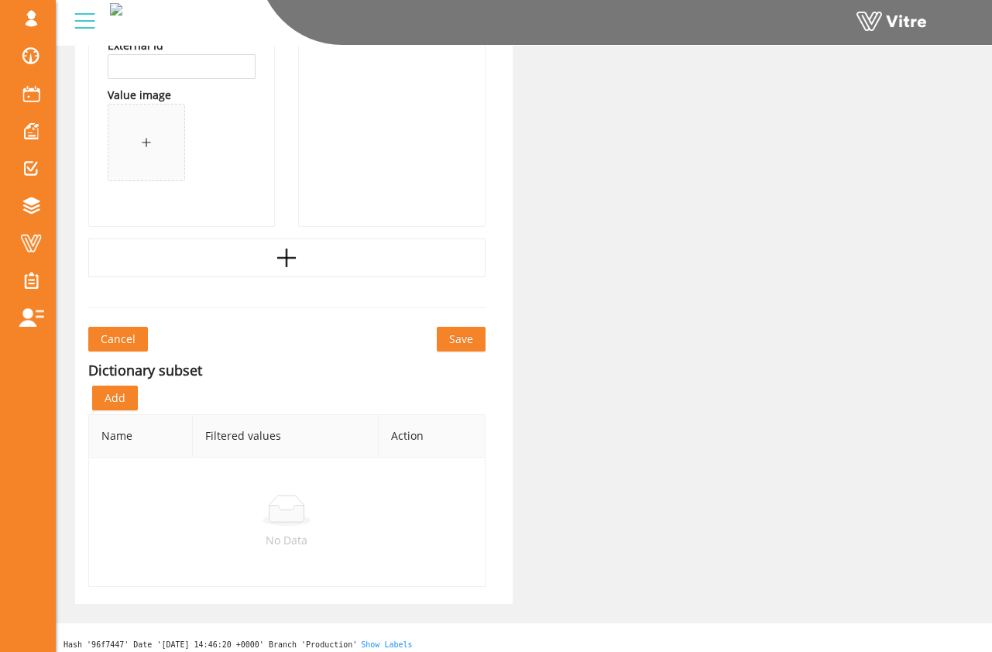
scroll to position [4036, 0]
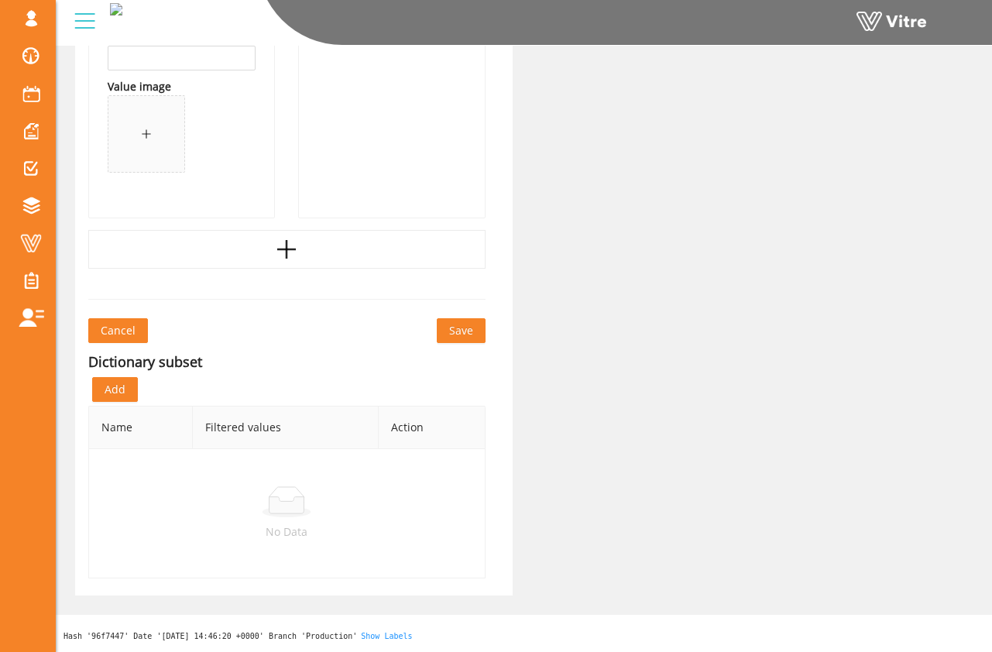
click at [465, 332] on span "Save" at bounding box center [461, 330] width 24 height 17
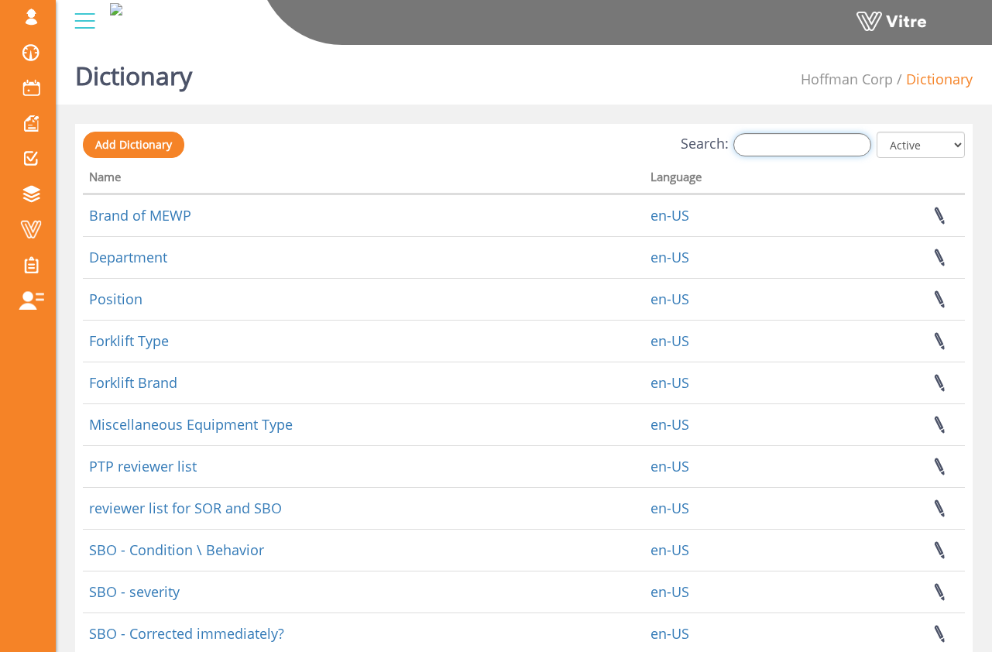
click at [754, 153] on input "Search:" at bounding box center [802, 144] width 138 height 23
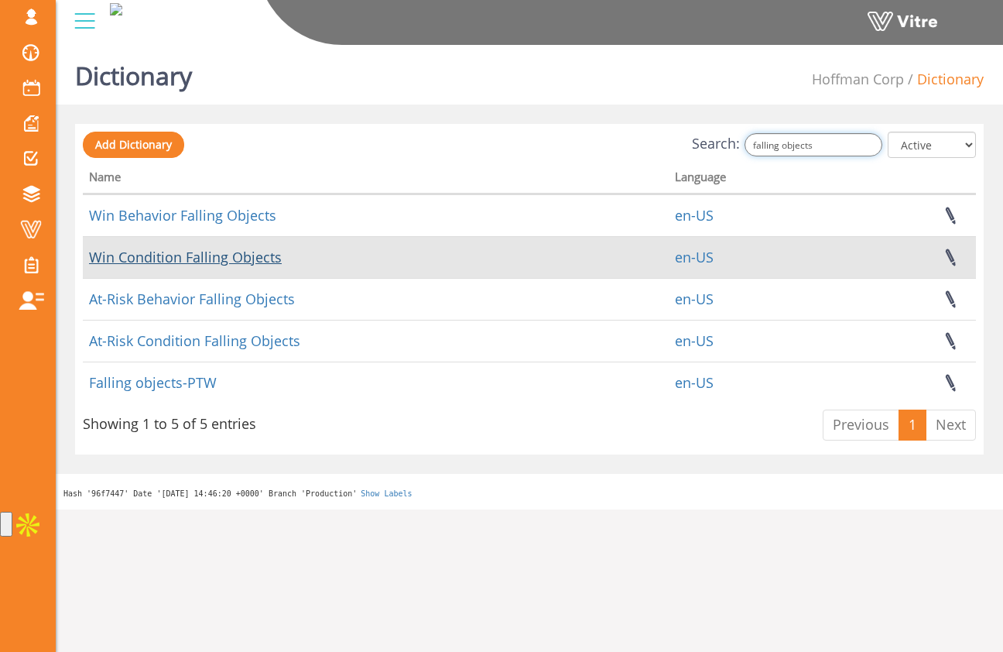
type input "falling objects"
click at [246, 257] on link "Win Condition Falling Objects" at bounding box center [185, 257] width 193 height 19
click at [261, 259] on link "Win Condition Falling Objects" at bounding box center [185, 257] width 193 height 19
click at [231, 254] on link "Win Condition Falling Objects" at bounding box center [185, 257] width 193 height 19
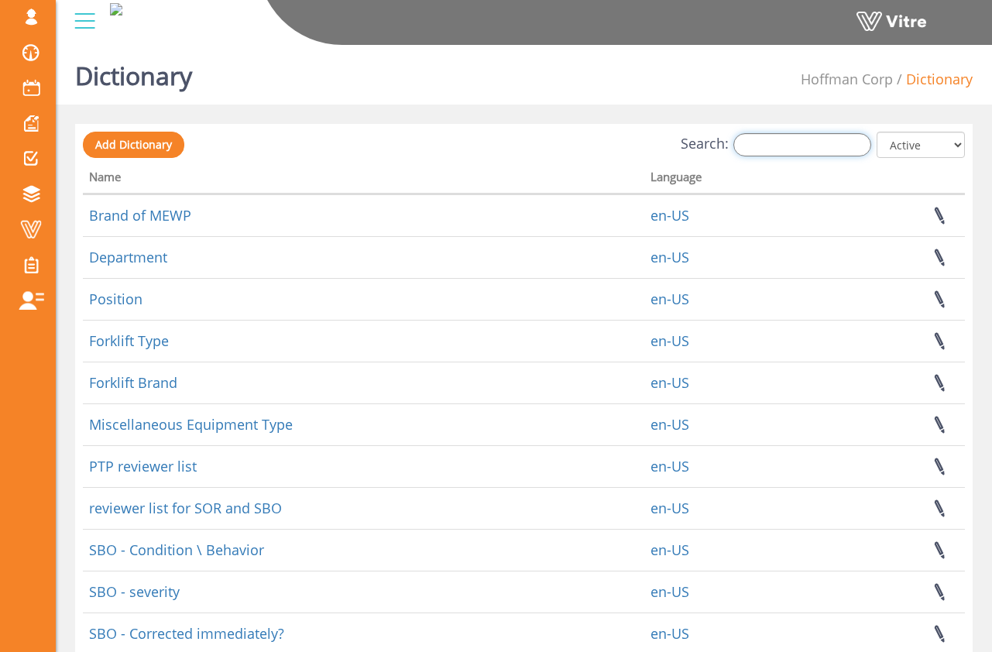
click at [777, 139] on input "Search:" at bounding box center [802, 144] width 138 height 23
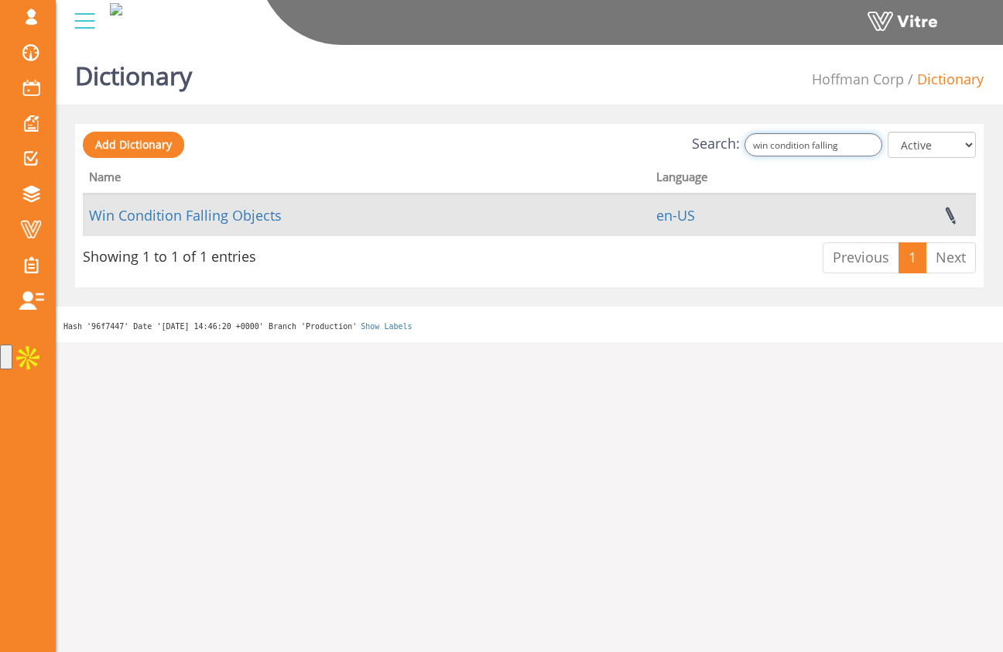
type input "win condition falling"
click at [242, 233] on td "Win Condition Falling Objects" at bounding box center [366, 215] width 567 height 42
click at [249, 221] on link "Win Condition Falling Objects" at bounding box center [185, 215] width 193 height 19
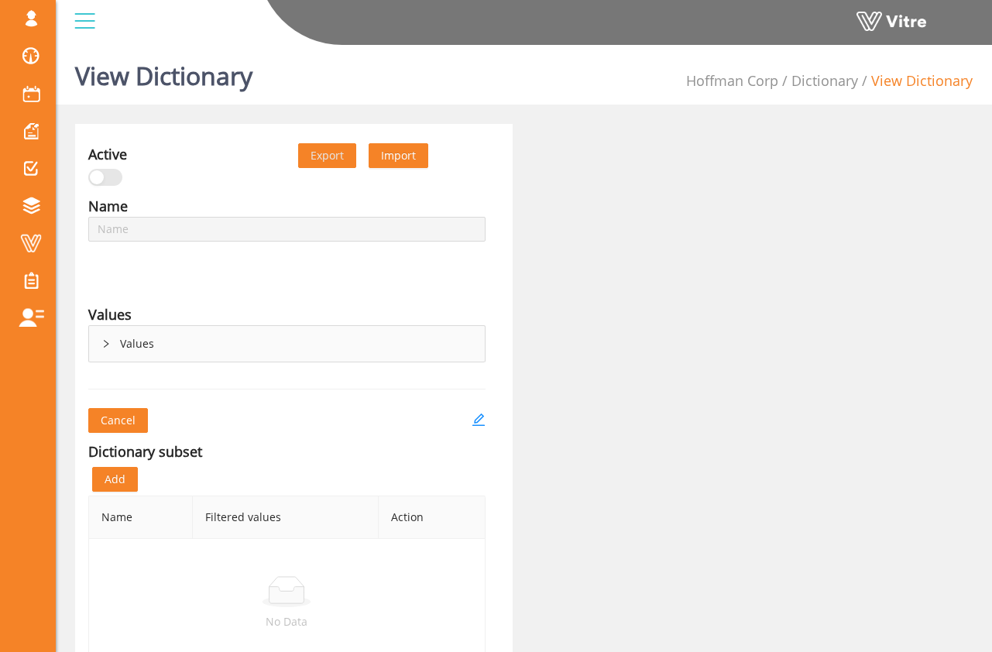
type input "Win Condition Falling Objects"
click at [183, 353] on div "Values" at bounding box center [287, 344] width 396 height 36
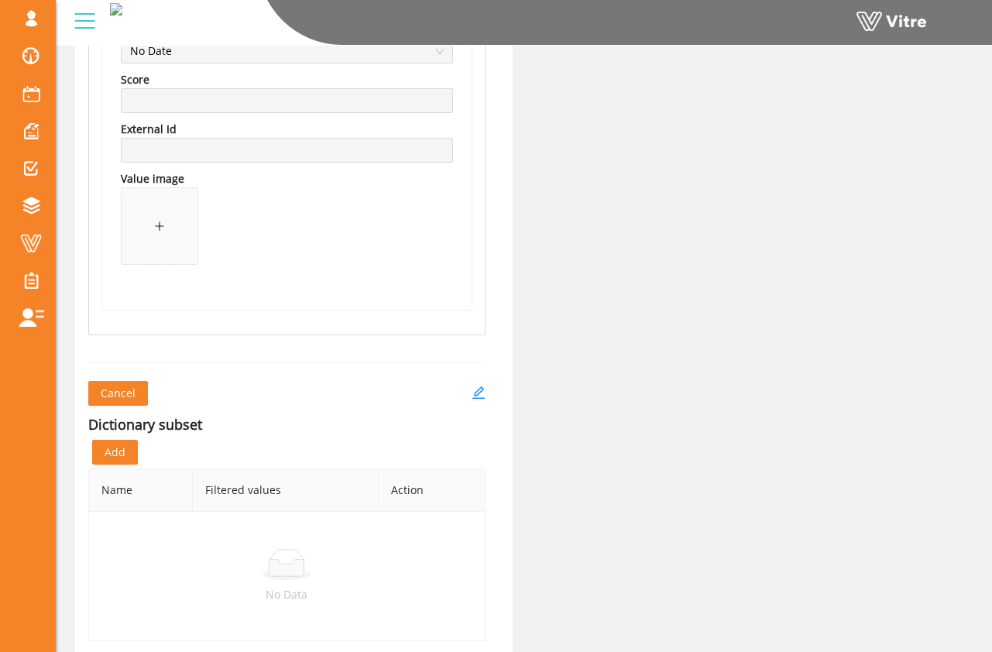
scroll to position [2333, 0]
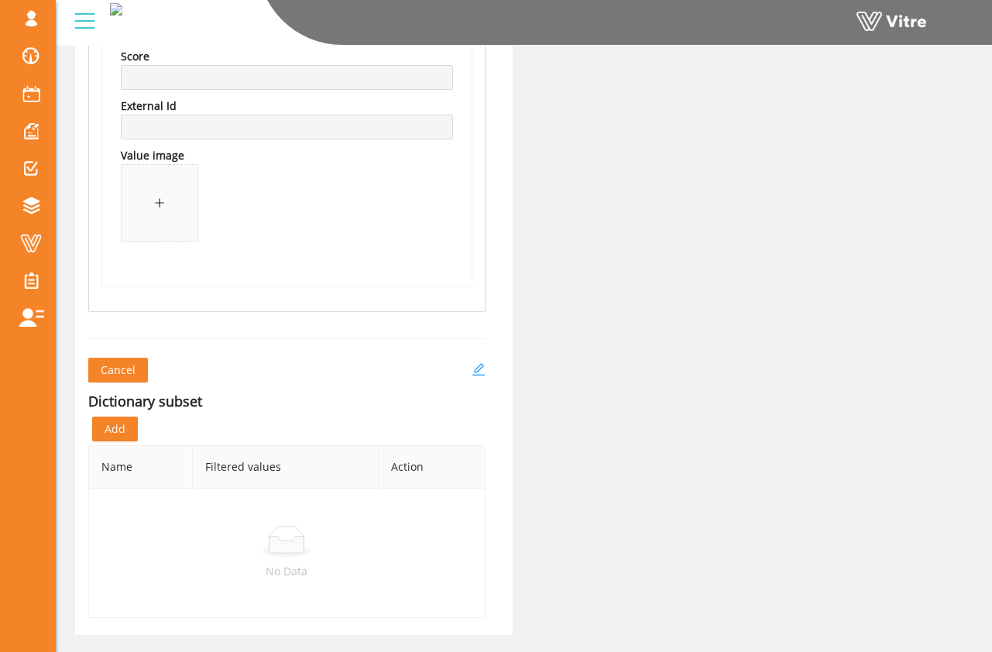
click at [480, 363] on icon "edit" at bounding box center [477, 369] width 12 height 12
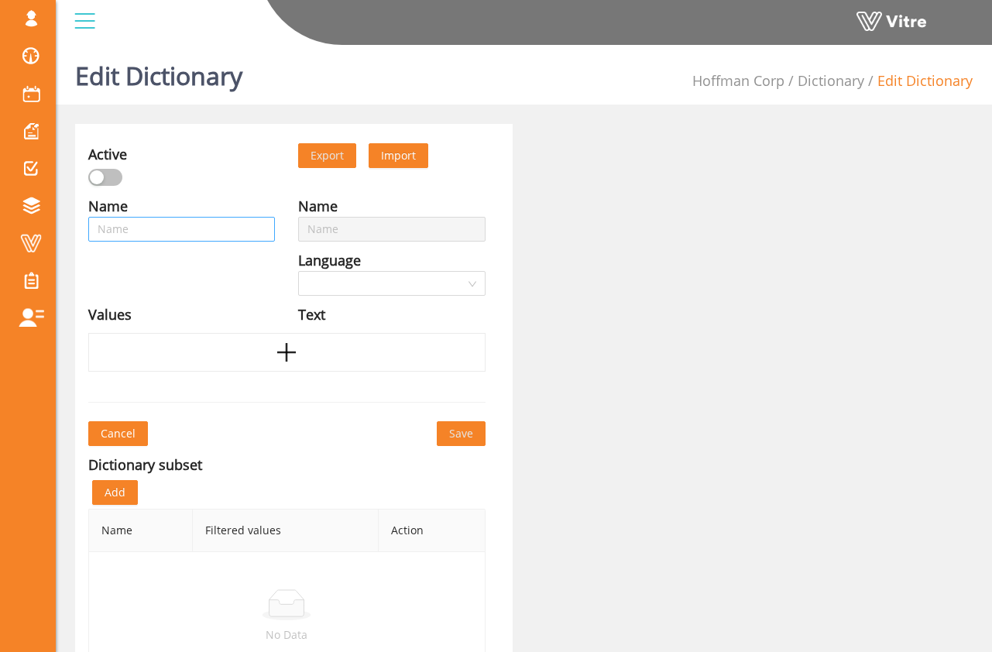
type input "Win Condition Falling Objects"
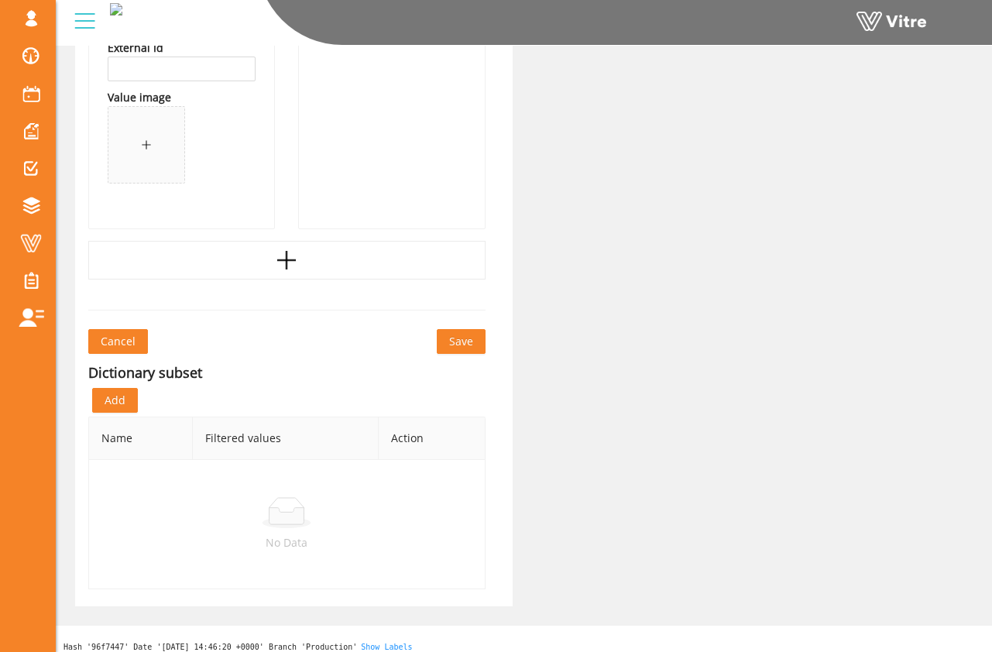
scroll to position [2339, 0]
click at [262, 268] on div at bounding box center [286, 262] width 397 height 39
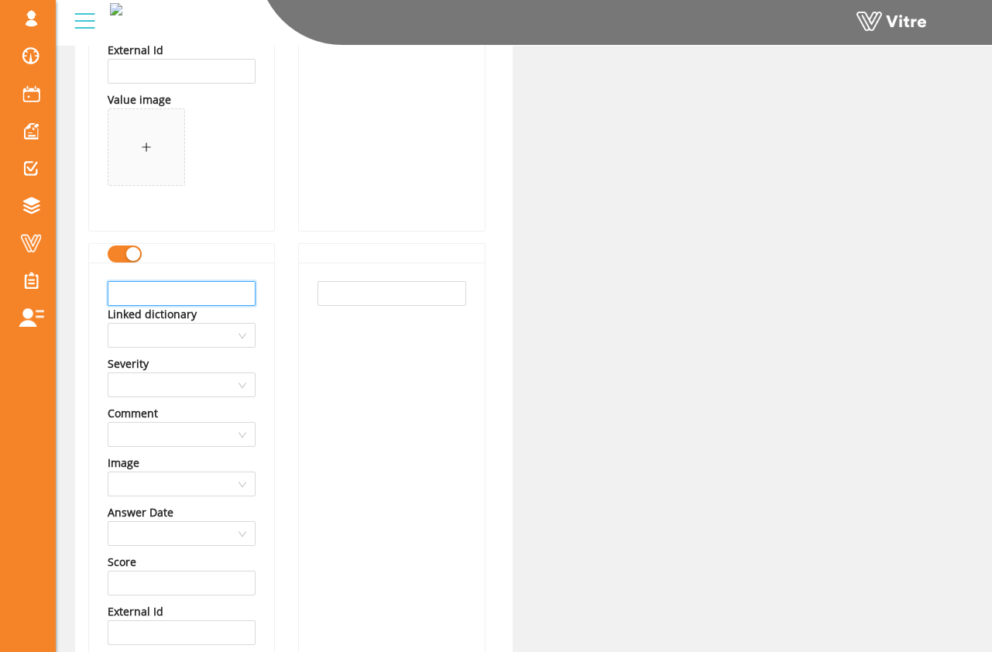
click at [218, 288] on input "text" at bounding box center [182, 293] width 148 height 25
click at [189, 283] on input "text" at bounding box center [182, 293] width 148 height 25
type input "Material being stored away from leading edge"
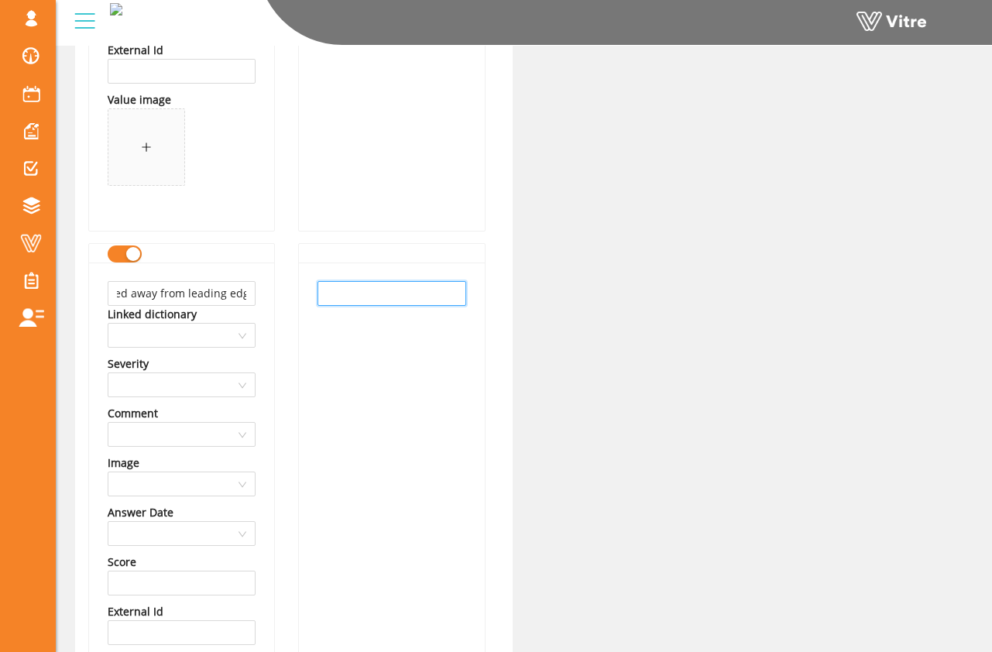
scroll to position [0, 0]
click at [369, 283] on input "text" at bounding box center [391, 293] width 148 height 25
paste input "Material being stored away from leading edge"
type input "Material being stored away from leading edge"
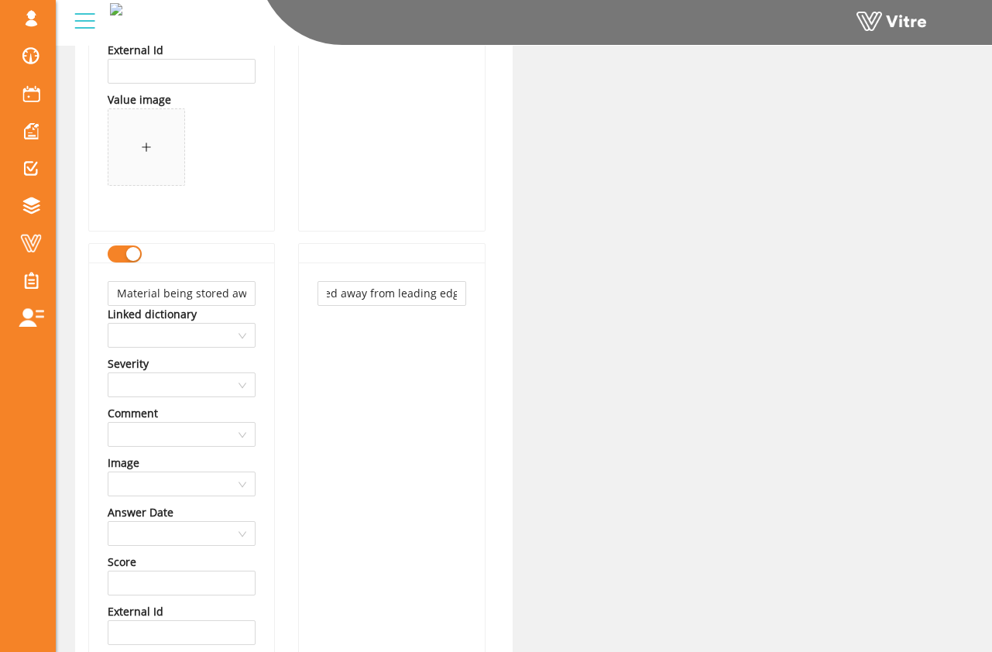
scroll to position [0, 0]
click at [334, 339] on div "Material being stored away from leading edge" at bounding box center [391, 527] width 185 height 530
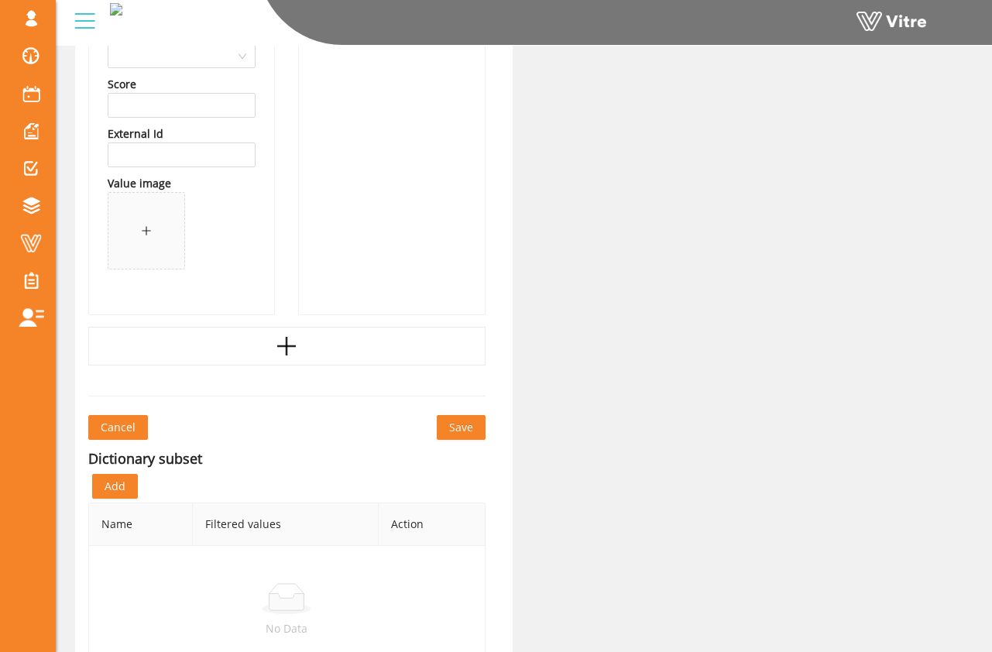
scroll to position [2913, 0]
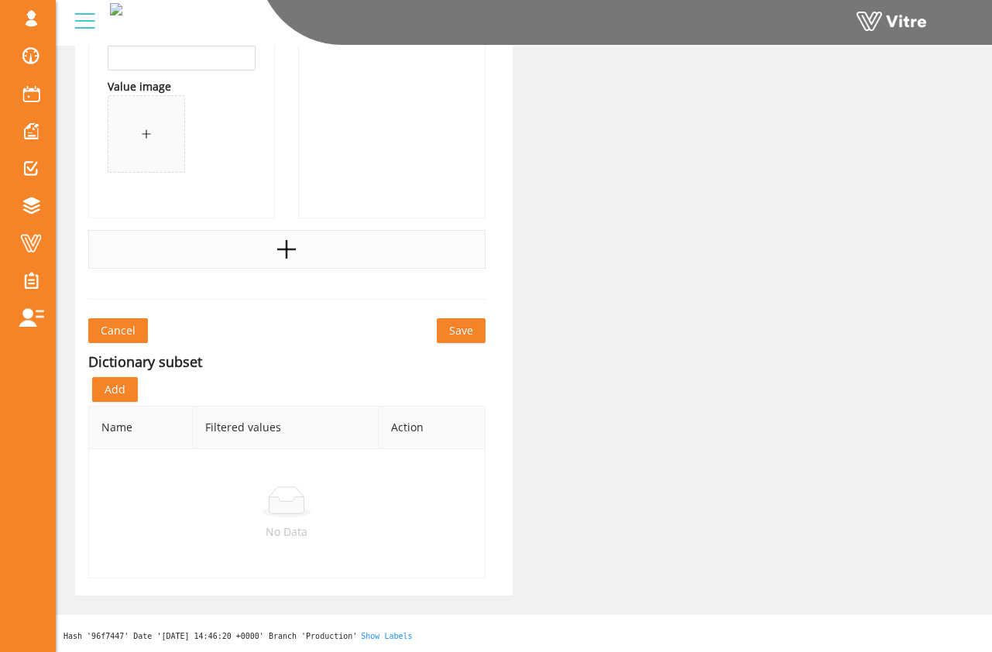
click at [303, 252] on div at bounding box center [286, 249] width 397 height 39
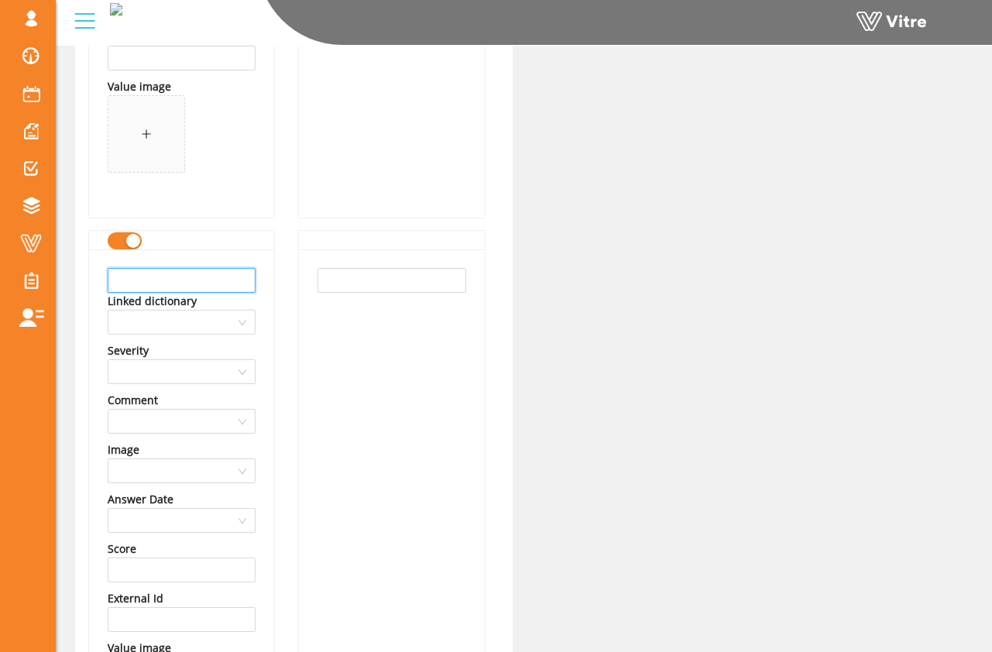
click at [204, 279] on input "text" at bounding box center [182, 280] width 148 height 25
type input "Toe boards properly installed"
click at [178, 285] on input "Toe boards properly installed" at bounding box center [182, 280] width 148 height 25
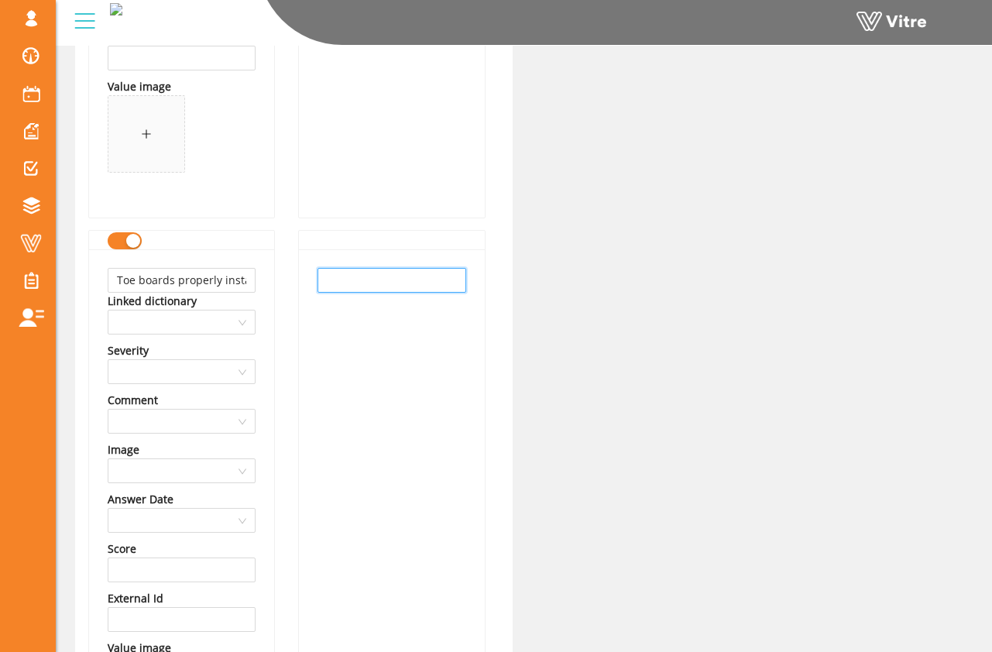
click at [343, 290] on input "text" at bounding box center [391, 280] width 148 height 25
paste input "Toe boards properly installed"
type input "Toe boards properly installed"
click at [267, 328] on div "Toe boards properly installed Linked dictionary Severity Comment Image Answer D…" at bounding box center [181, 514] width 185 height 530
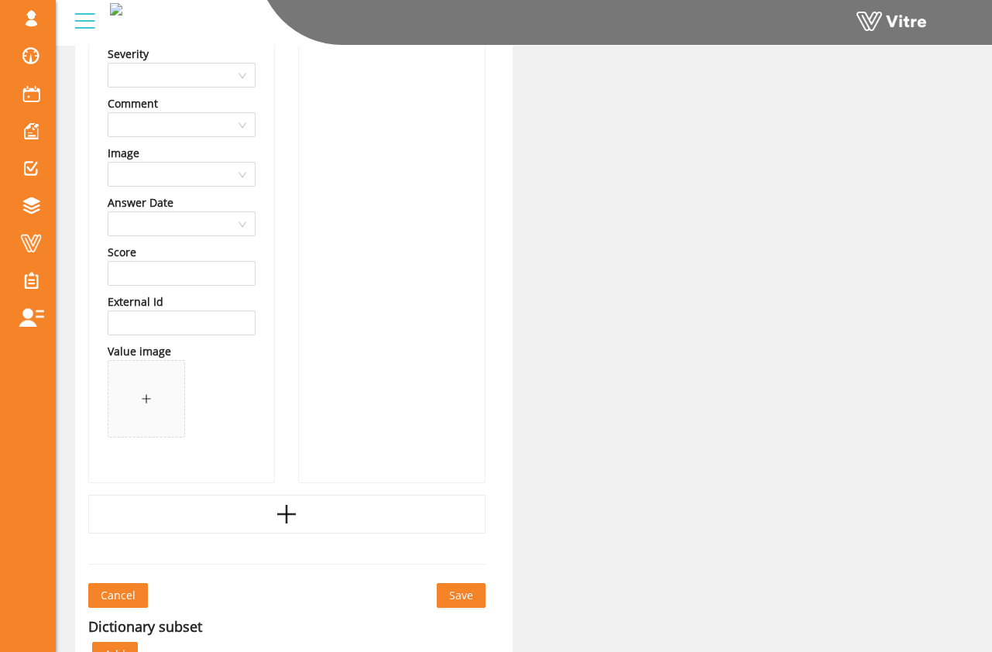
scroll to position [3298, 0]
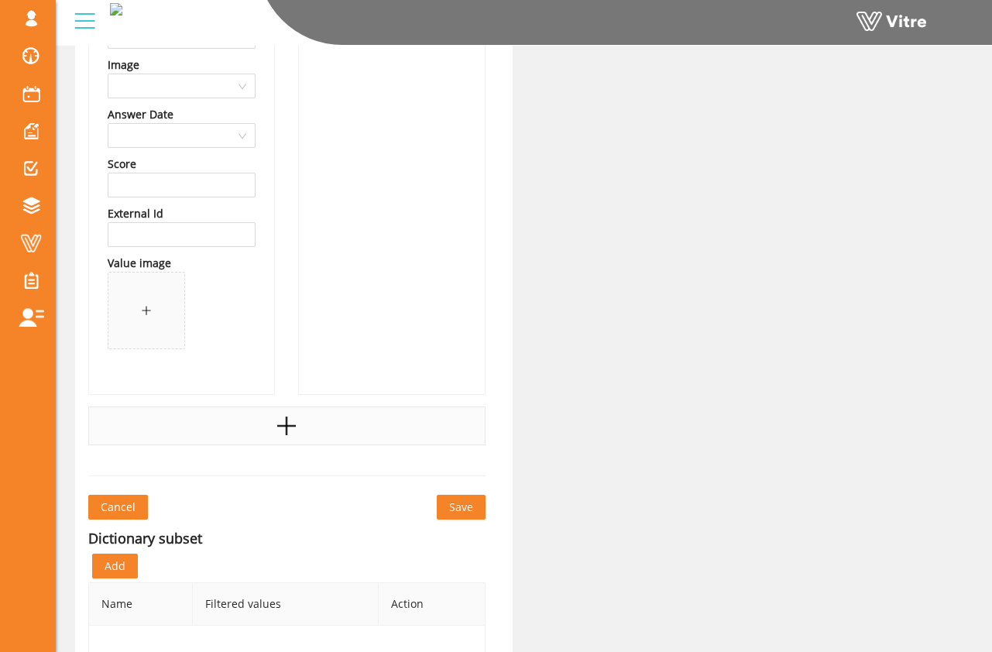
click at [266, 416] on div at bounding box center [286, 425] width 397 height 39
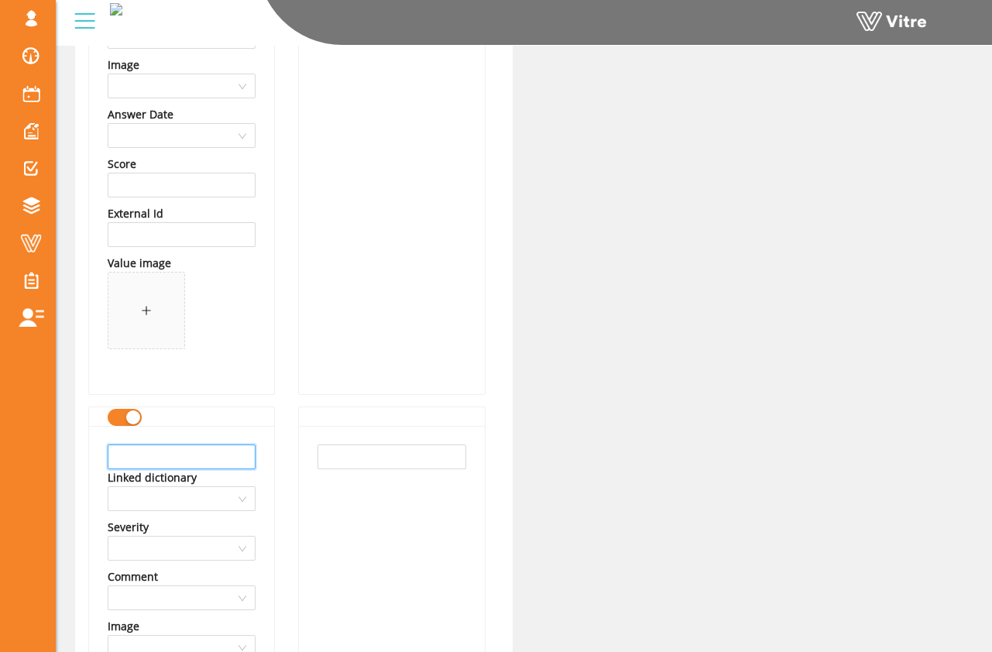
click at [206, 453] on input "text" at bounding box center [182, 456] width 148 height 25
type input "T"
drag, startPoint x: 214, startPoint y: 458, endPoint x: 72, endPoint y: 458, distance: 142.5
type input "Material secured"
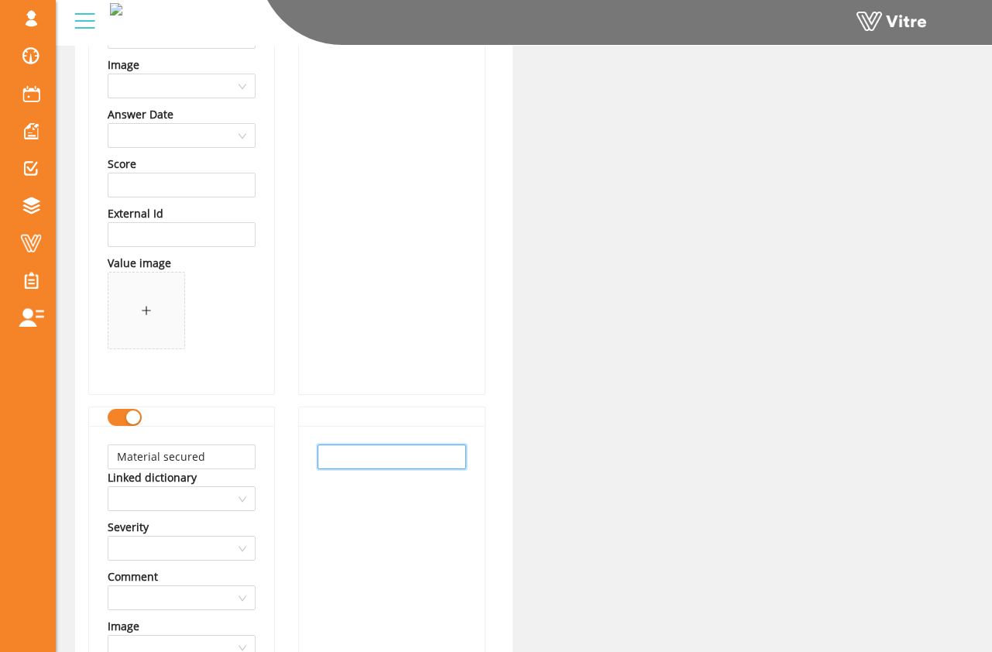
click at [331, 459] on input "text" at bounding box center [391, 456] width 148 height 25
paste input "Material secured"
type input "Material secured"
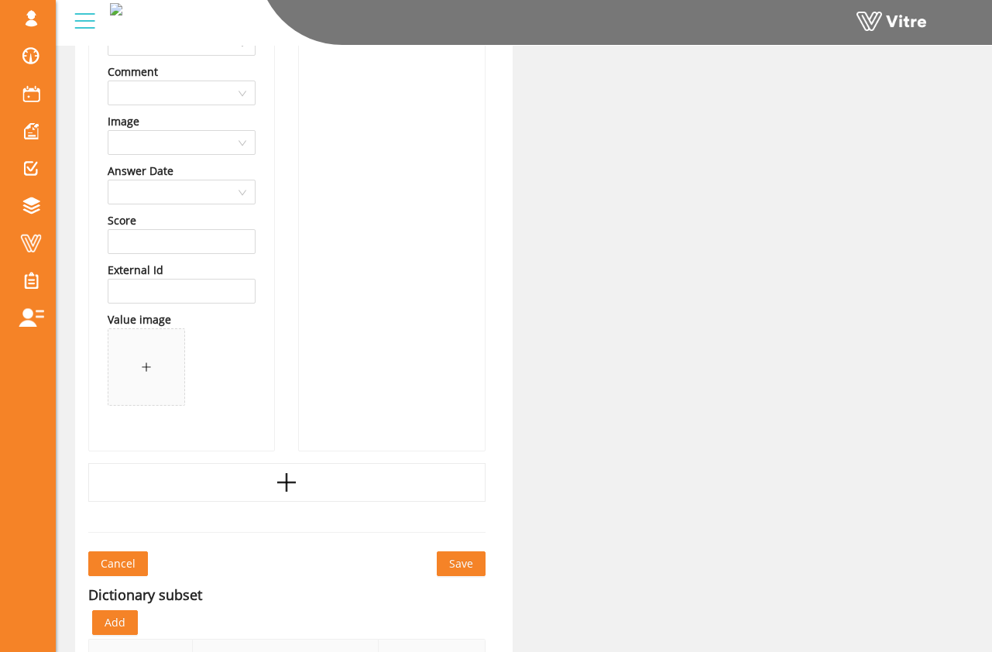
scroll to position [3907, 0]
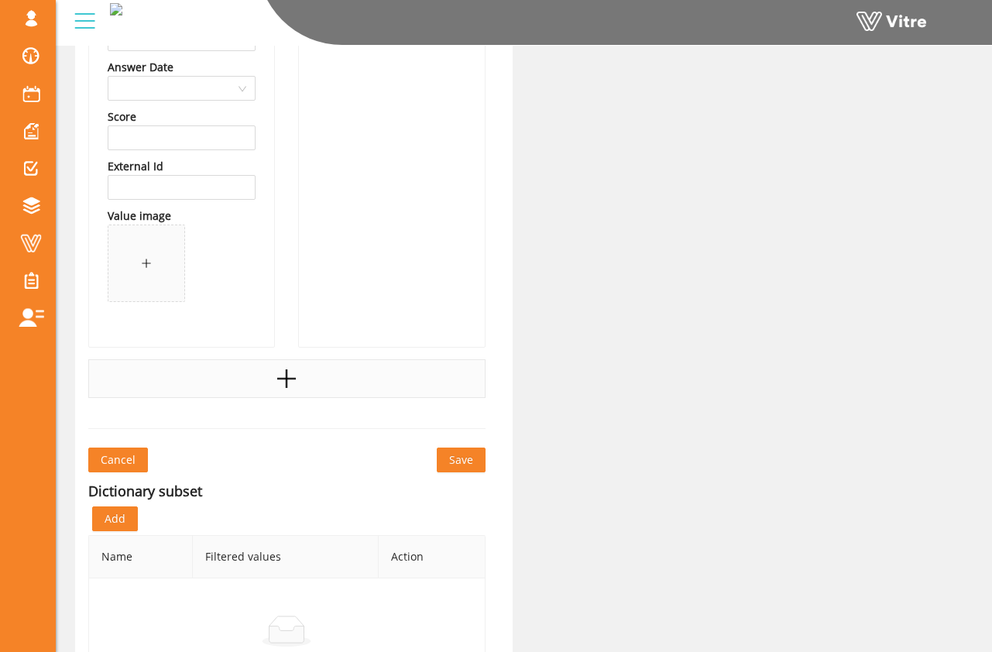
click at [292, 382] on icon "plus" at bounding box center [286, 378] width 23 height 23
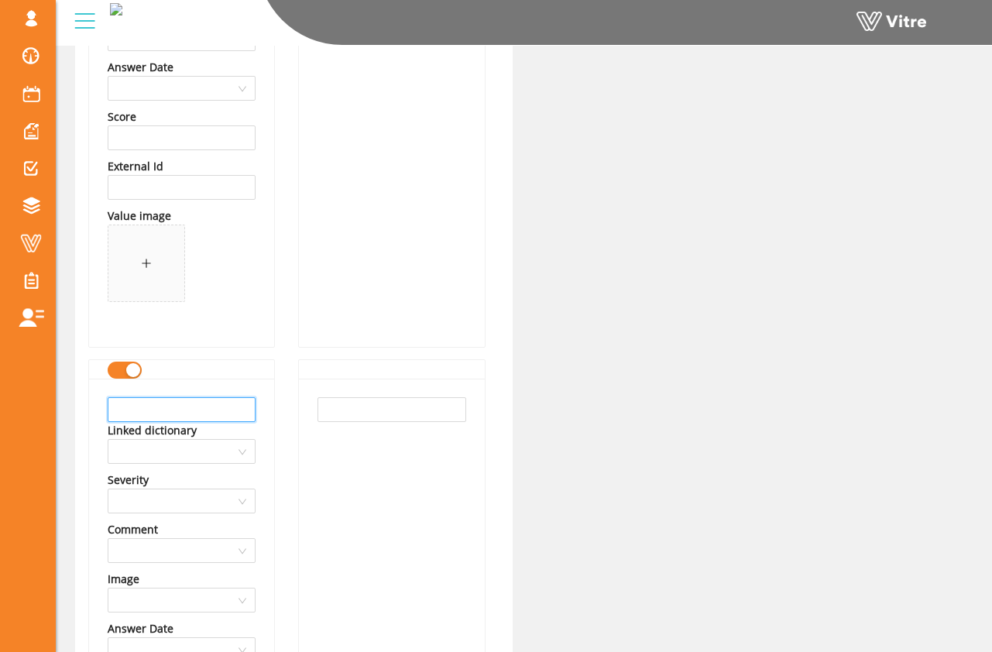
click at [201, 407] on input "text" at bounding box center [182, 409] width 148 height 25
type input "Area below barricaded"
click at [358, 417] on input "text" at bounding box center [391, 409] width 148 height 25
paste input "Area below barricaded"
type input "Area below barricaded"
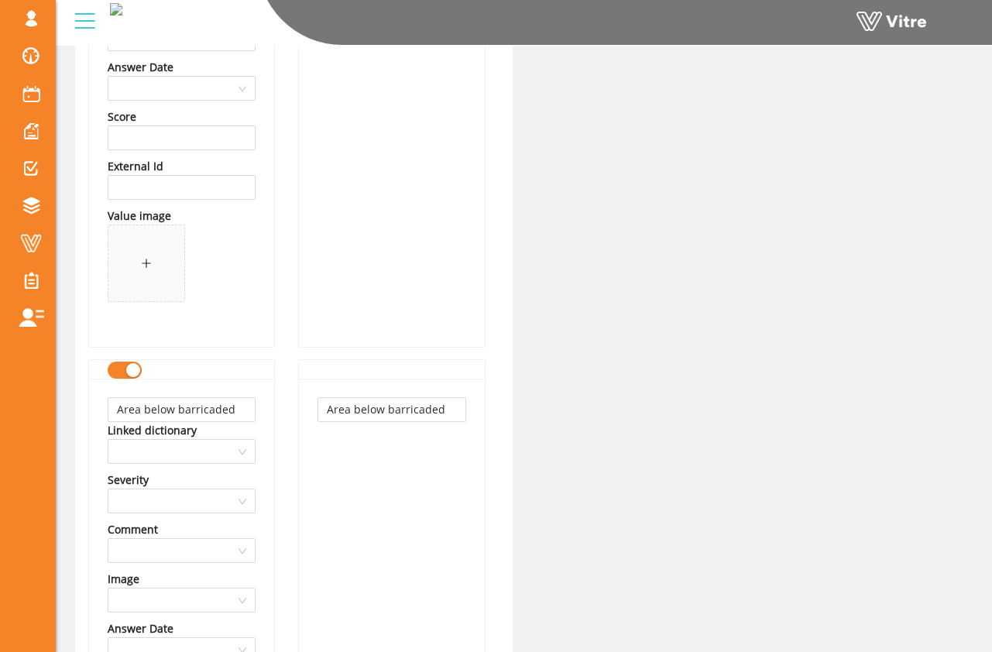
click at [329, 459] on div "Area below barricaded" at bounding box center [391, 644] width 185 height 530
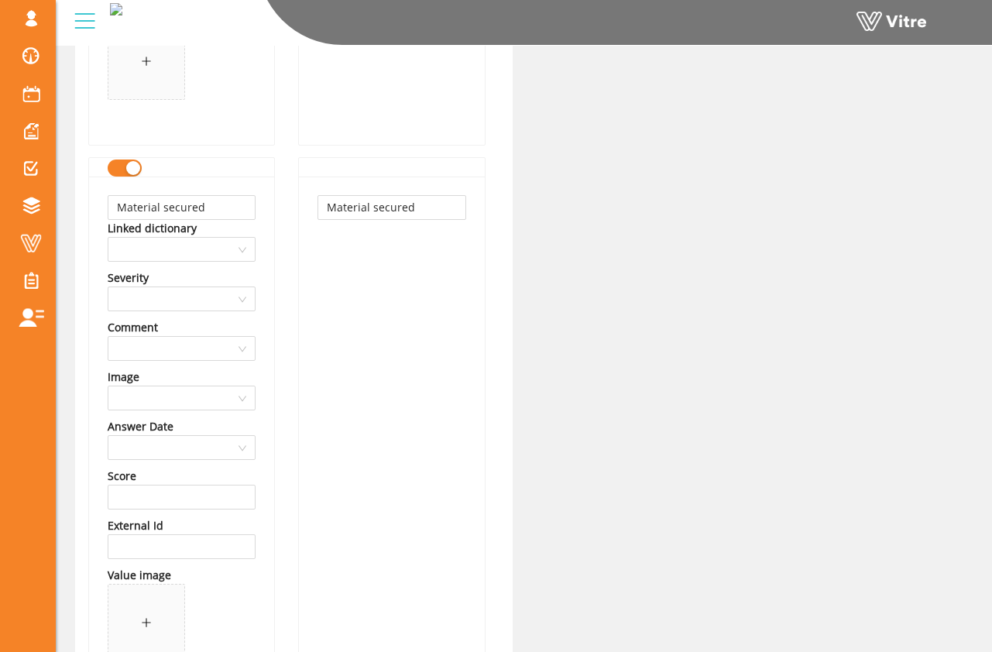
scroll to position [3554, 0]
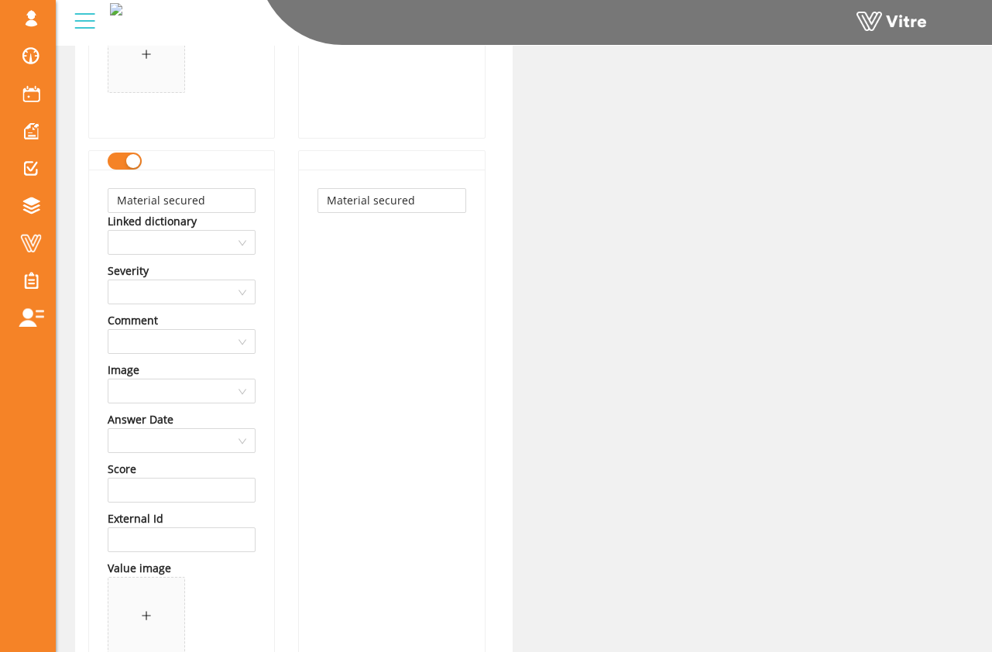
click at [132, 163] on div "button" at bounding box center [133, 161] width 14 height 14
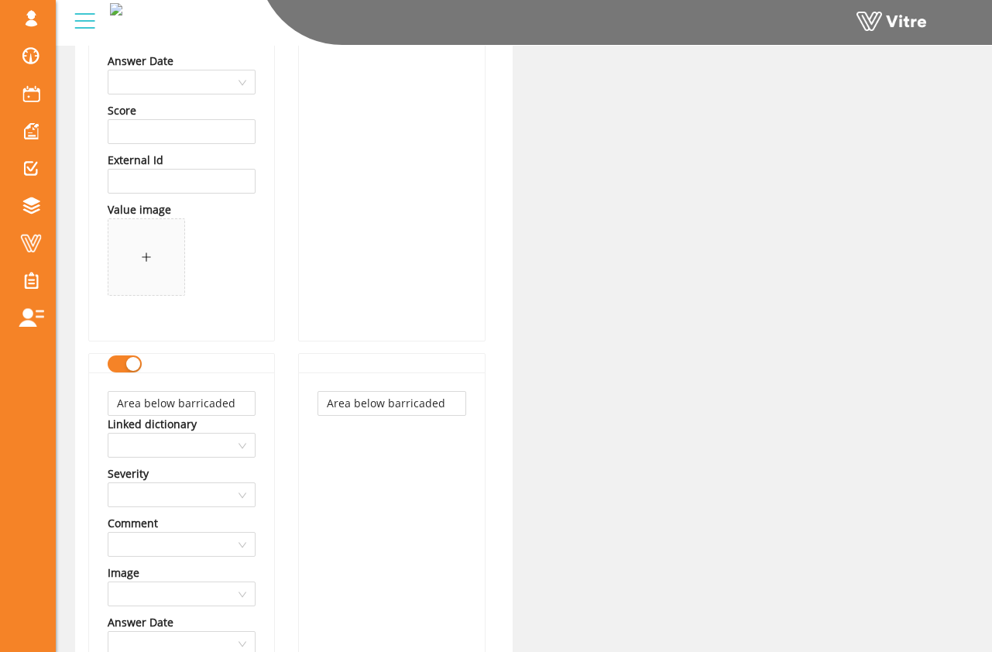
scroll to position [3950, 0]
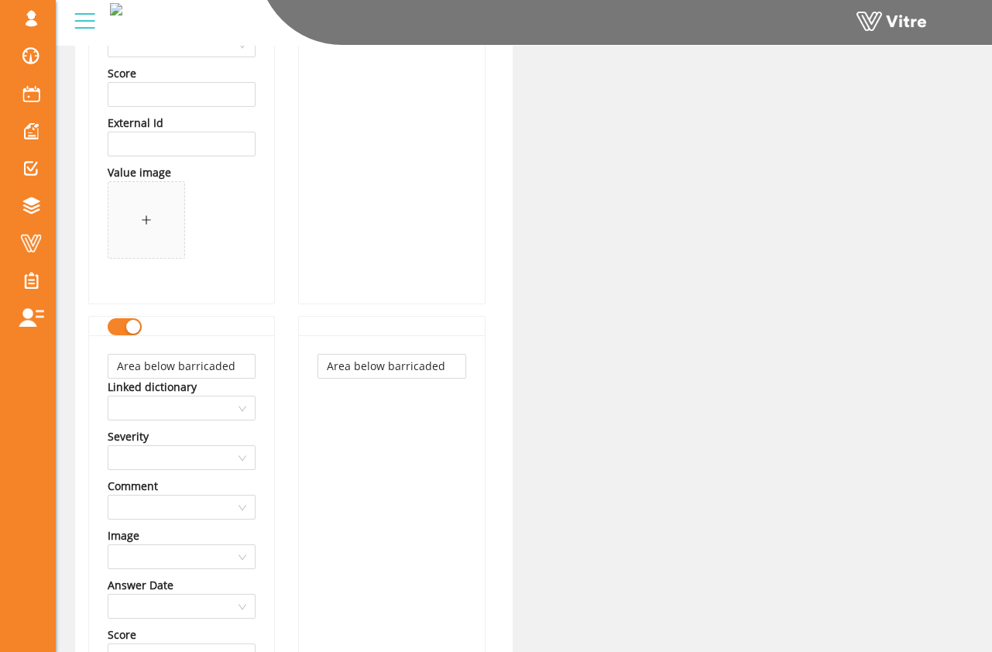
click at [130, 333] on div "button" at bounding box center [133, 327] width 14 height 14
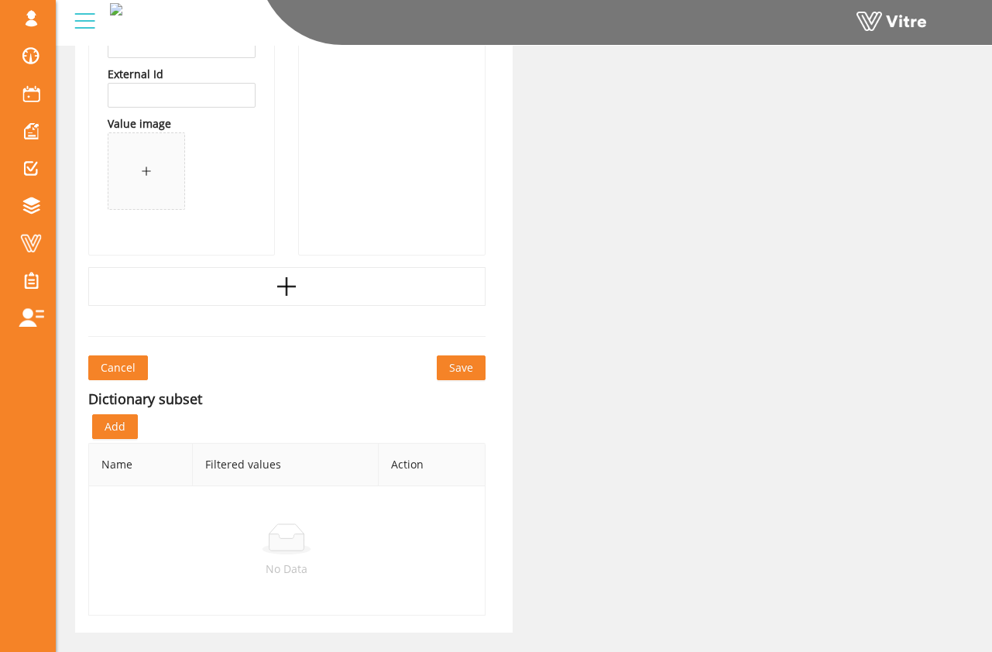
scroll to position [4597, 0]
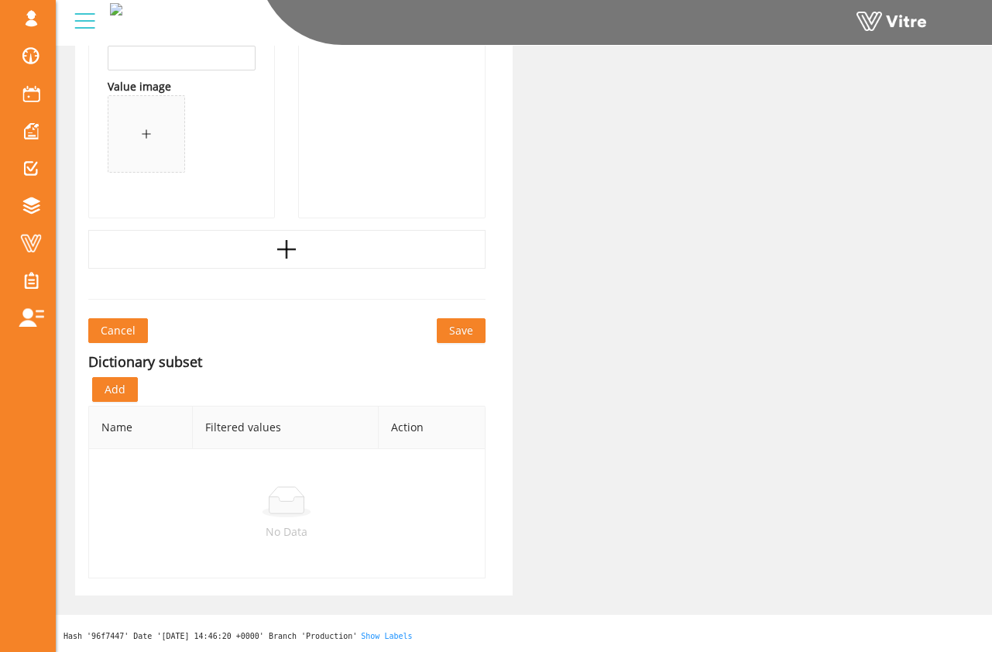
click at [462, 333] on span "Save" at bounding box center [461, 330] width 24 height 17
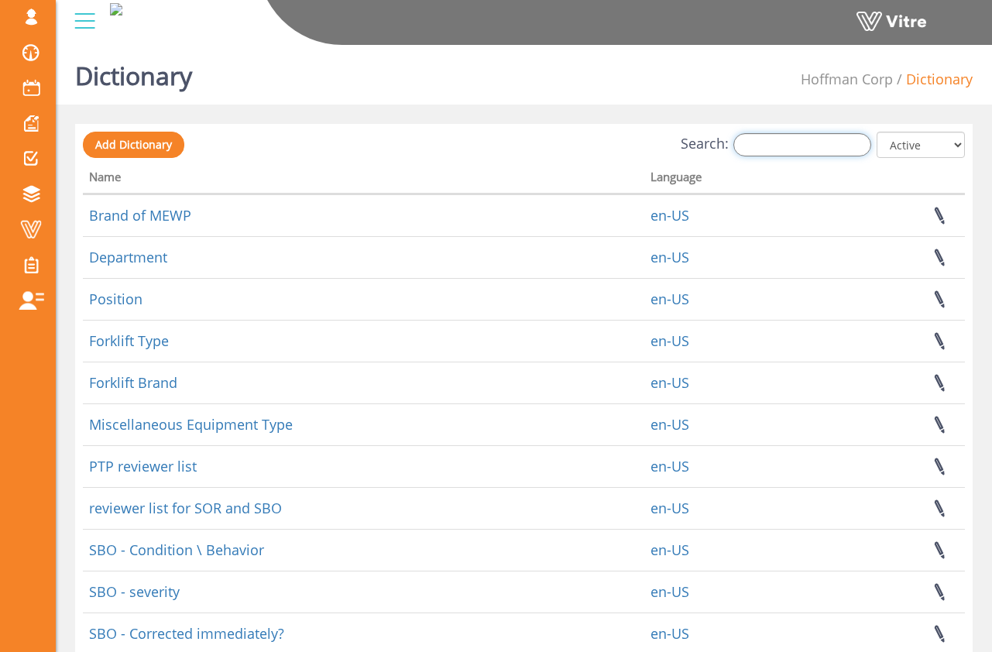
click at [753, 140] on input "Search:" at bounding box center [802, 144] width 138 height 23
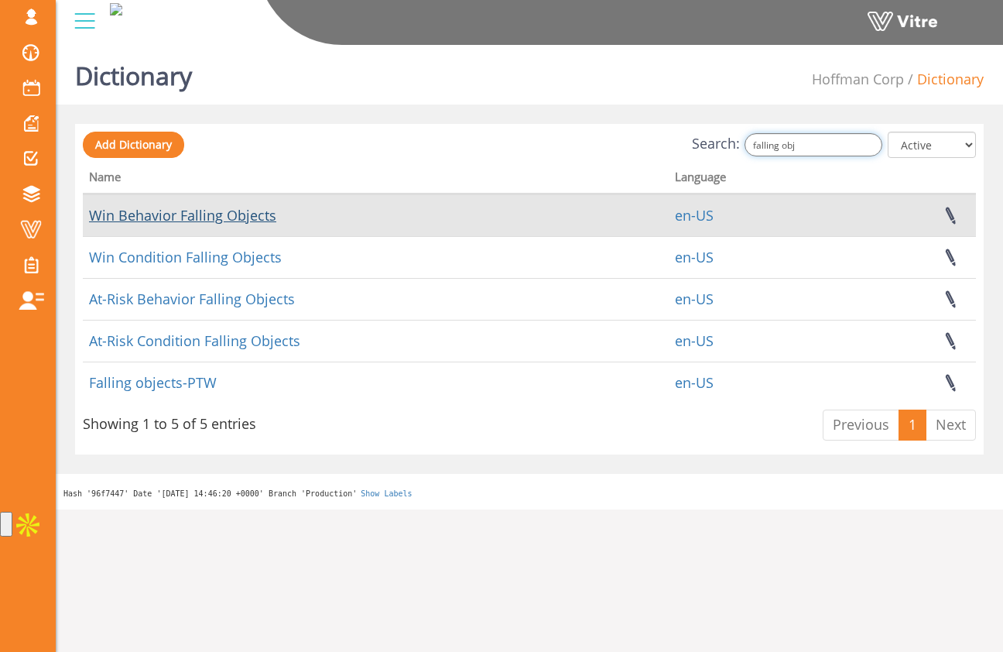
type input "falling obj"
click at [235, 215] on link "Win Behavior Falling Objects" at bounding box center [182, 215] width 187 height 19
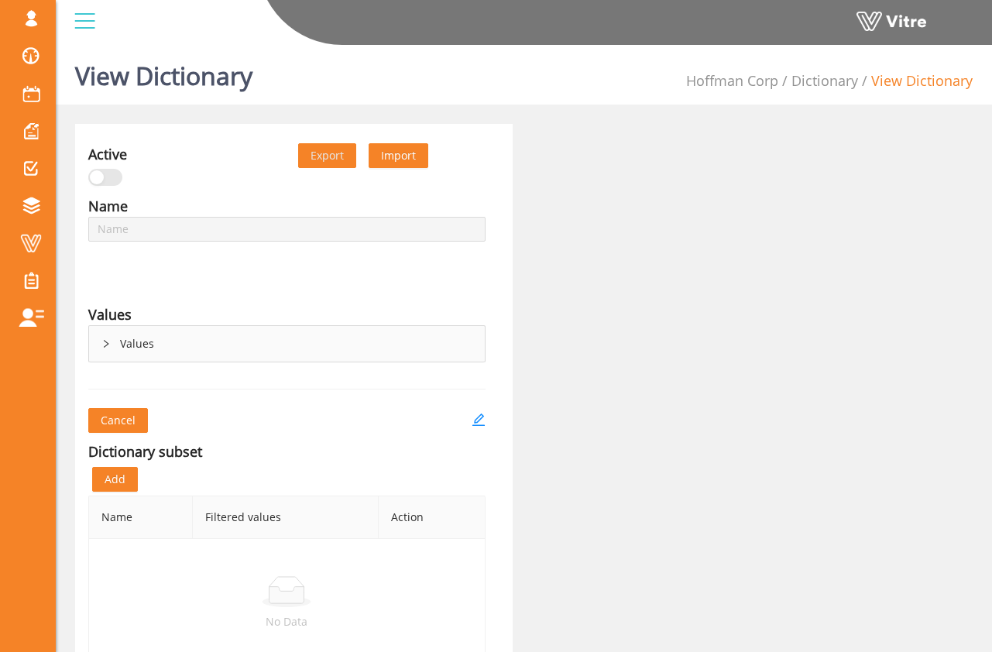
type input "Win Behavior Falling Objects"
click at [171, 338] on div "Values" at bounding box center [287, 344] width 396 height 36
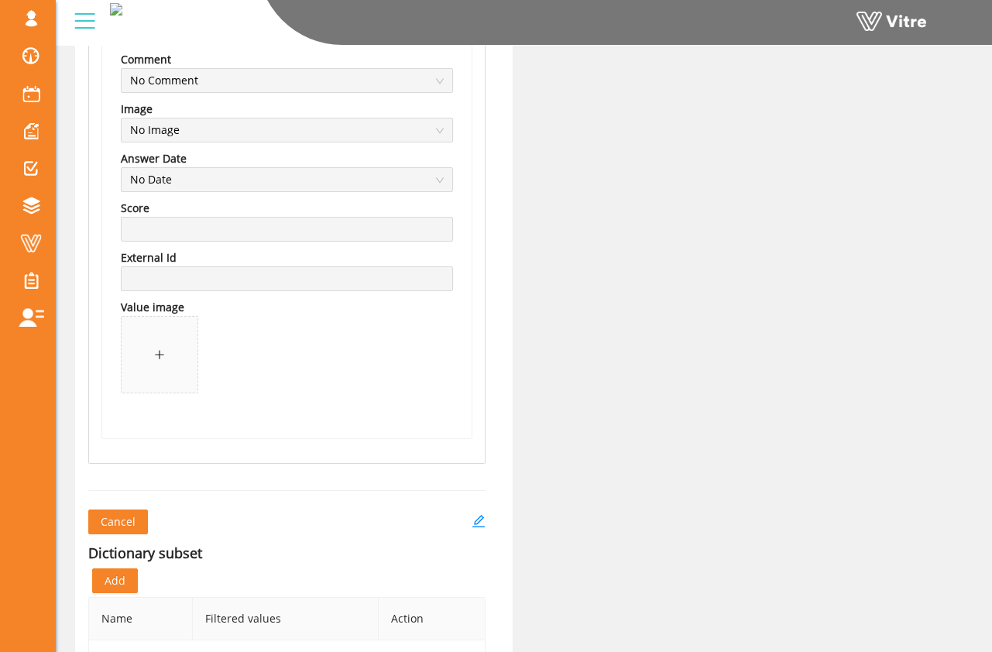
scroll to position [688, 0]
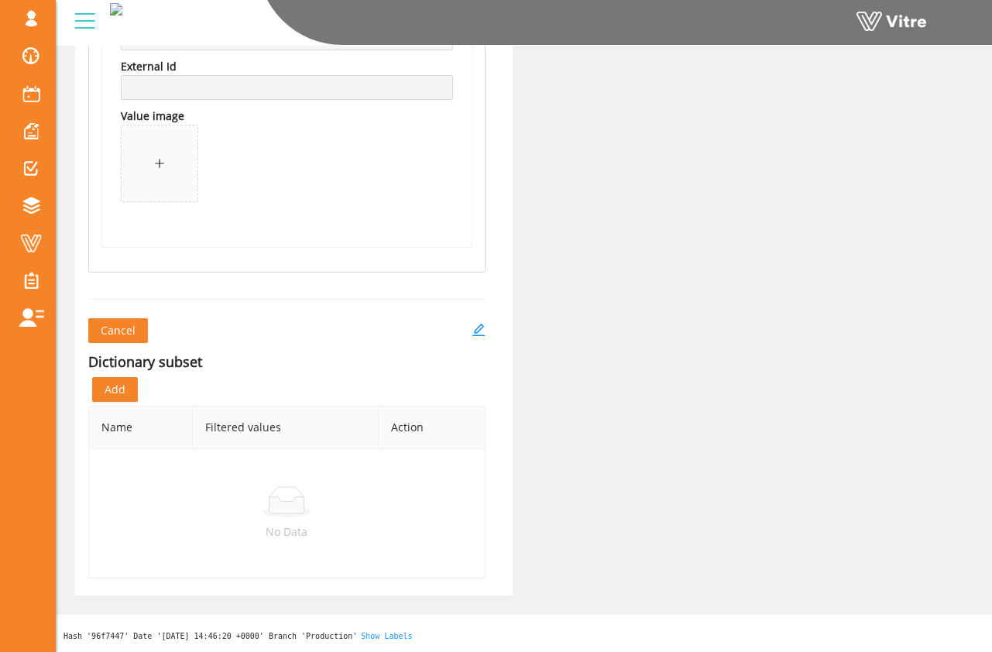
click at [130, 335] on span "Cancel" at bounding box center [118, 330] width 35 height 17
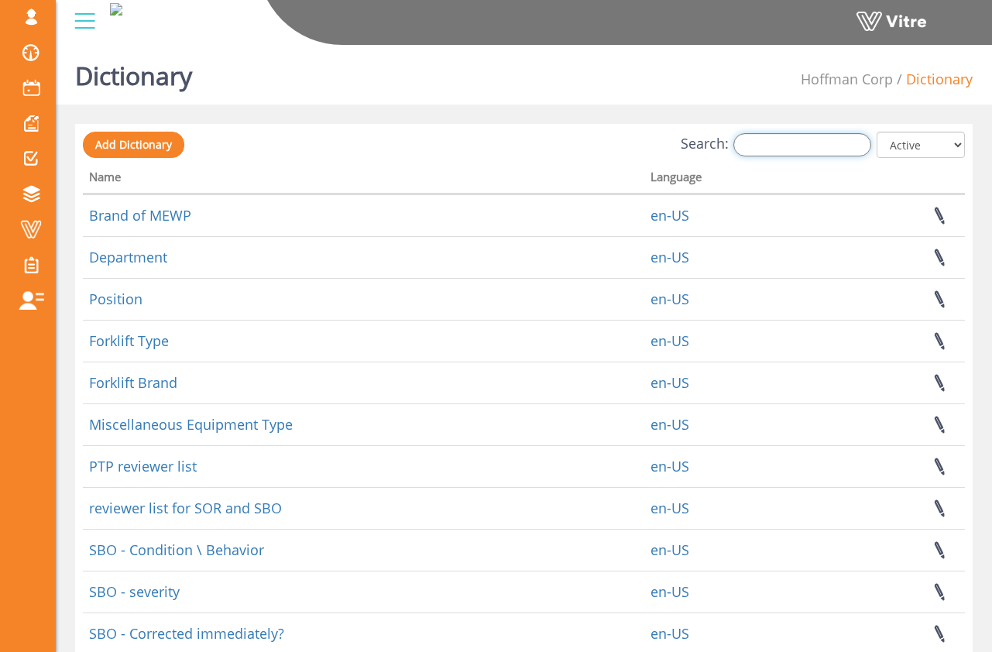
click at [760, 142] on input "Search:" at bounding box center [802, 144] width 138 height 23
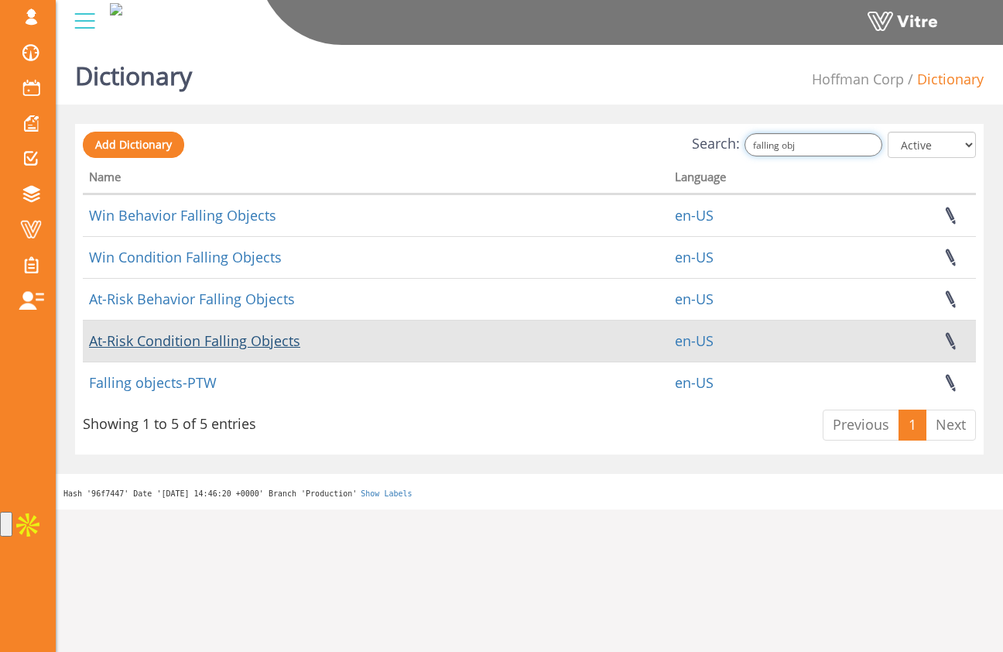
type input "falling obj"
click at [243, 344] on link "At-Risk Condition Falling Objects" at bounding box center [194, 340] width 211 height 19
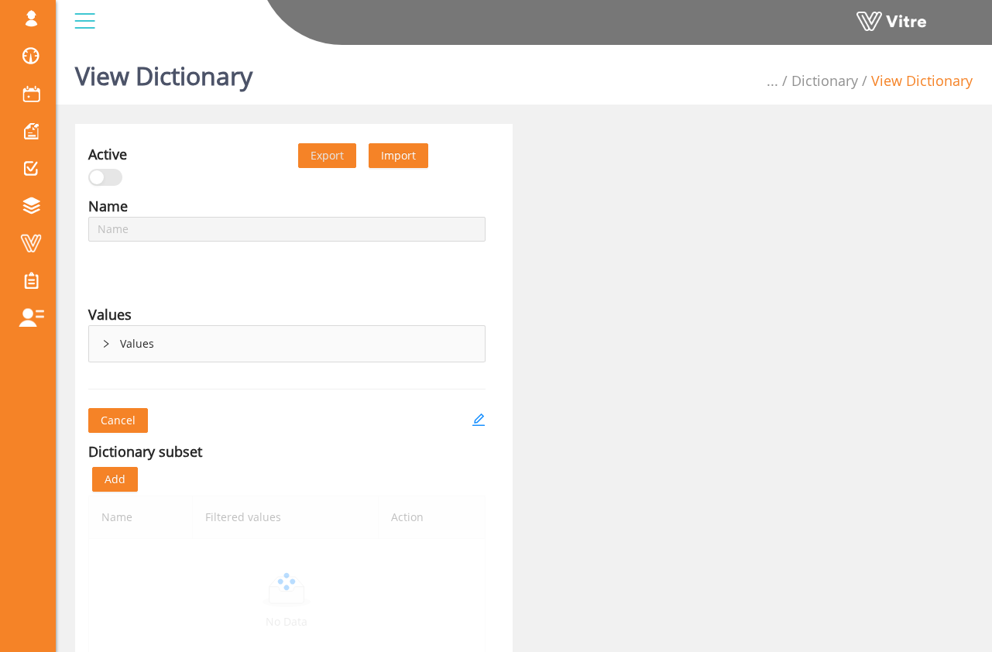
click at [256, 354] on div "Values" at bounding box center [287, 344] width 396 height 36
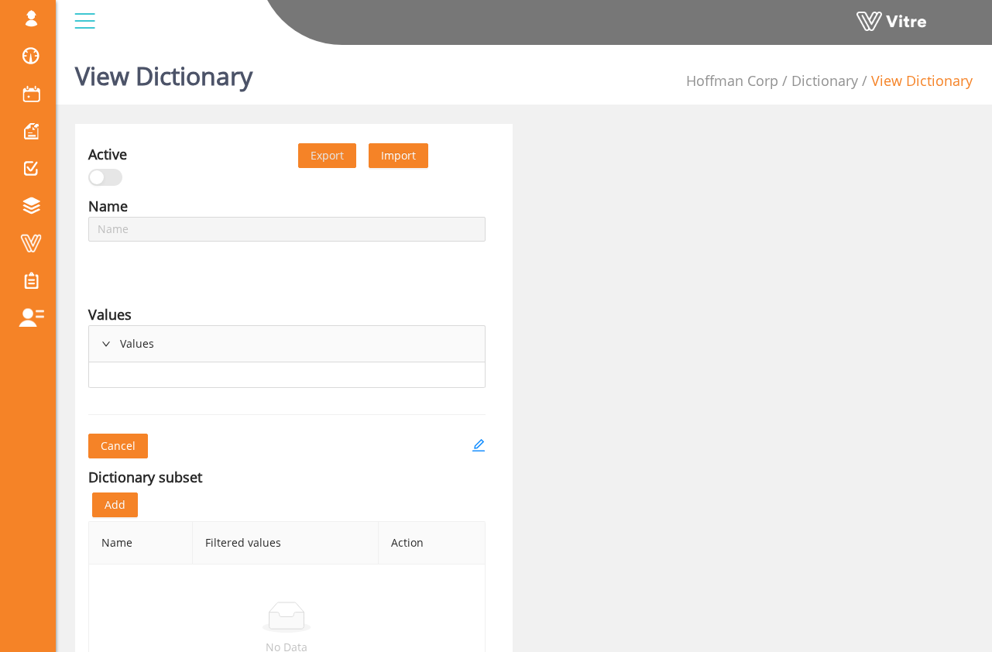
type input "At-Risk Condition Falling Objects"
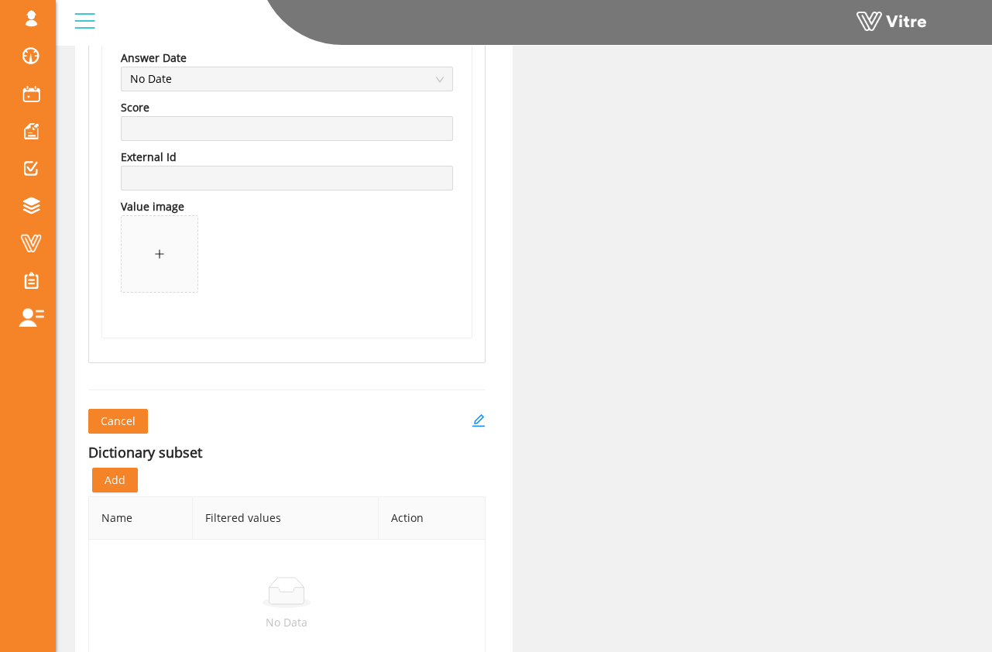
scroll to position [2372, 0]
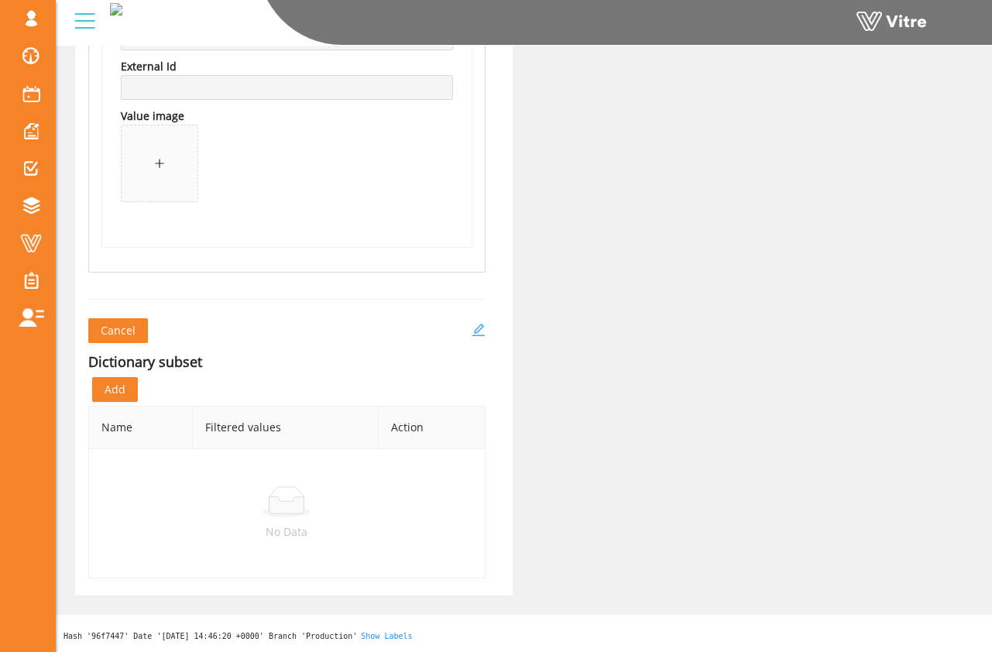
click at [476, 325] on icon "edit" at bounding box center [478, 330] width 14 height 14
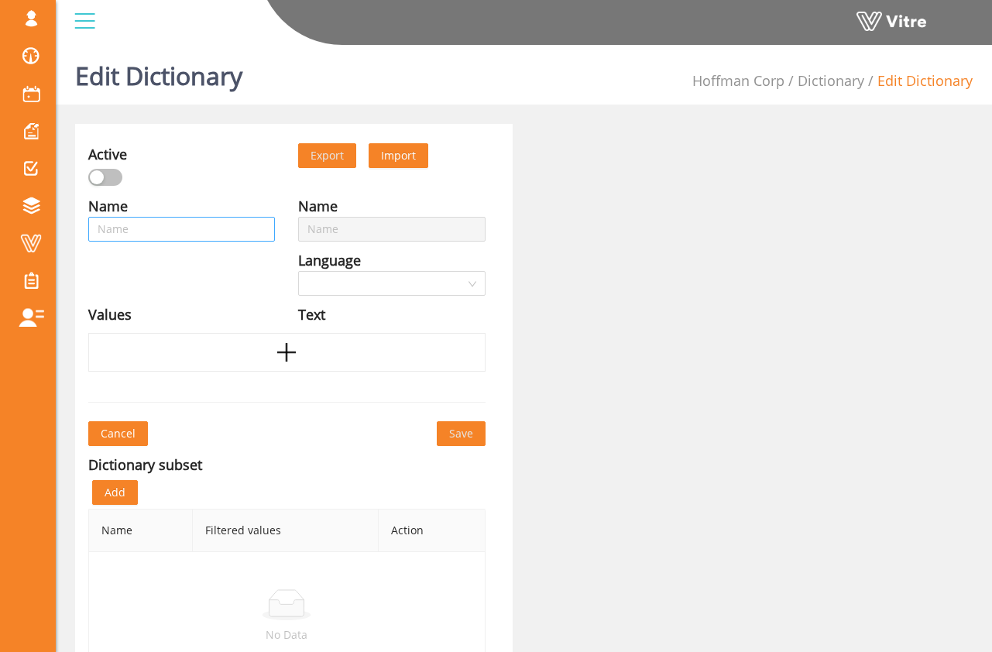
type input "At-Risk Condition Falling Objects"
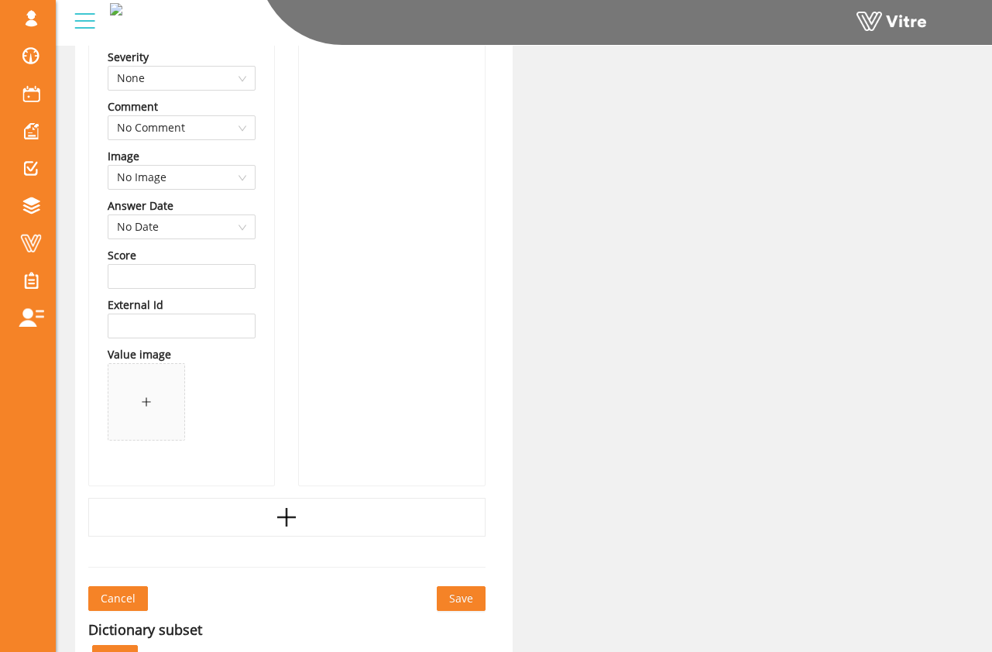
scroll to position [2352, 0]
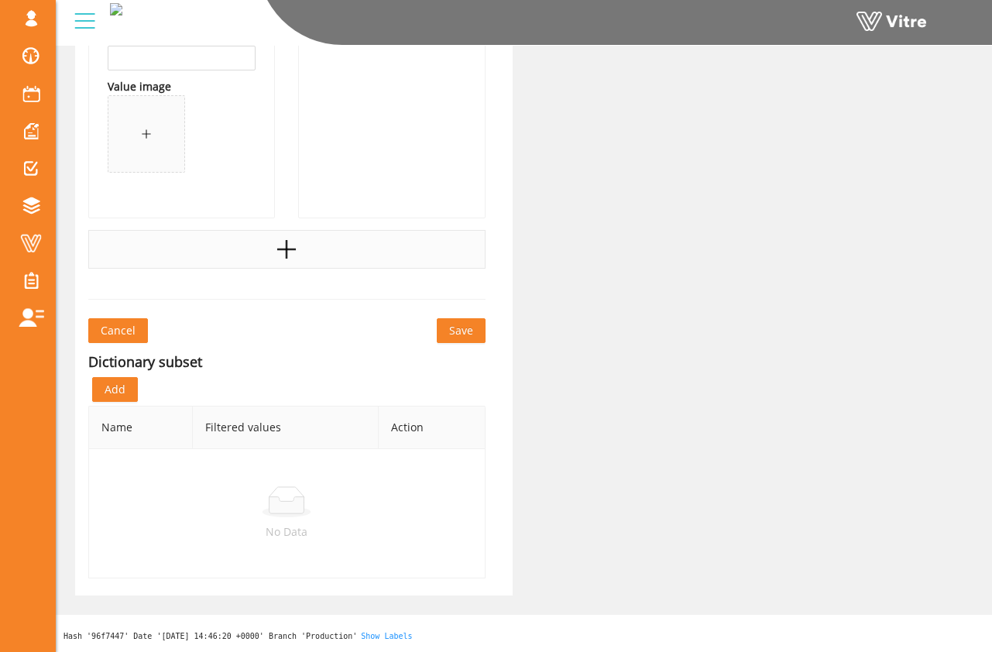
click at [240, 249] on div at bounding box center [286, 249] width 397 height 39
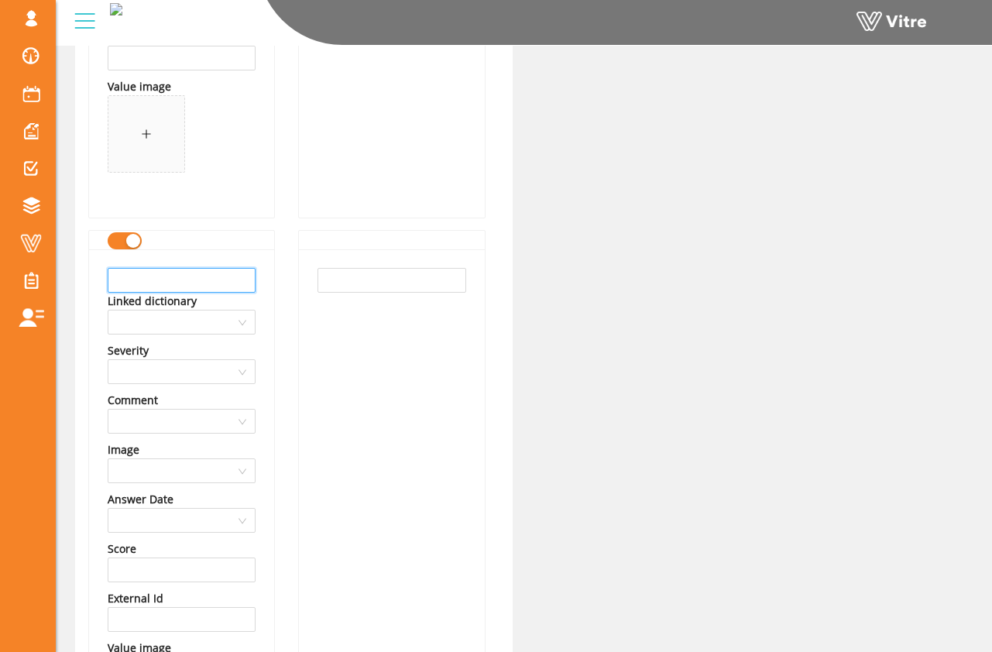
click at [210, 279] on input "text" at bounding box center [182, 280] width 148 height 25
click at [218, 279] on input "Material being stored at or close to leading edge" at bounding box center [182, 280] width 148 height 25
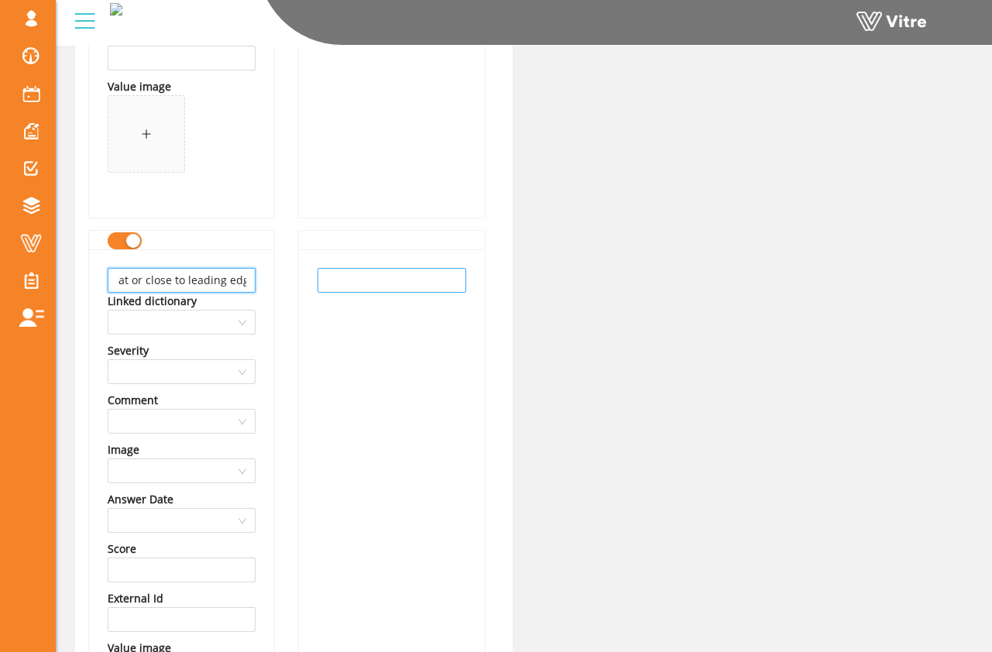
type input "Material being stored at or close to leading edge"
click at [318, 279] on input "text" at bounding box center [391, 280] width 148 height 25
paste input "Material being stored at or close to leading edge"
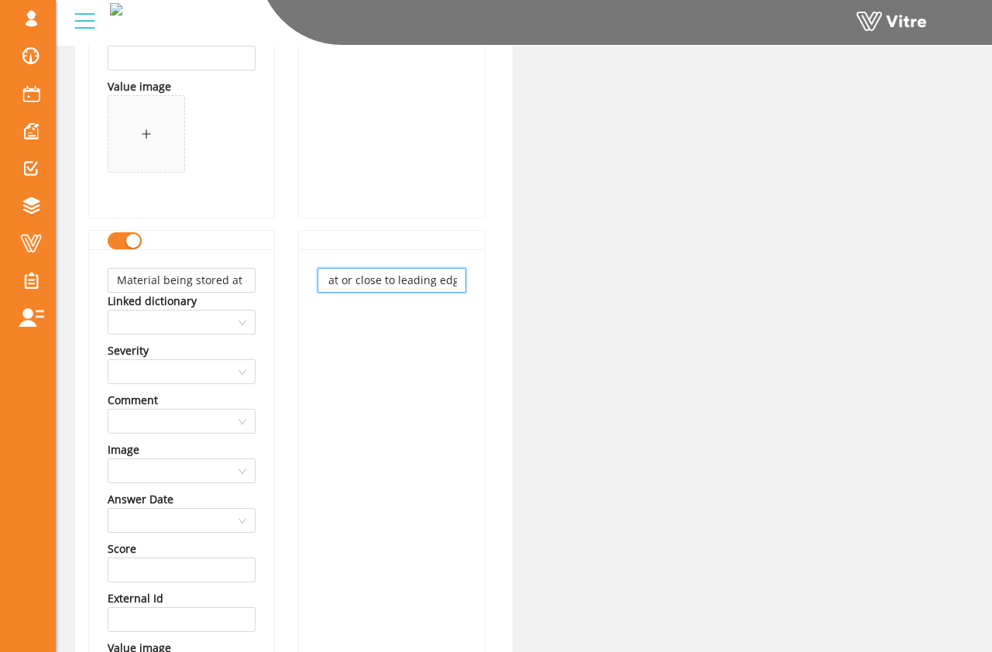
type input "Material being stored at or close to leading edge"
click at [298, 298] on div "Material being stored at or close to leading edge" at bounding box center [391, 505] width 187 height 550
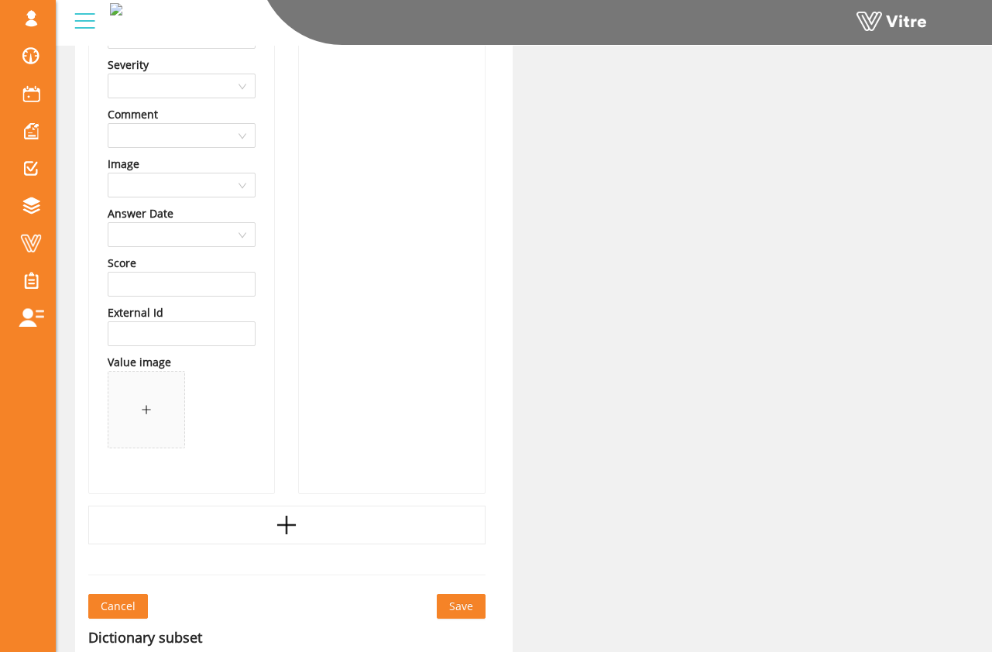
scroll to position [2913, 0]
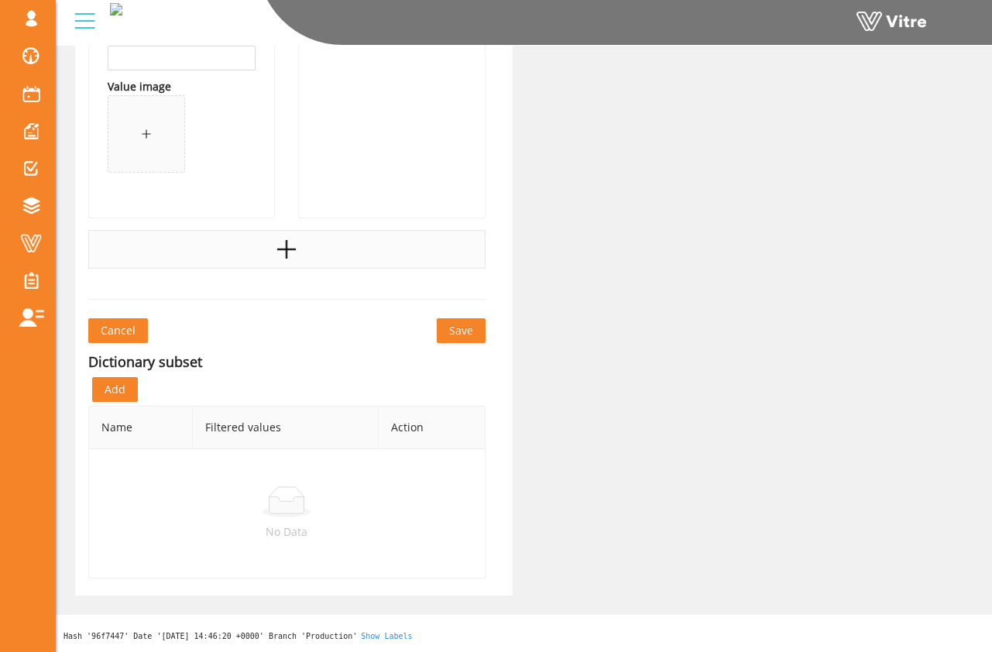
click at [298, 238] on icon "plus" at bounding box center [286, 249] width 23 height 23
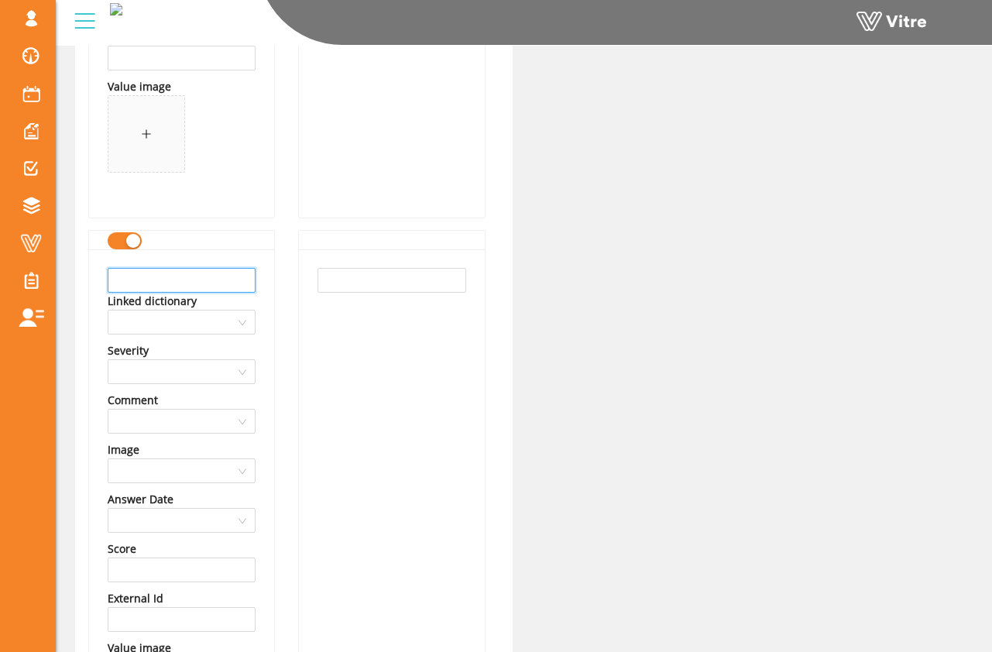
click at [202, 277] on input "text" at bounding box center [182, 280] width 148 height 25
click at [205, 279] on input "Toe boards are not installed or broken" at bounding box center [182, 280] width 148 height 25
type input "Toe boards are not installed or broken"
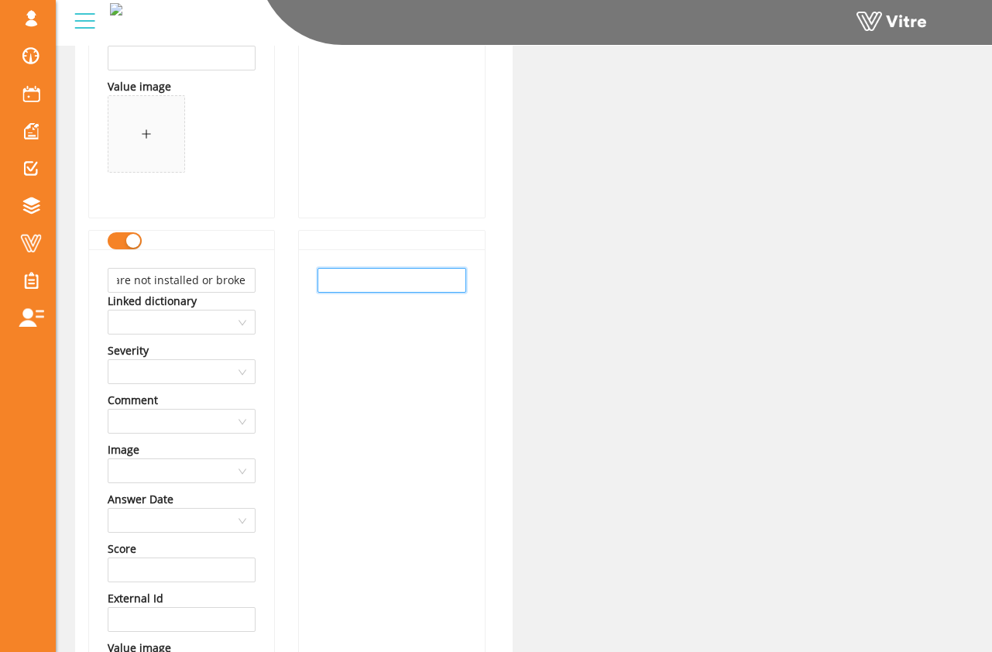
scroll to position [0, 0]
click at [334, 282] on input "text" at bounding box center [391, 280] width 148 height 25
paste input "Toe boards are not installed or broken"
type input "Toe boards are not installed or broken"
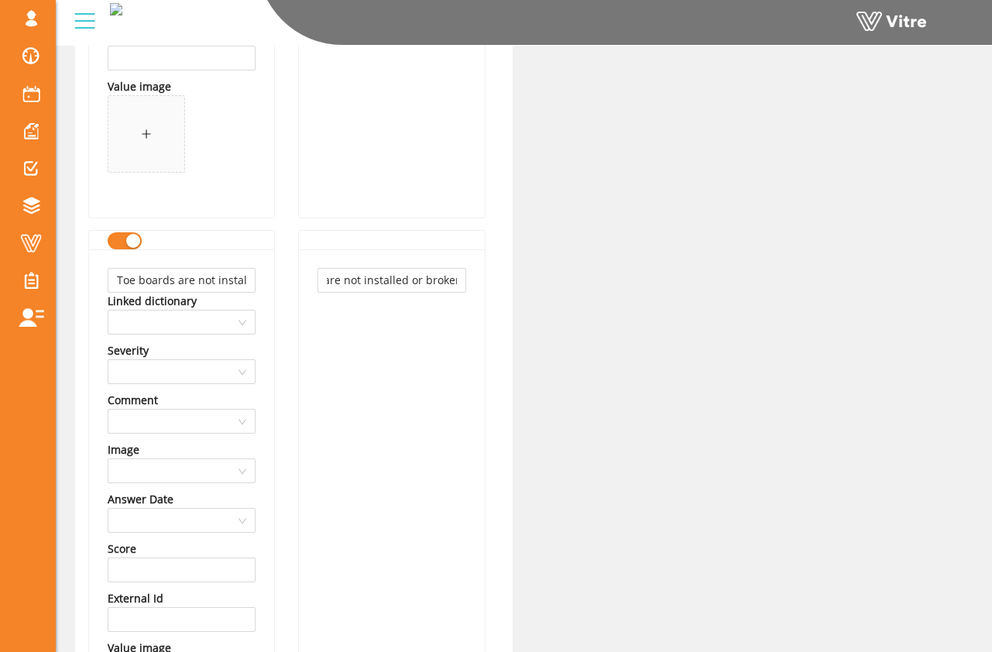
scroll to position [0, 0]
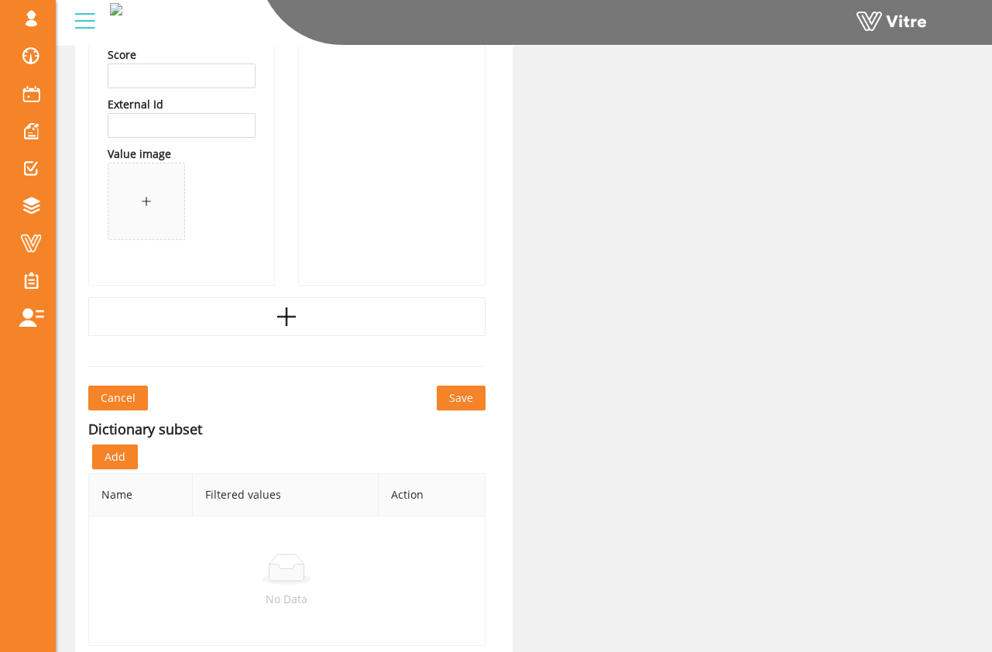
scroll to position [3475, 0]
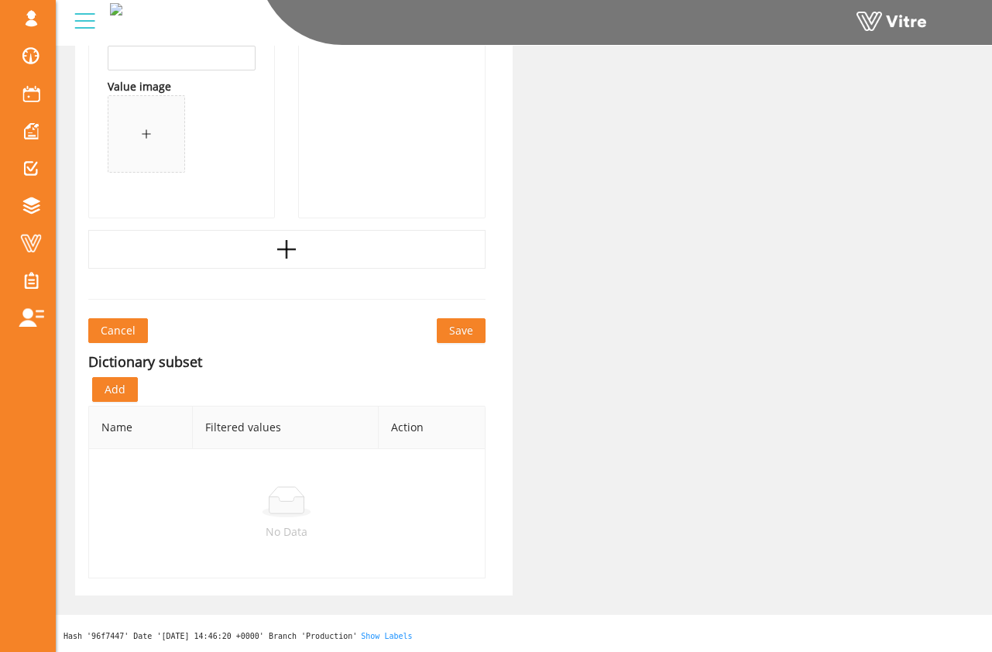
click at [463, 334] on span "Save" at bounding box center [461, 330] width 24 height 17
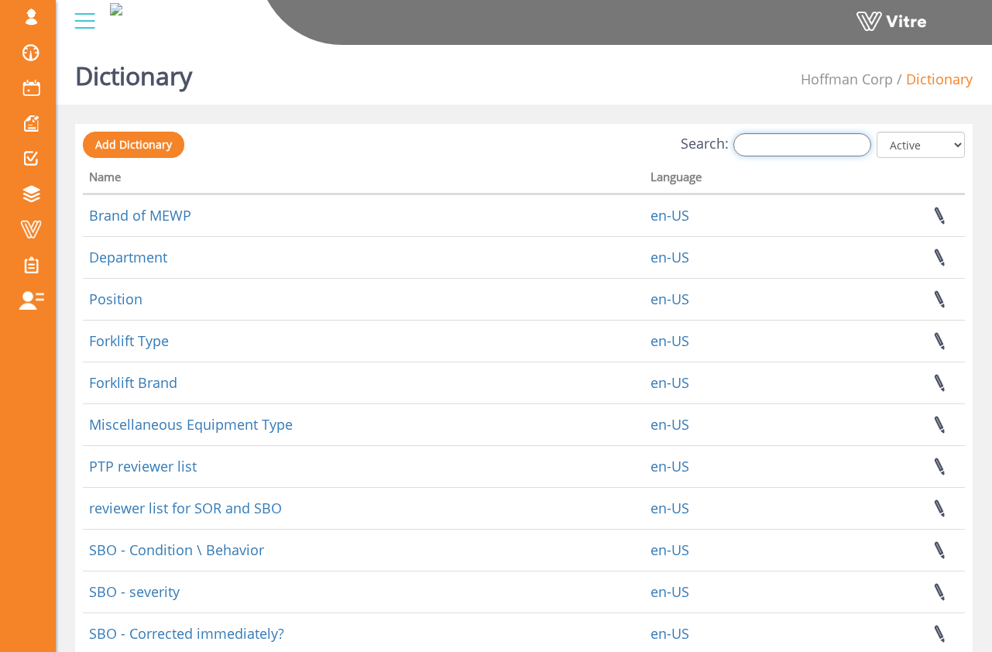
click at [757, 147] on input "Search:" at bounding box center [802, 144] width 138 height 23
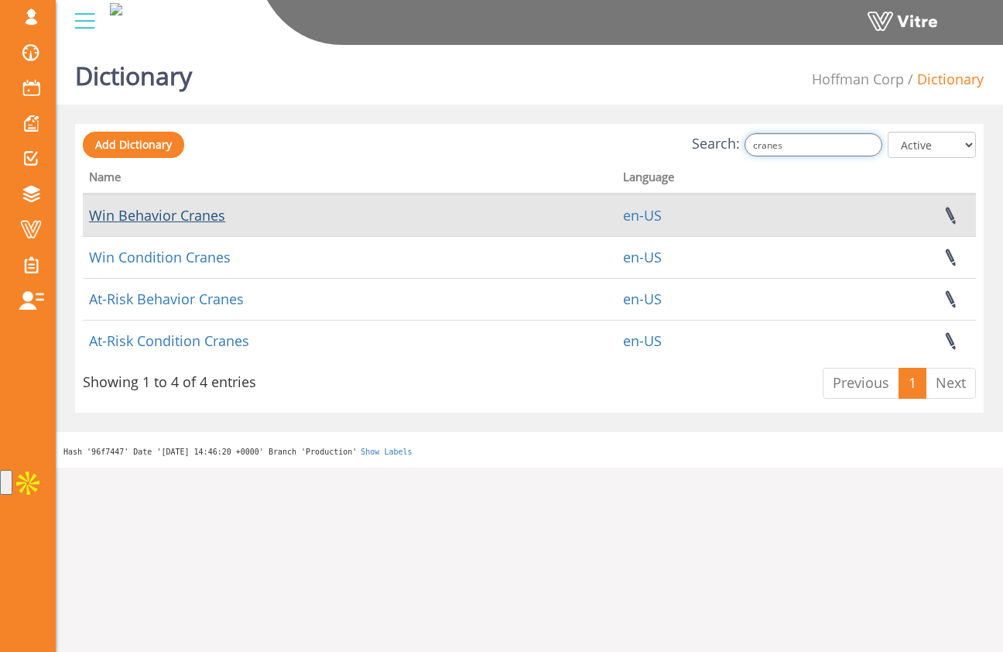
type input "cranes"
click at [155, 220] on link "Win Behavior Cranes" at bounding box center [157, 215] width 136 height 19
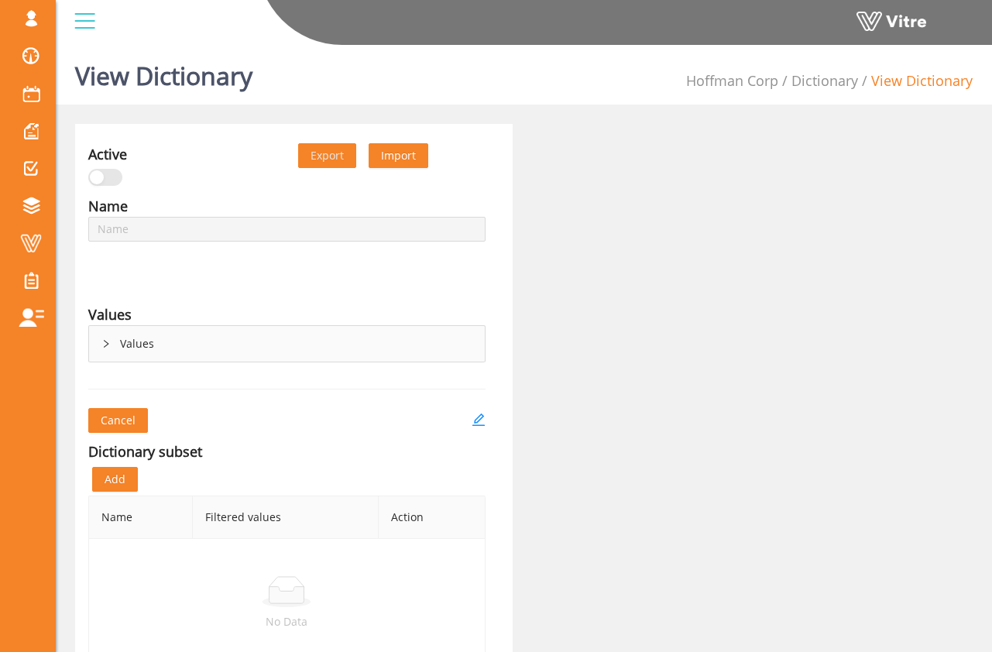
click at [132, 322] on div "Values" at bounding box center [286, 314] width 397 height 22
click at [130, 341] on div "Values" at bounding box center [287, 344] width 396 height 36
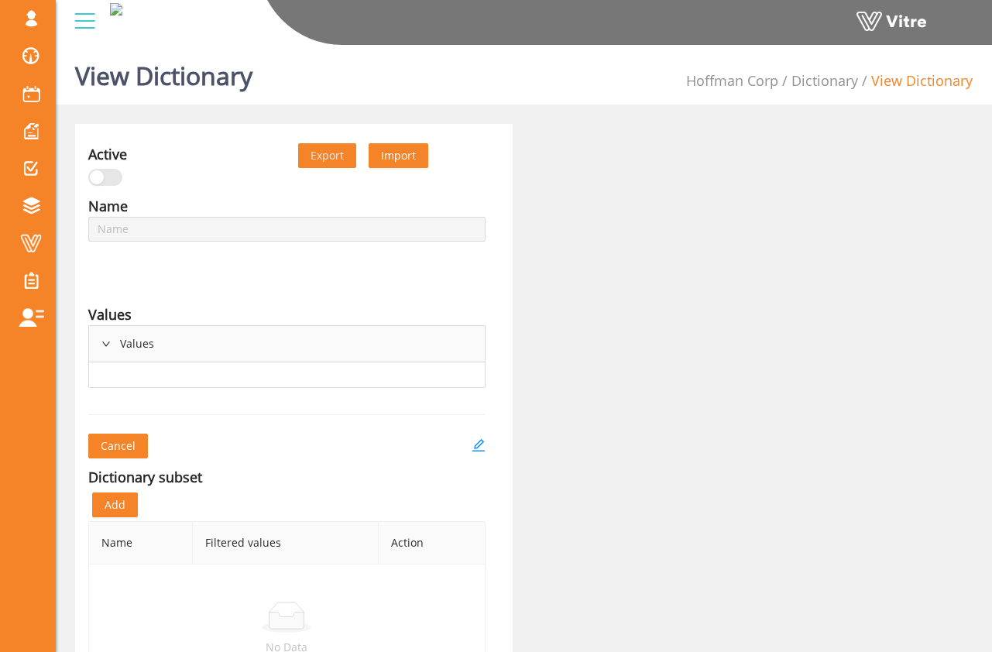
type input "Win Behavior Cranes"
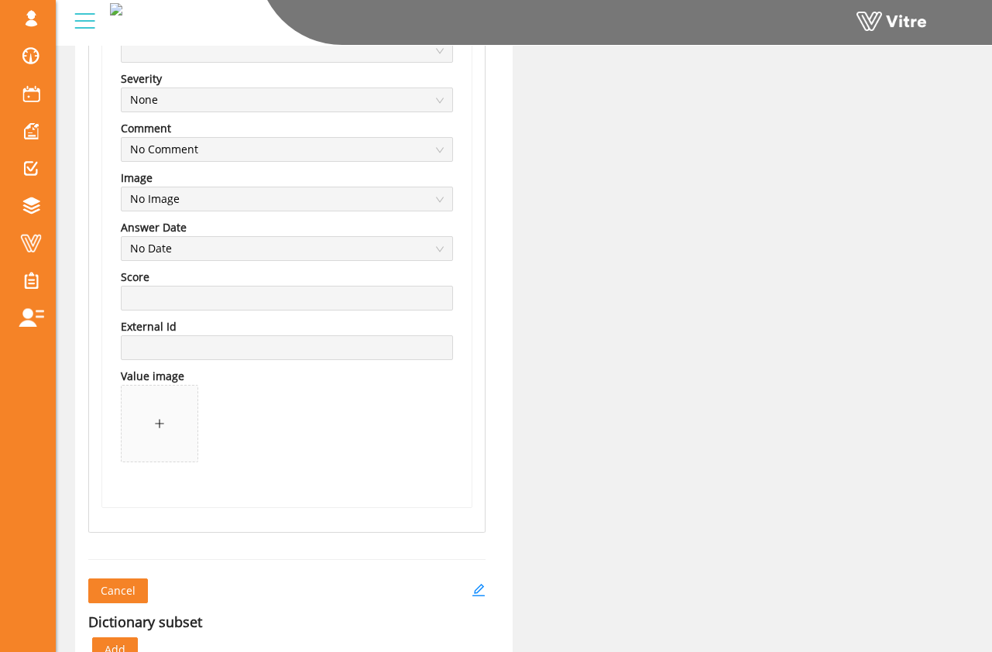
scroll to position [1250, 0]
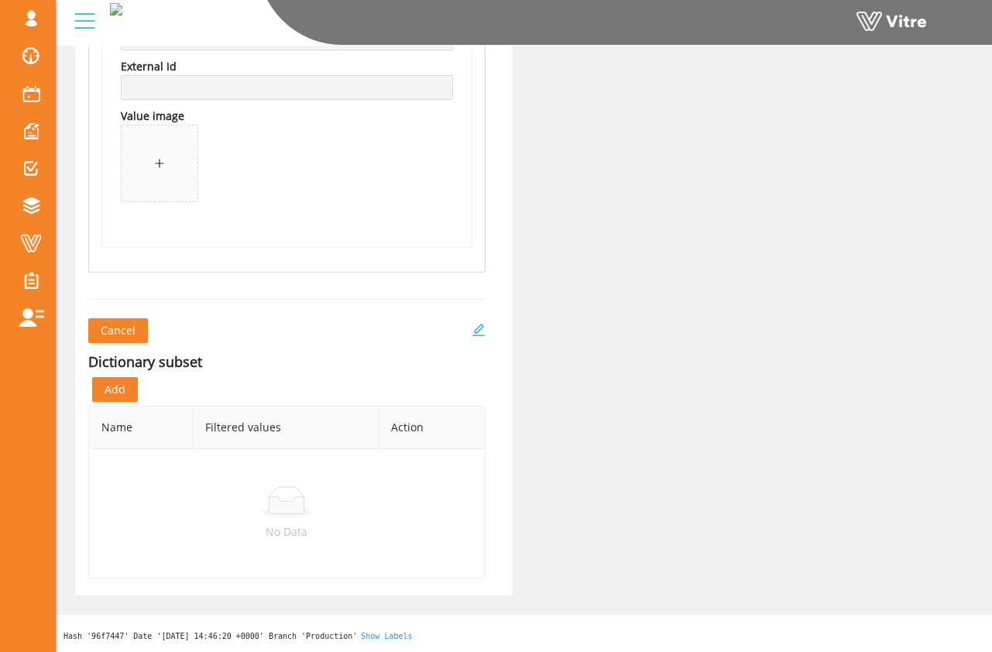
click at [481, 324] on icon "edit" at bounding box center [477, 330] width 12 height 12
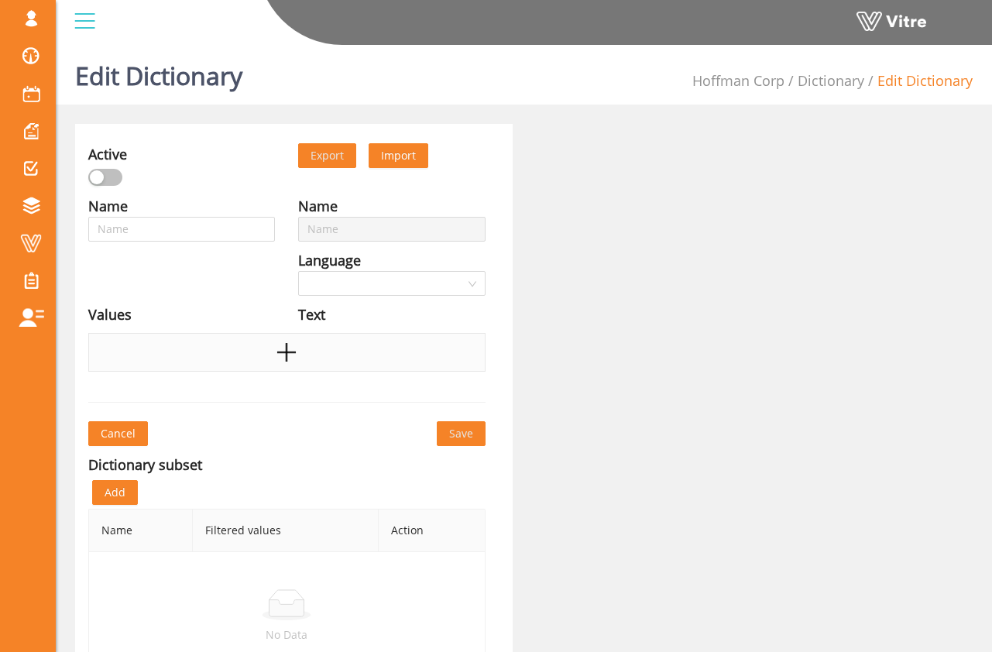
type input "Win Behavior Cranes"
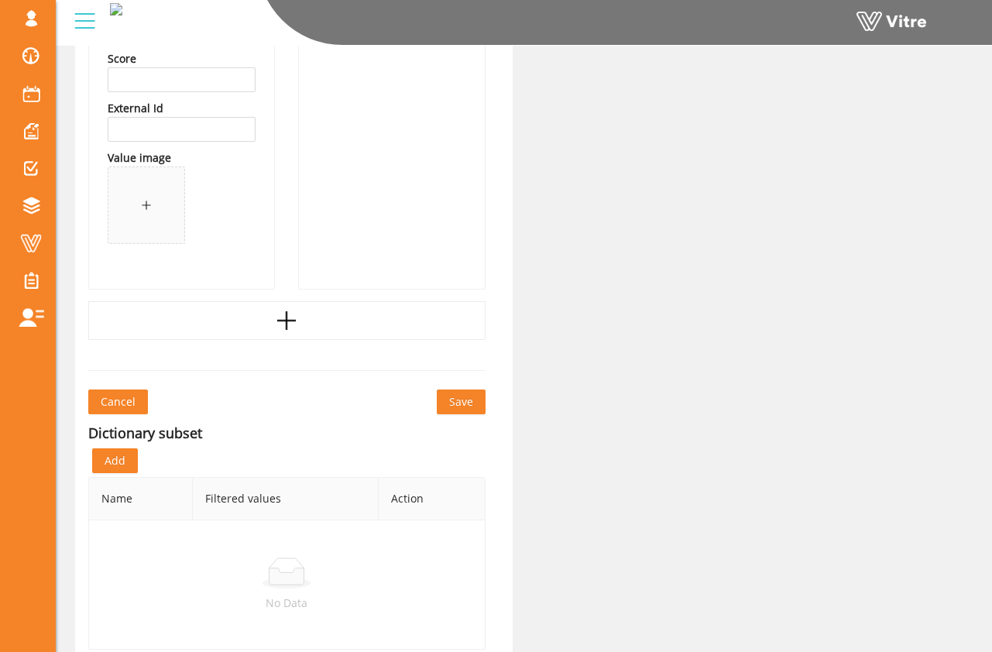
scroll to position [1229, 0]
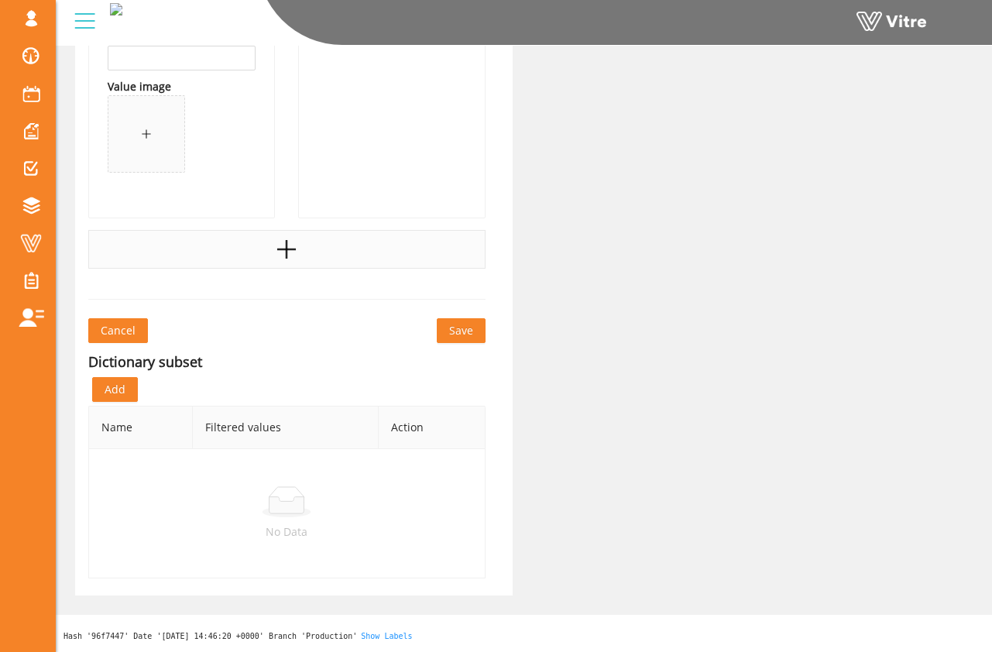
click at [274, 260] on div at bounding box center [286, 249] width 397 height 39
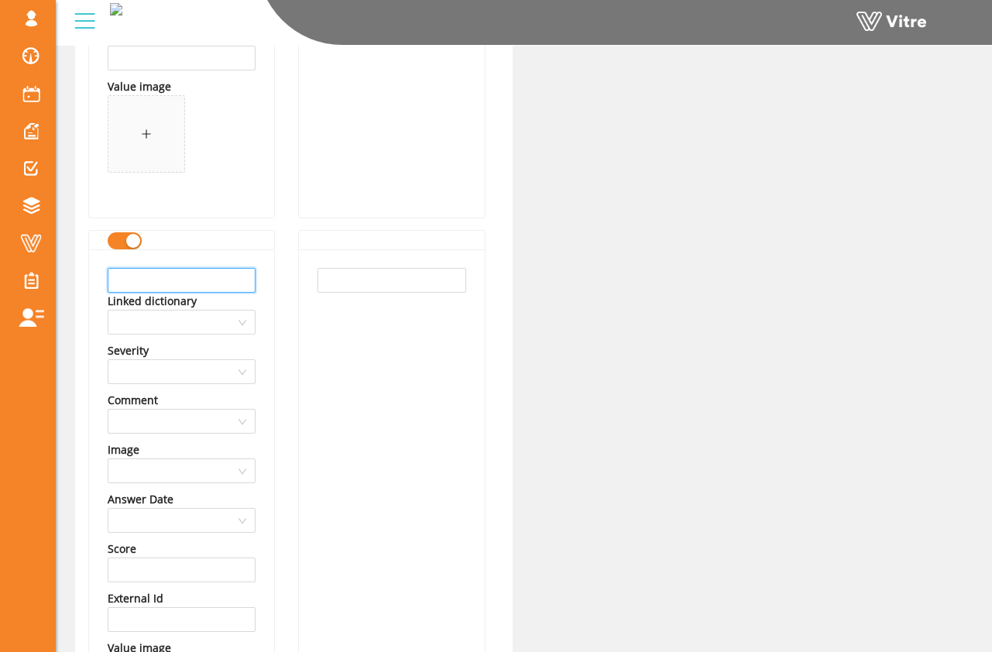
click at [240, 279] on input "text" at bounding box center [182, 280] width 148 height 25
click at [233, 272] on input "Critical Lift approved" at bounding box center [182, 280] width 148 height 25
type input "Critical Lift approved"
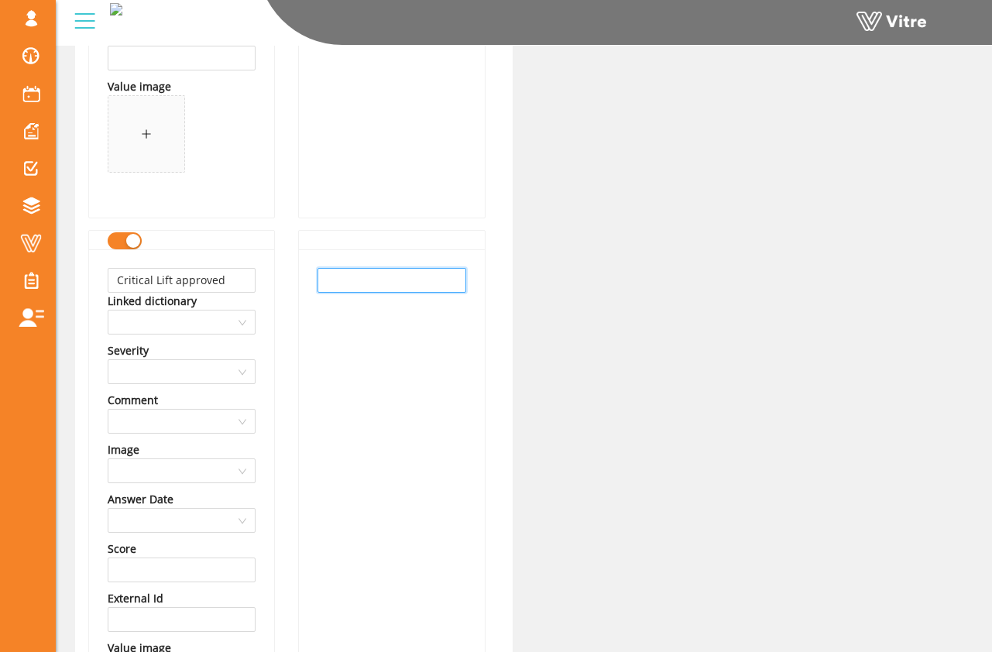
click at [320, 279] on input "text" at bounding box center [391, 280] width 148 height 25
paste input "Toe boards are not installed or broken"
click at [337, 300] on div "Toe boards are not installed or broken" at bounding box center [391, 514] width 185 height 530
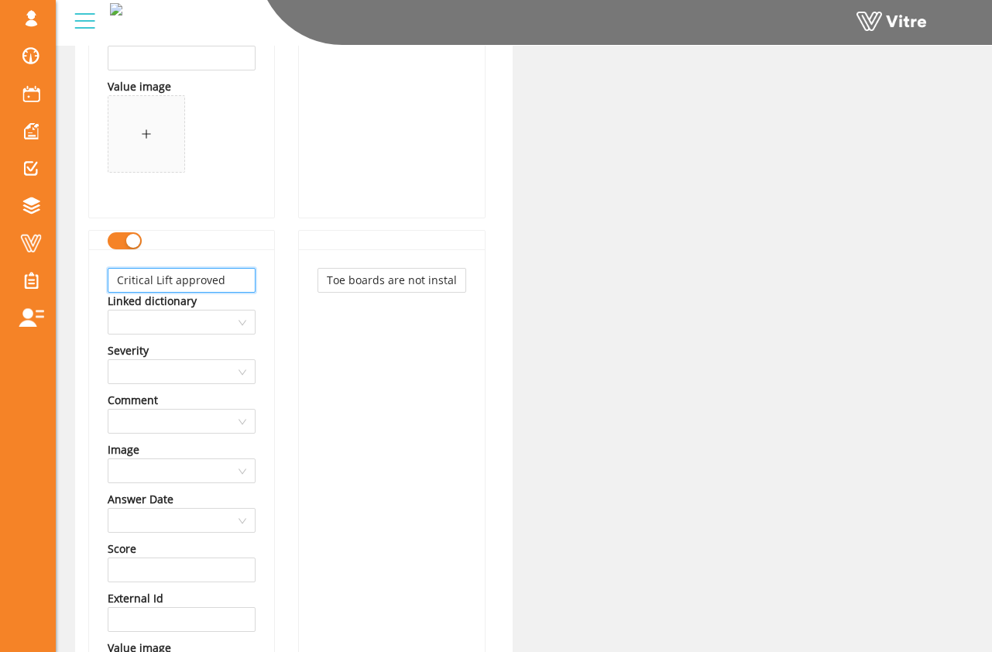
click at [237, 284] on input "Critical Lift approved" at bounding box center [182, 280] width 148 height 25
click at [338, 283] on input "Toe boards are not installed or broken" at bounding box center [391, 280] width 148 height 25
paste input "Critical Lift approved"
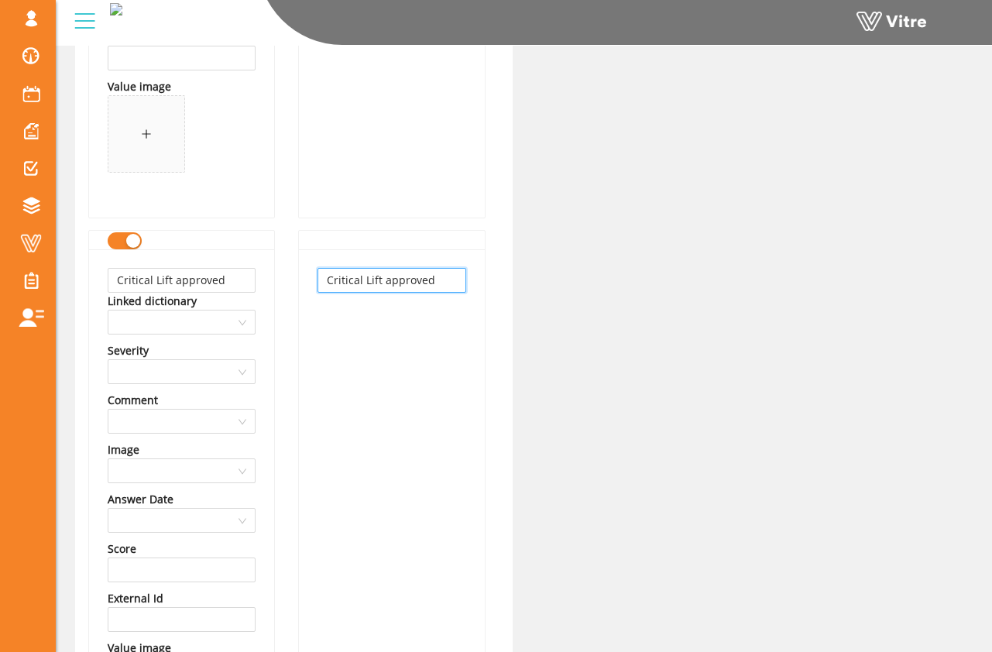
type input "Critical Lift approved"
click at [343, 322] on div "Critical Lift approved" at bounding box center [391, 514] width 185 height 530
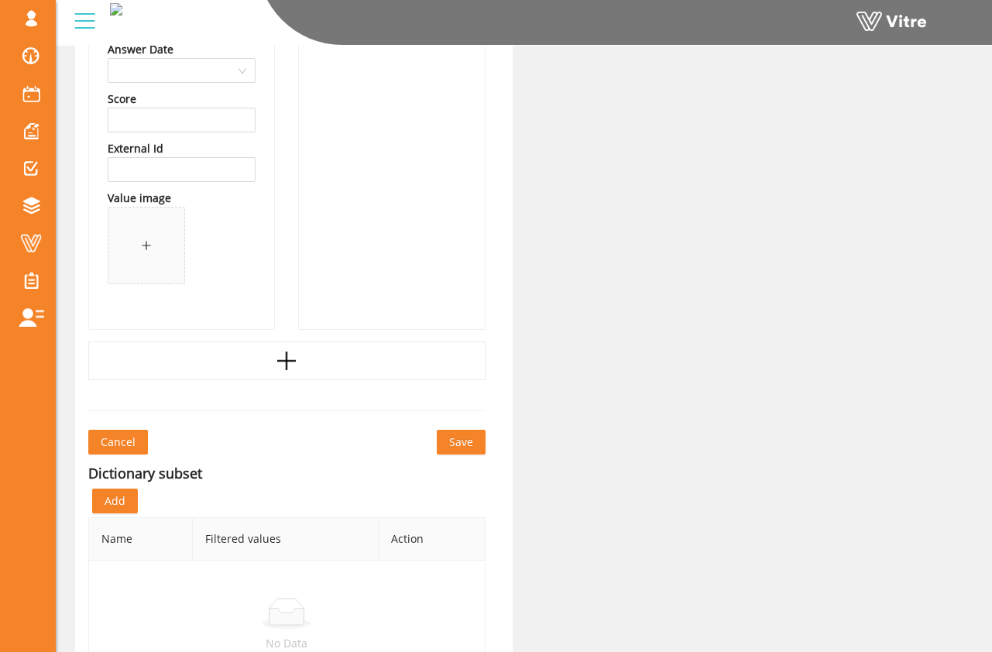
scroll to position [1737, 0]
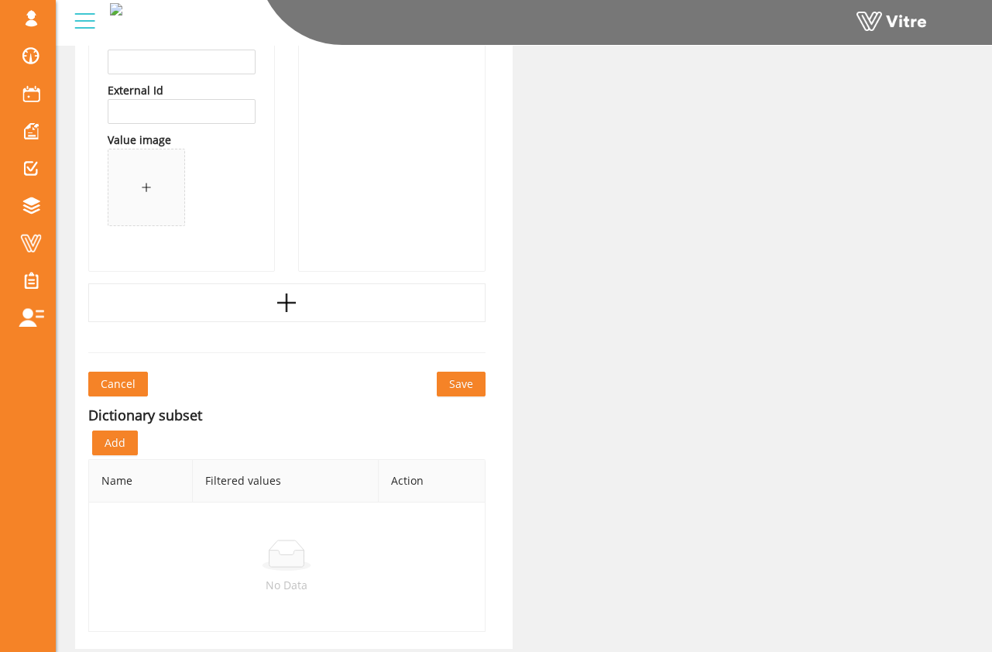
click at [448, 389] on button "Save" at bounding box center [461, 384] width 49 height 25
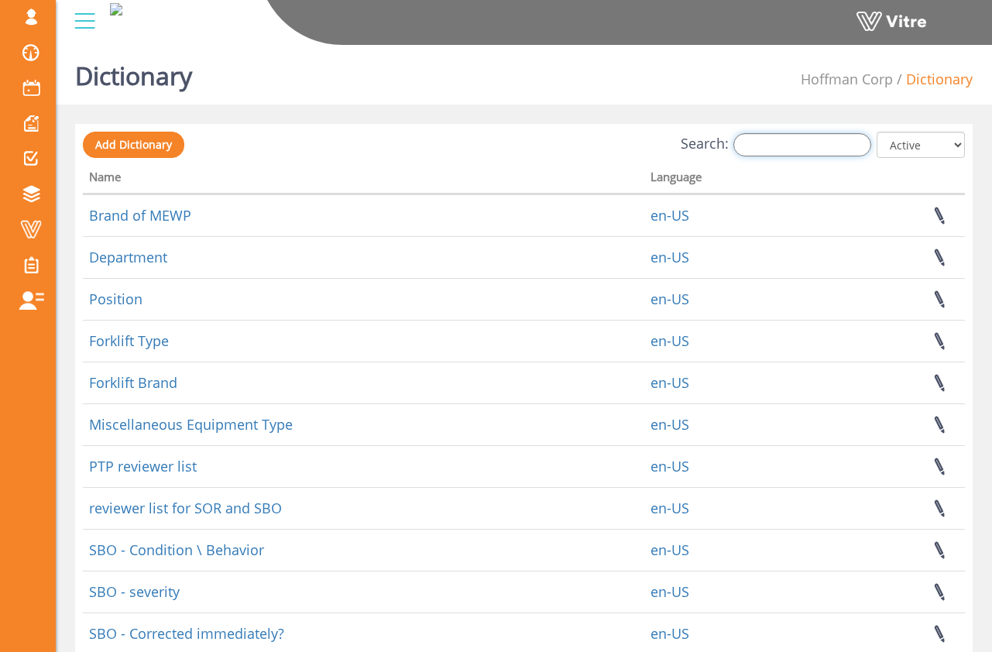
click at [759, 149] on input "Search:" at bounding box center [802, 144] width 138 height 23
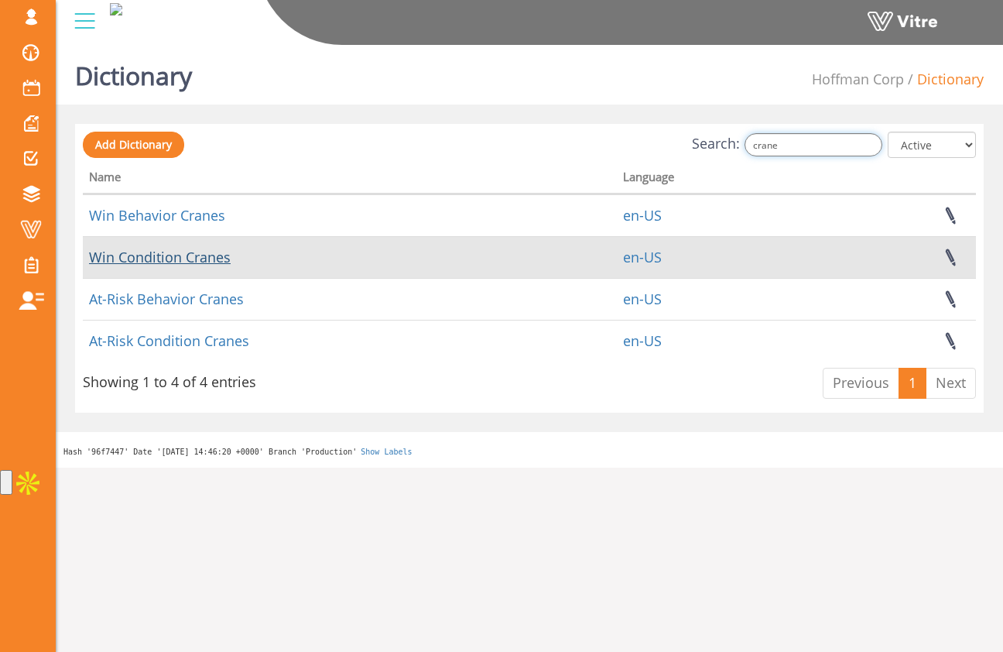
type input "crane"
click at [211, 259] on link "Win Condition Cranes" at bounding box center [160, 257] width 142 height 19
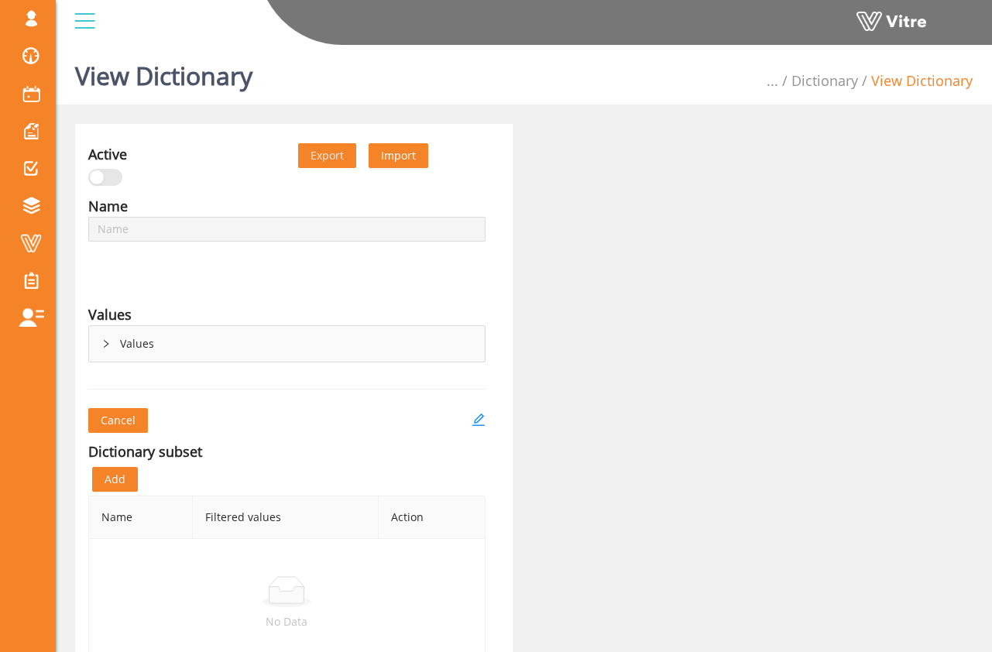
type input "Win Condition Cranes"
click at [105, 339] on icon "right" at bounding box center [105, 343] width 9 height 9
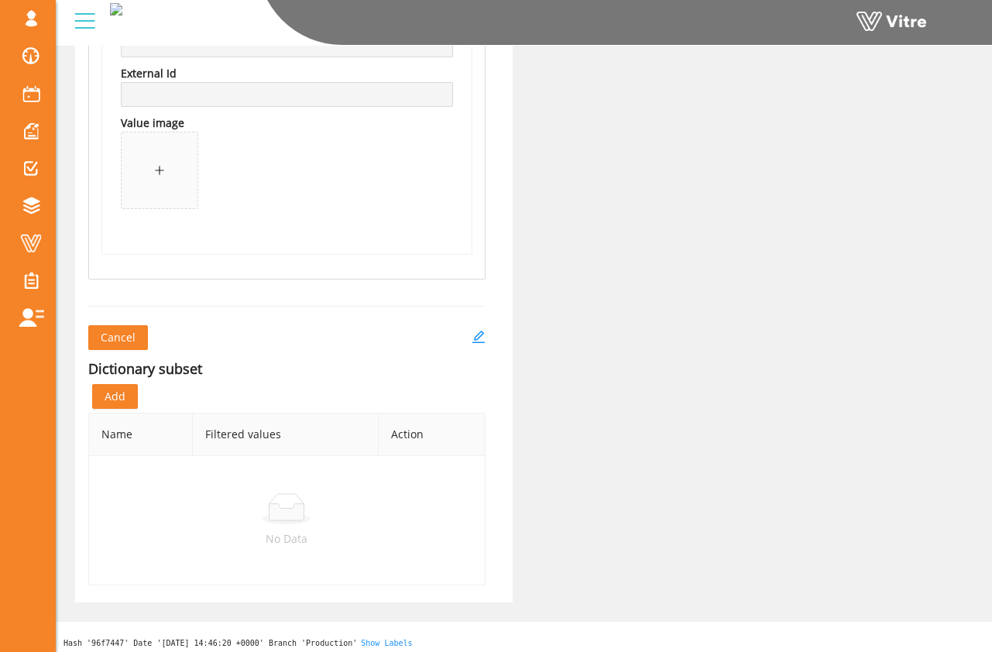
scroll to position [1811, 0]
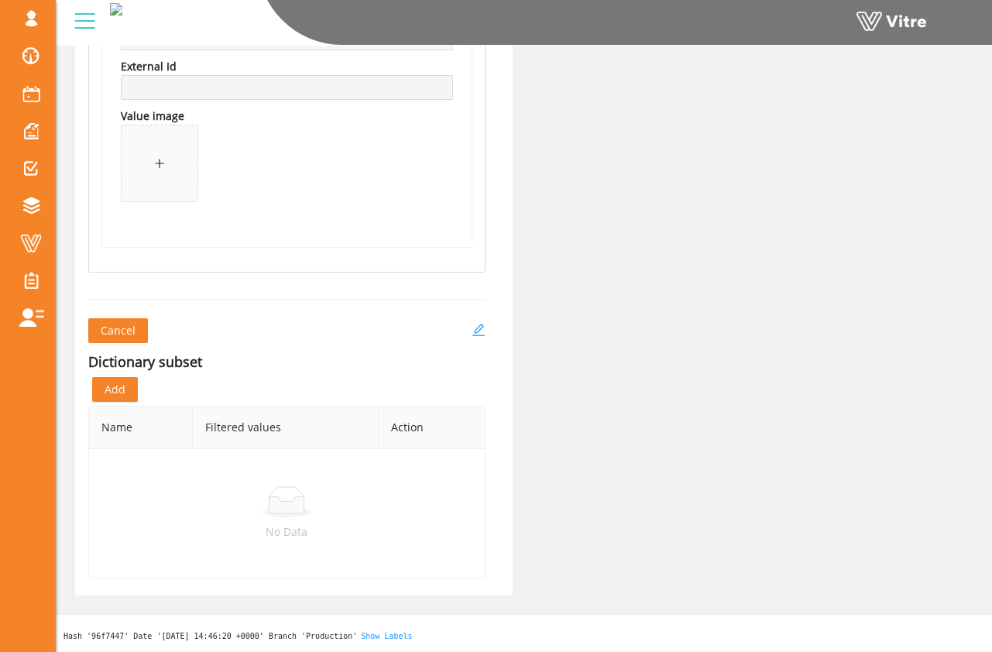
click at [476, 326] on icon "edit" at bounding box center [478, 330] width 14 height 14
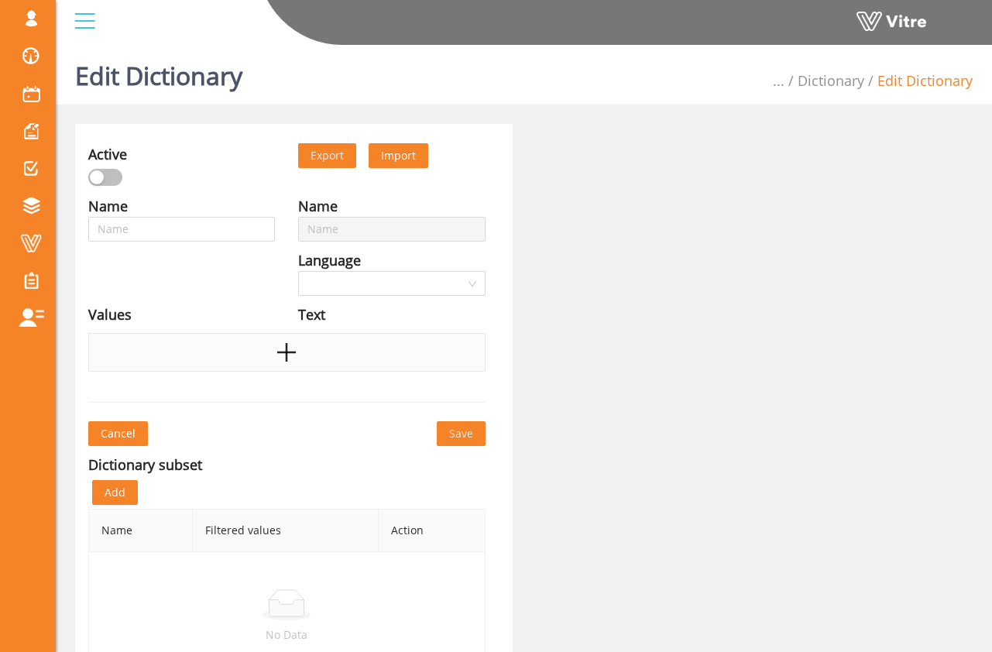
type input "Win Condition Cranes"
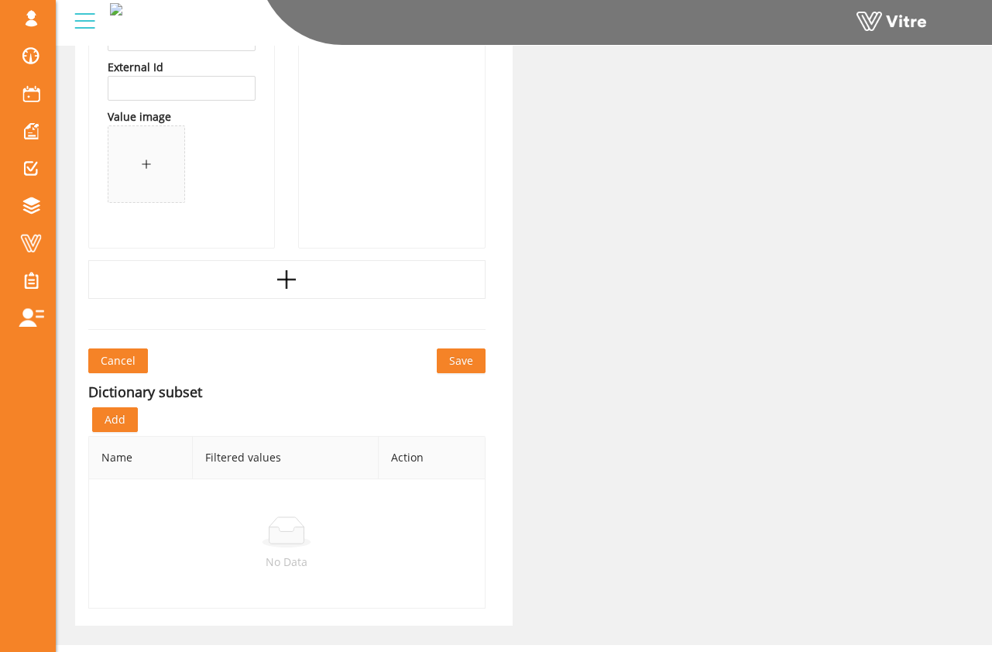
scroll to position [1741, 0]
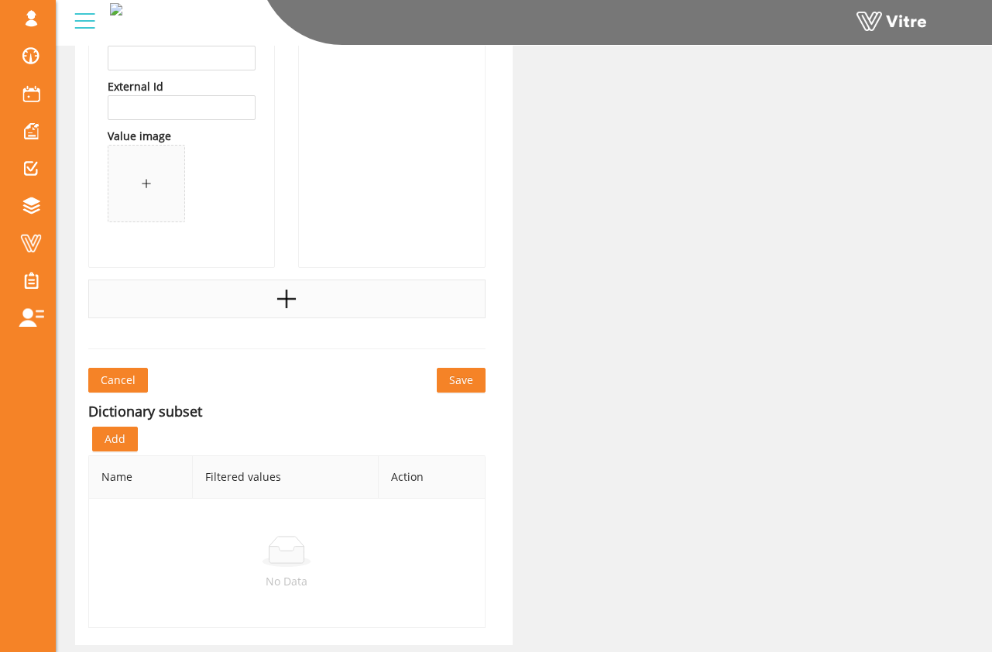
click at [298, 311] on div at bounding box center [286, 298] width 397 height 39
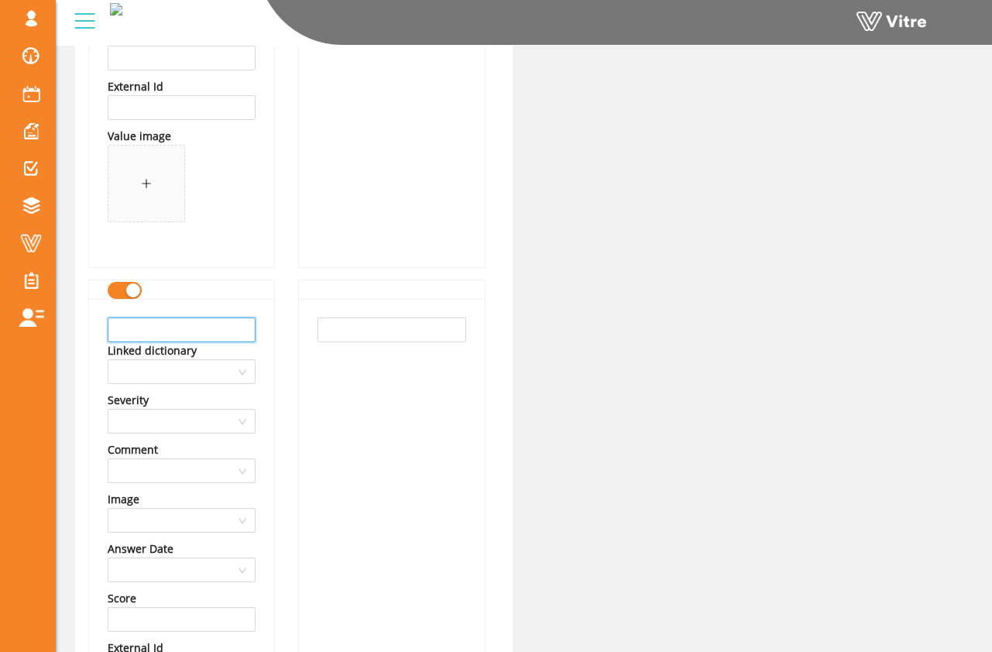
click at [230, 331] on input "text" at bounding box center [182, 329] width 148 height 25
type input "Outrigger pads in place and properly sized"
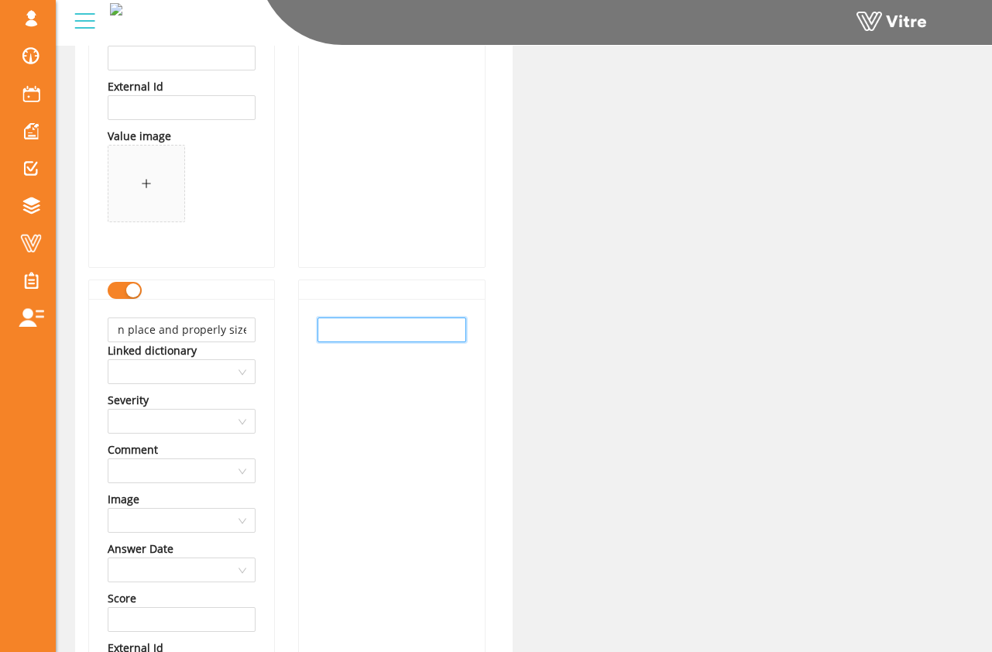
scroll to position [0, 0]
click at [426, 337] on input "text" at bounding box center [391, 329] width 148 height 25
paste input "Outrigger pads in place and properly sized"
type input "Outrigger pads in place and properly sized"
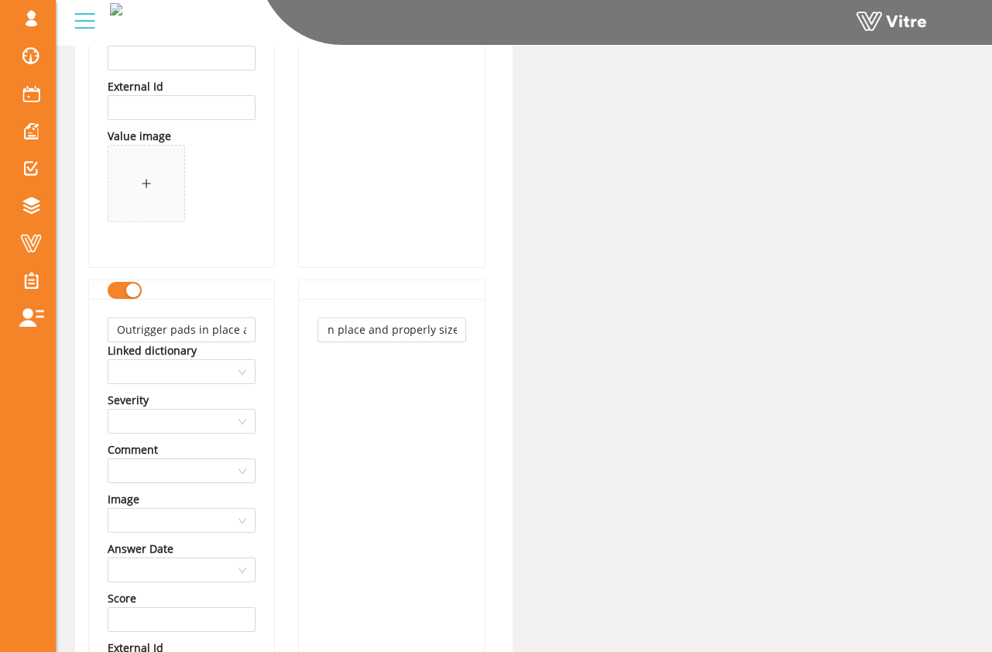
scroll to position [0, 0]
click at [368, 399] on div "Outrigger pads in place and properly sized" at bounding box center [391, 564] width 185 height 530
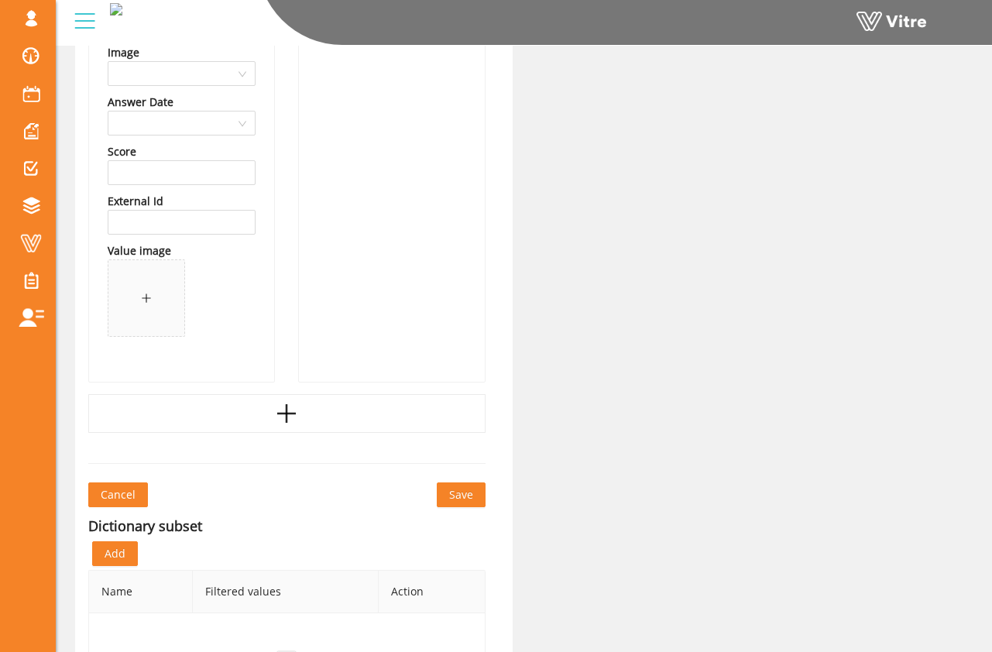
scroll to position [2352, 0]
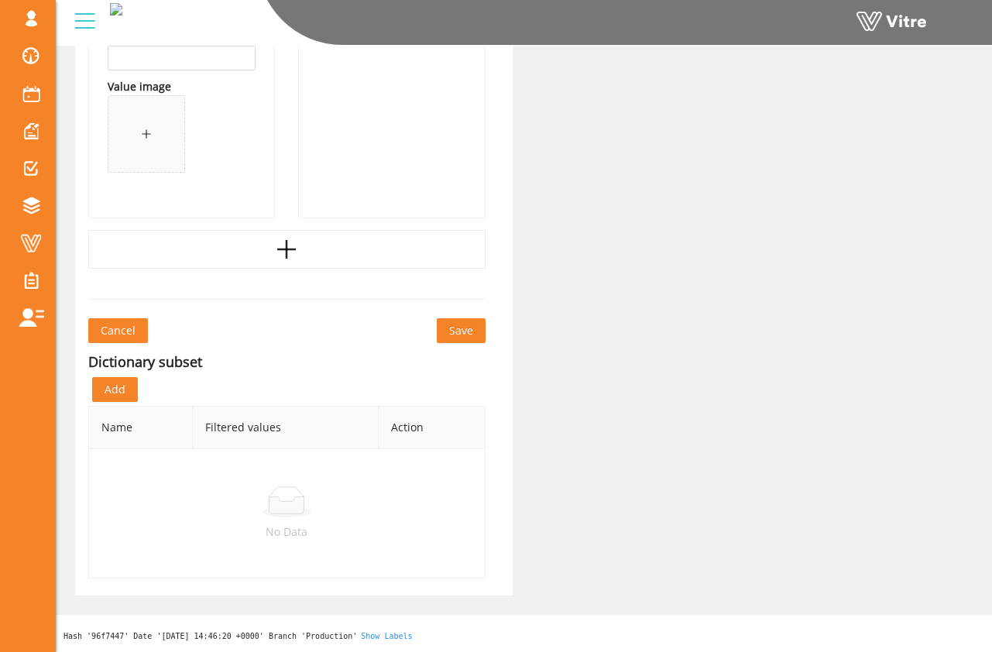
click at [470, 337] on span "Save" at bounding box center [461, 330] width 24 height 17
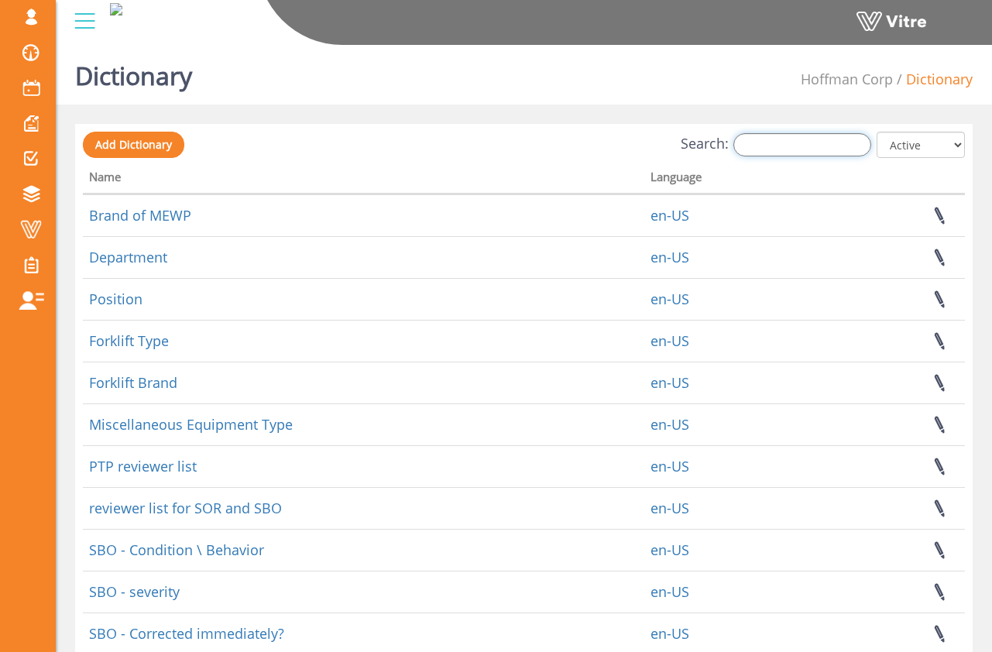
click at [760, 149] on input "Search:" at bounding box center [802, 144] width 138 height 23
type input "c"
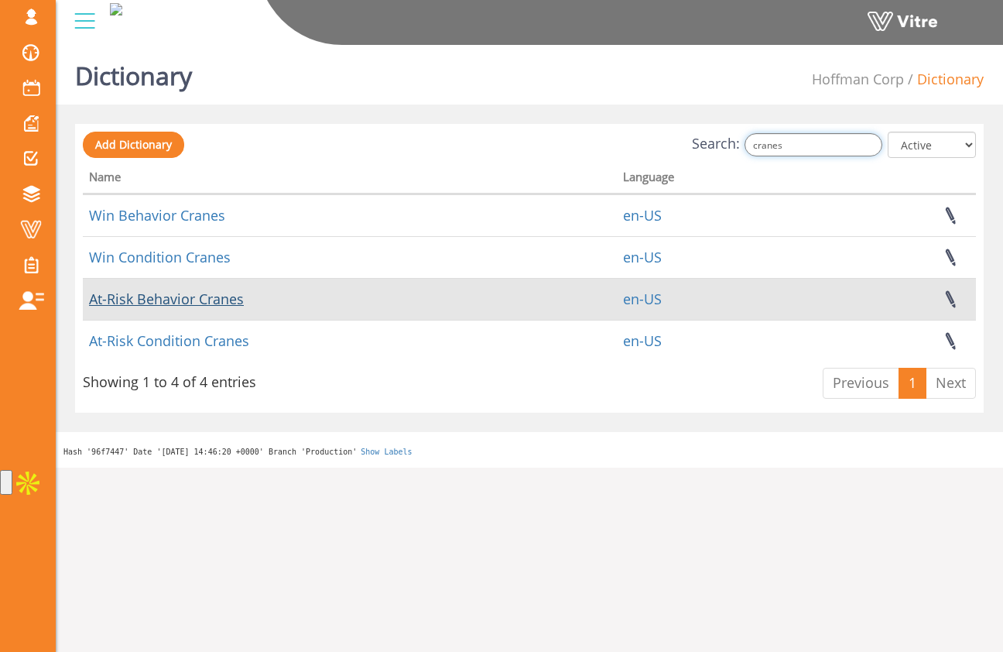
type input "cranes"
click at [201, 302] on link "At-Risk Behavior Cranes" at bounding box center [166, 299] width 155 height 19
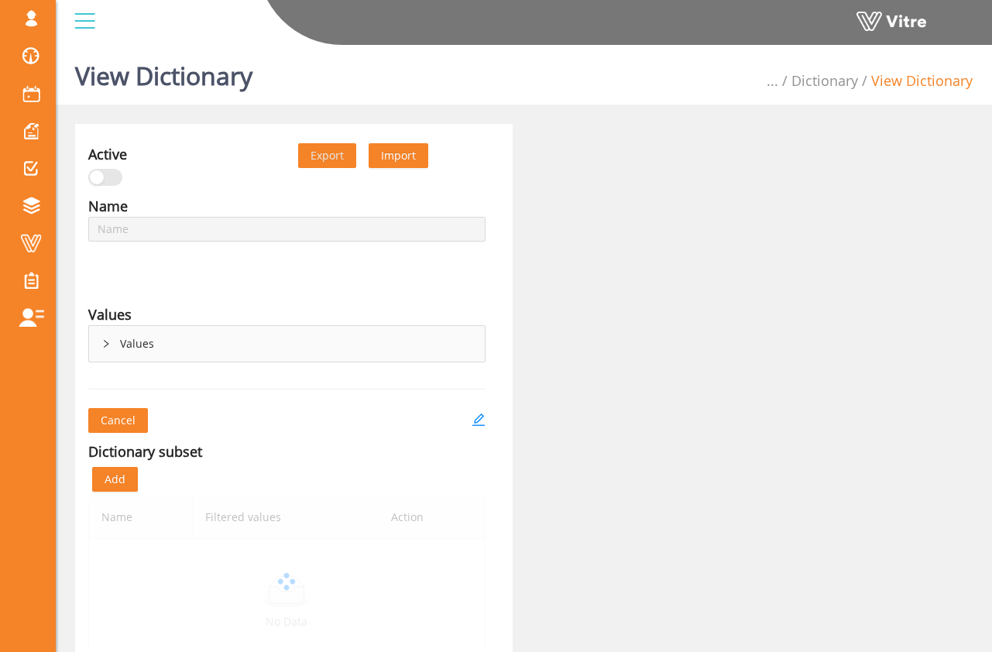
click at [135, 348] on div "Values" at bounding box center [287, 344] width 396 height 36
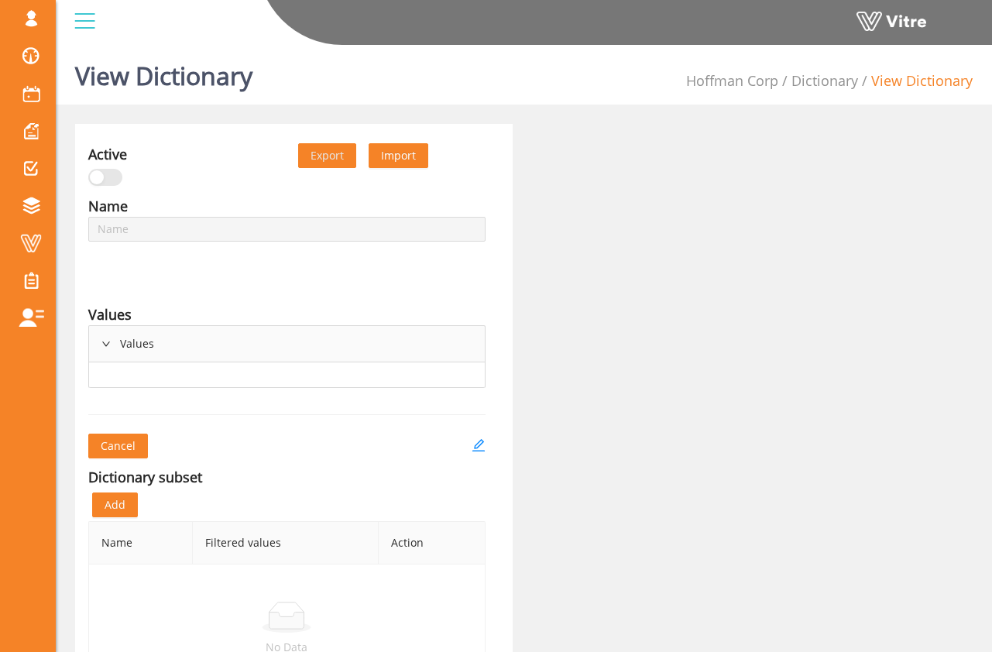
type input "At-Risk Behavior Cranes"
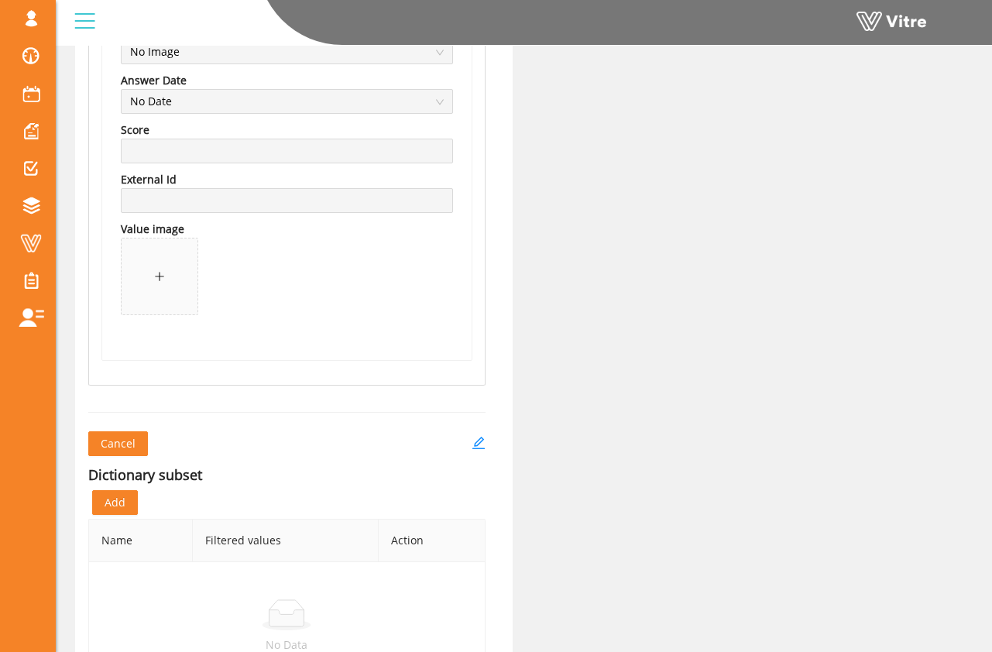
scroll to position [1710, 0]
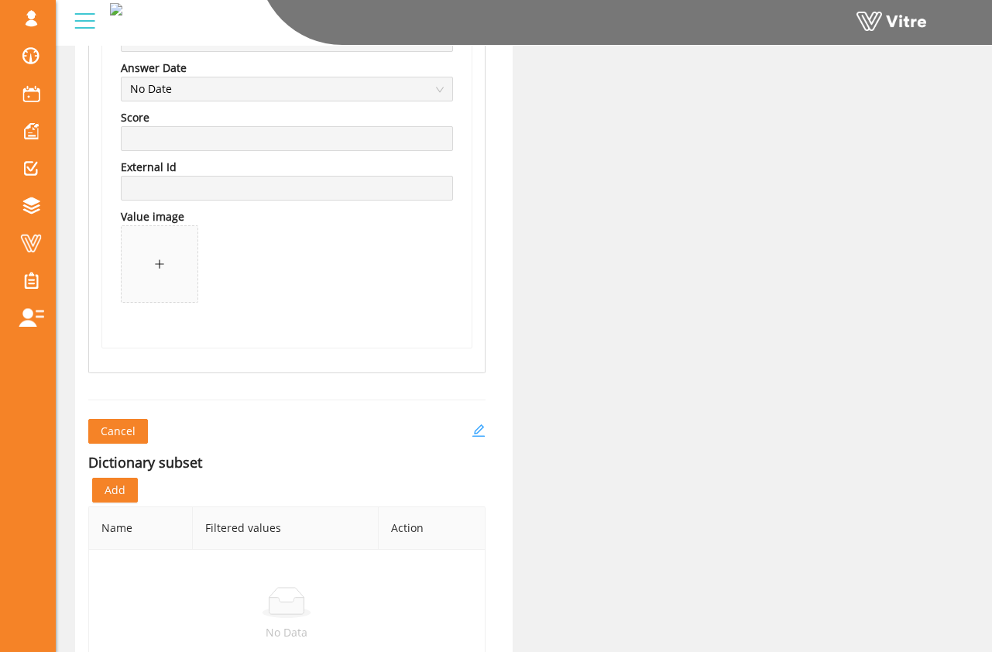
click at [482, 427] on icon "edit" at bounding box center [477, 430] width 12 height 12
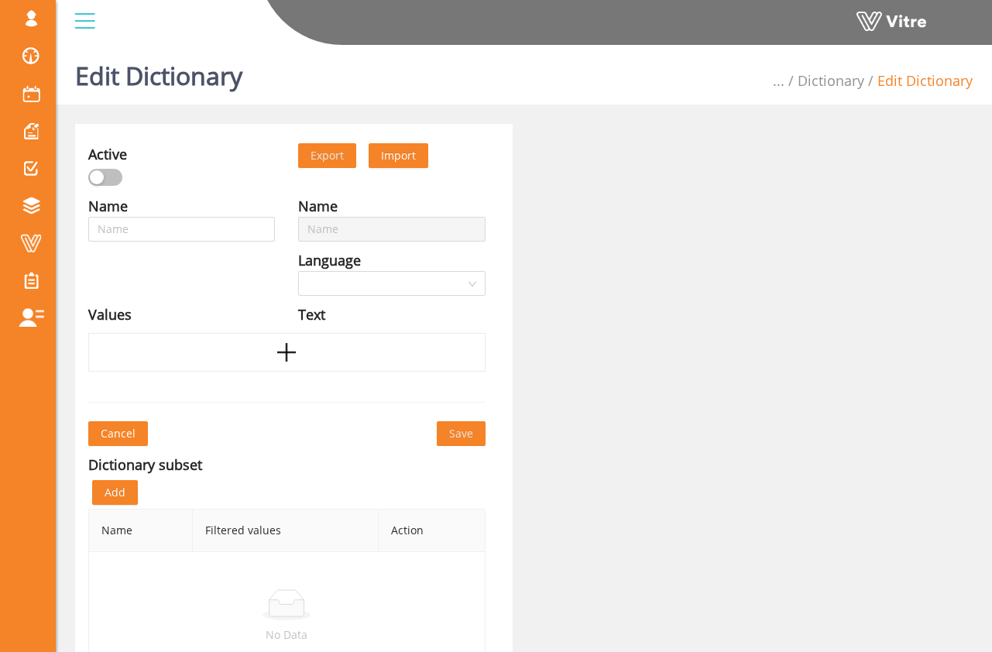
type input "At-Risk Behavior Cranes"
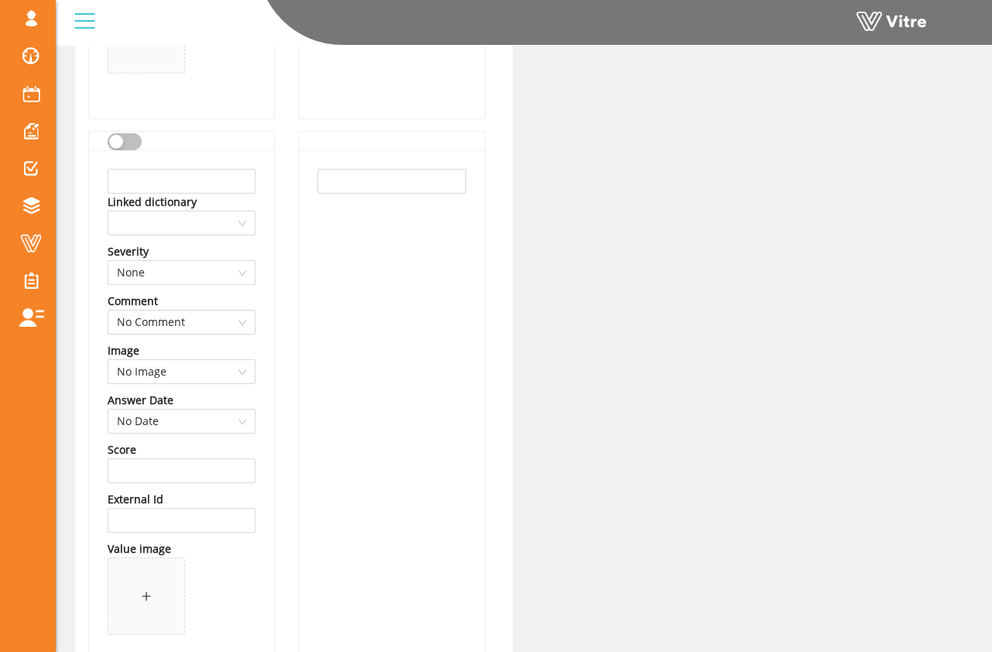
scroll to position [1324, 0]
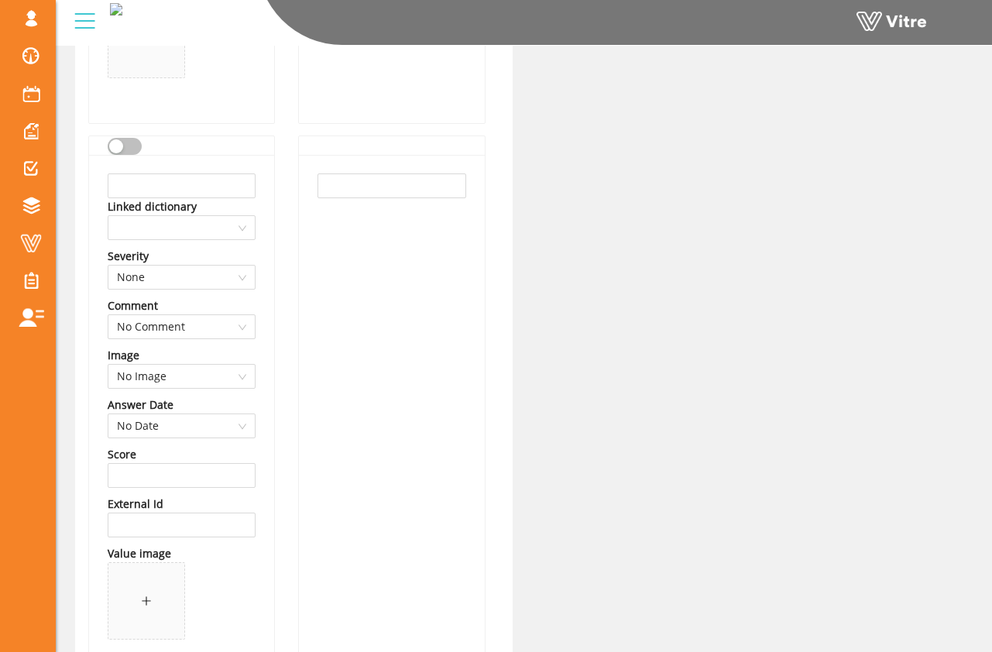
click at [130, 154] on button "button" at bounding box center [125, 146] width 34 height 17
click at [142, 182] on input "text" at bounding box center [182, 185] width 148 height 25
click at [167, 180] on input "Critical-" at bounding box center [182, 185] width 148 height 25
click at [173, 189] on input "Critical-" at bounding box center [182, 185] width 148 height 25
type input "C"
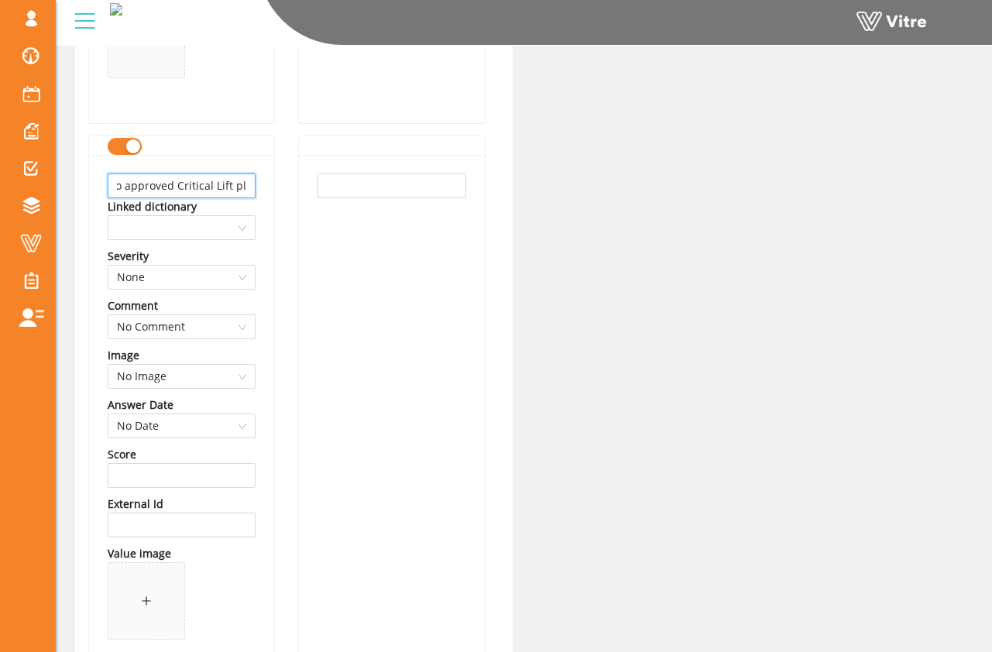
scroll to position [0, 17]
type input "No approved Critical Lift plan"
click at [327, 195] on input "text" at bounding box center [391, 185] width 148 height 25
paste input "No approved Critical Lift plan"
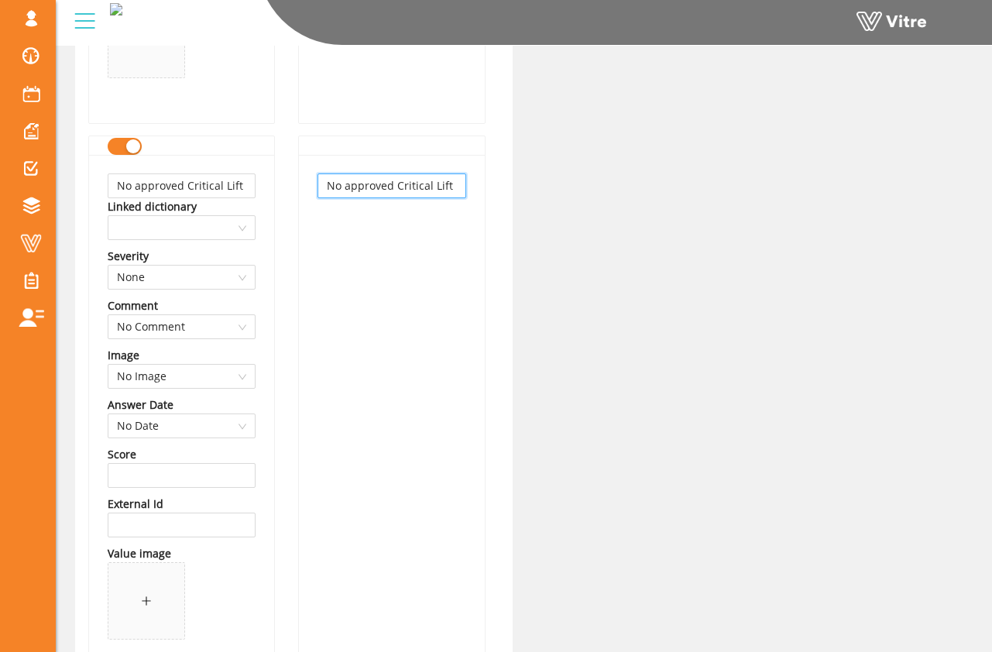
scroll to position [0, 17]
type input "No approved Critical Lift plan"
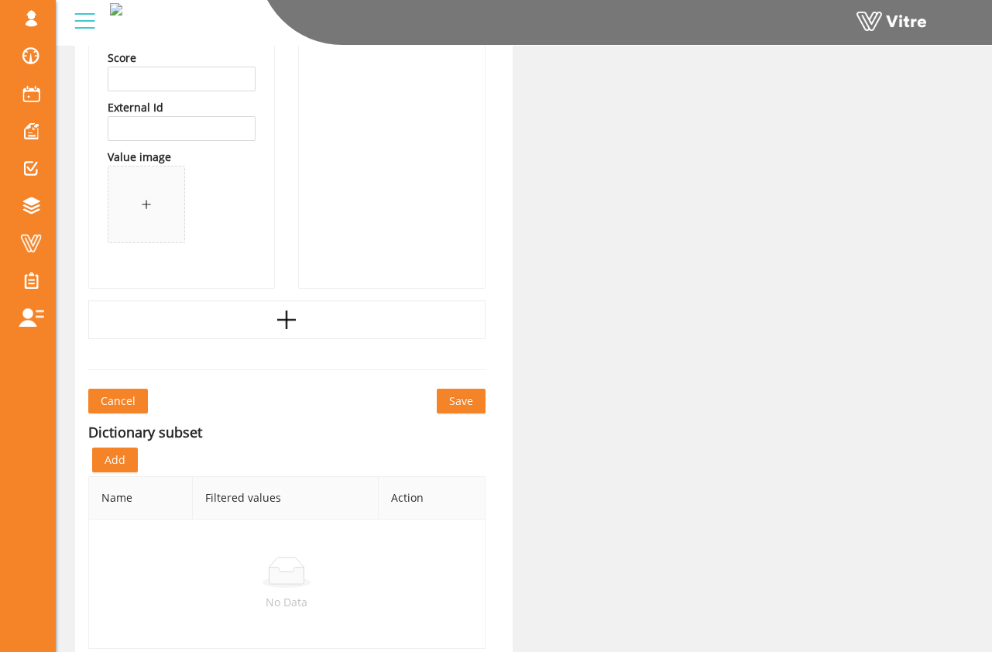
scroll to position [1791, 0]
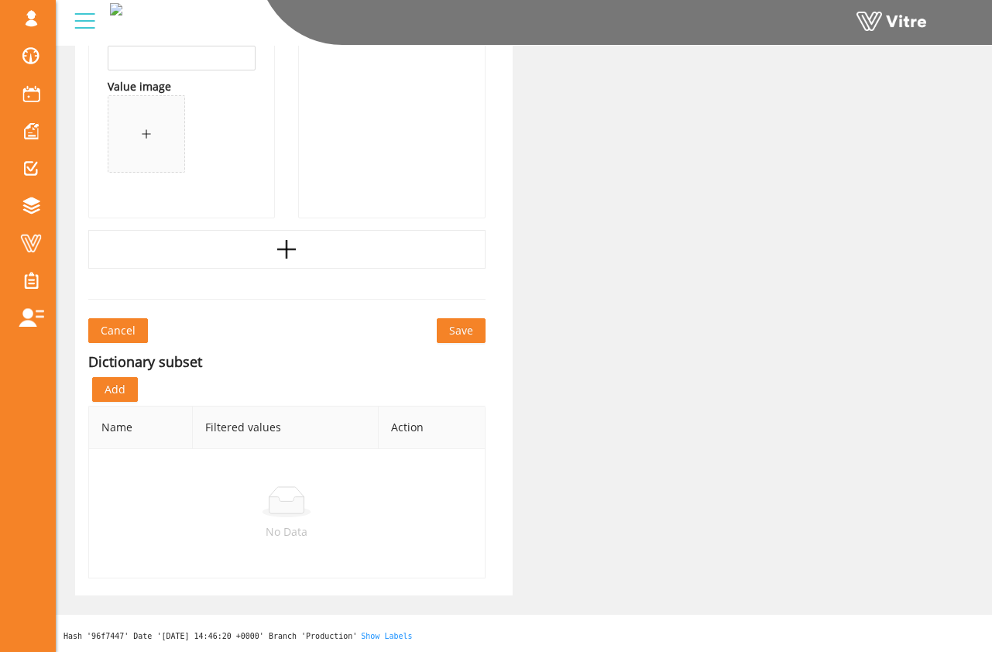
click at [461, 335] on span "Save" at bounding box center [461, 330] width 24 height 17
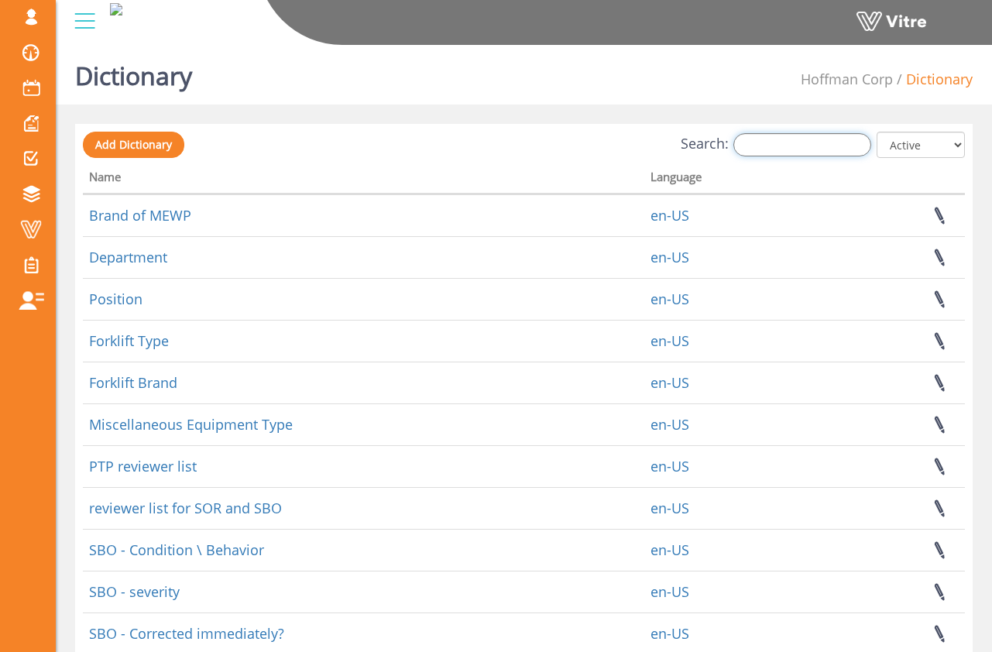
click at [753, 145] on input "Search:" at bounding box center [802, 144] width 138 height 23
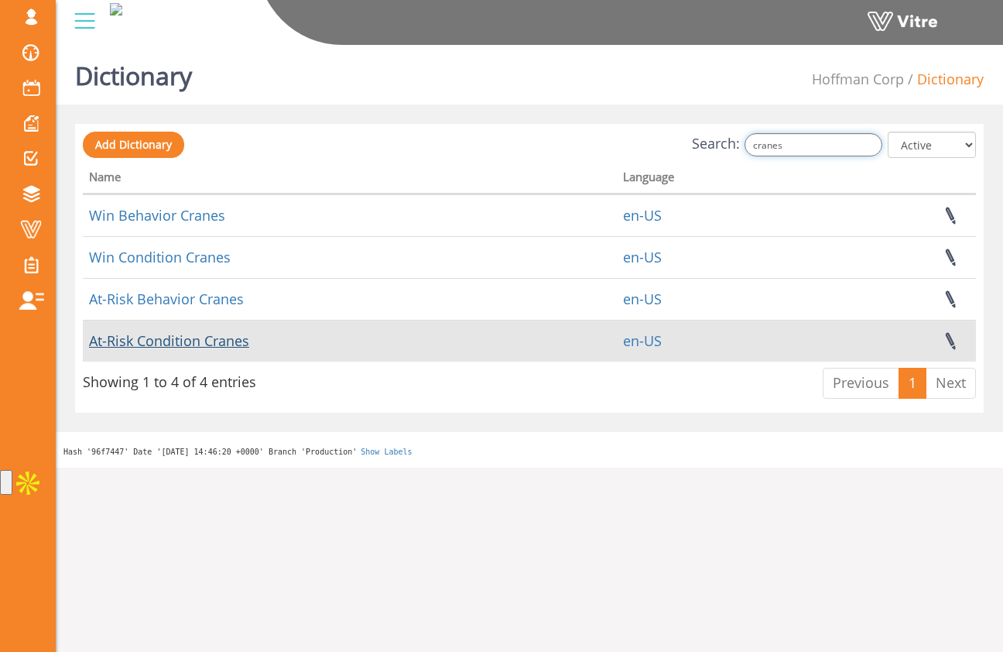
type input "cranes"
click at [194, 339] on link "At-Risk Condition Cranes" at bounding box center [169, 340] width 160 height 19
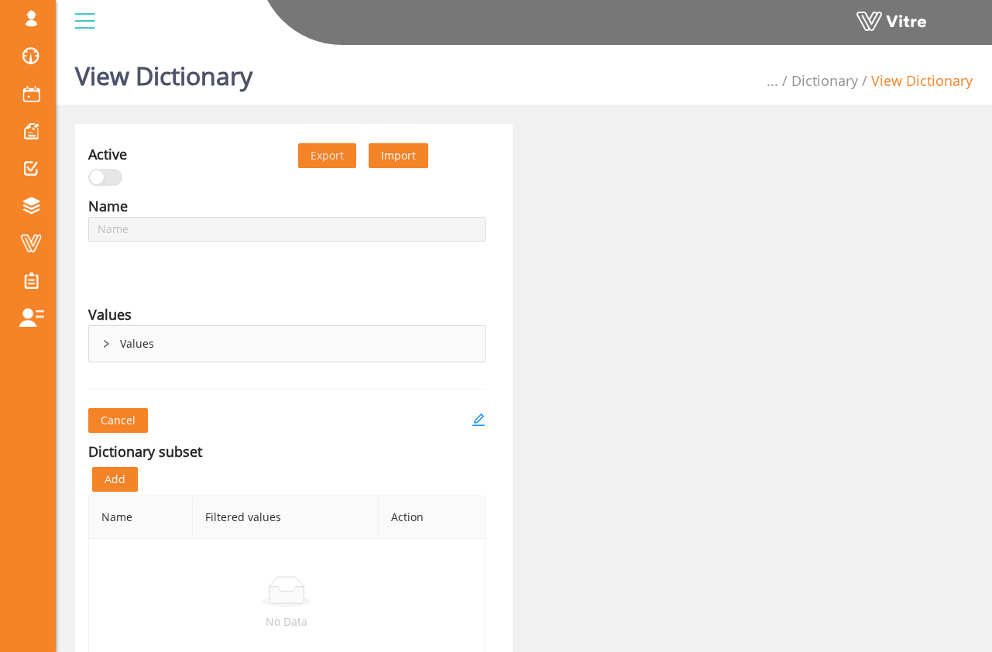
click at [171, 327] on div "Values" at bounding box center [287, 344] width 396 height 36
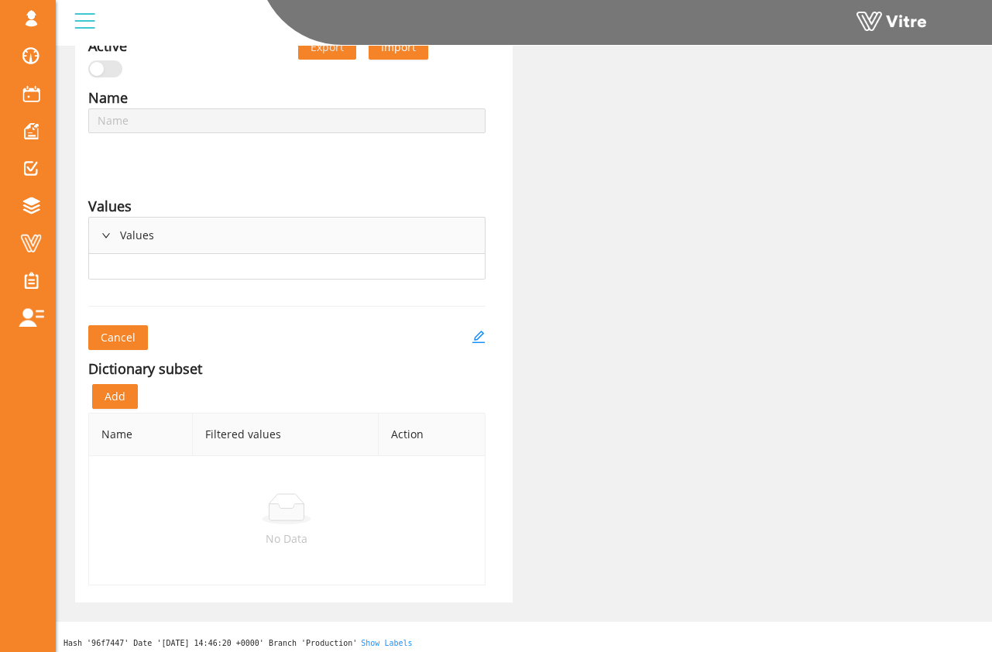
scroll to position [112, 0]
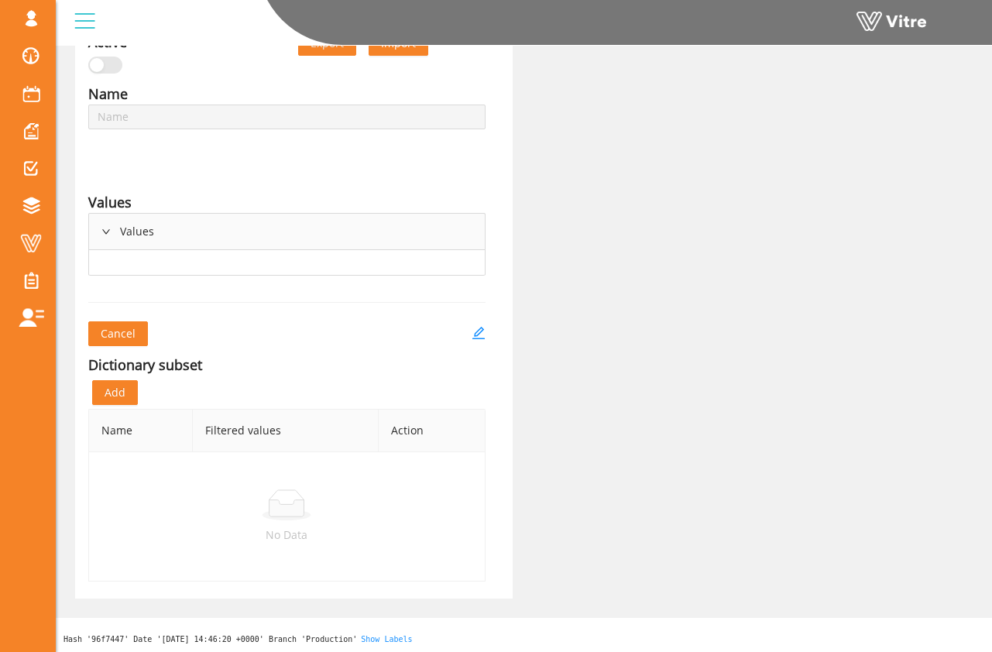
type input "At-Risk Condition Cranes"
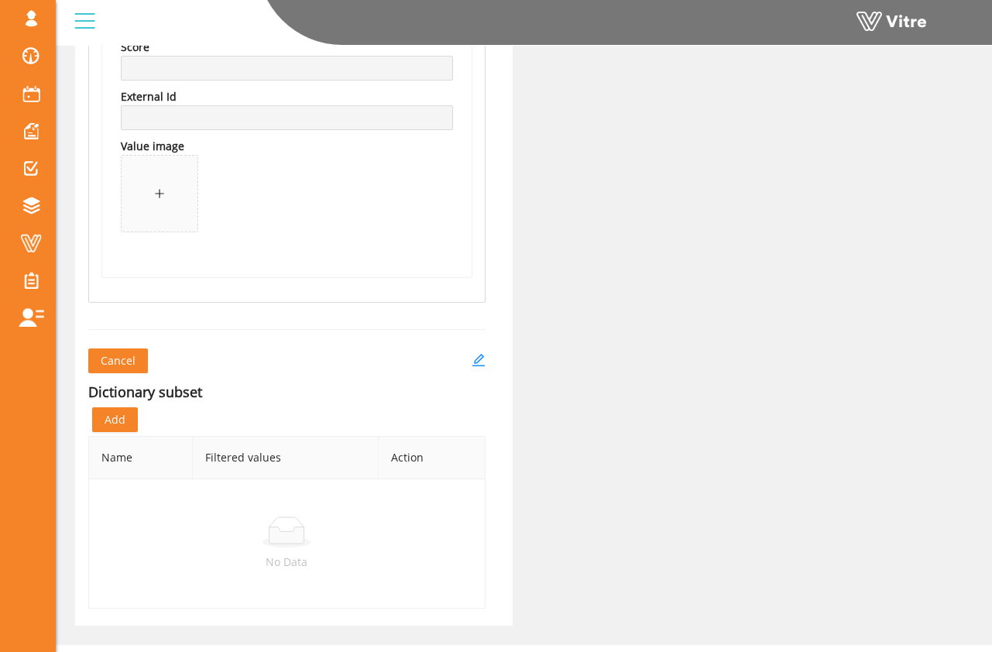
scroll to position [1811, 0]
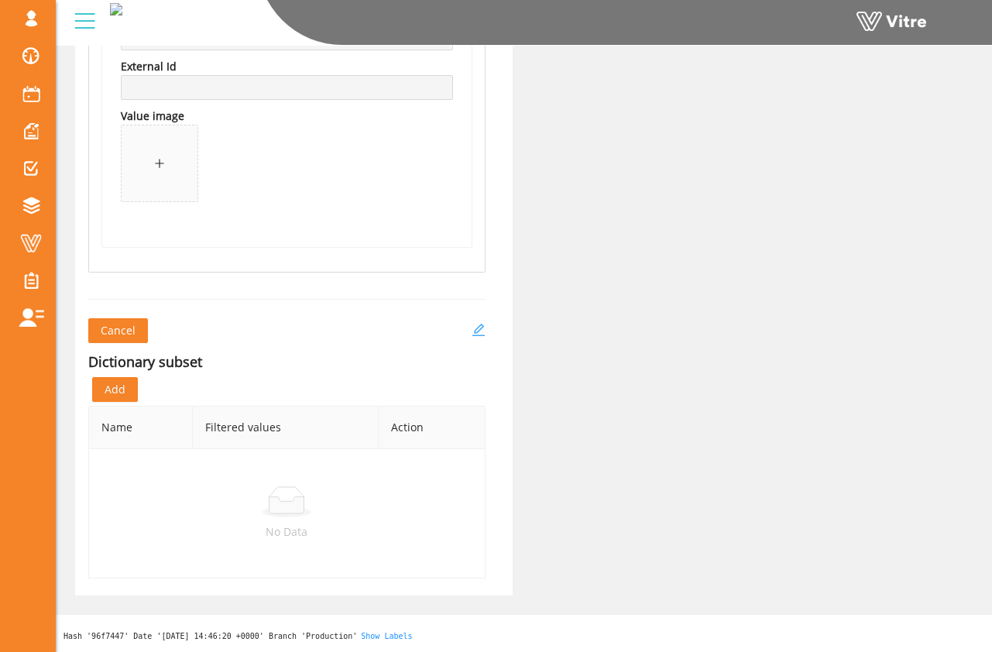
click at [481, 331] on icon "edit" at bounding box center [478, 330] width 14 height 14
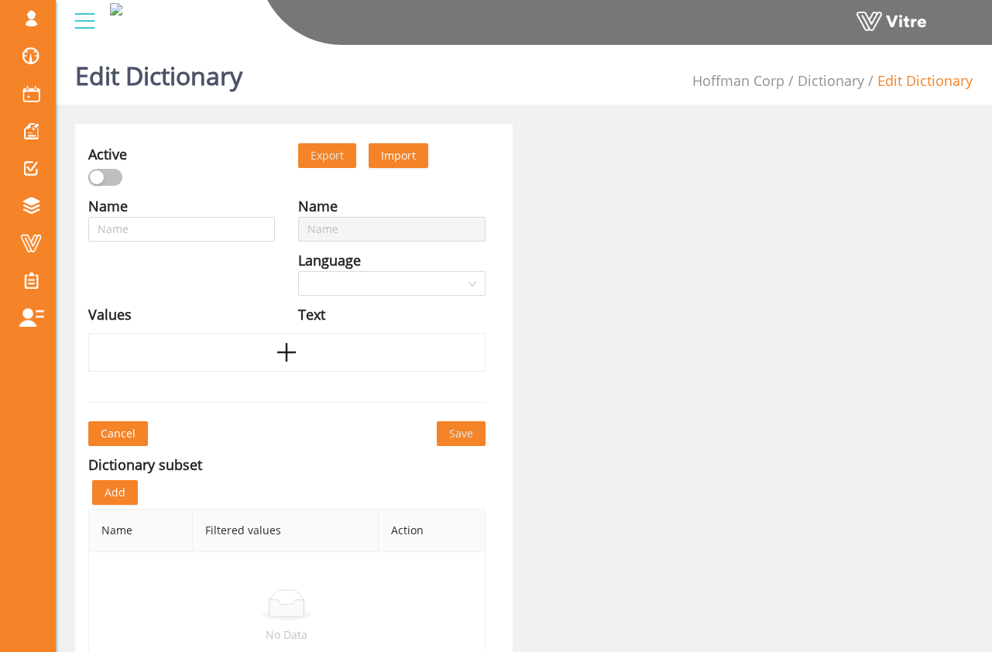
type input "At-Risk Condition Cranes"
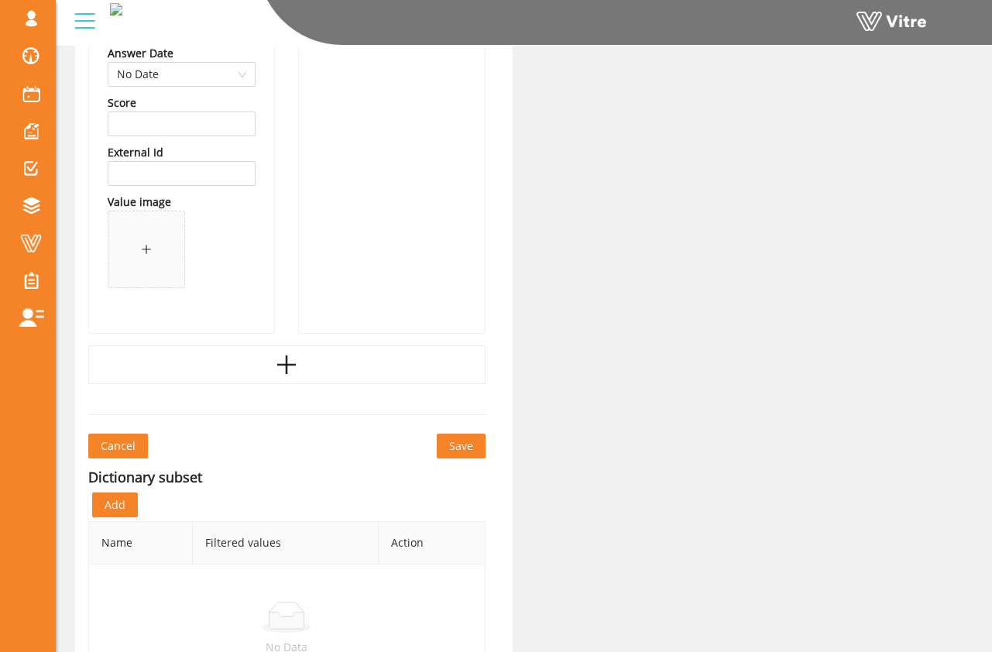
scroll to position [1620, 0]
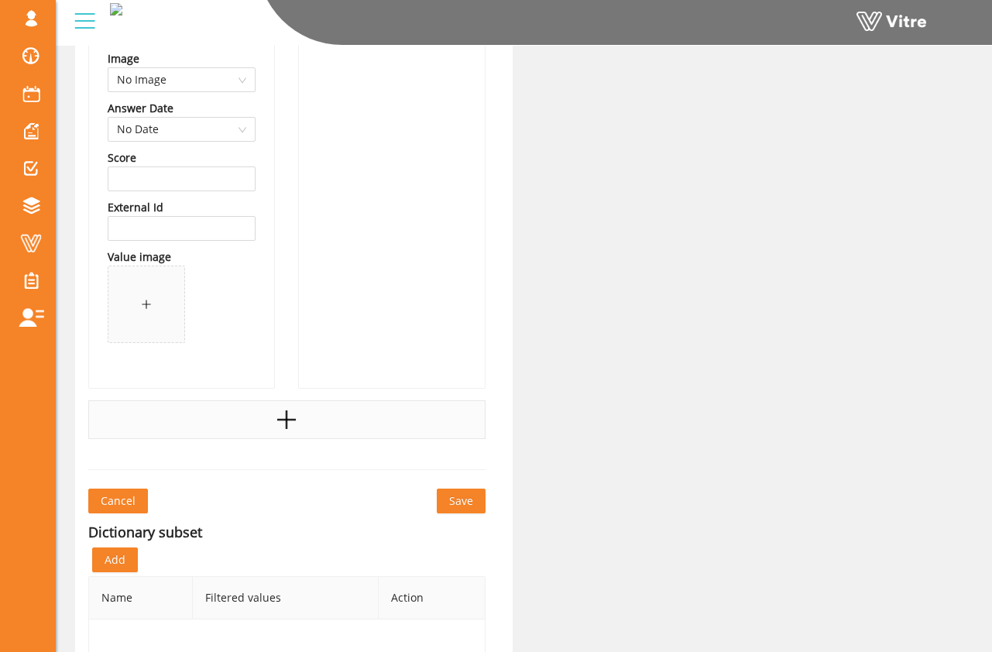
click at [262, 416] on div at bounding box center [286, 419] width 397 height 39
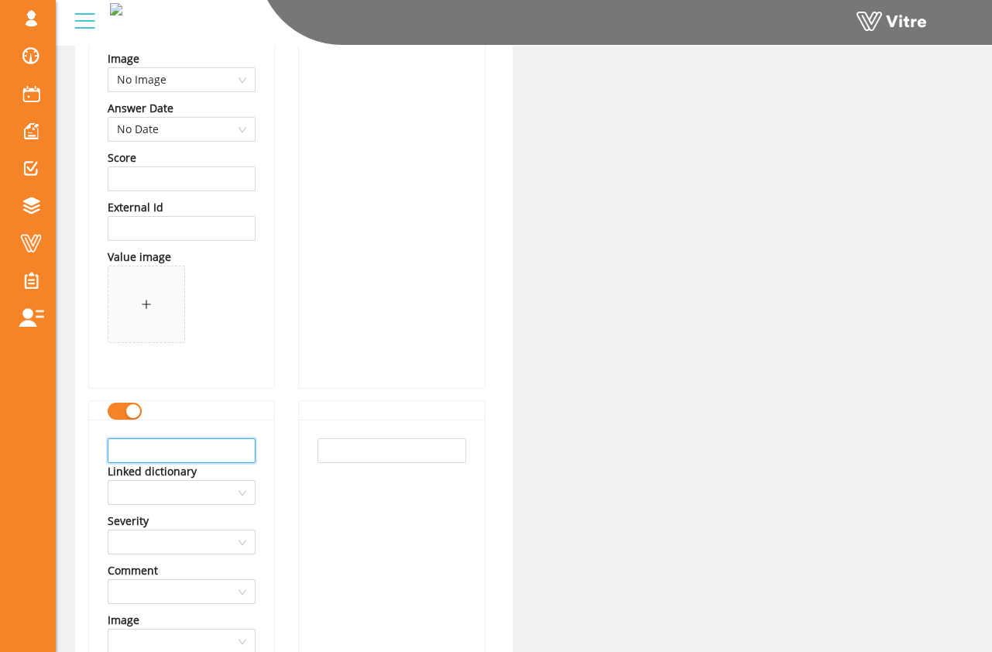
click at [211, 444] on input "text" at bounding box center [182, 450] width 148 height 25
type input "Outrigger pads not properly sized or in place"
click at [327, 453] on input "text" at bounding box center [391, 450] width 148 height 25
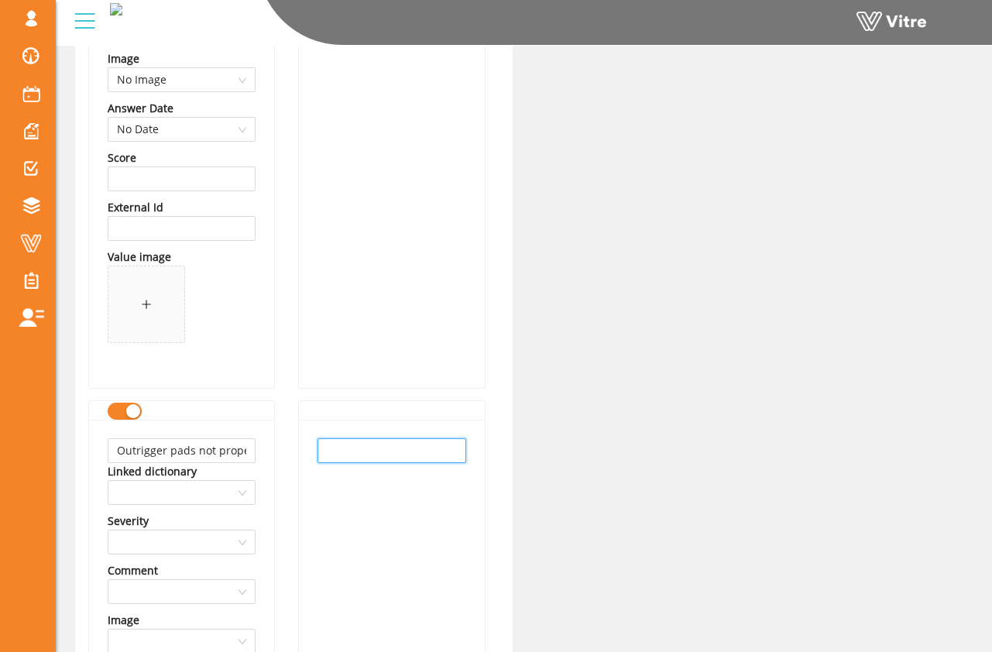
paste input "Outrigger pads not properly sized or in place"
type input "Outrigger pads not properly sized or in place"
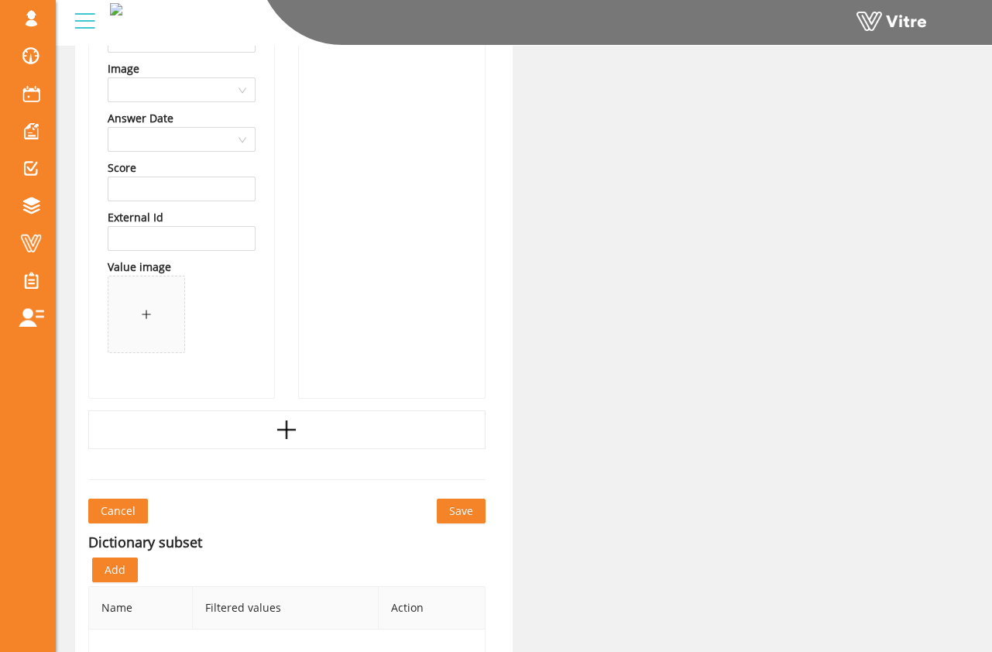
scroll to position [2191, 0]
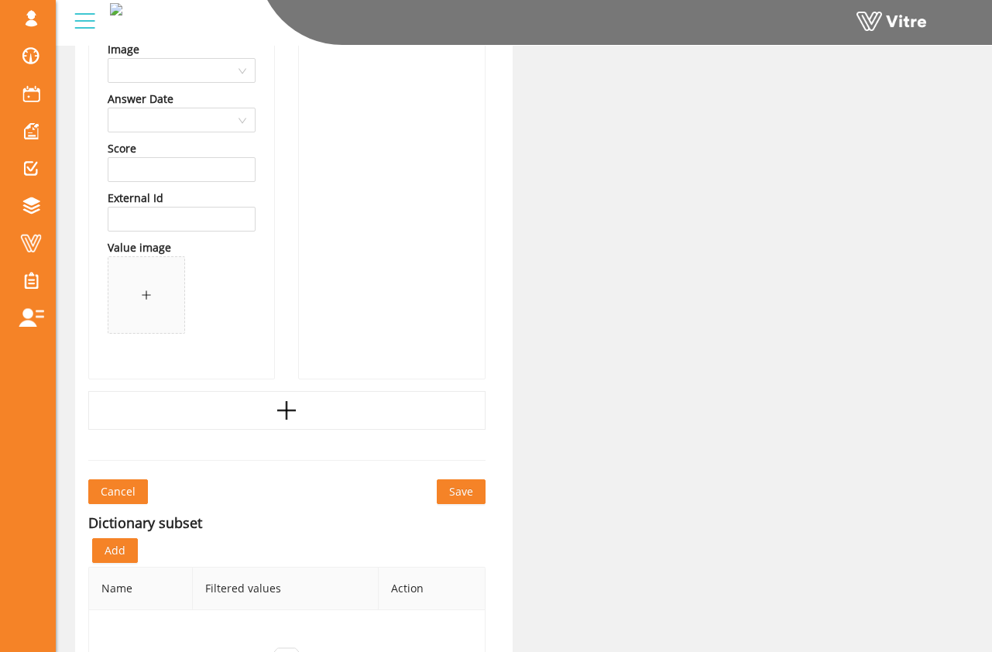
click at [446, 491] on button "Save" at bounding box center [461, 491] width 49 height 25
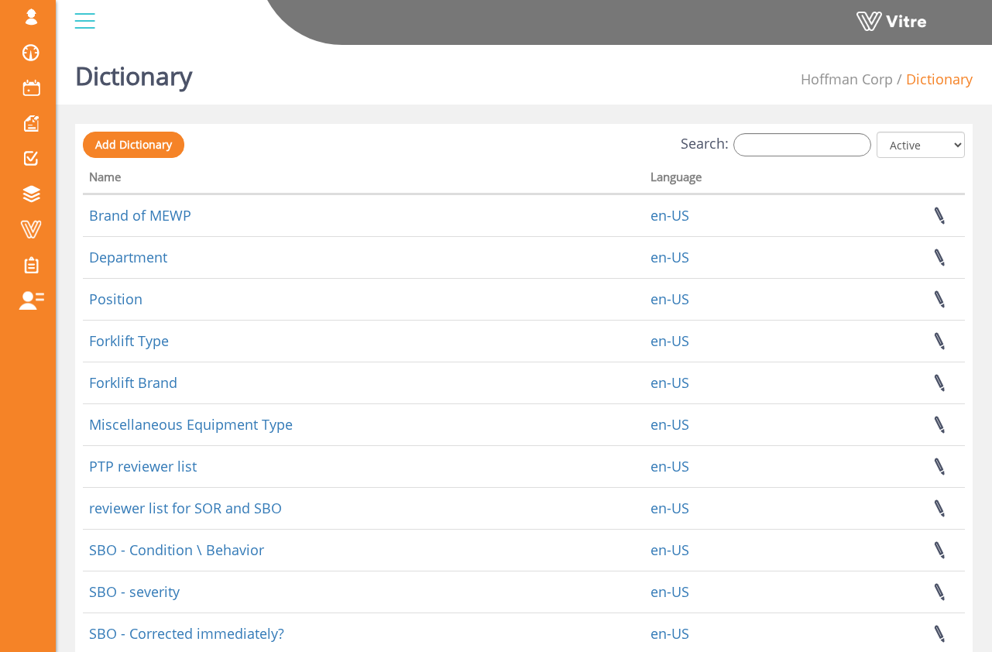
click at [280, 103] on div "Dictionary Hoffman Corp Dictionary" at bounding box center [524, 72] width 936 height 66
click at [761, 151] on input "Search:" at bounding box center [802, 144] width 138 height 23
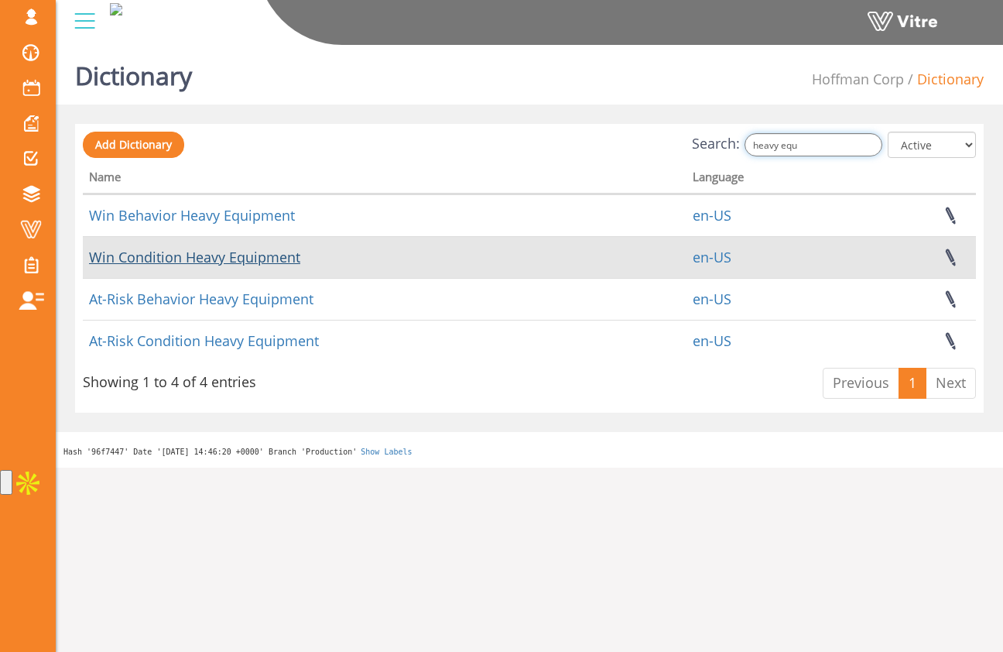
type input "heavy equ"
click at [244, 260] on link "Win Condition Heavy Equipment" at bounding box center [194, 257] width 211 height 19
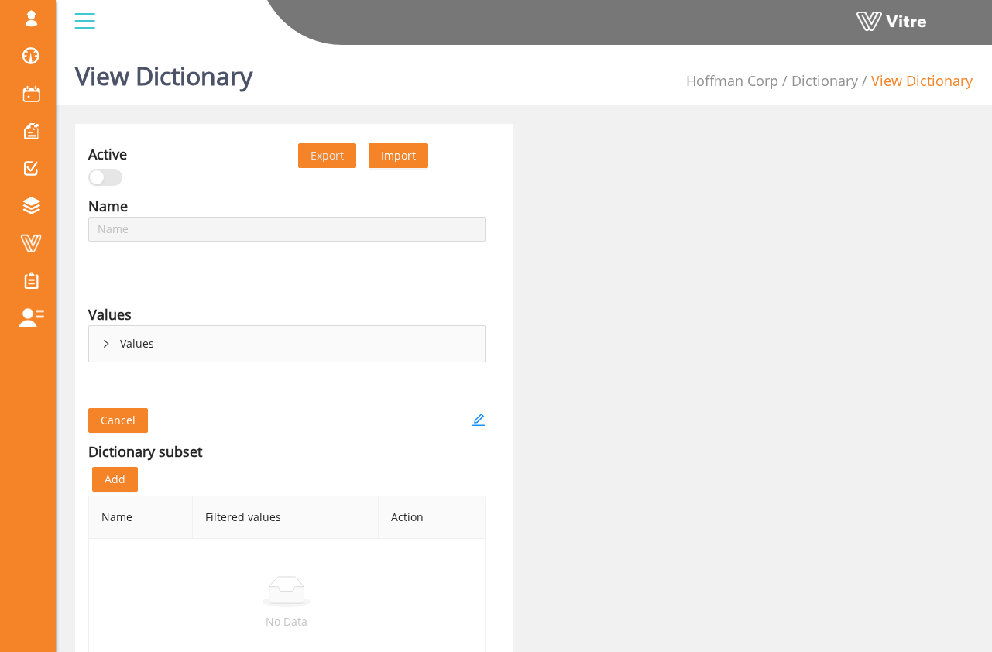
type input "Win Condition Heavy Equipment"
click at [149, 351] on div "Values" at bounding box center [287, 344] width 396 height 36
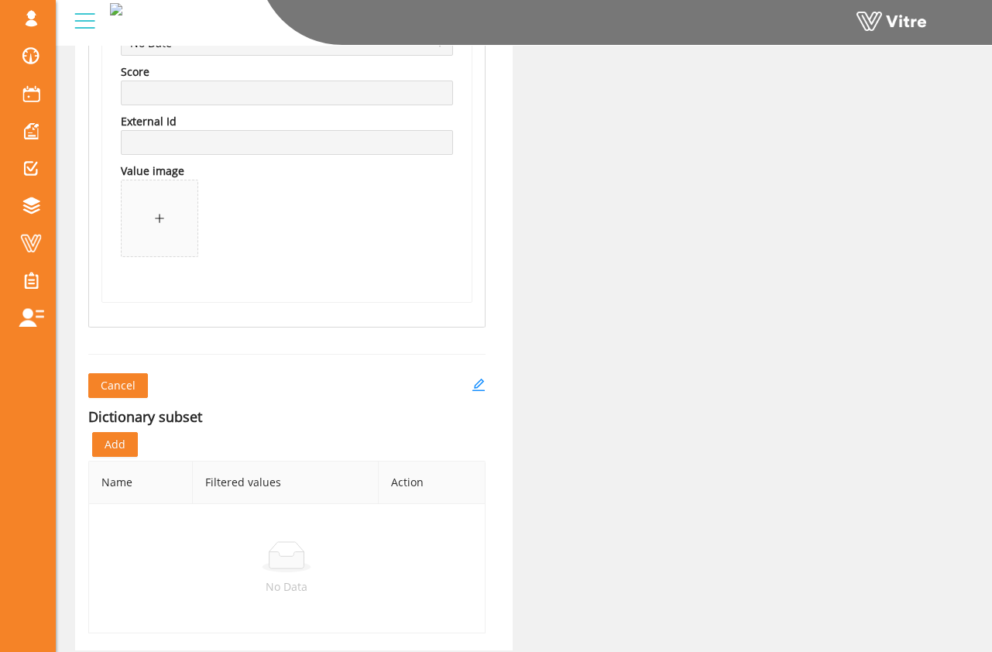
scroll to position [1811, 0]
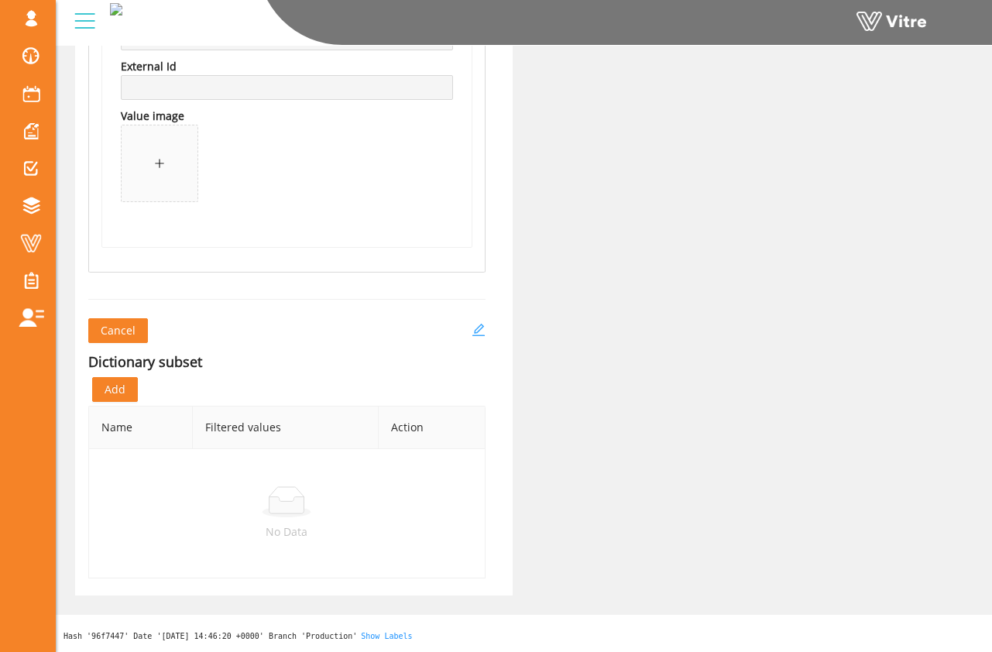
click at [480, 328] on icon "edit" at bounding box center [477, 330] width 12 height 12
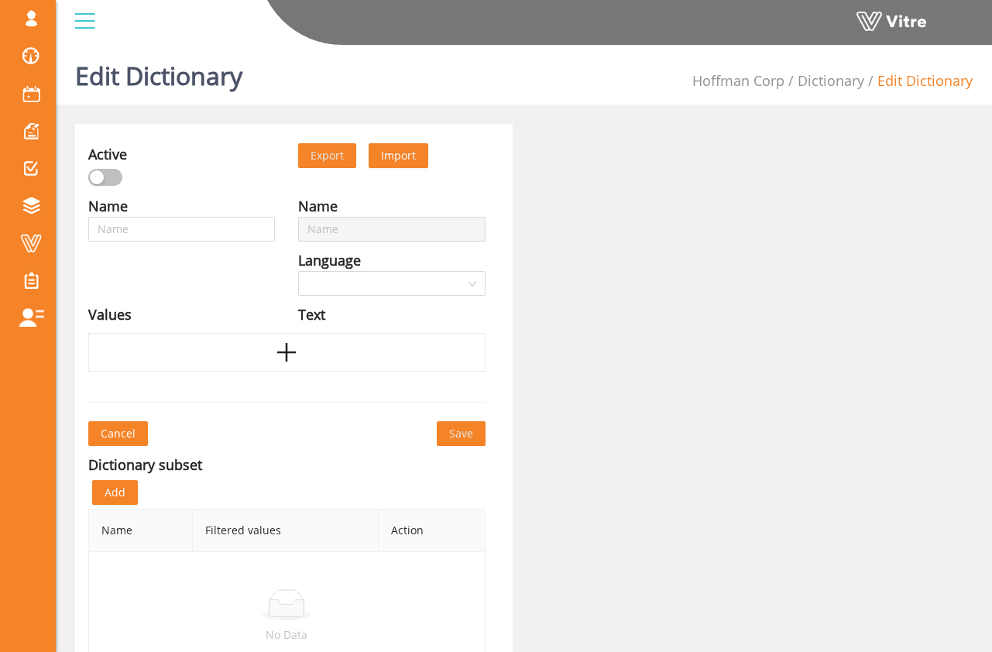
type input "Win Condition Heavy Equipment"
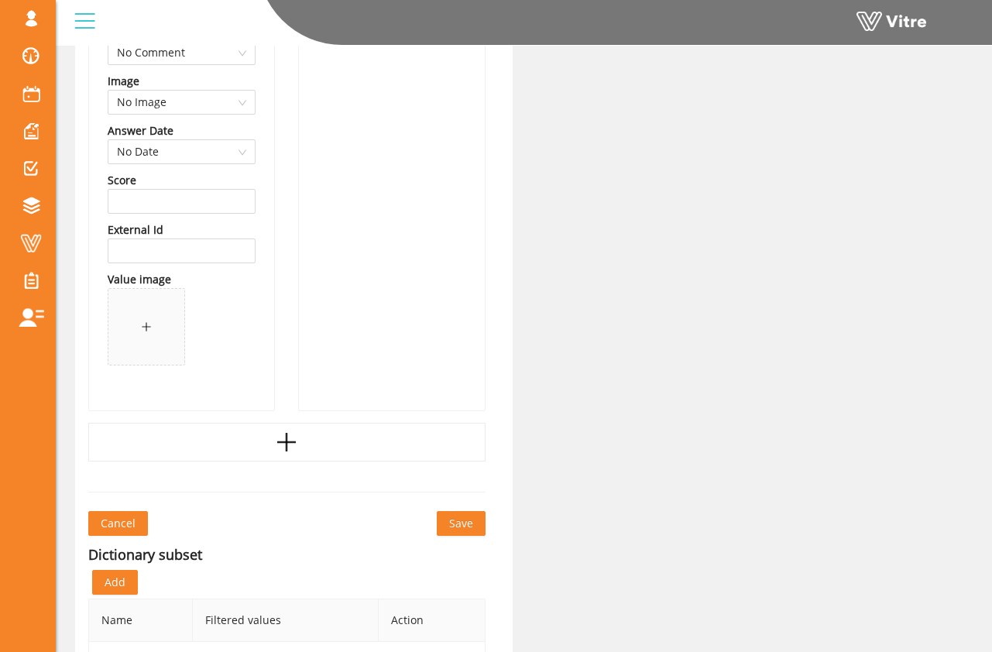
scroll to position [1791, 0]
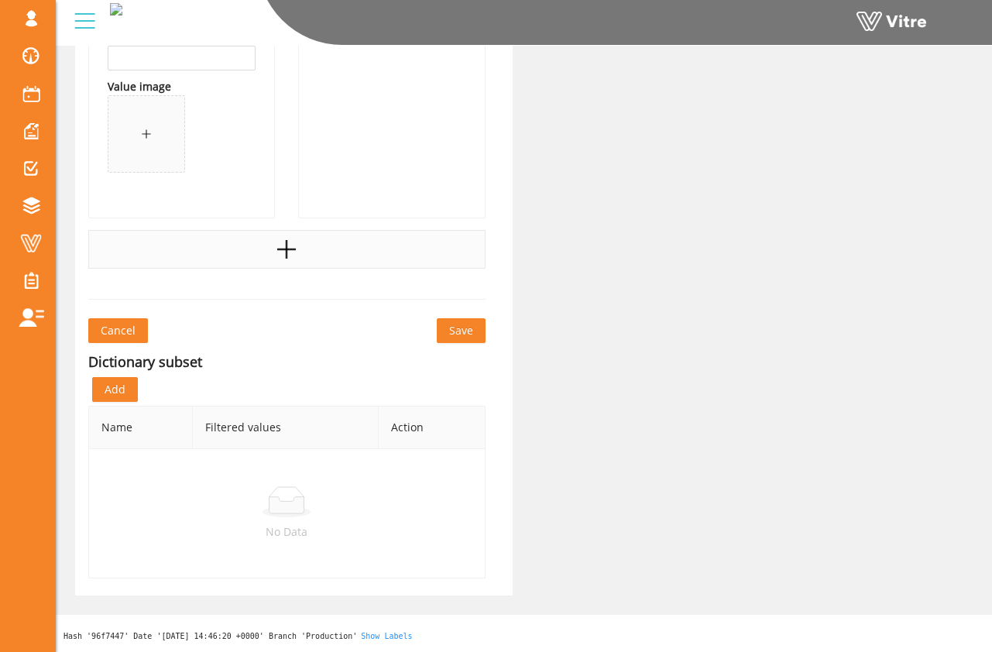
click at [249, 260] on div at bounding box center [286, 249] width 397 height 39
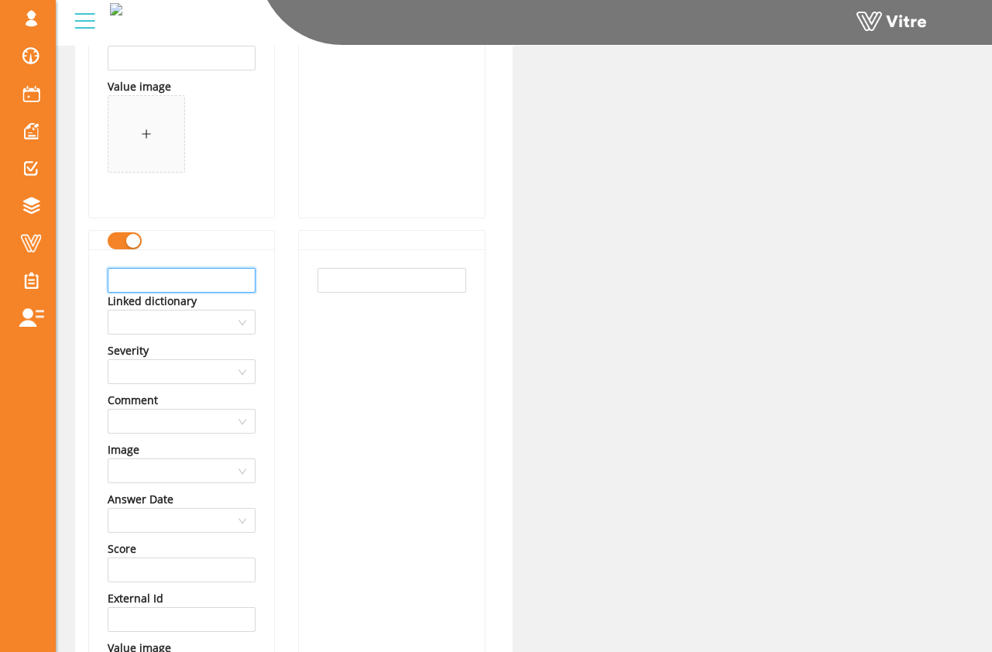
click at [231, 278] on input "text" at bounding box center [182, 280] width 148 height 25
type input "j"
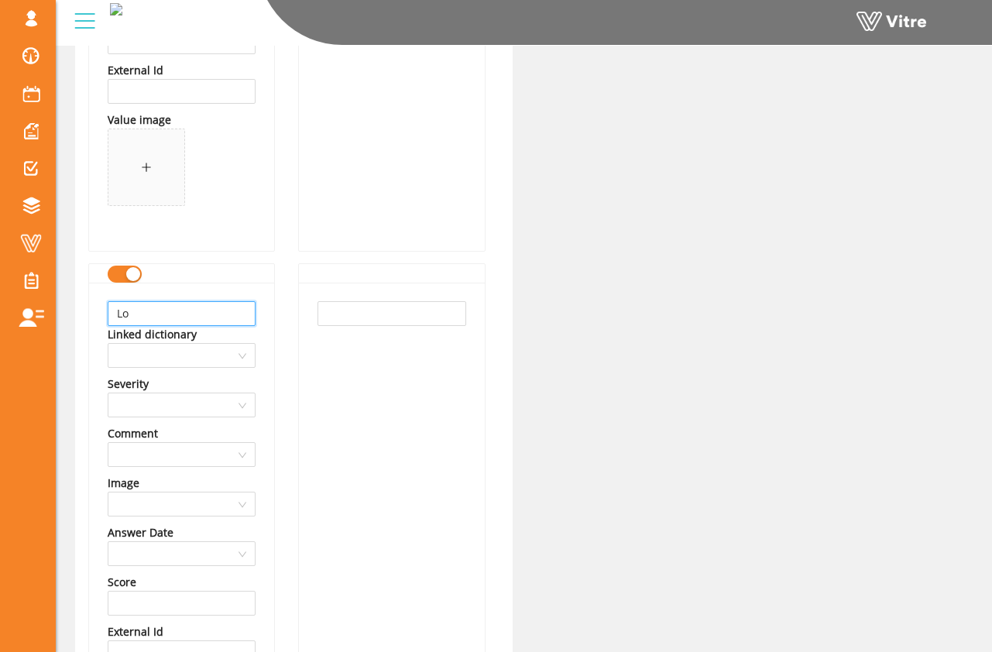
scroll to position [1770, 0]
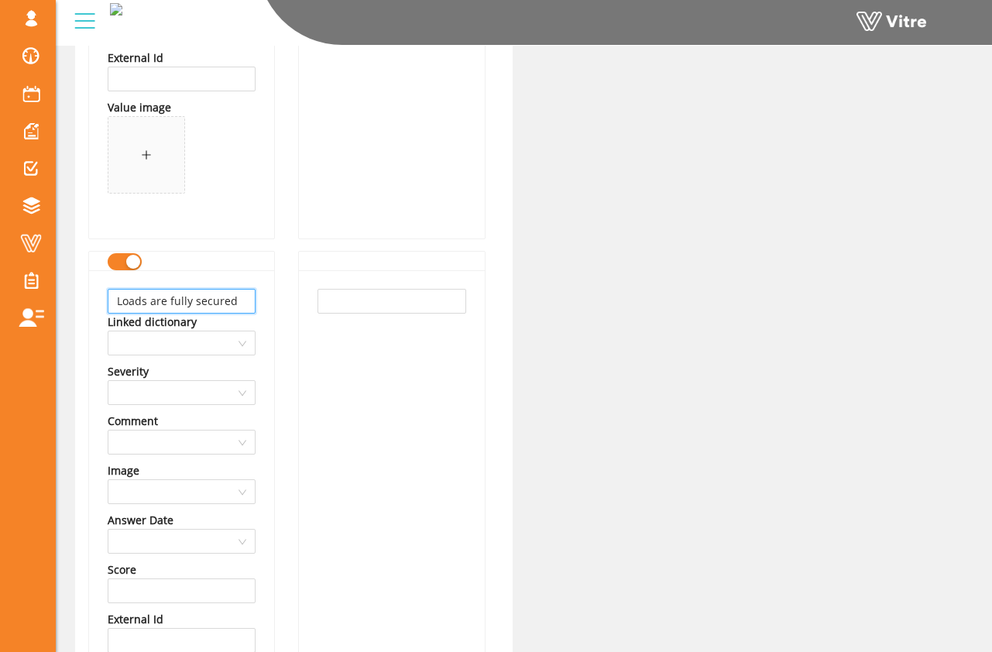
click at [242, 304] on input "Loads are fully secured" at bounding box center [182, 301] width 148 height 25
type input "Loads are fully secured"
click at [348, 297] on input "text" at bounding box center [391, 301] width 148 height 25
paste input "Loads are fully secured"
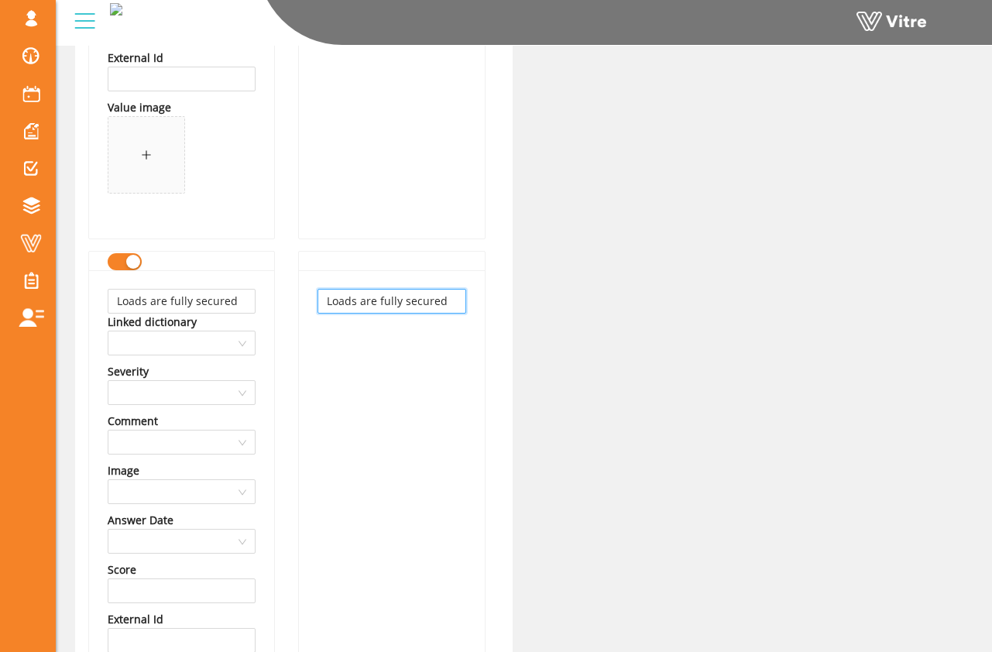
type input "Loads are fully secured"
click at [300, 349] on div "Loads are fully secured" at bounding box center [391, 535] width 185 height 530
click at [364, 325] on div "Loads are fully secured" at bounding box center [391, 535] width 185 height 530
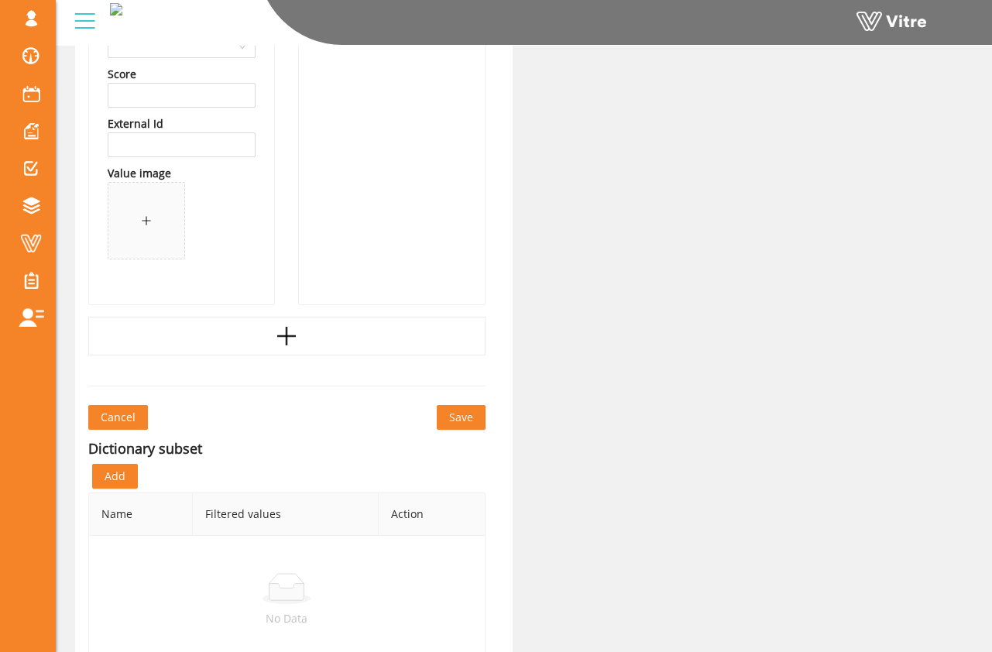
scroll to position [2352, 0]
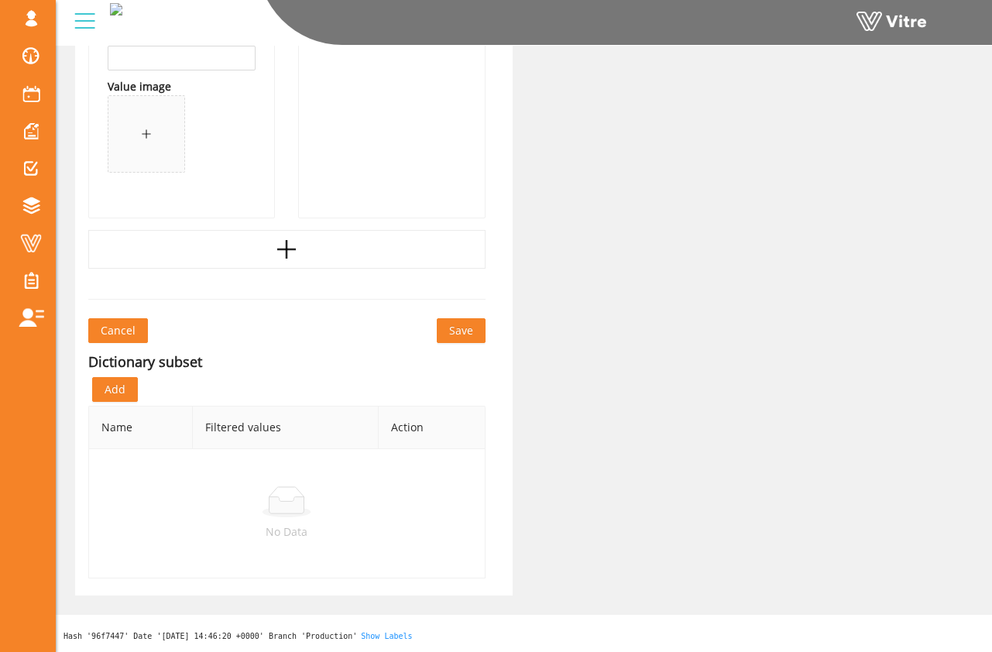
click at [460, 333] on span "Save" at bounding box center [461, 330] width 24 height 17
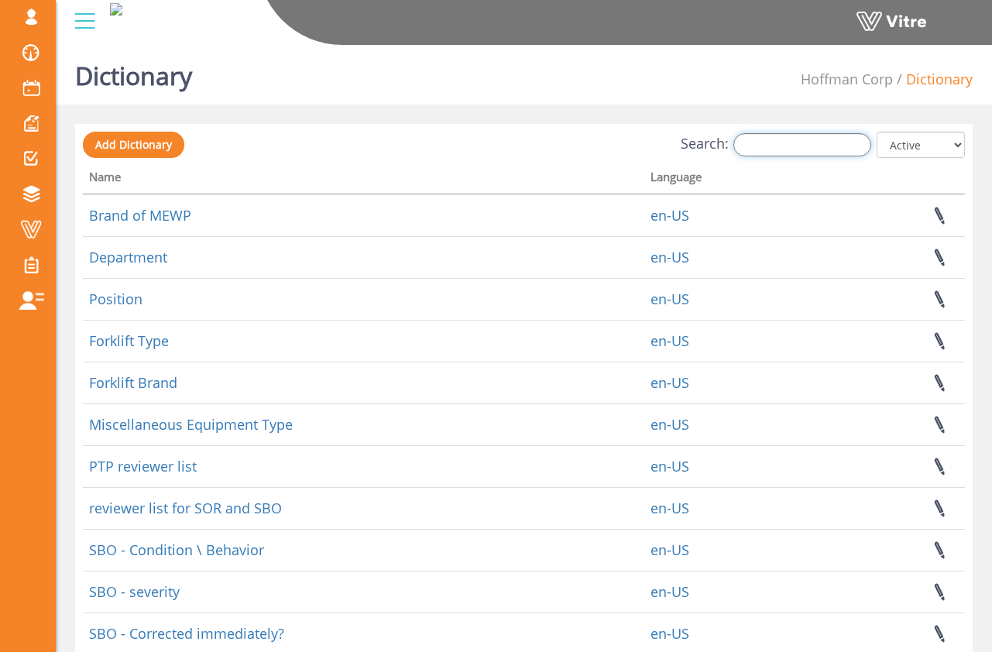
click at [761, 144] on input "Search:" at bounding box center [802, 144] width 138 height 23
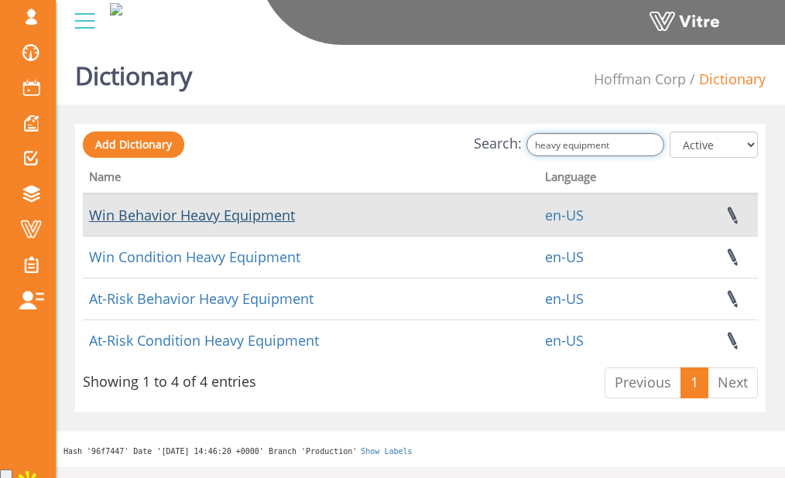
type input "heavy equipment"
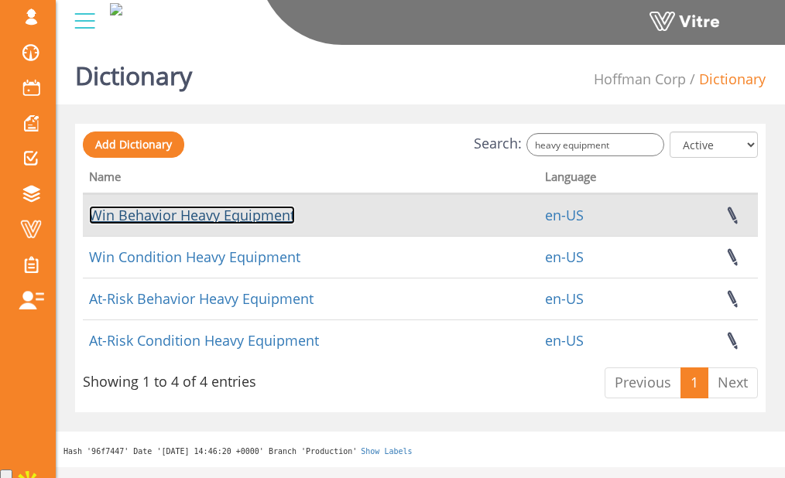
click at [194, 221] on link "Win Behavior Heavy Equipment" at bounding box center [192, 215] width 206 height 19
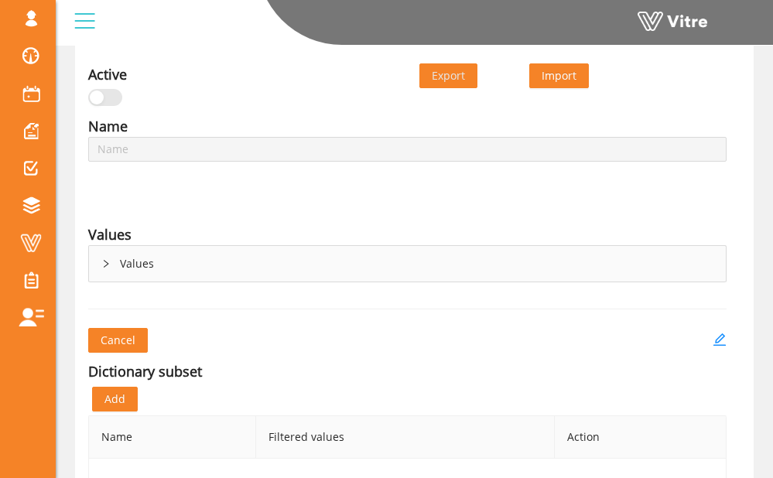
scroll to position [86, 0]
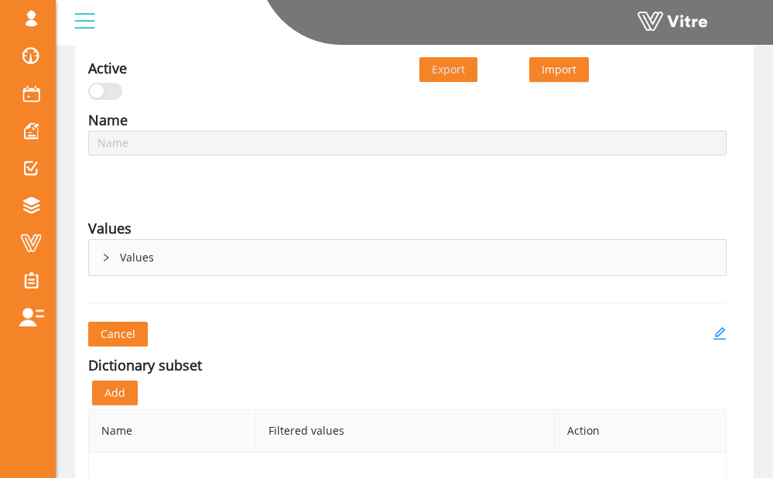
type input "Win Behavior Heavy Equipment"
click at [713, 330] on icon "edit" at bounding box center [720, 334] width 14 height 14
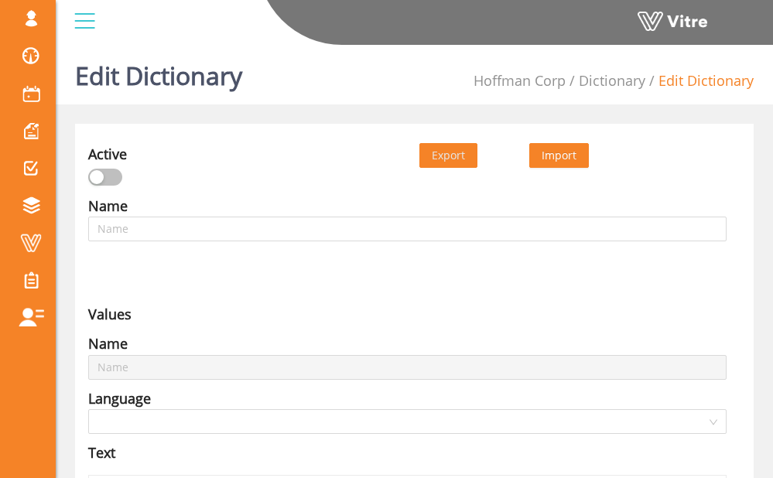
type input "Win Behavior Heavy Equipment"
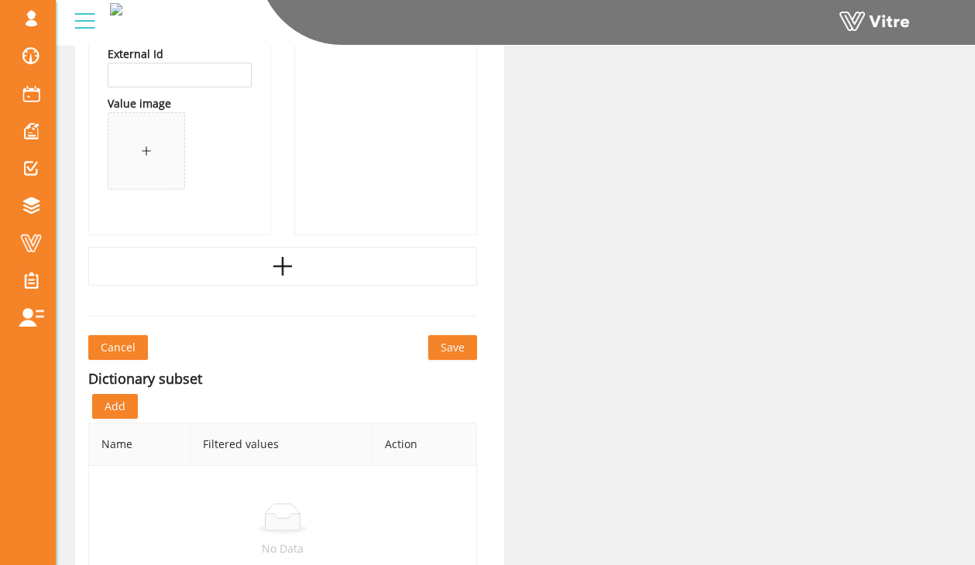
scroll to position [4548, 0]
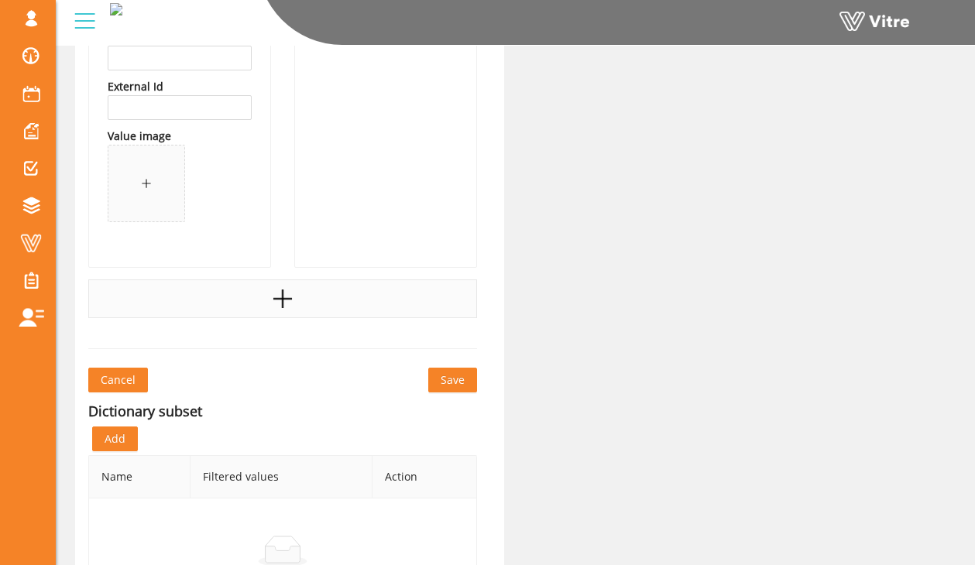
click at [369, 312] on div at bounding box center [282, 298] width 389 height 39
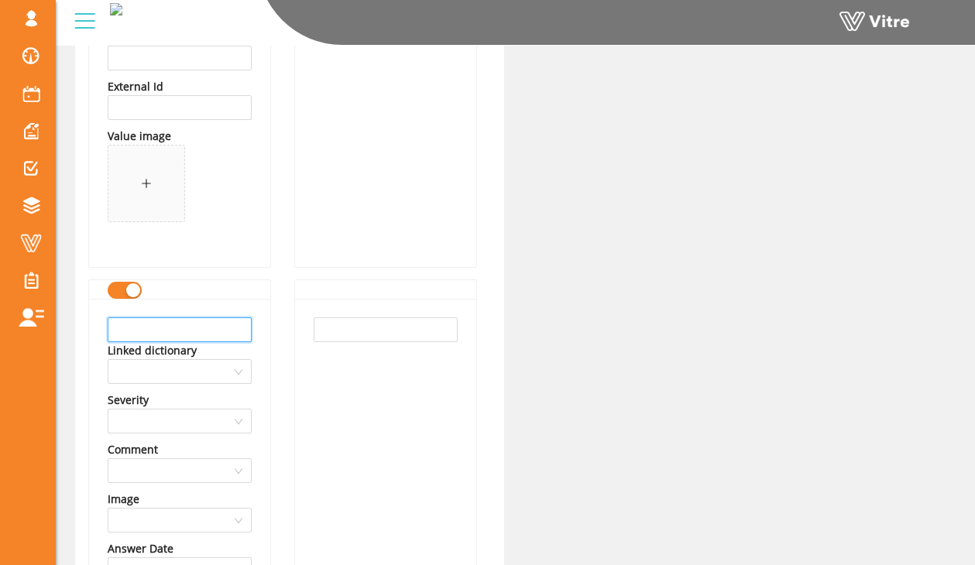
click at [199, 317] on input "text" at bounding box center [180, 329] width 144 height 25
type input "Operators wearing seatbelts"
click at [382, 321] on input "text" at bounding box center [386, 329] width 144 height 25
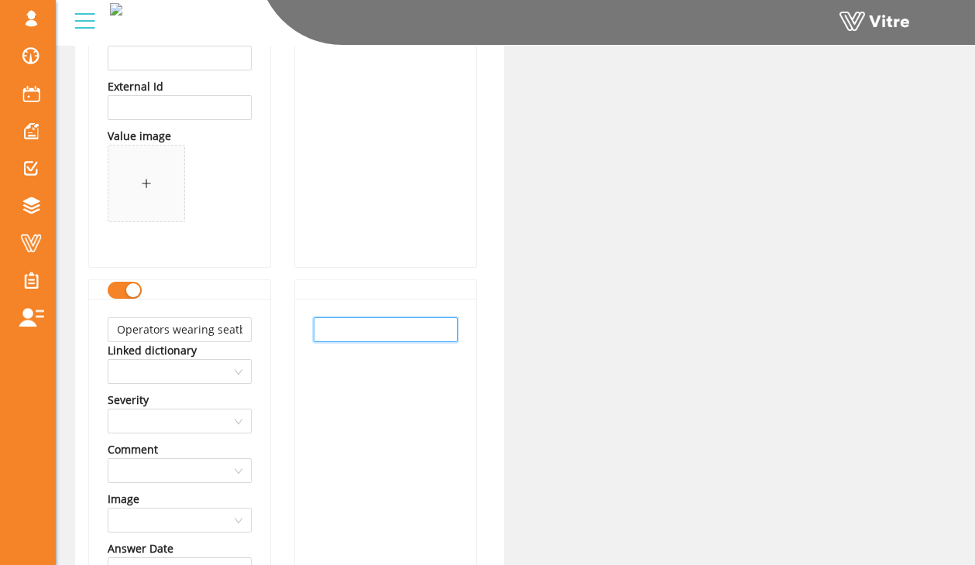
paste input "Operators wearing seatbelts"
type input "Operators wearing seatbelts"
click at [348, 395] on div "Operators wearing seatbelts" at bounding box center [385, 564] width 181 height 530
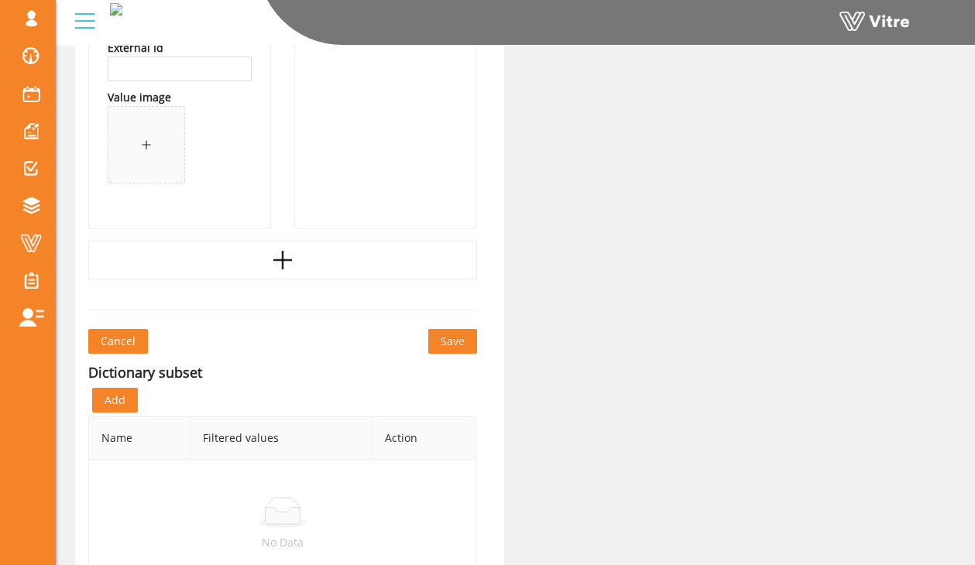
scroll to position [5160, 0]
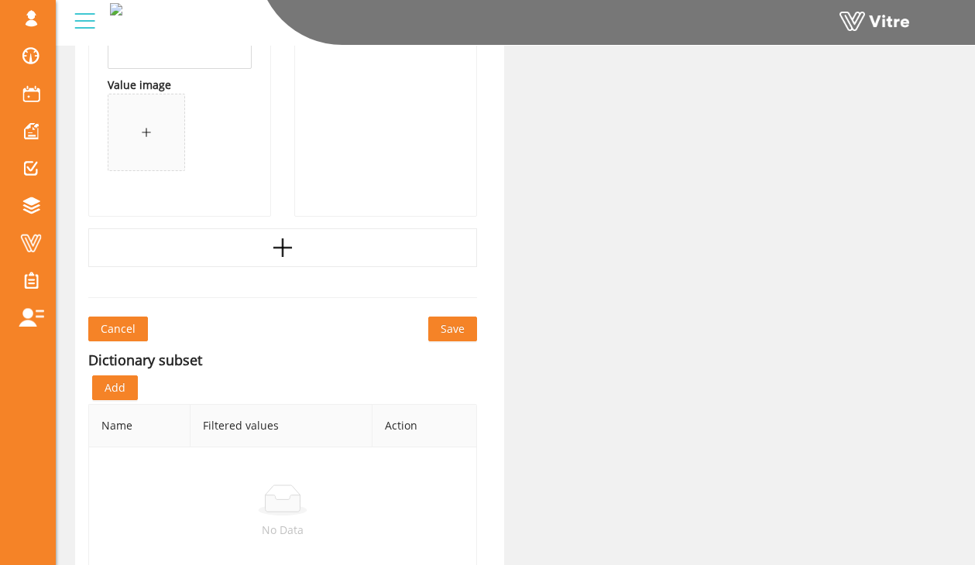
click at [447, 326] on span "Save" at bounding box center [453, 329] width 24 height 17
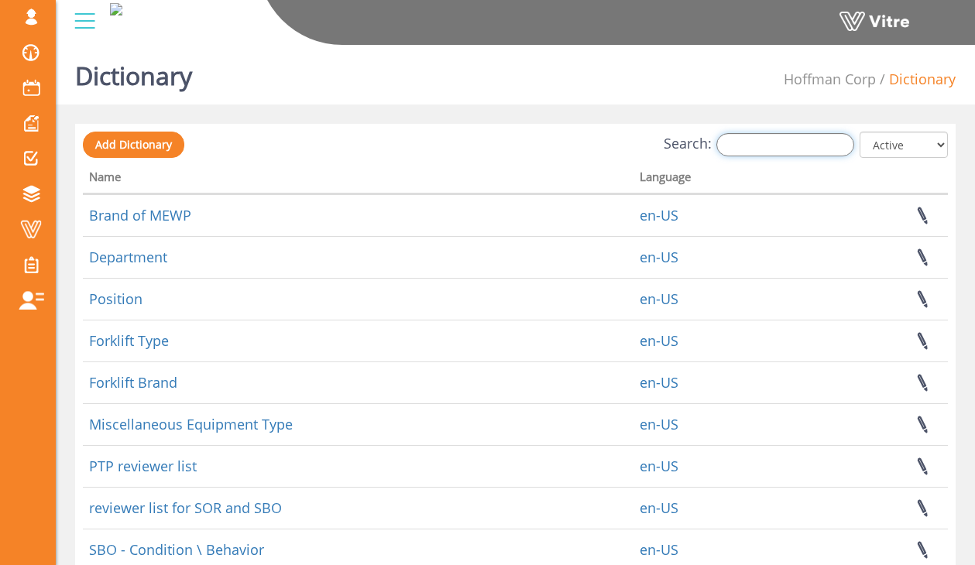
click at [743, 144] on input "Search:" at bounding box center [785, 144] width 138 height 23
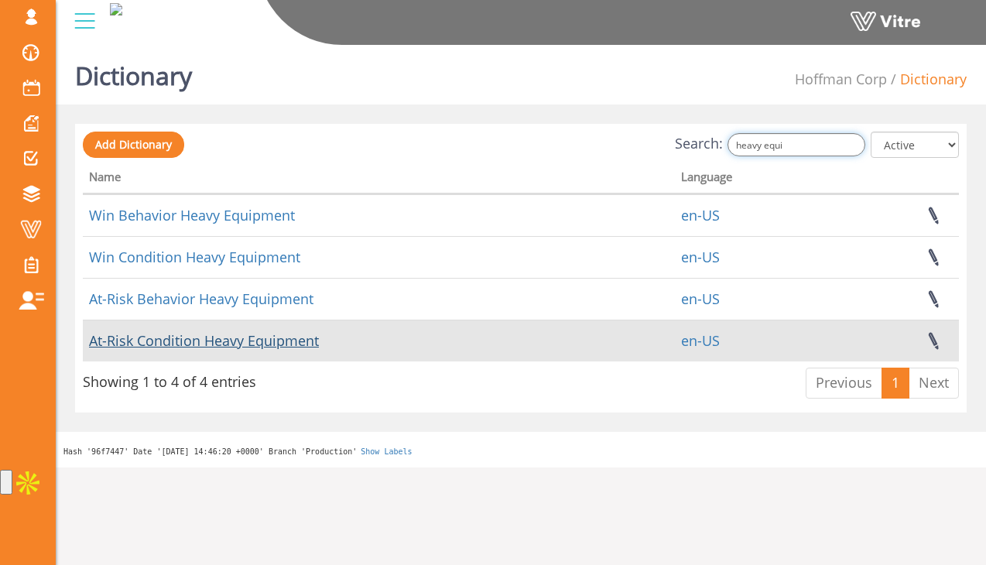
type input "heavy equi"
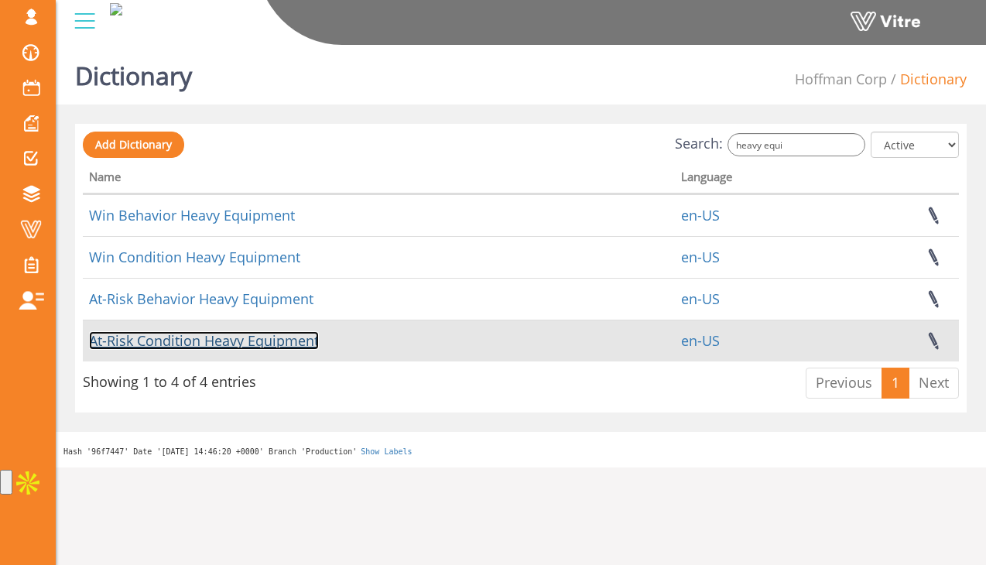
click at [187, 341] on link "At-Risk Condition Heavy Equipment" at bounding box center [204, 340] width 230 height 19
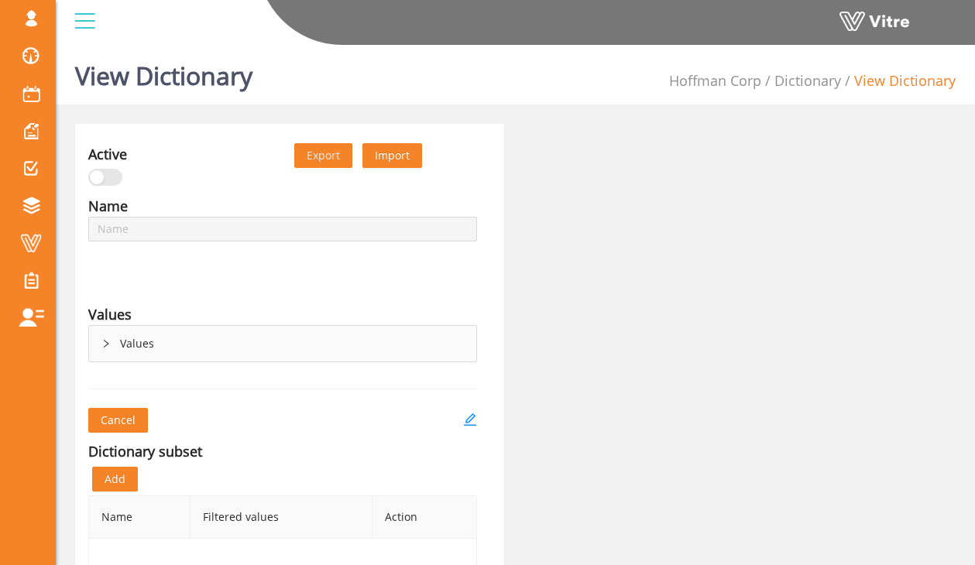
click at [184, 354] on div "Values" at bounding box center [282, 344] width 387 height 36
type input "At-Risk Condition Heavy Equipment"
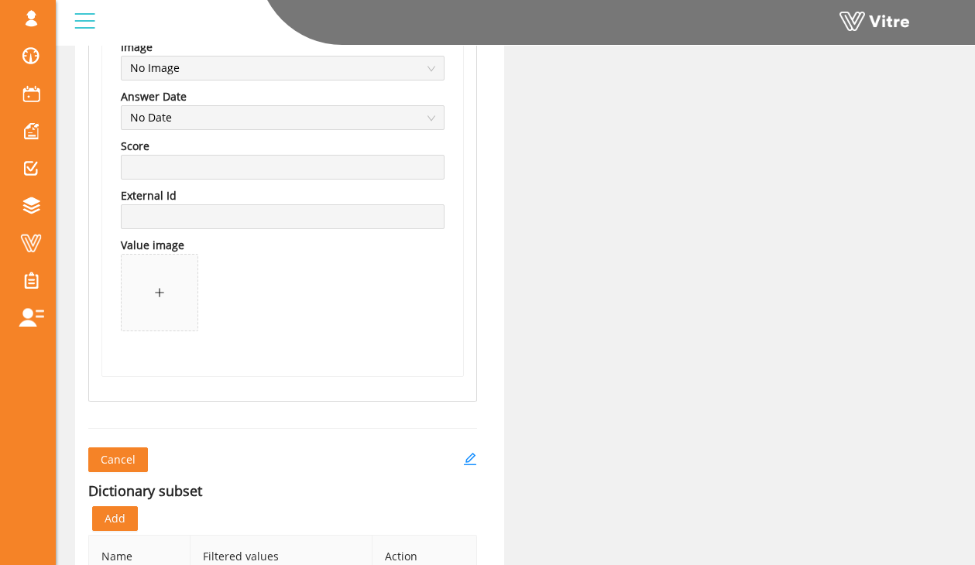
scroll to position [1708, 0]
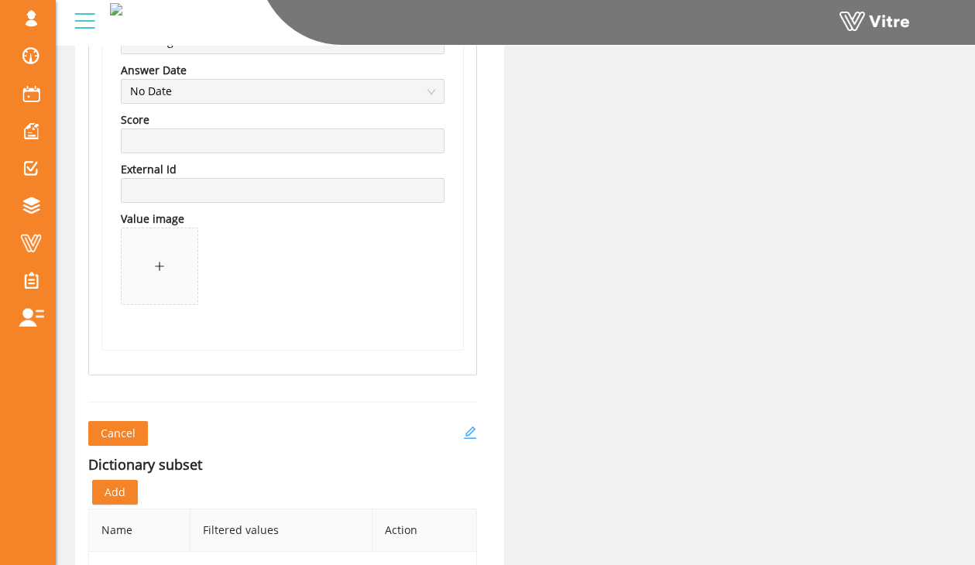
click at [474, 432] on icon "edit" at bounding box center [470, 433] width 14 height 14
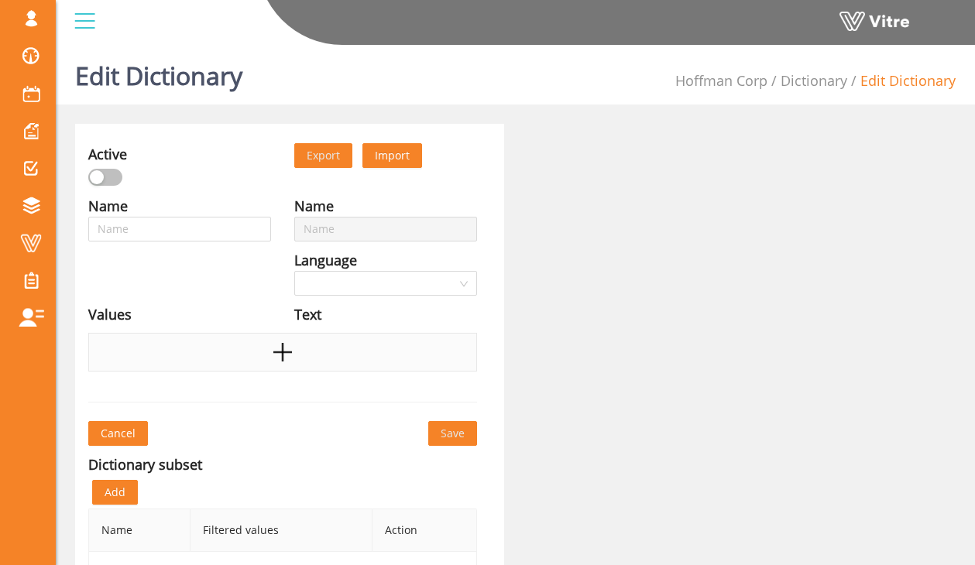
type input "At-Risk Condition Heavy Equipment"
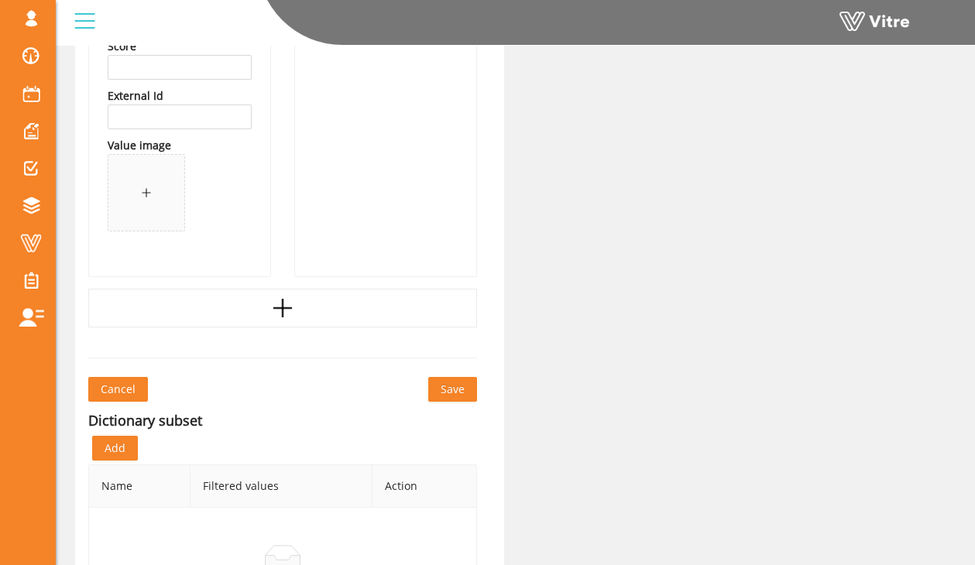
scroll to position [1699, 0]
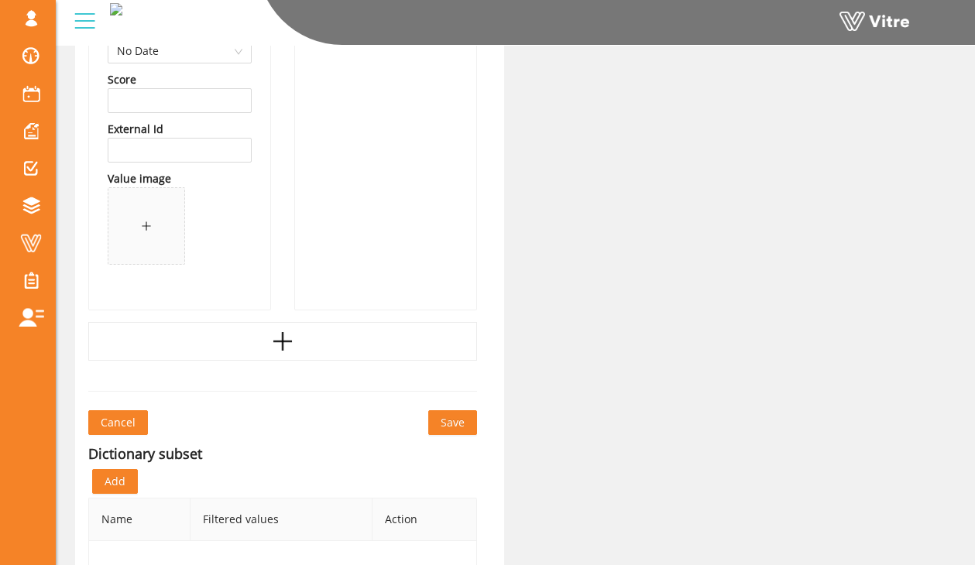
click at [229, 338] on div at bounding box center [282, 341] width 389 height 39
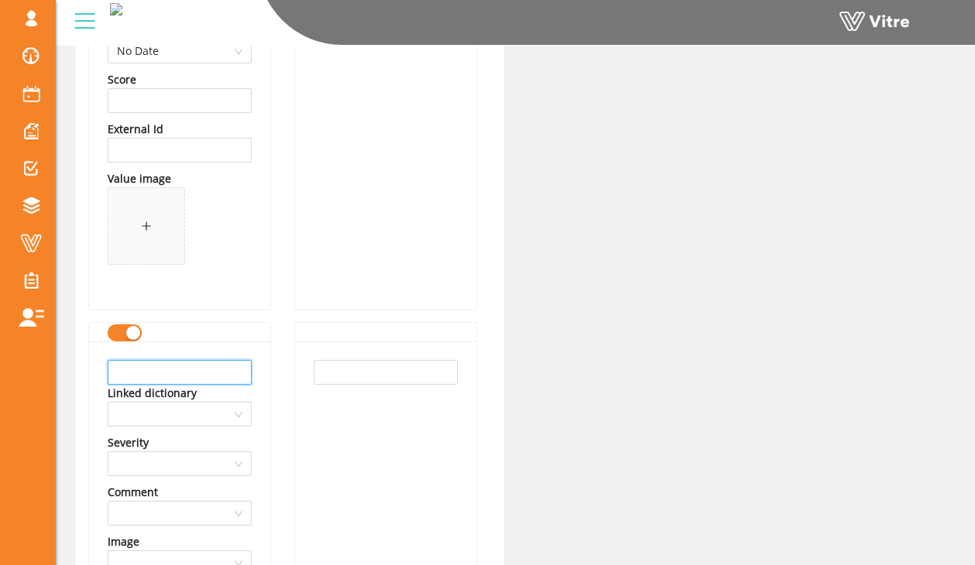
click at [207, 379] on input "text" at bounding box center [180, 372] width 144 height 25
type input "l"
click at [239, 376] on input "Loads not properly secured" at bounding box center [180, 372] width 144 height 25
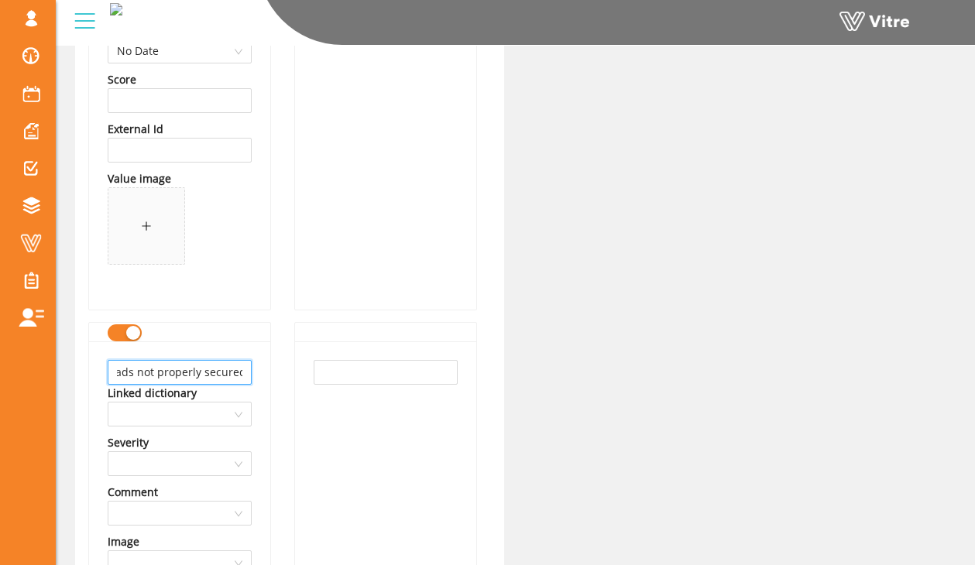
click at [239, 376] on input "Loads not properly secured" at bounding box center [180, 372] width 144 height 25
type input "Loads not properly secured"
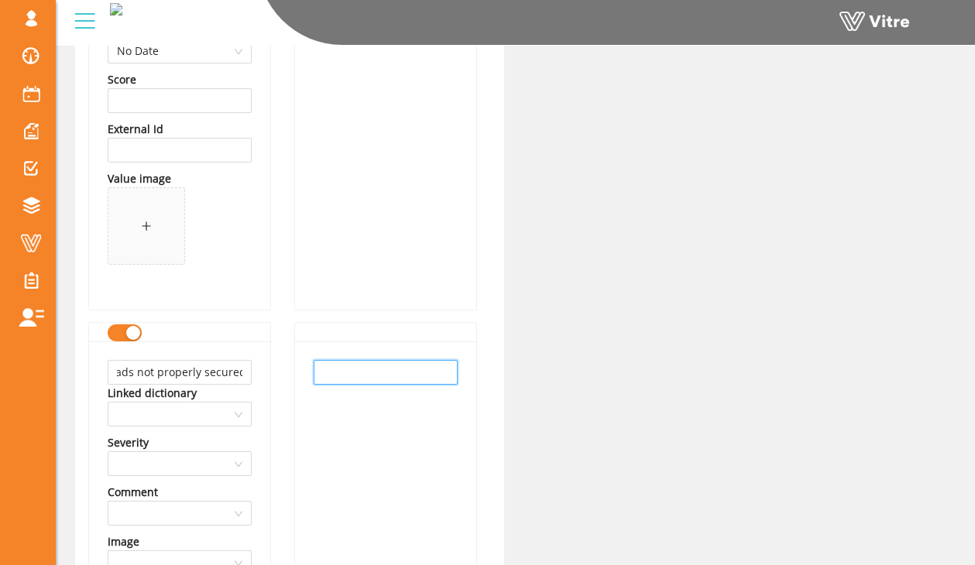
scroll to position [0, 0]
click at [339, 365] on input "text" at bounding box center [386, 372] width 144 height 25
paste input "Loads not properly secured"
type input "Loads not properly secured"
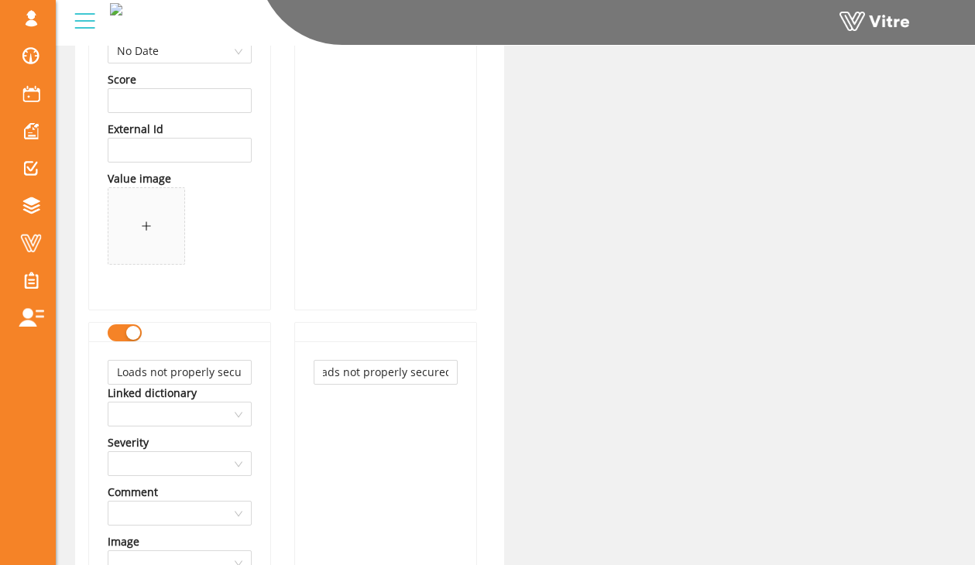
scroll to position [0, 0]
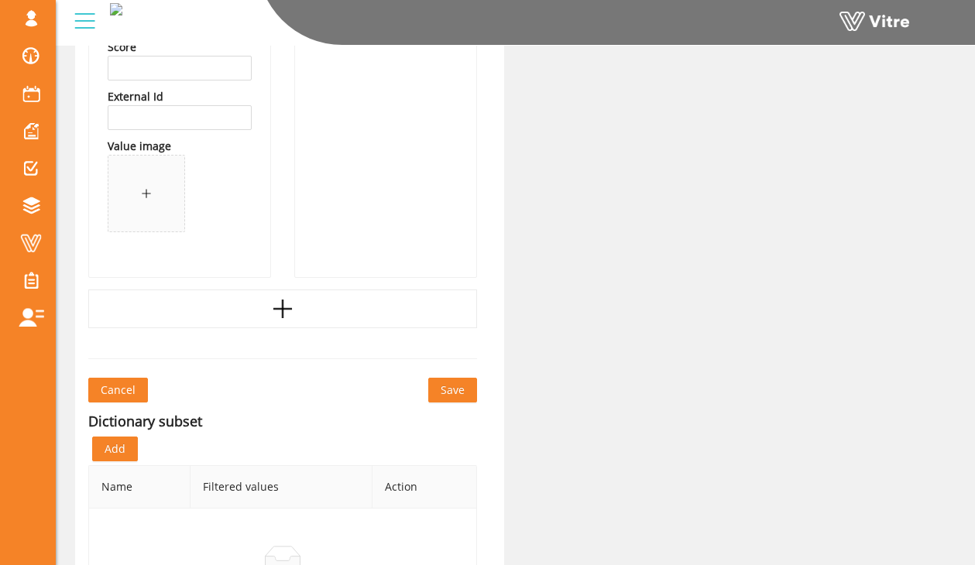
scroll to position [2313, 0]
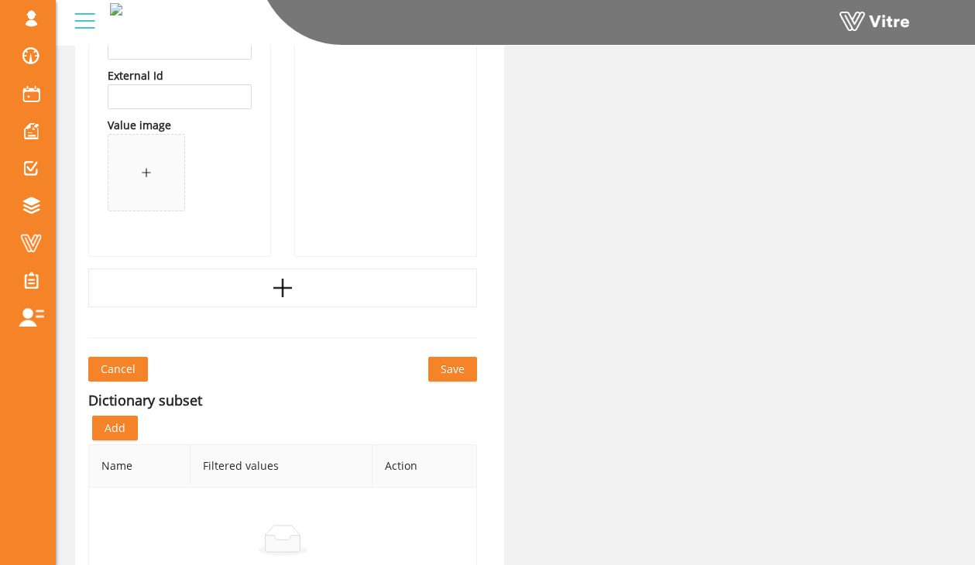
click at [454, 368] on span "Save" at bounding box center [453, 369] width 24 height 17
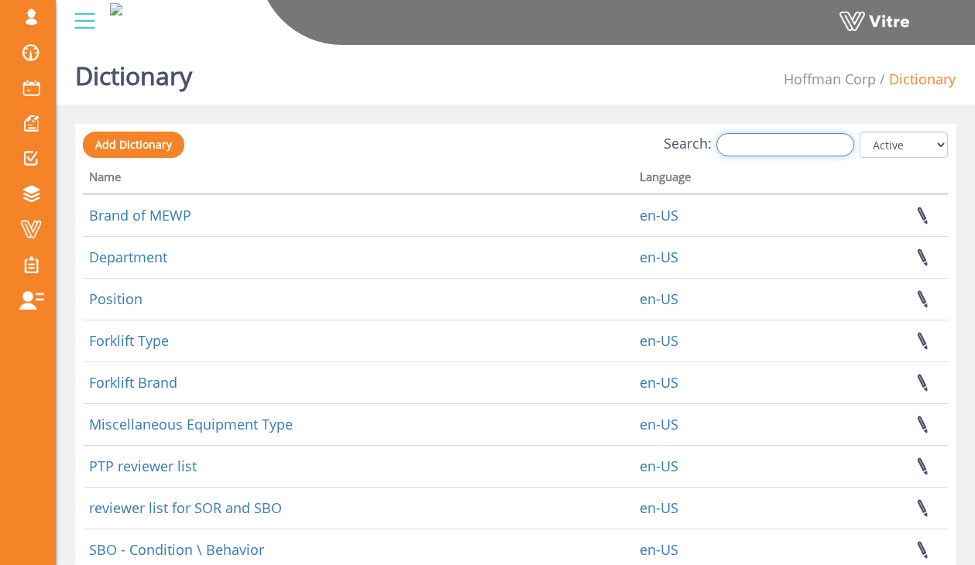
click at [740, 139] on input "Search:" at bounding box center [785, 144] width 138 height 23
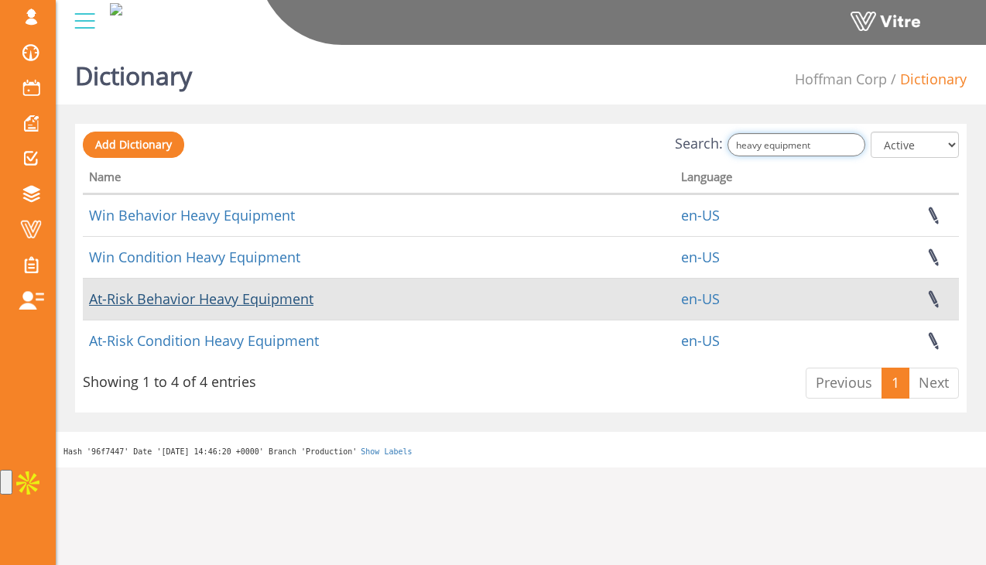
type input "heavy equipment"
click at [245, 299] on link "At-Risk Behavior Heavy Equipment" at bounding box center [201, 299] width 225 height 19
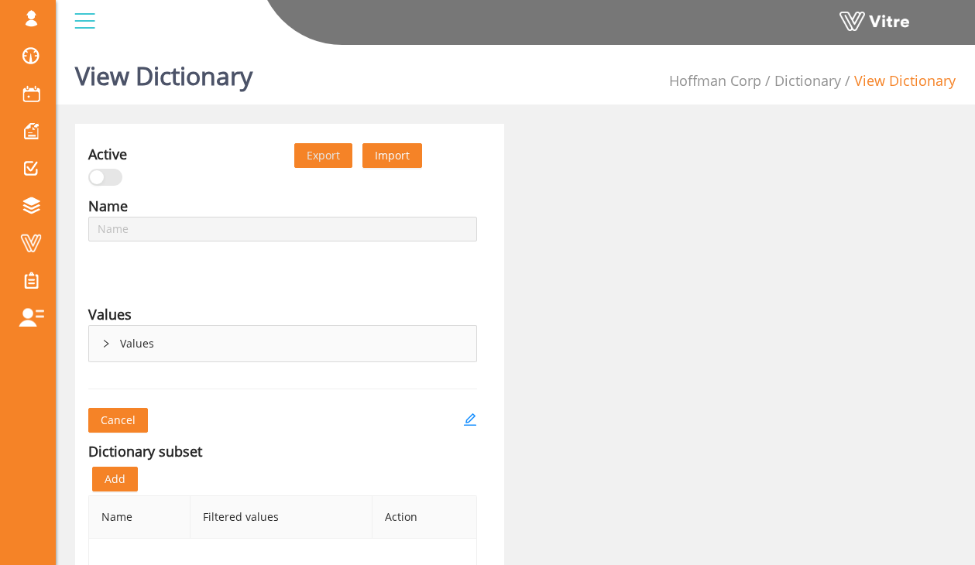
type input "At-Risk Behavior Heavy Equipment"
click at [120, 345] on div "Values" at bounding box center [282, 344] width 387 height 36
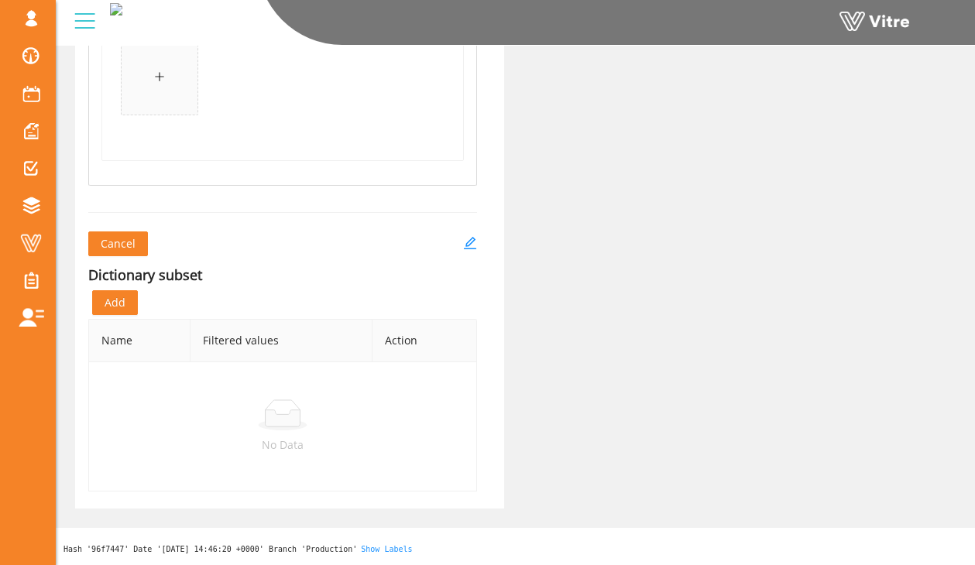
scroll to position [4696, 0]
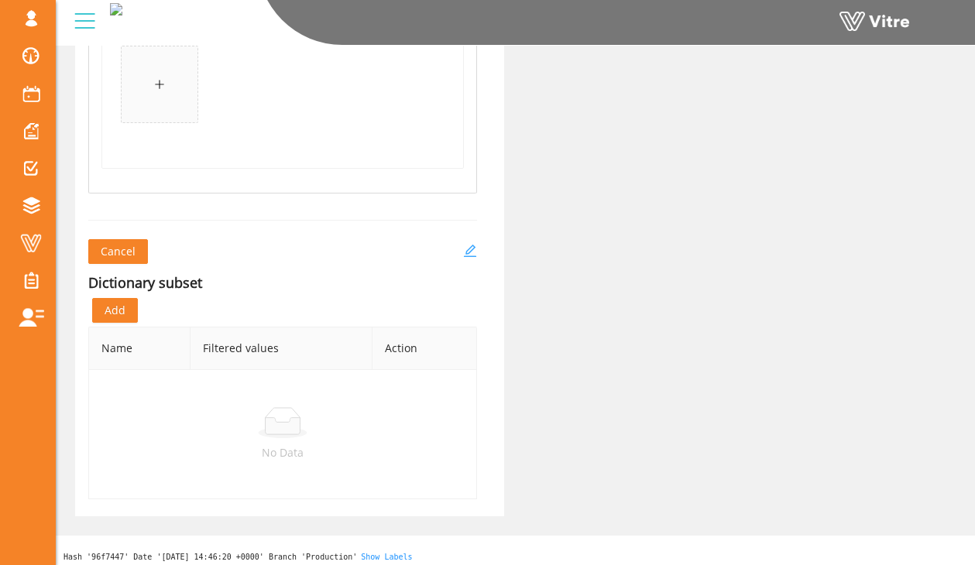
click at [469, 252] on icon "edit" at bounding box center [470, 251] width 14 height 14
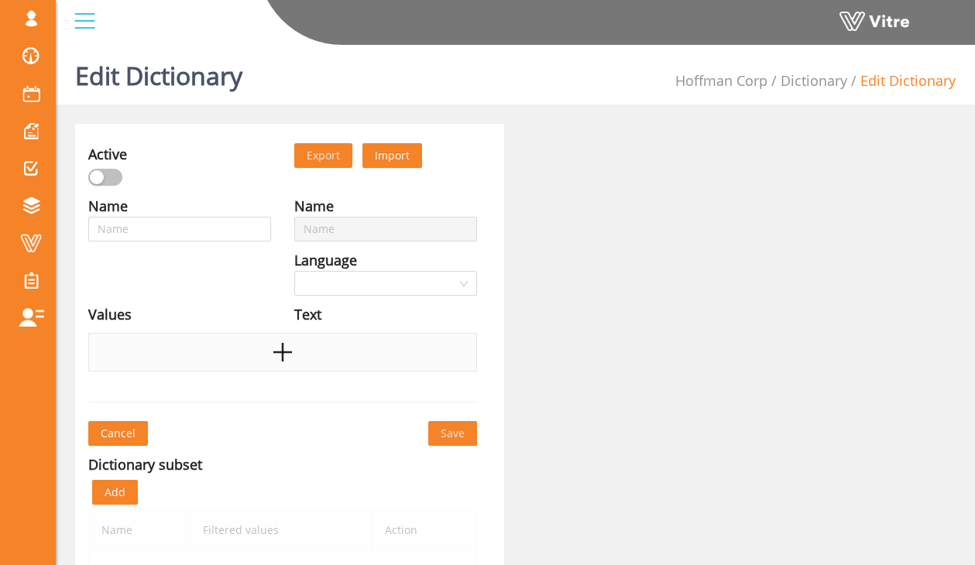
click at [201, 353] on div at bounding box center [282, 352] width 389 height 39
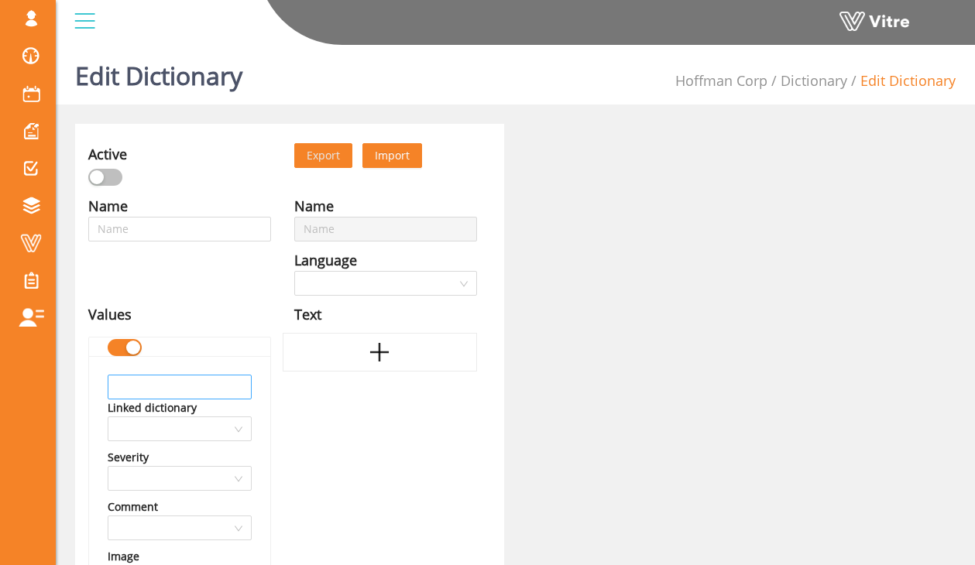
type input "At-Risk Behavior Heavy Equipment"
type input "Standing in blind spot"
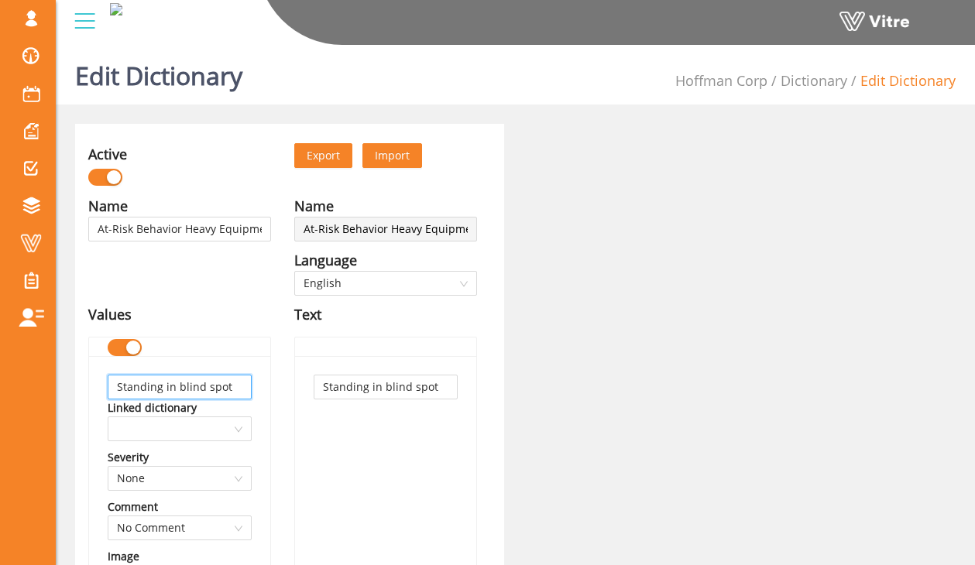
click at [191, 377] on input "Standing in blind spot" at bounding box center [180, 387] width 144 height 25
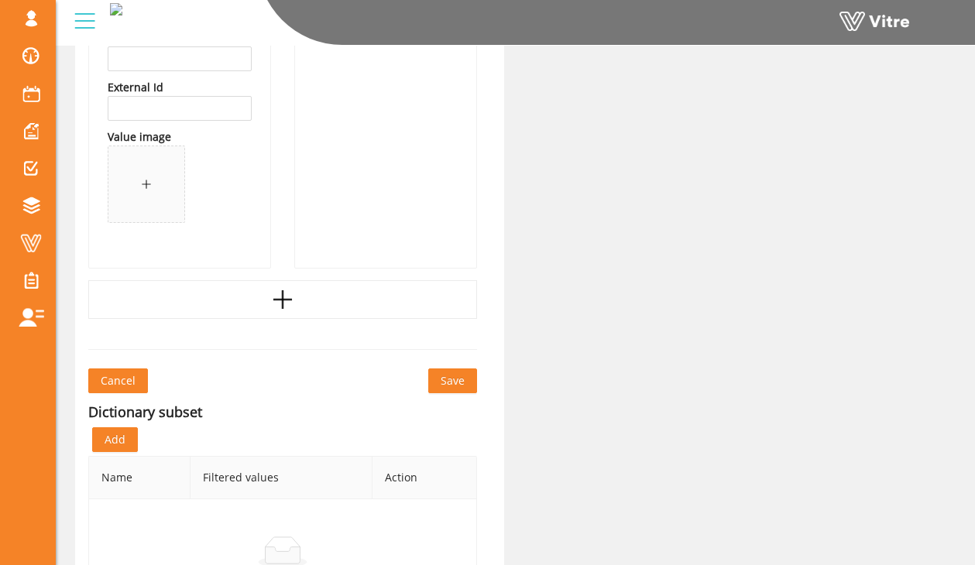
scroll to position [4534, 0]
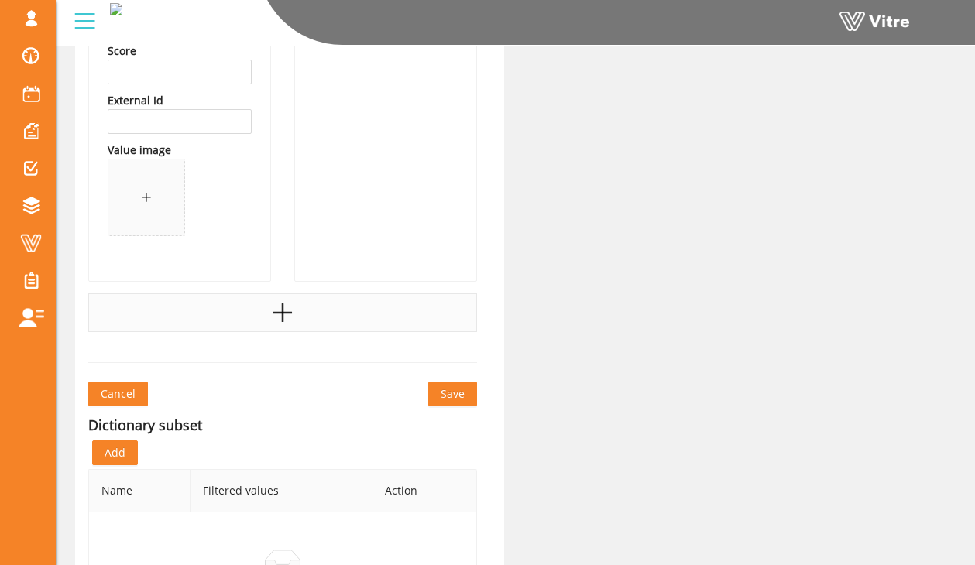
click at [214, 312] on div at bounding box center [282, 312] width 389 height 39
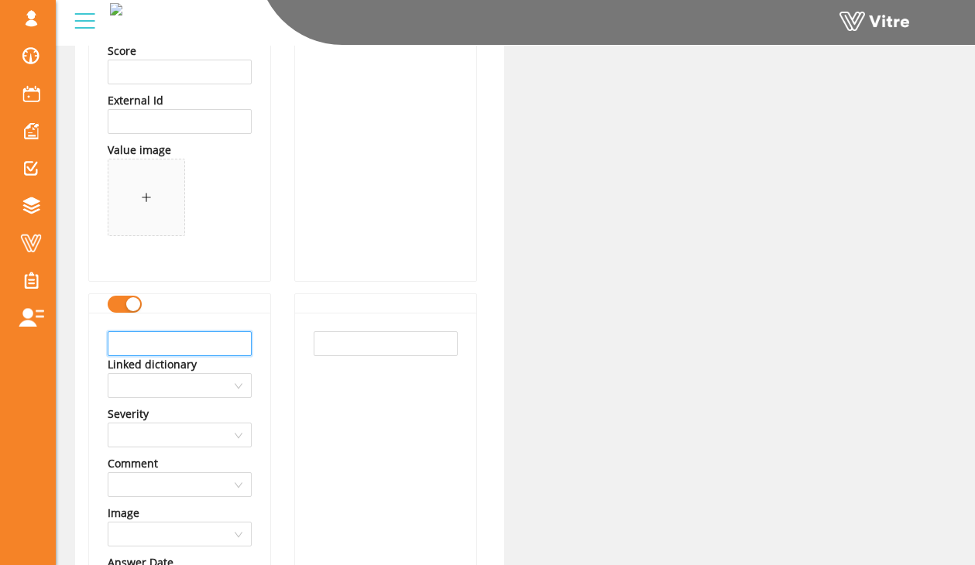
click at [194, 338] on input "text" at bounding box center [180, 343] width 144 height 25
type input "Operator not wearing seatbelts"
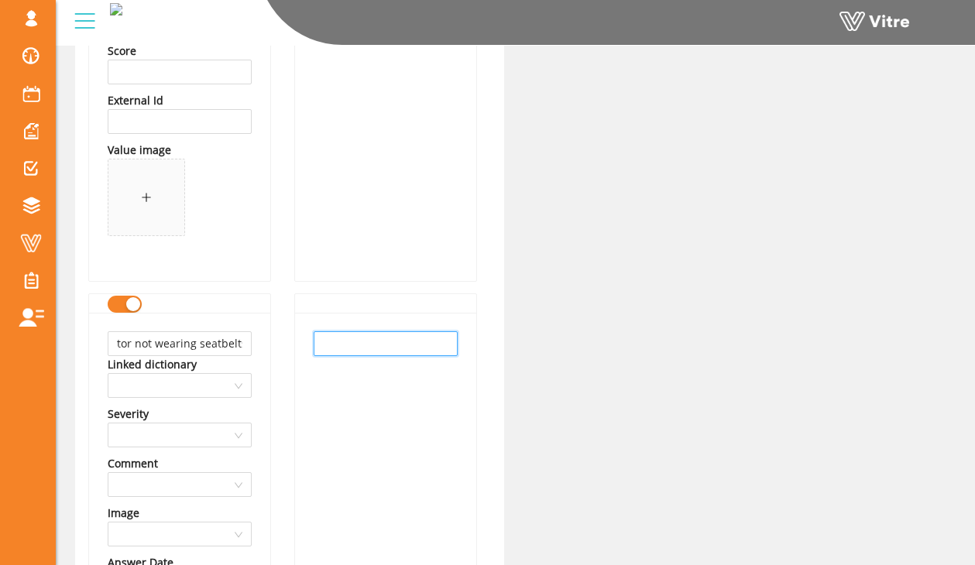
click at [314, 337] on input "text" at bounding box center [386, 343] width 144 height 25
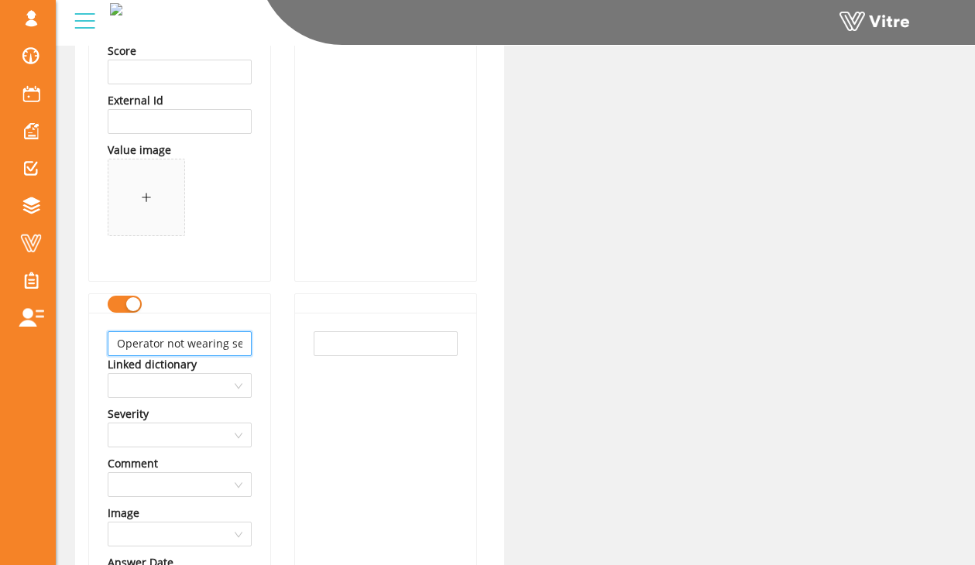
click at [230, 339] on input "Operator not wearing seatbelts" at bounding box center [180, 343] width 144 height 25
click at [324, 331] on input "text" at bounding box center [386, 343] width 144 height 25
paste input "Operator not wearing seatbelts"
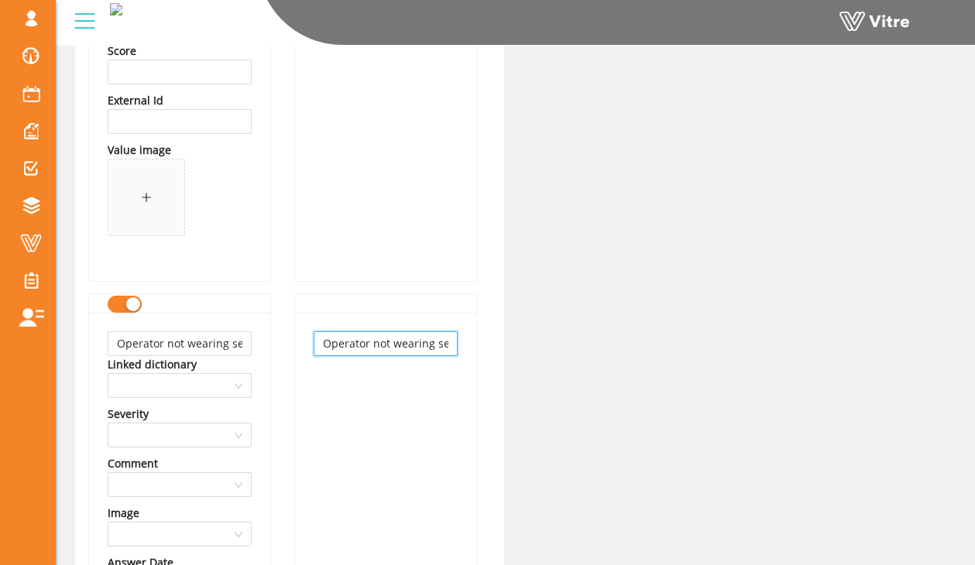
scroll to position [0, 33]
type input "Operator not wearing seatbelts"
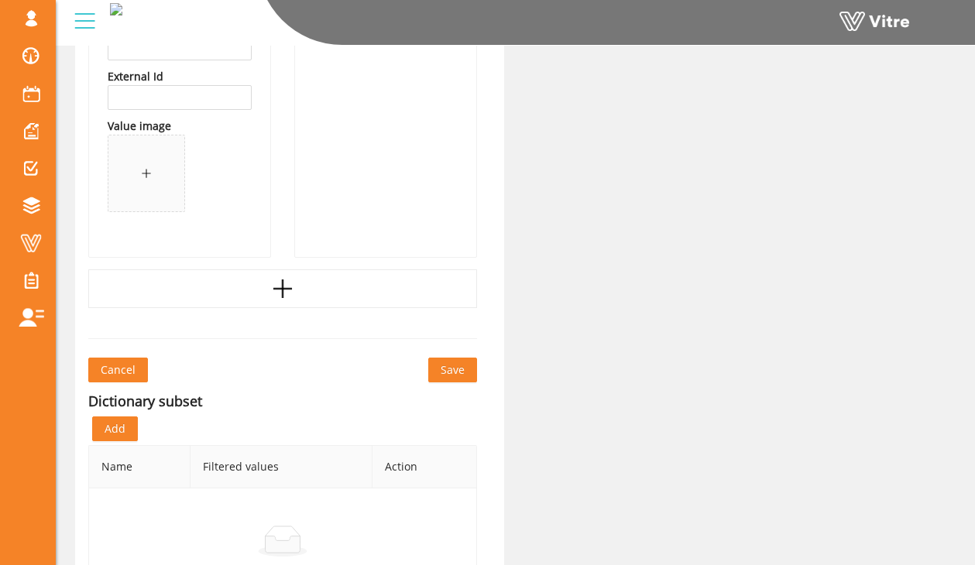
scroll to position [5155, 0]
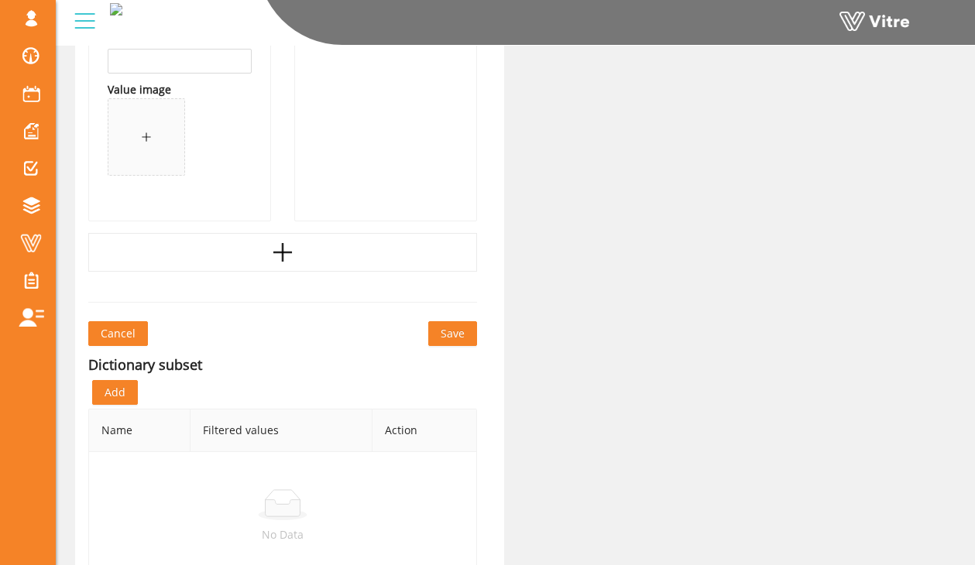
click at [454, 333] on span "Save" at bounding box center [453, 333] width 24 height 17
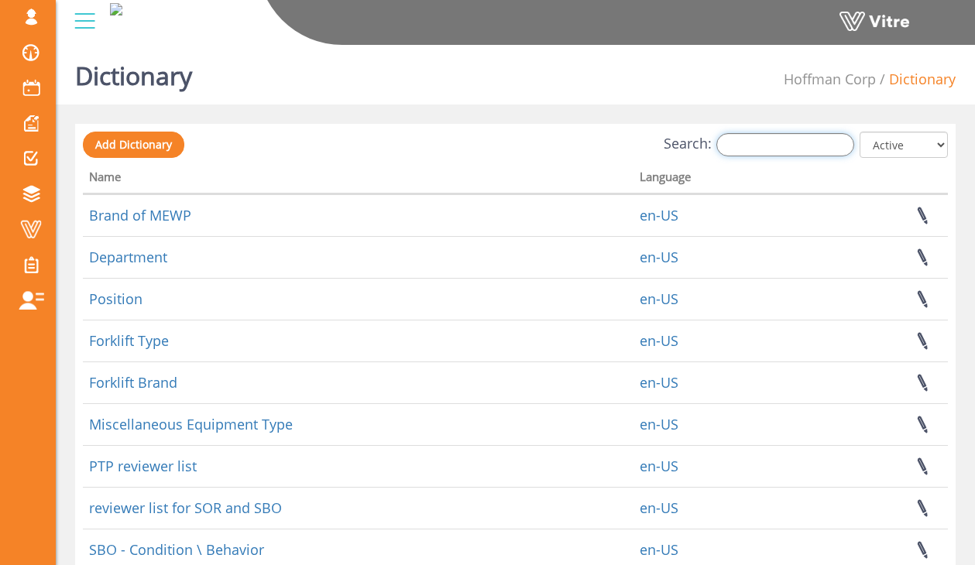
click at [750, 138] on input "Search:" at bounding box center [785, 144] width 138 height 23
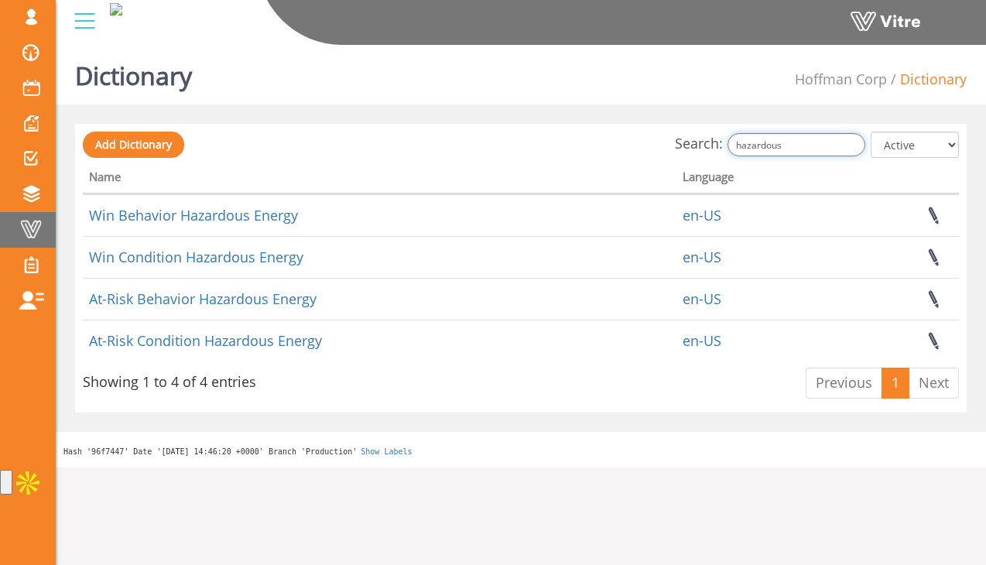
type input "hazardous"
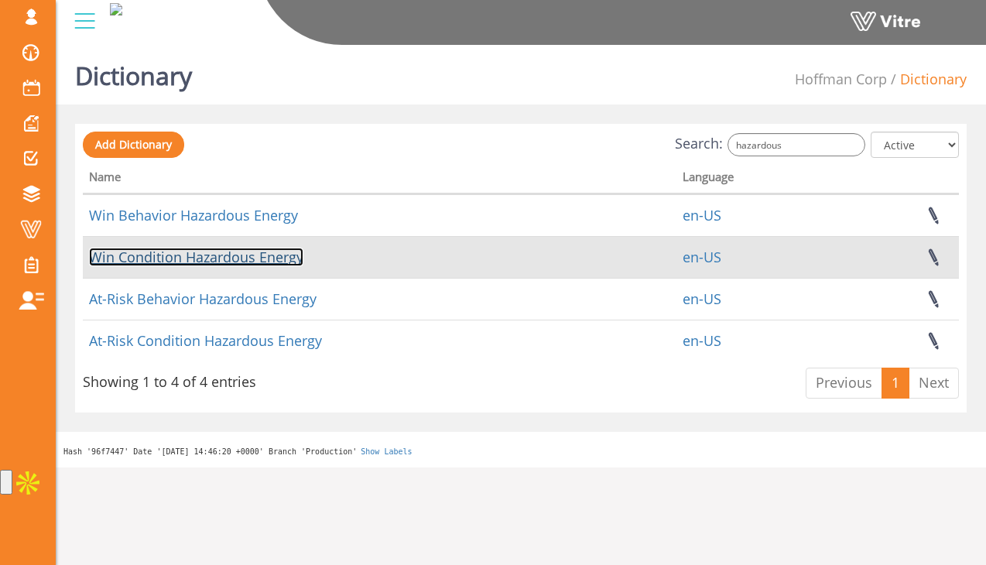
click at [262, 255] on link "Win Condition Hazardous Energy" at bounding box center [196, 257] width 214 height 19
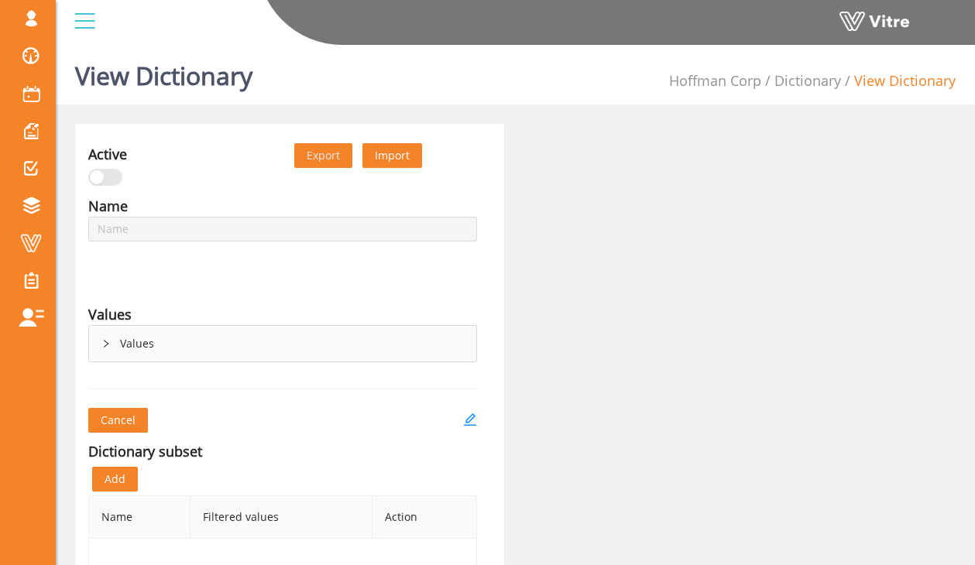
type input "Win Condition Hazardous Energy"
click at [142, 355] on div "Values" at bounding box center [282, 344] width 387 height 36
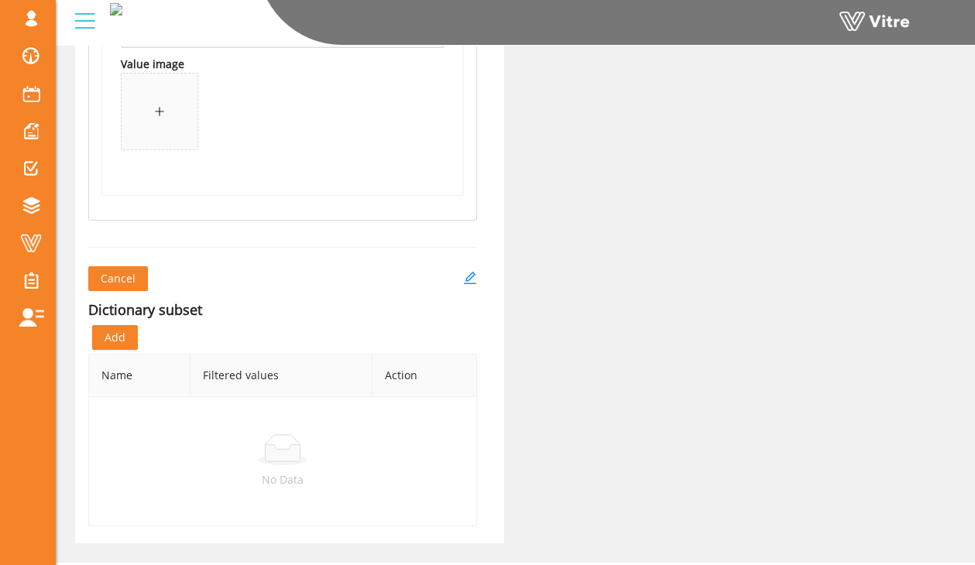
scroll to position [1898, 0]
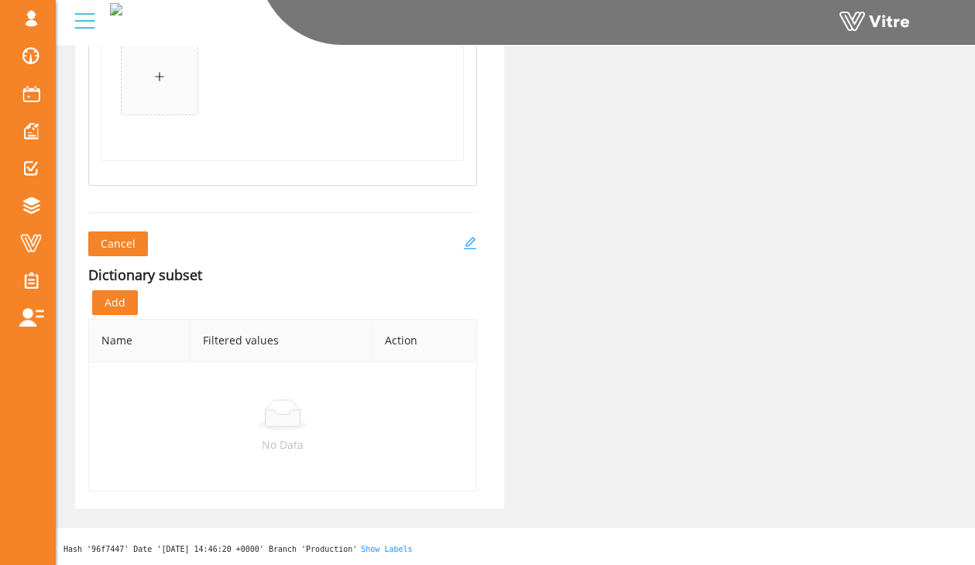
click at [470, 244] on icon "edit" at bounding box center [470, 243] width 14 height 14
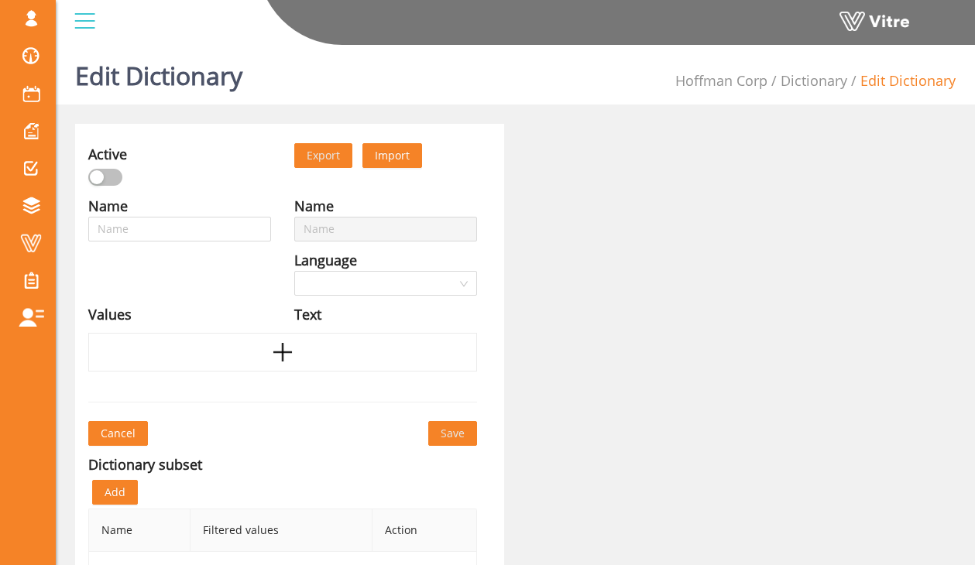
type input "Win Condition Hazardous Energy"
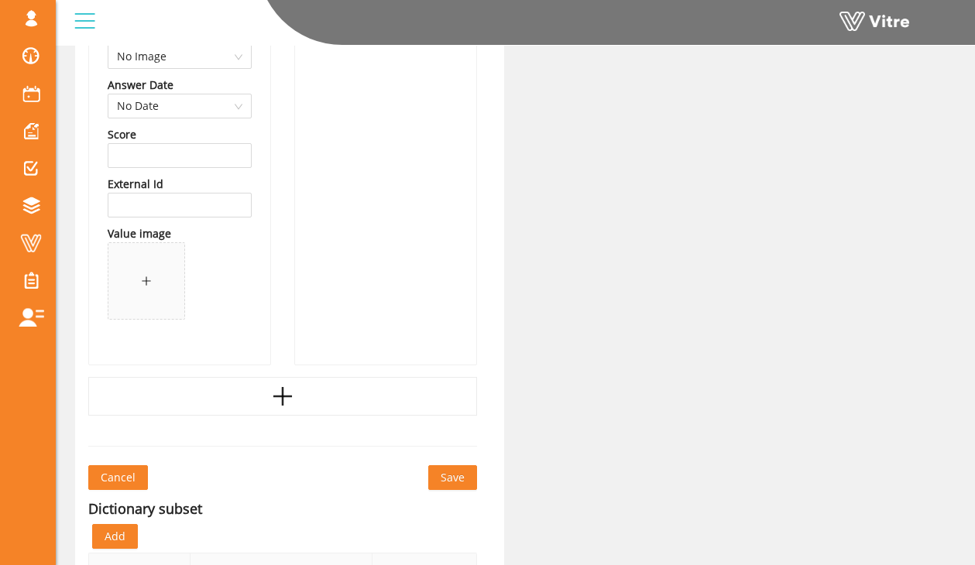
scroll to position [1688, 0]
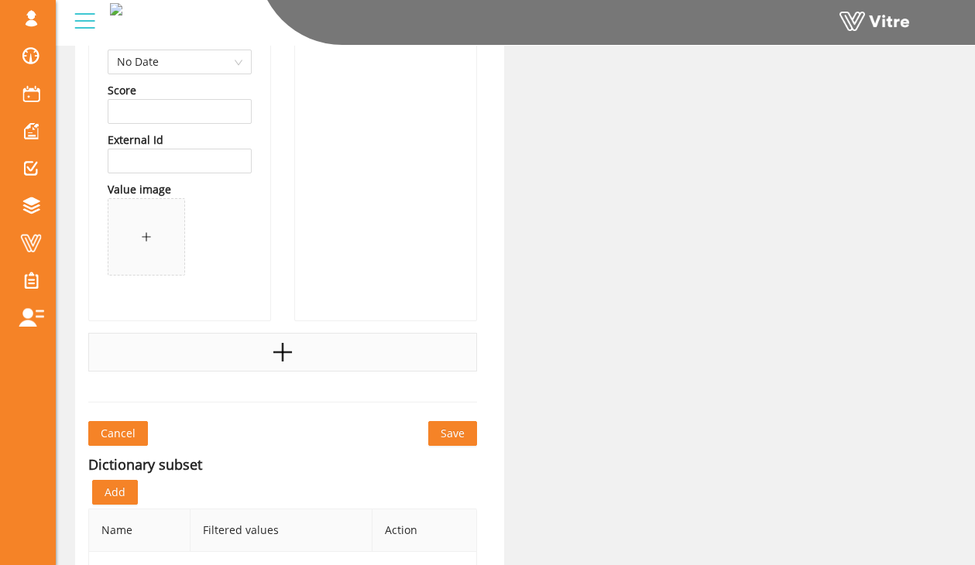
click at [262, 367] on div at bounding box center [282, 352] width 389 height 39
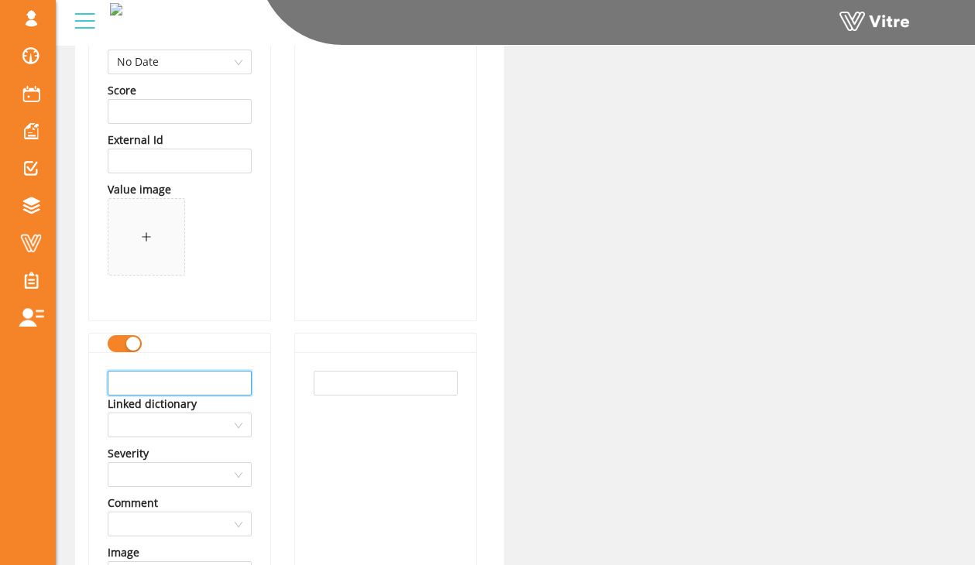
click at [209, 386] on input "text" at bounding box center [180, 383] width 144 height 25
type input "GFCI being utilized"
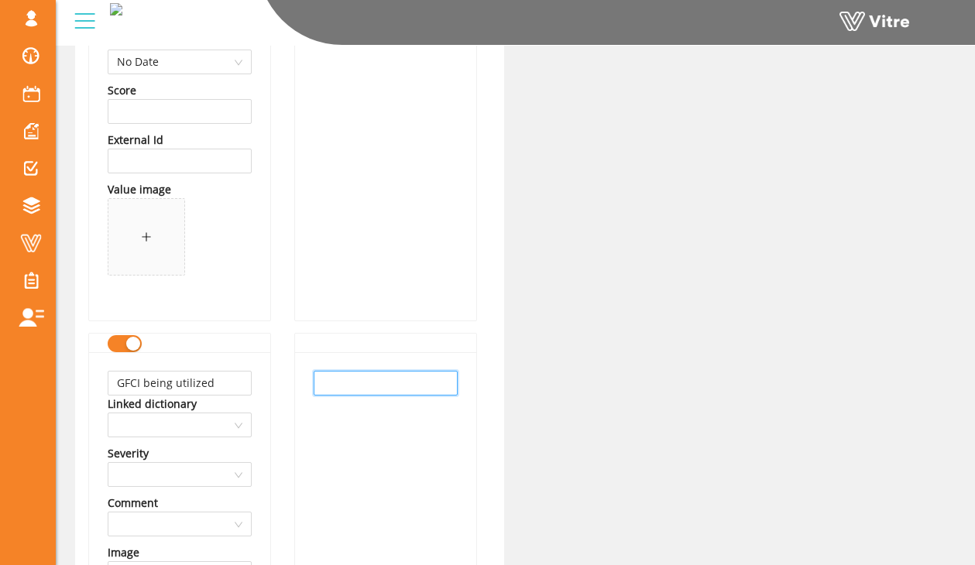
click at [331, 389] on input "text" at bounding box center [386, 383] width 144 height 25
paste input "GFCI being utilized"
type input "GFCI being utilized"
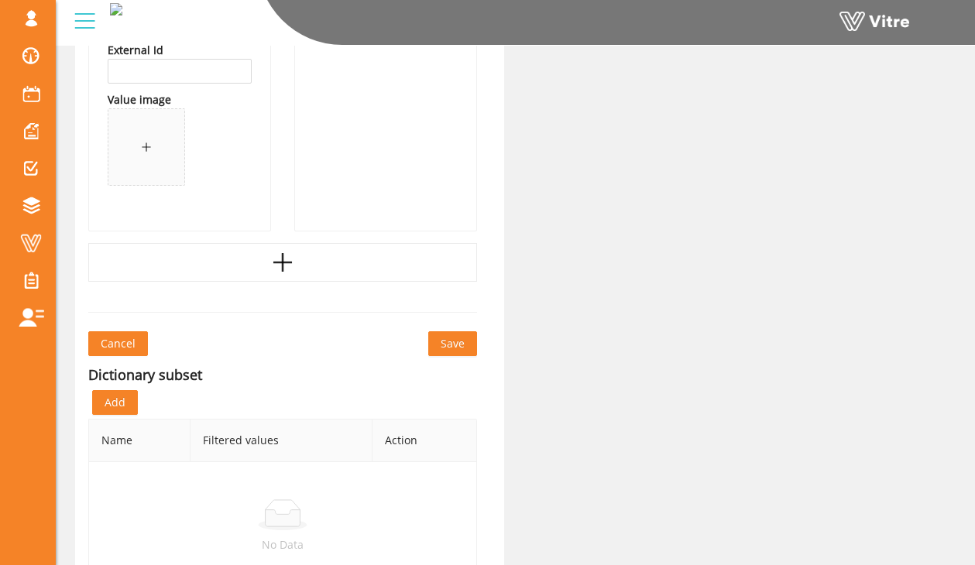
scroll to position [2348, 0]
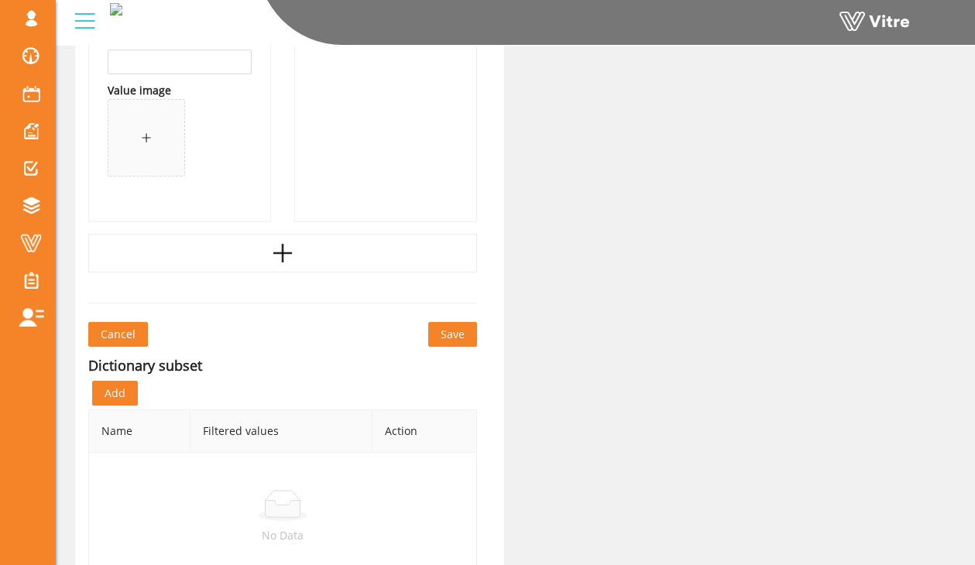
click at [444, 329] on span "Save" at bounding box center [453, 334] width 24 height 17
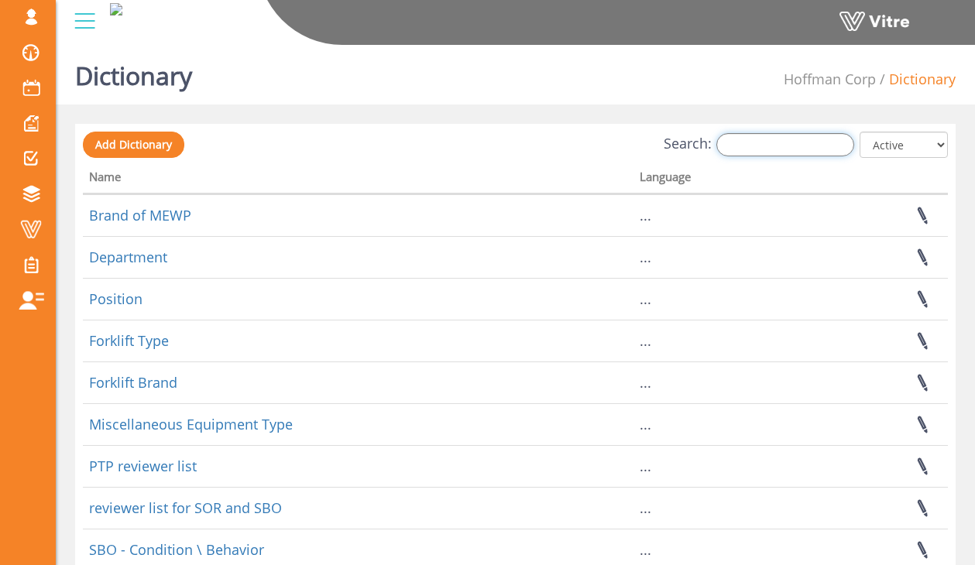
click at [772, 145] on input "Search:" at bounding box center [785, 144] width 138 height 23
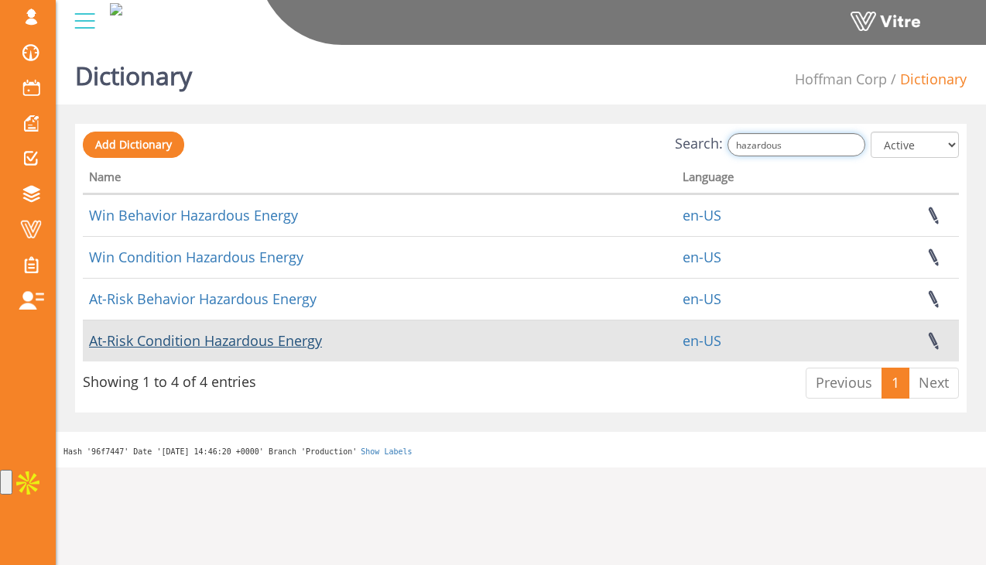
type input "hazardous"
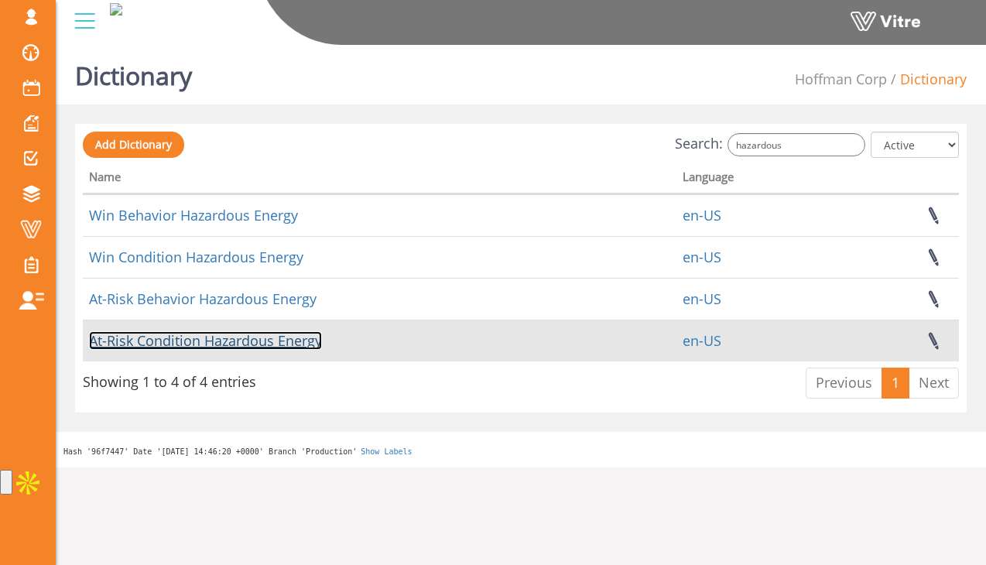
click at [198, 336] on link "At-Risk Condition Hazardous Energy" at bounding box center [205, 340] width 233 height 19
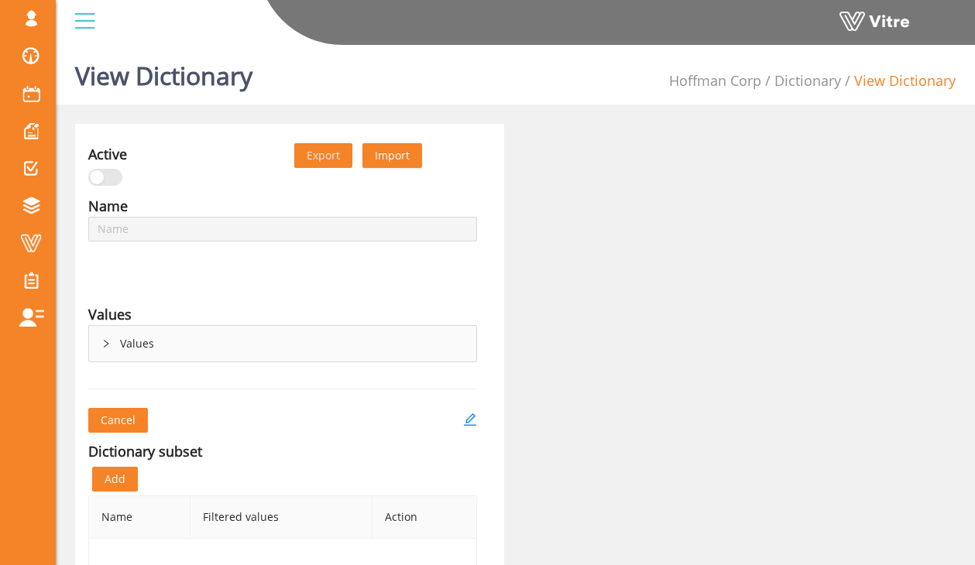
type input "At-Risk Condition Hazardous Energy"
click at [146, 293] on div "Name At-Risk Condition Hazardous Energy Language English Values Values" at bounding box center [283, 283] width 412 height 176
click at [226, 341] on div "Values" at bounding box center [282, 344] width 387 height 36
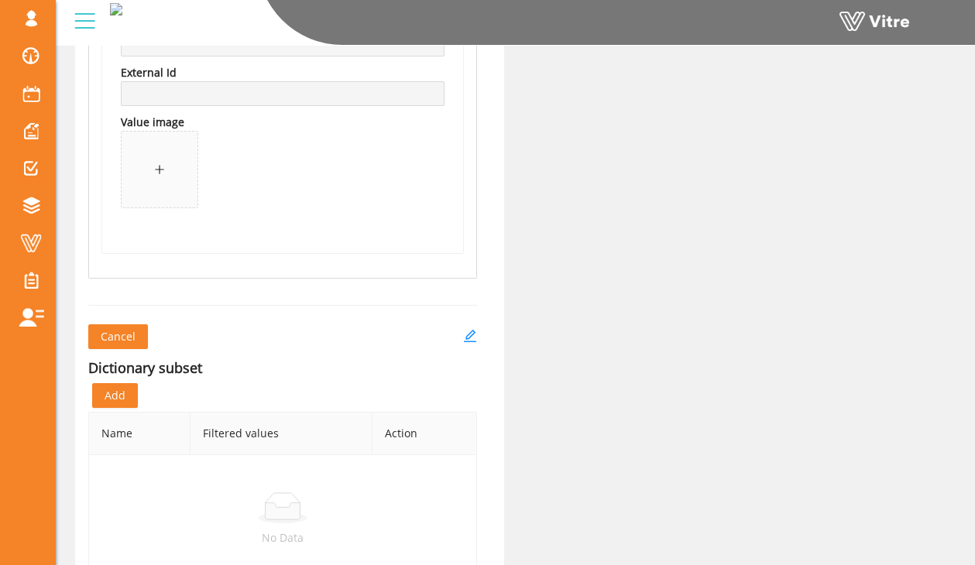
scroll to position [1898, 0]
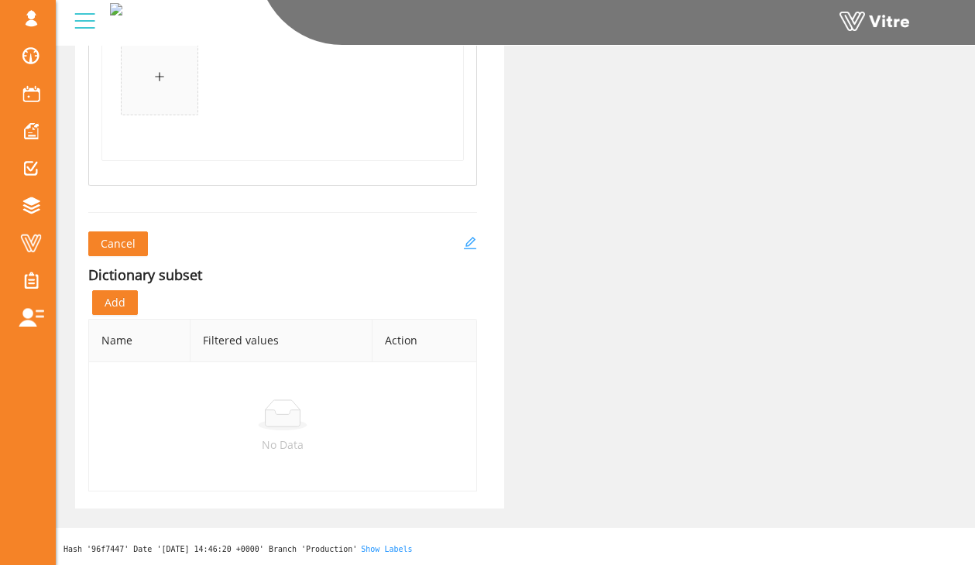
click at [470, 239] on icon "edit" at bounding box center [470, 243] width 14 height 14
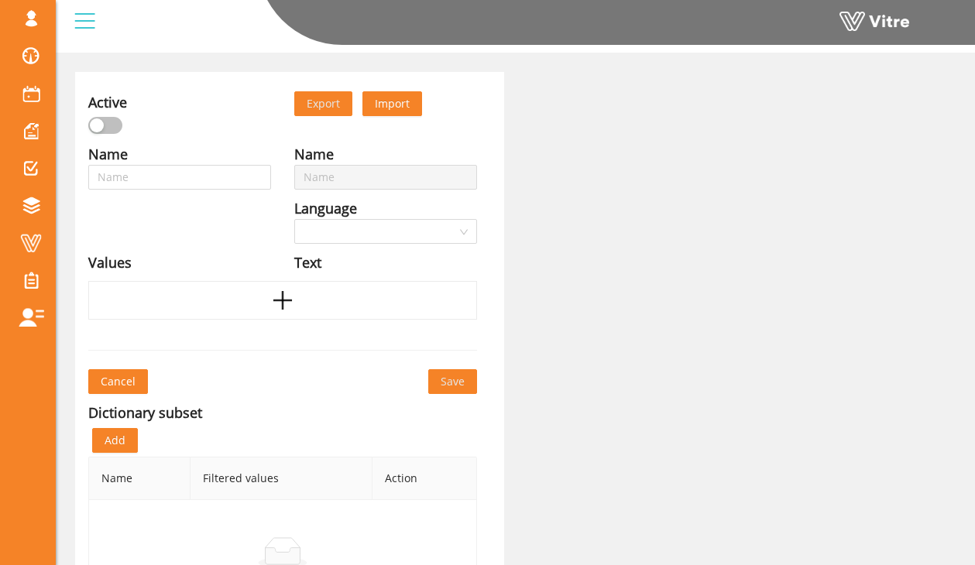
type input "At-Risk Condition Hazardous Energy"
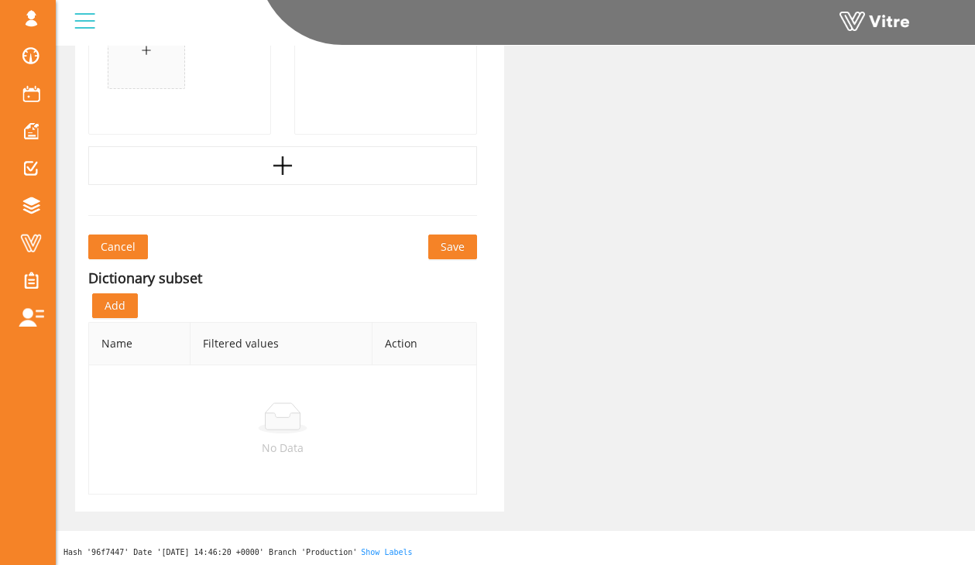
scroll to position [1877, 0]
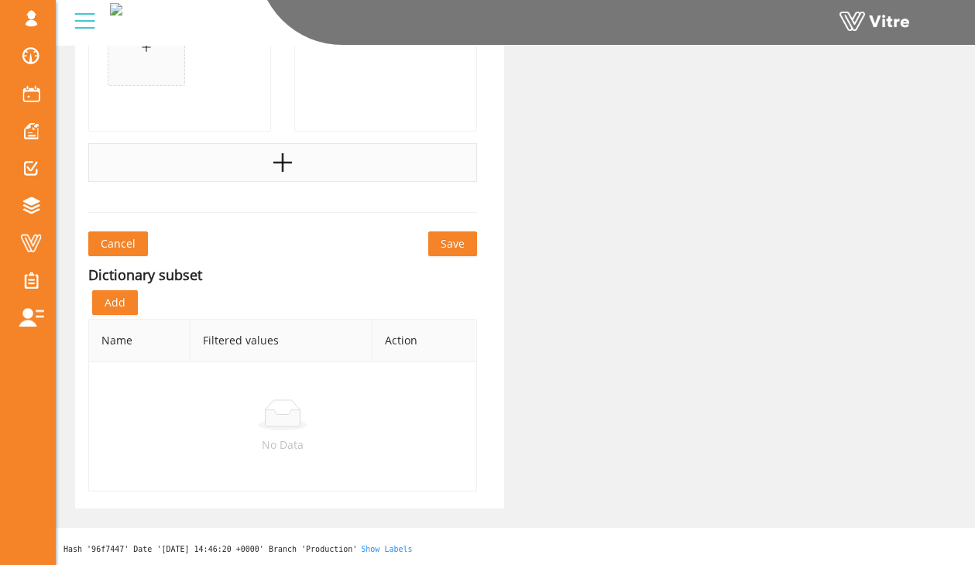
click at [262, 166] on div at bounding box center [282, 162] width 389 height 39
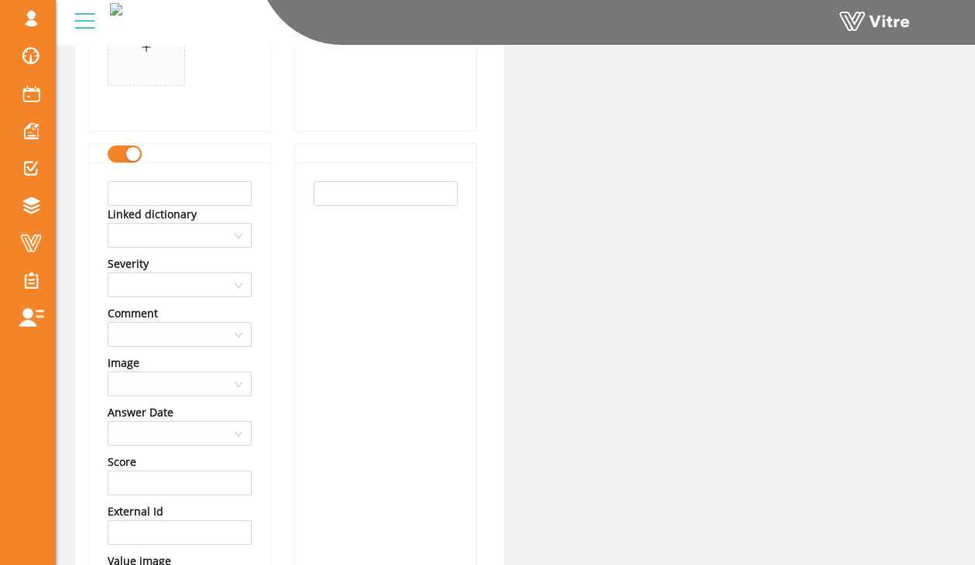
click at [218, 207] on div "Linked dictionary" at bounding box center [180, 214] width 144 height 17
click at [228, 185] on input "text" at bounding box center [180, 193] width 144 height 25
type input "No GFCI"
click at [252, 189] on div "No GFCI Linked dictionary Severity Comment Image Answer Date Score External Id …" at bounding box center [179, 428] width 181 height 530
click at [231, 189] on input "No GFCI" at bounding box center [180, 193] width 144 height 25
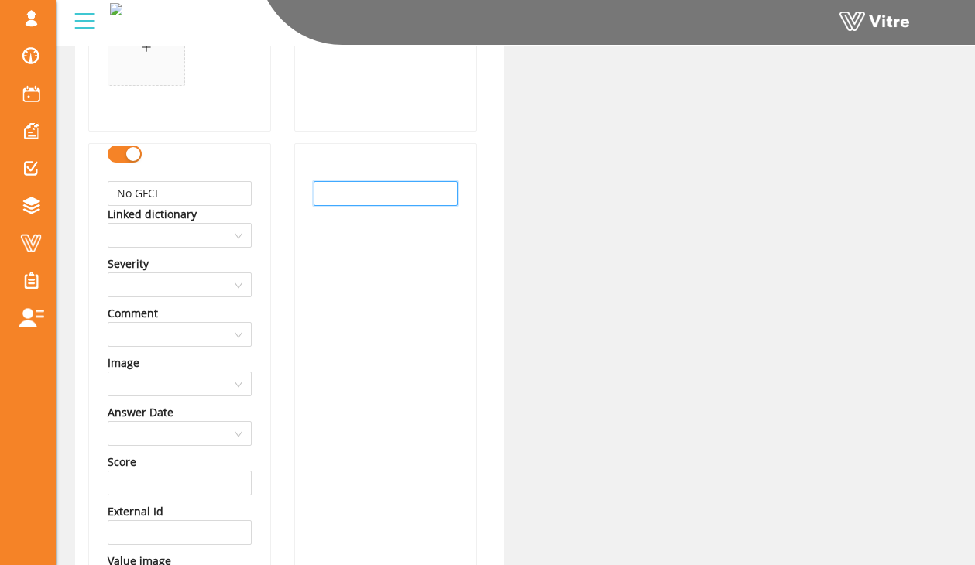
click at [357, 183] on input "text" at bounding box center [386, 193] width 144 height 25
paste input "No GFCI"
type input "No GFCI"
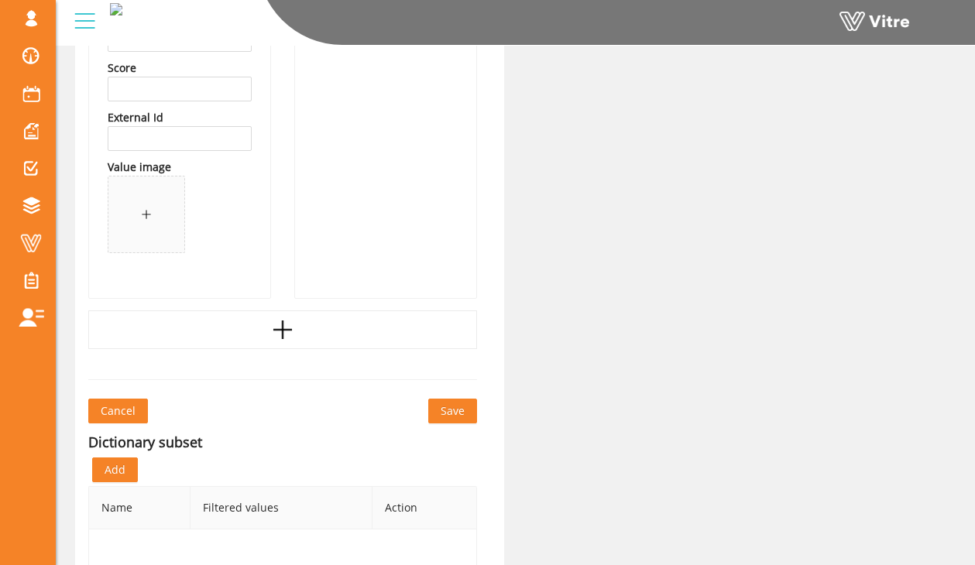
scroll to position [2282, 0]
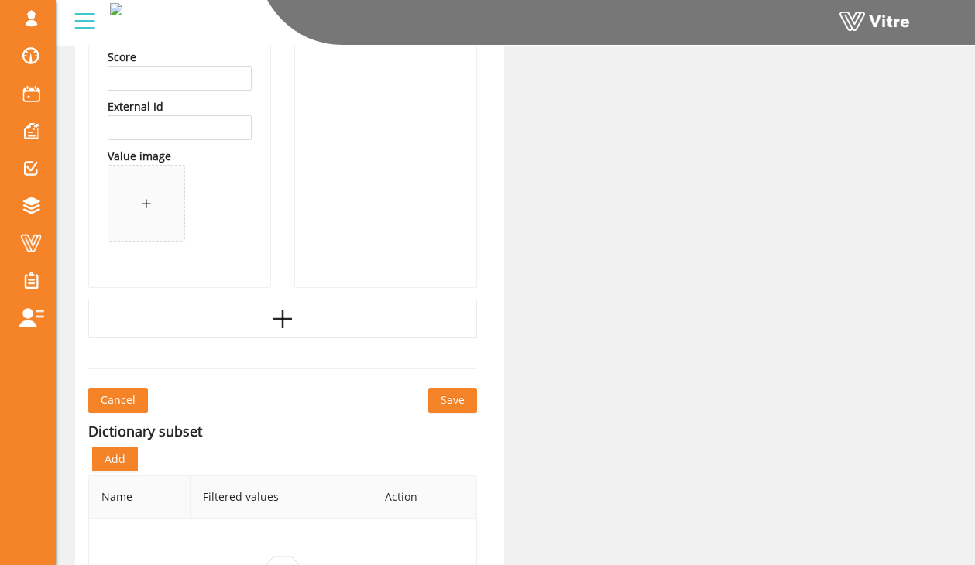
click at [438, 401] on button "Save" at bounding box center [452, 400] width 49 height 25
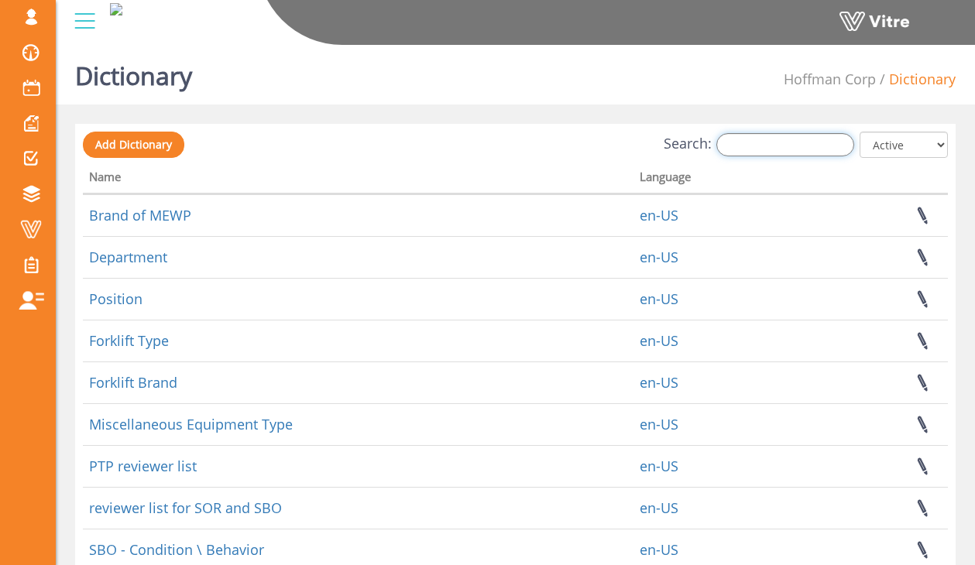
click at [777, 139] on input "Search:" at bounding box center [785, 144] width 138 height 23
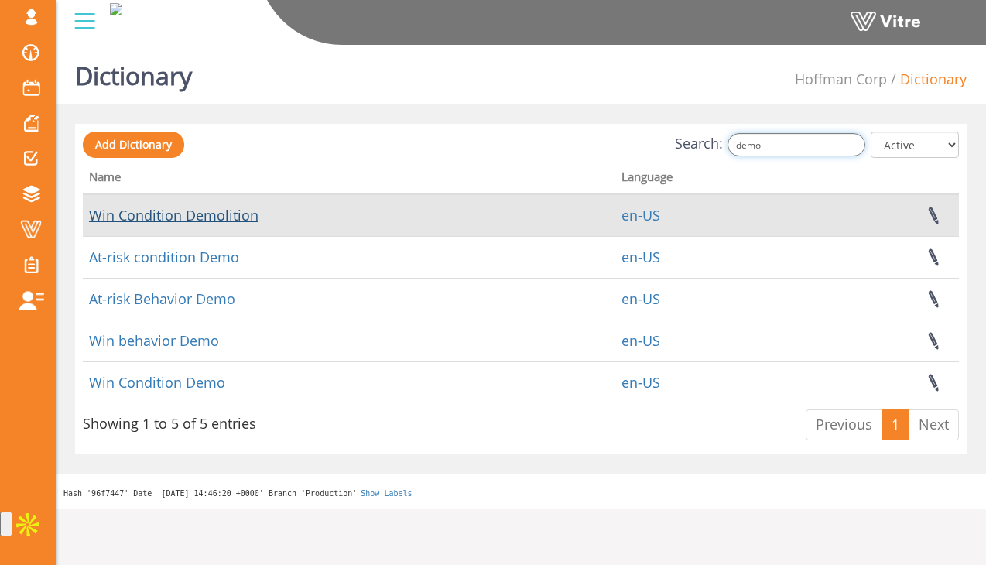
type input "demo"
click at [177, 219] on link "Win Condition Demolition" at bounding box center [174, 215] width 170 height 19
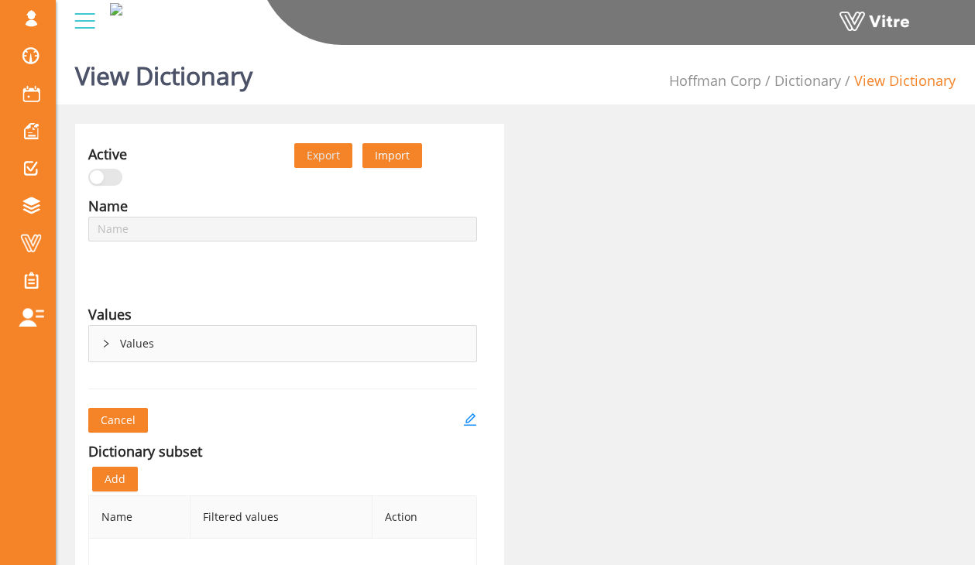
type input "Win Condition Demolition"
click at [190, 346] on div "Values" at bounding box center [282, 344] width 387 height 36
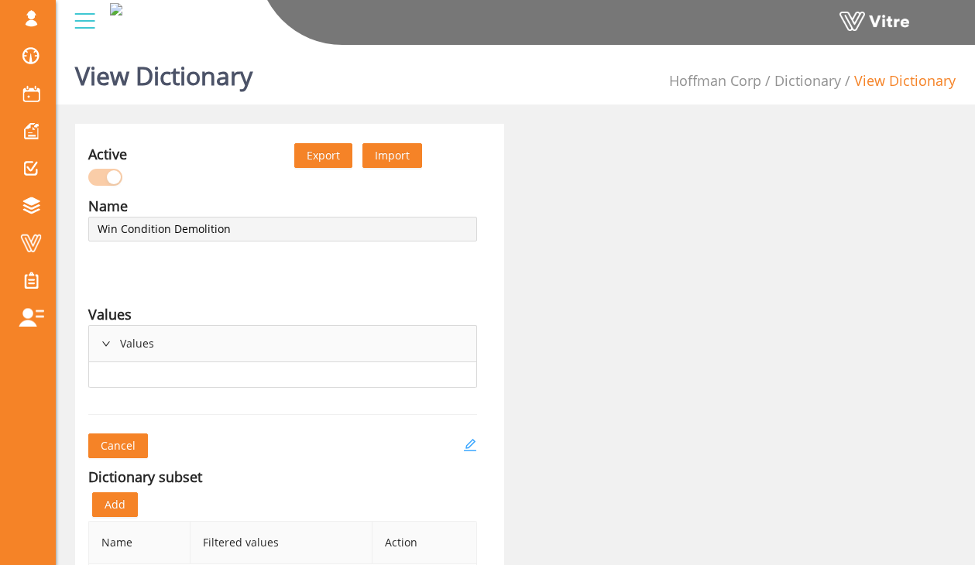
click at [466, 444] on icon "edit" at bounding box center [469, 445] width 12 height 12
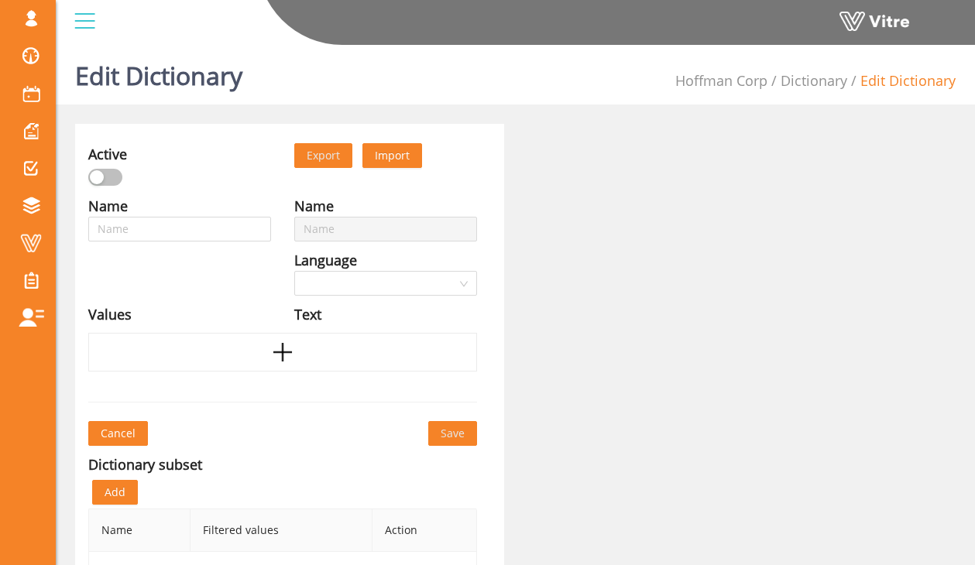
type input "Win Condition Demolition"
click at [121, 186] on div at bounding box center [179, 176] width 183 height 22
click at [115, 183] on div "button" at bounding box center [114, 177] width 14 height 14
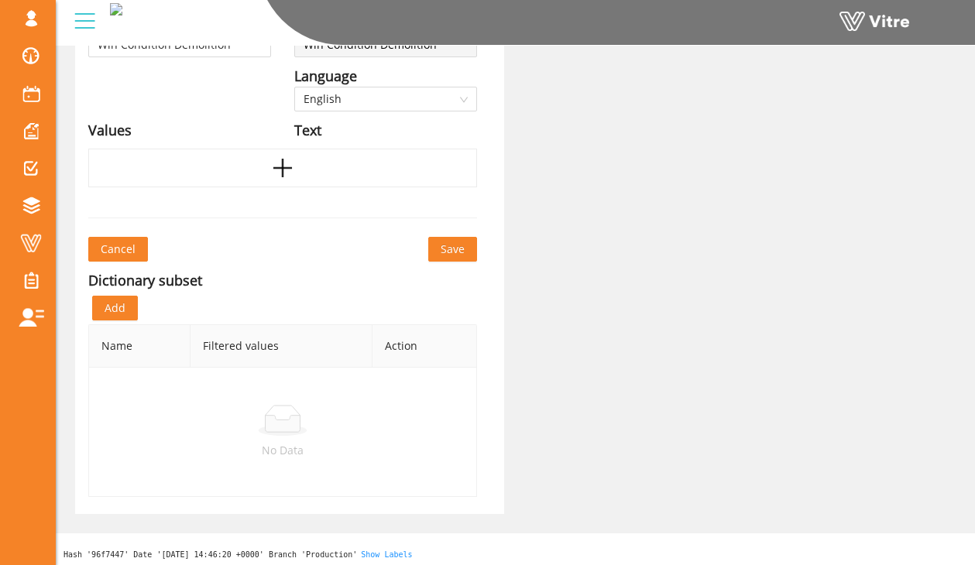
scroll to position [190, 0]
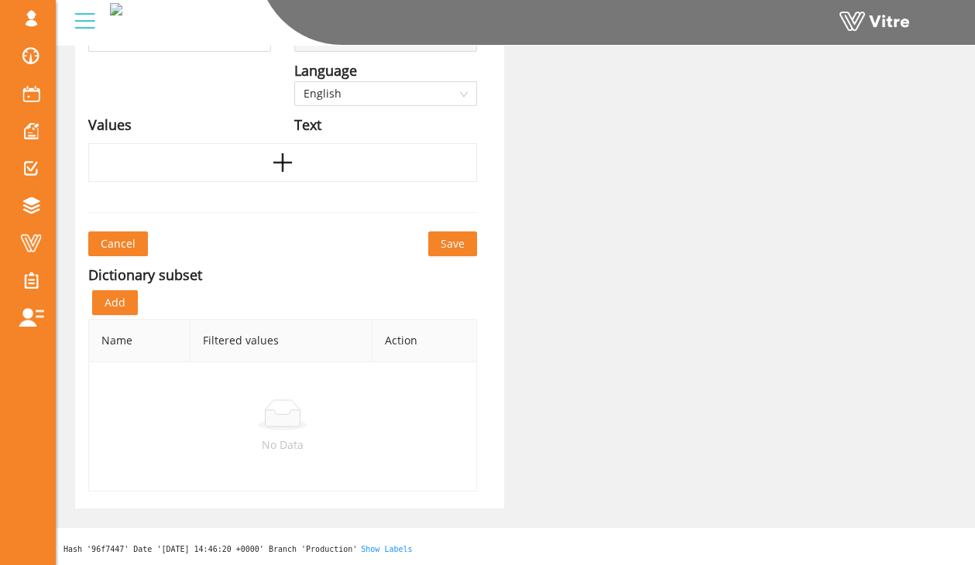
click at [445, 242] on span "Save" at bounding box center [453, 243] width 24 height 17
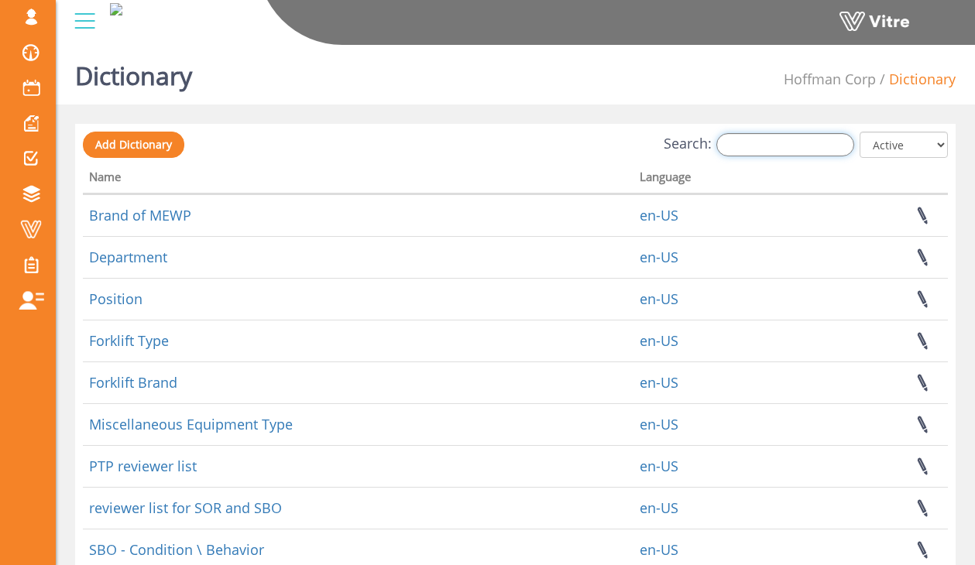
click at [806, 139] on input "Search:" at bounding box center [785, 144] width 138 height 23
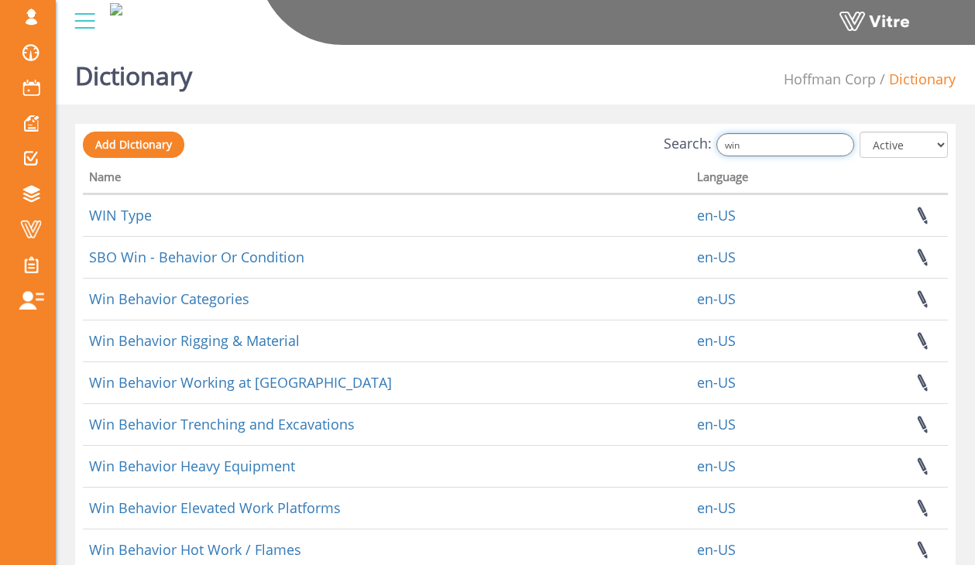
type input "win"
